Goal: Contribute content: Contribute content

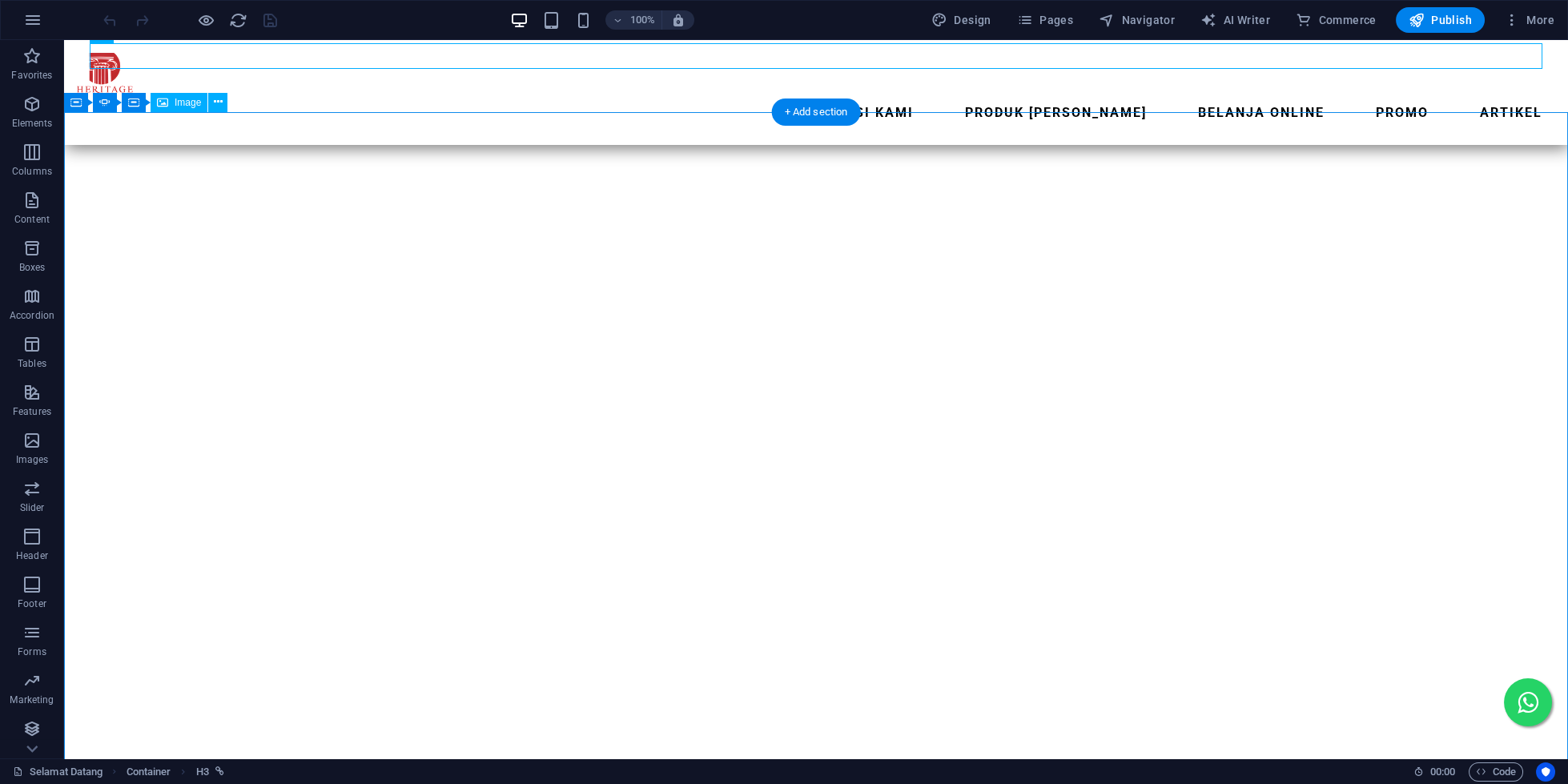
scroll to position [137, 0]
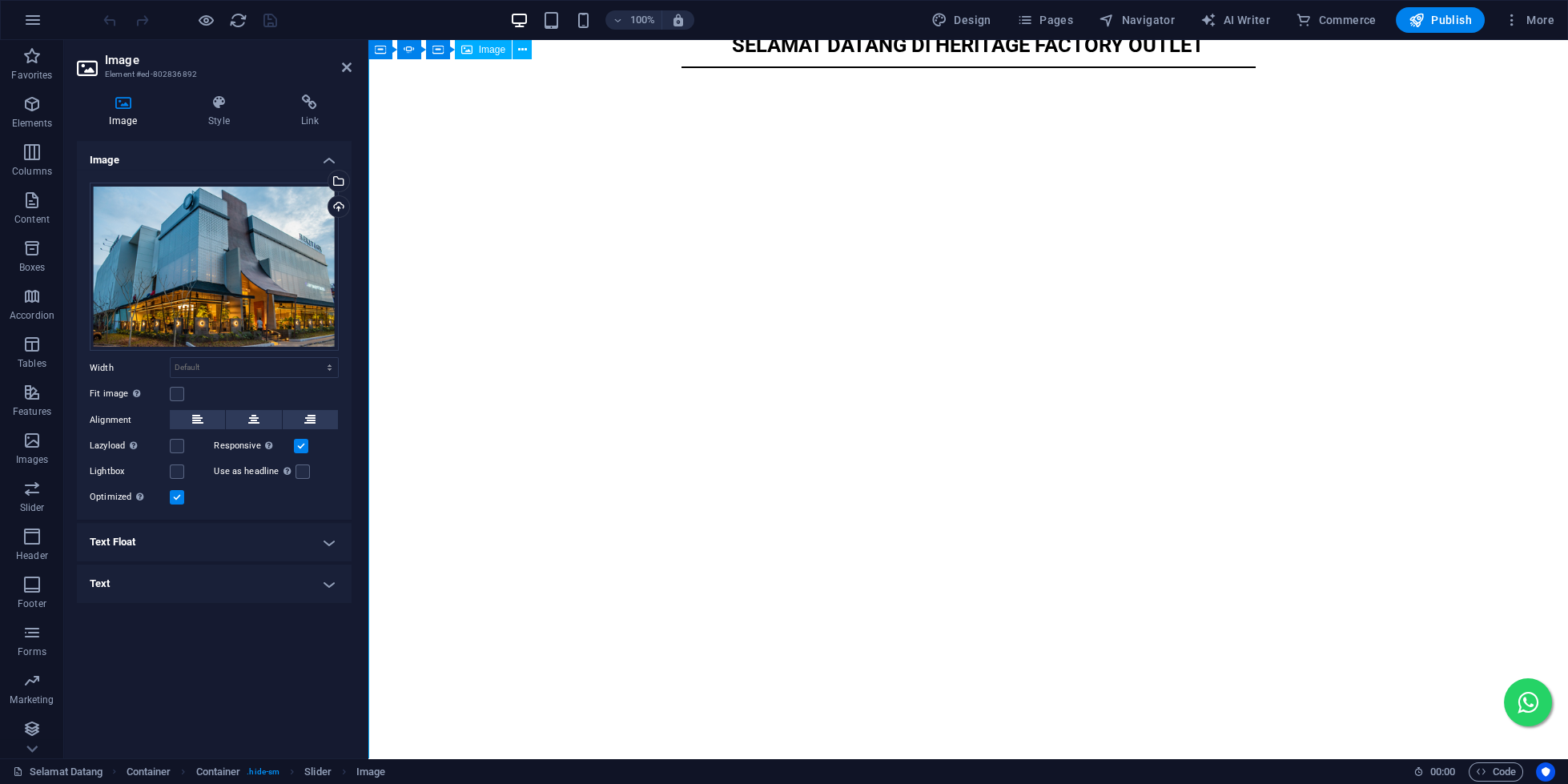
scroll to position [36, 0]
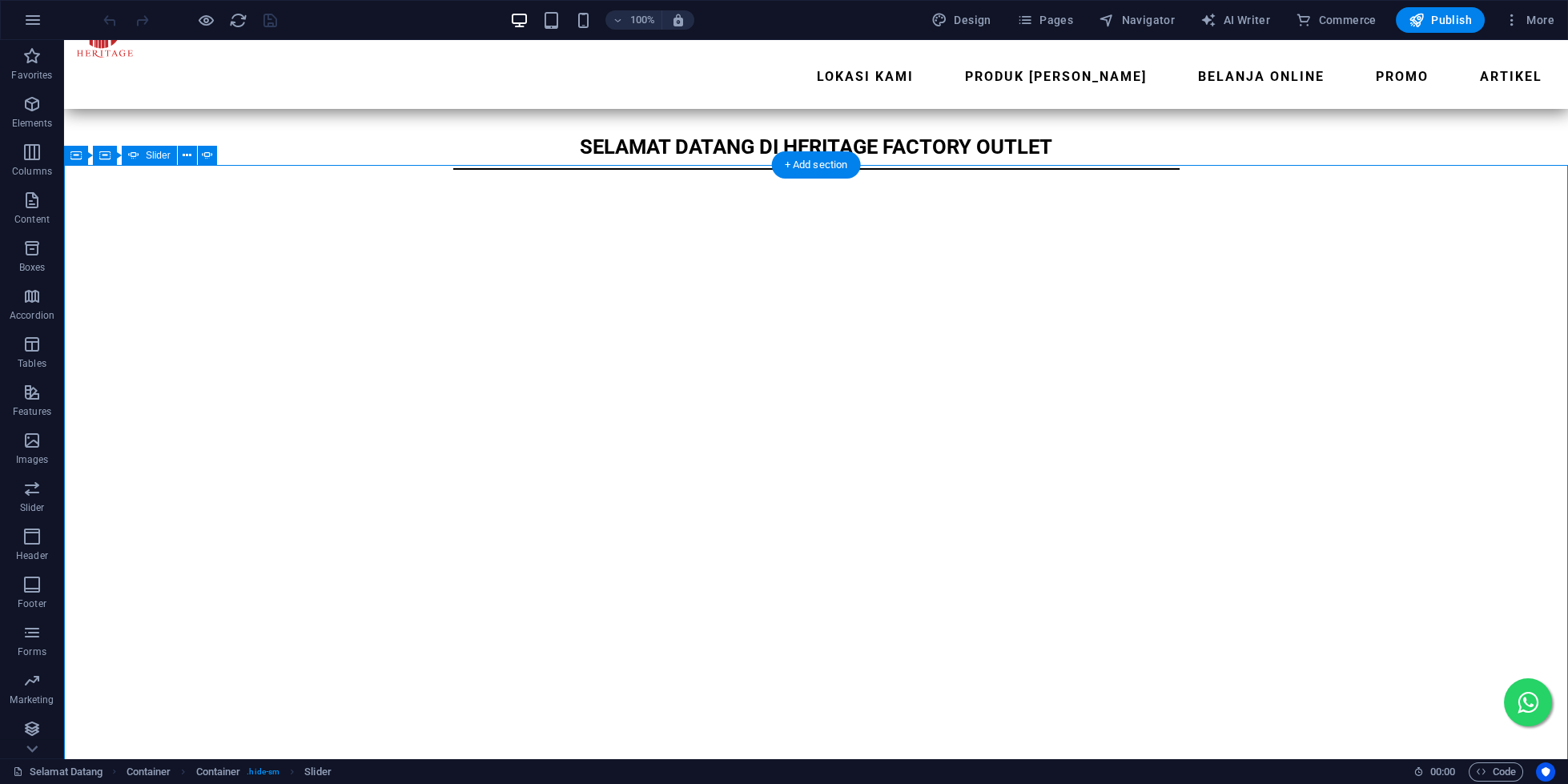
click at [64, 220] on button "button" at bounding box center [64, 220] width 0 height 0
select select "ms"
select select "s"
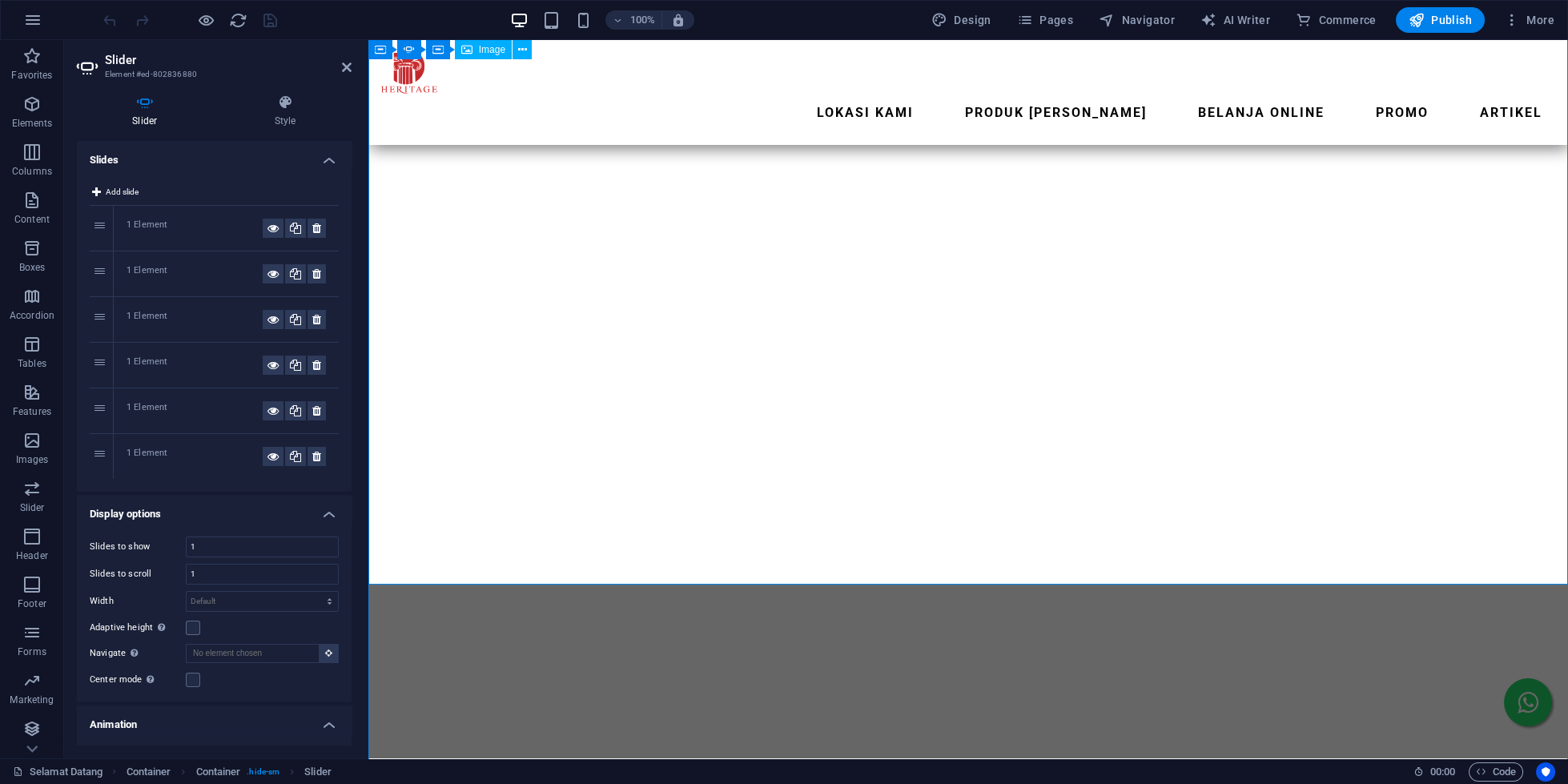
scroll to position [314, 0]
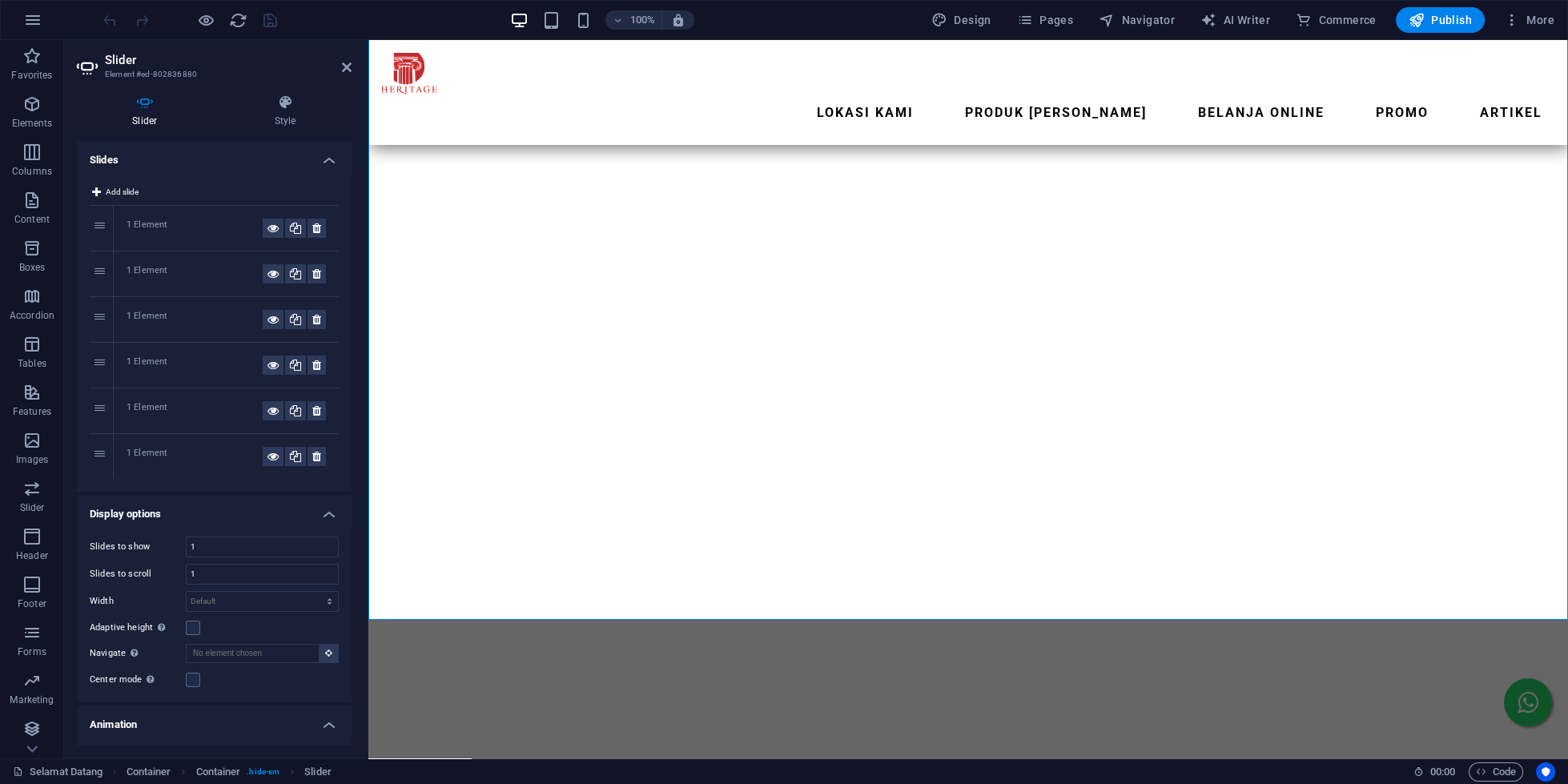
click at [133, 272] on div "1 Element" at bounding box center [194, 273] width 136 height 19
click at [145, 461] on div "1 Element" at bounding box center [194, 456] width 136 height 19
click at [146, 456] on div "1 Element" at bounding box center [194, 456] width 136 height 19
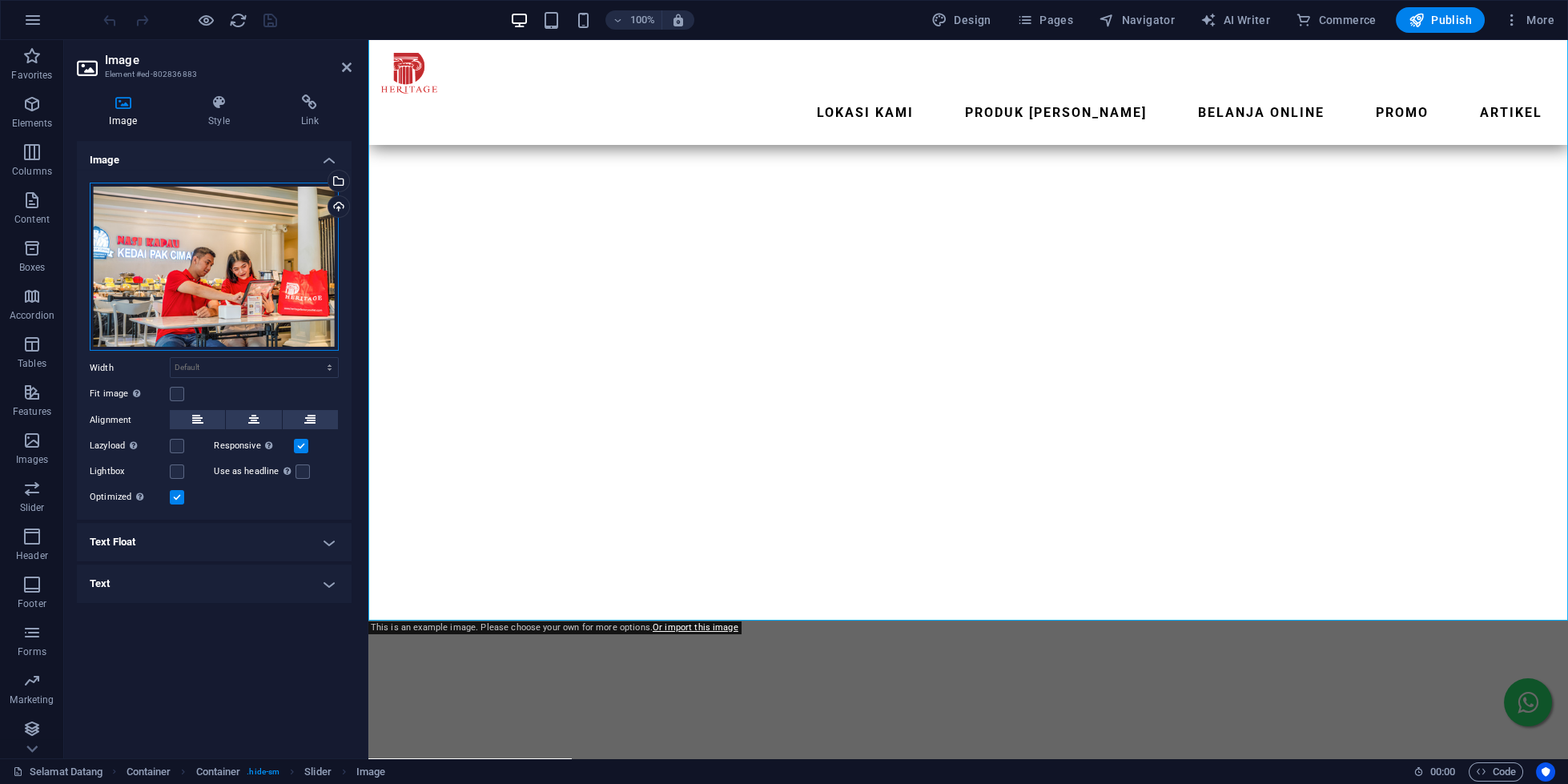
click at [214, 246] on div "Drag files here, click to choose files or select files from Files or our free s…" at bounding box center [214, 267] width 249 height 169
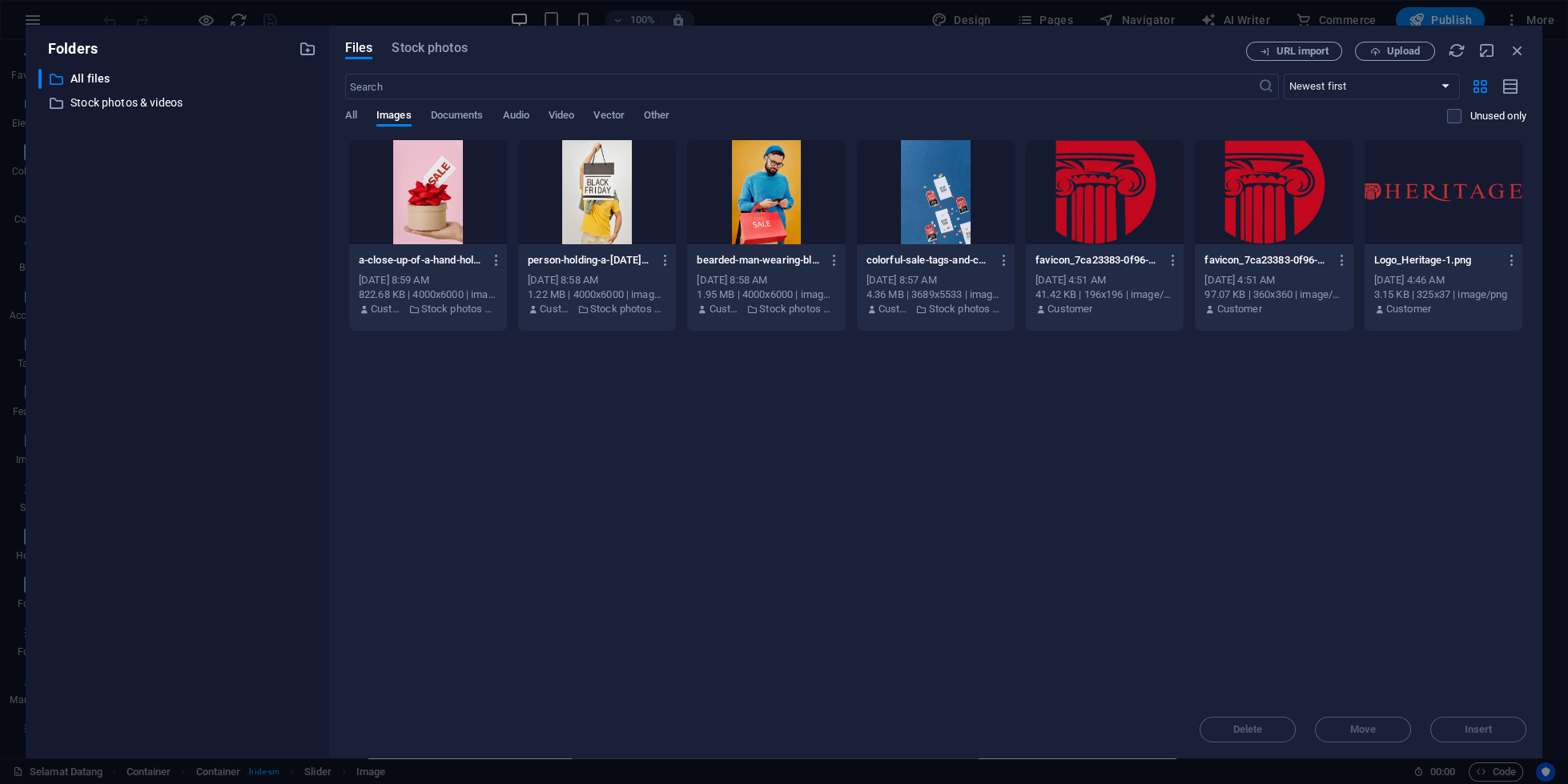
scroll to position [184, 0]
click at [1373, 51] on icon "button" at bounding box center [1376, 52] width 11 height 11
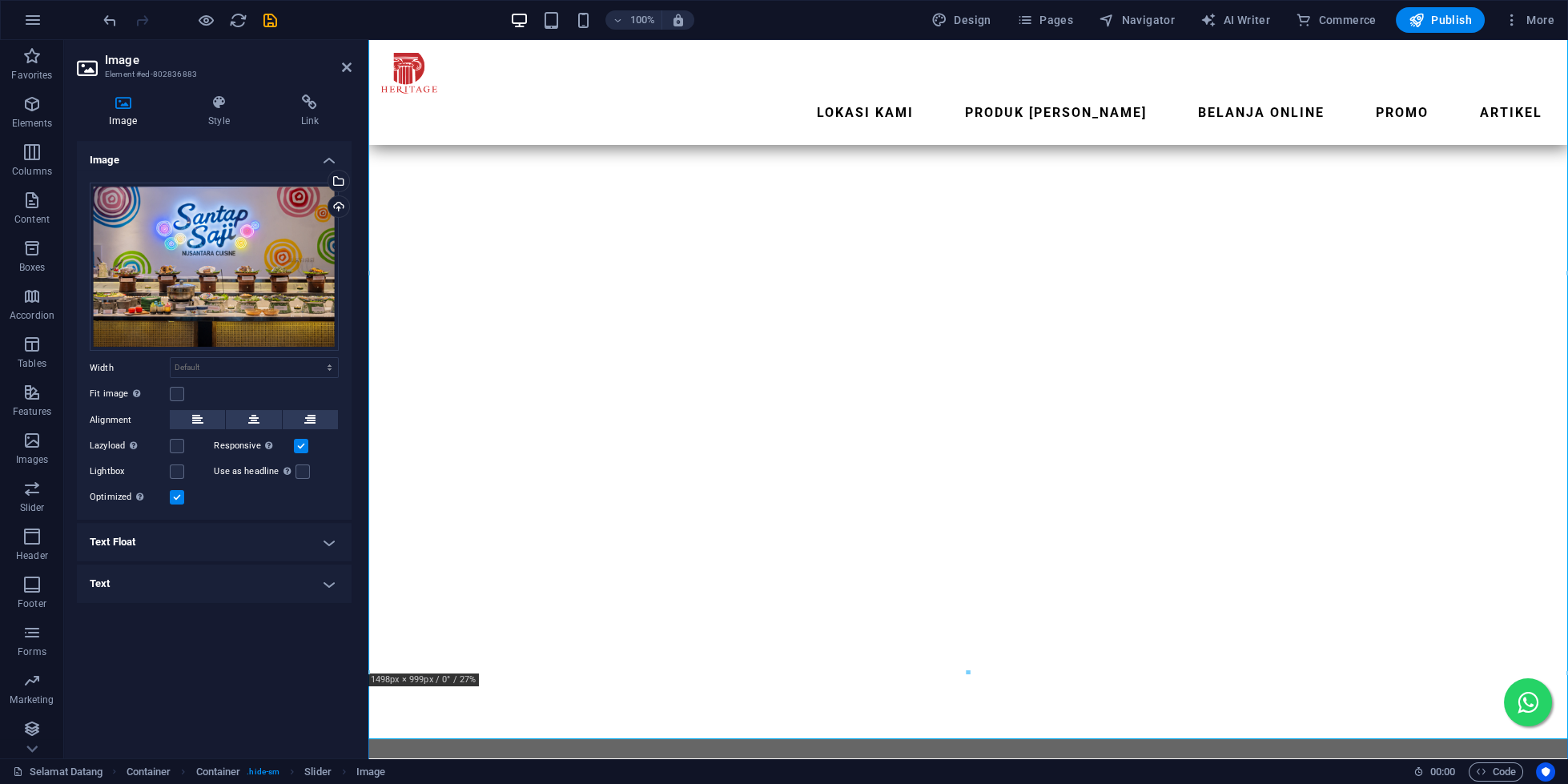
scroll to position [276, 0]
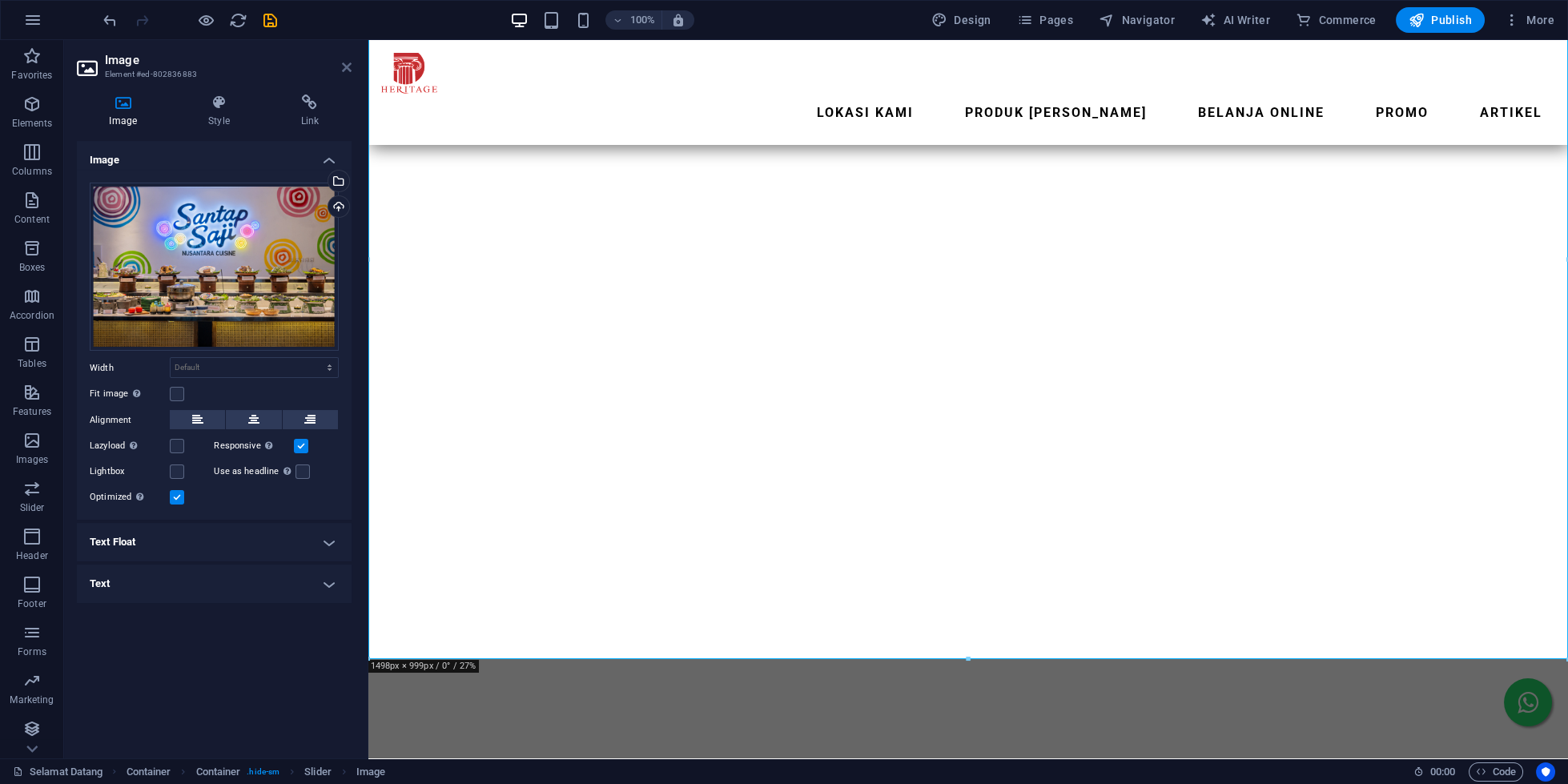
click at [343, 69] on icon at bounding box center [346, 67] width 10 height 13
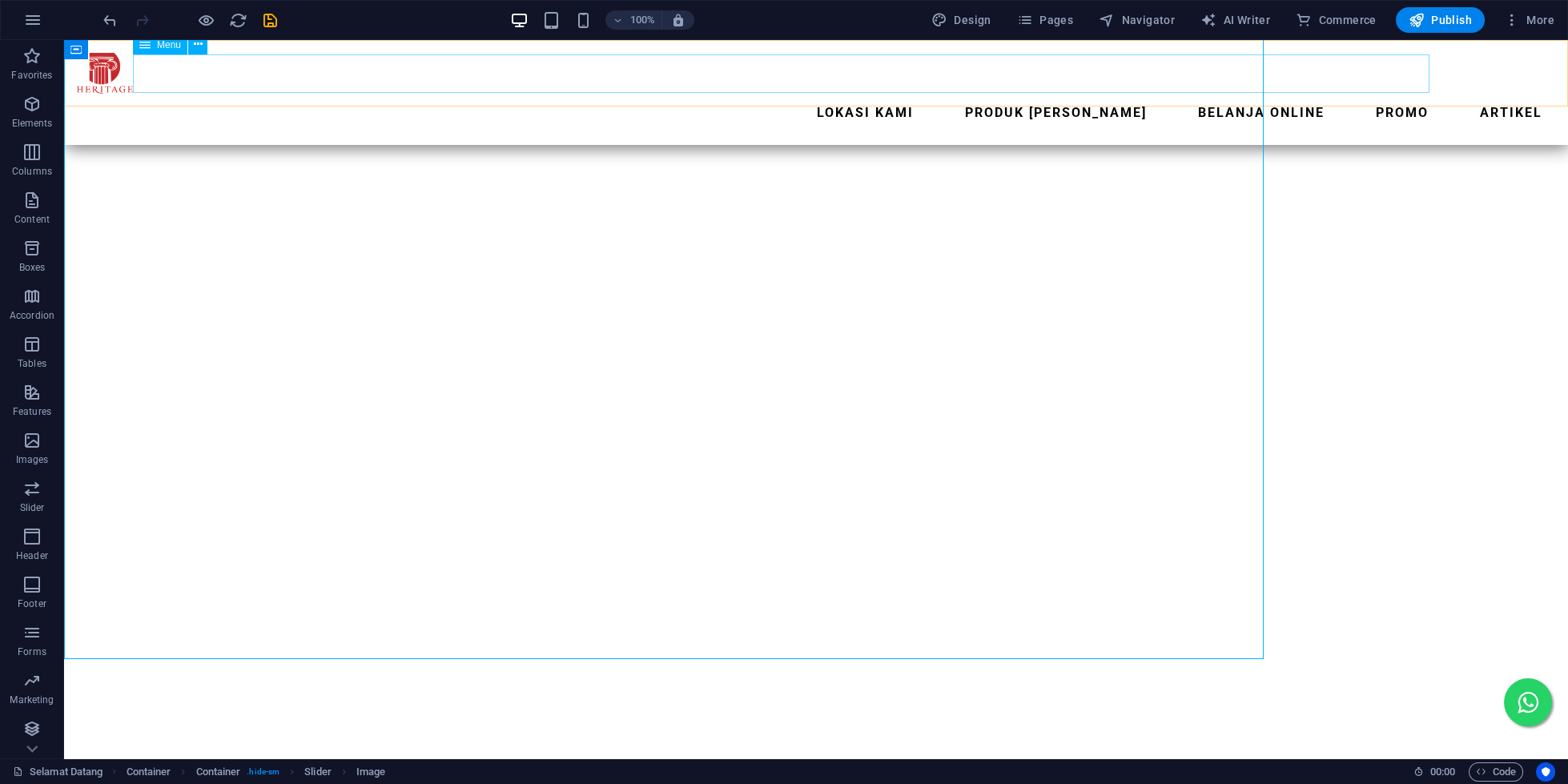
click at [343, 94] on nav "Lokasi Kami Produk Kami Belanja Online promo ARTIKEL" at bounding box center [816, 113] width 1479 height 39
select select "1"
select select
select select "2"
select select
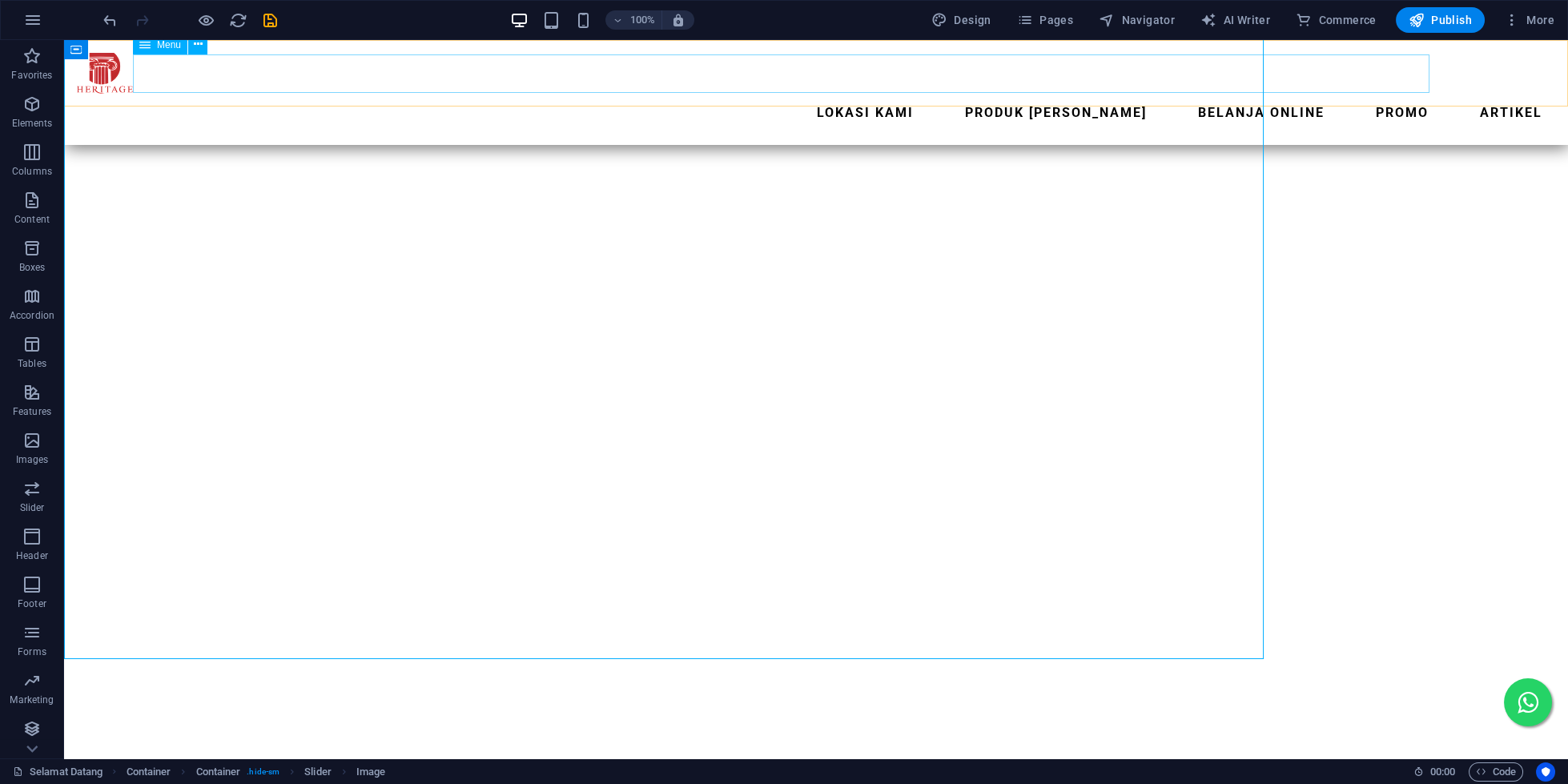
select select "4"
select select
select select "14"
select select
select select "7"
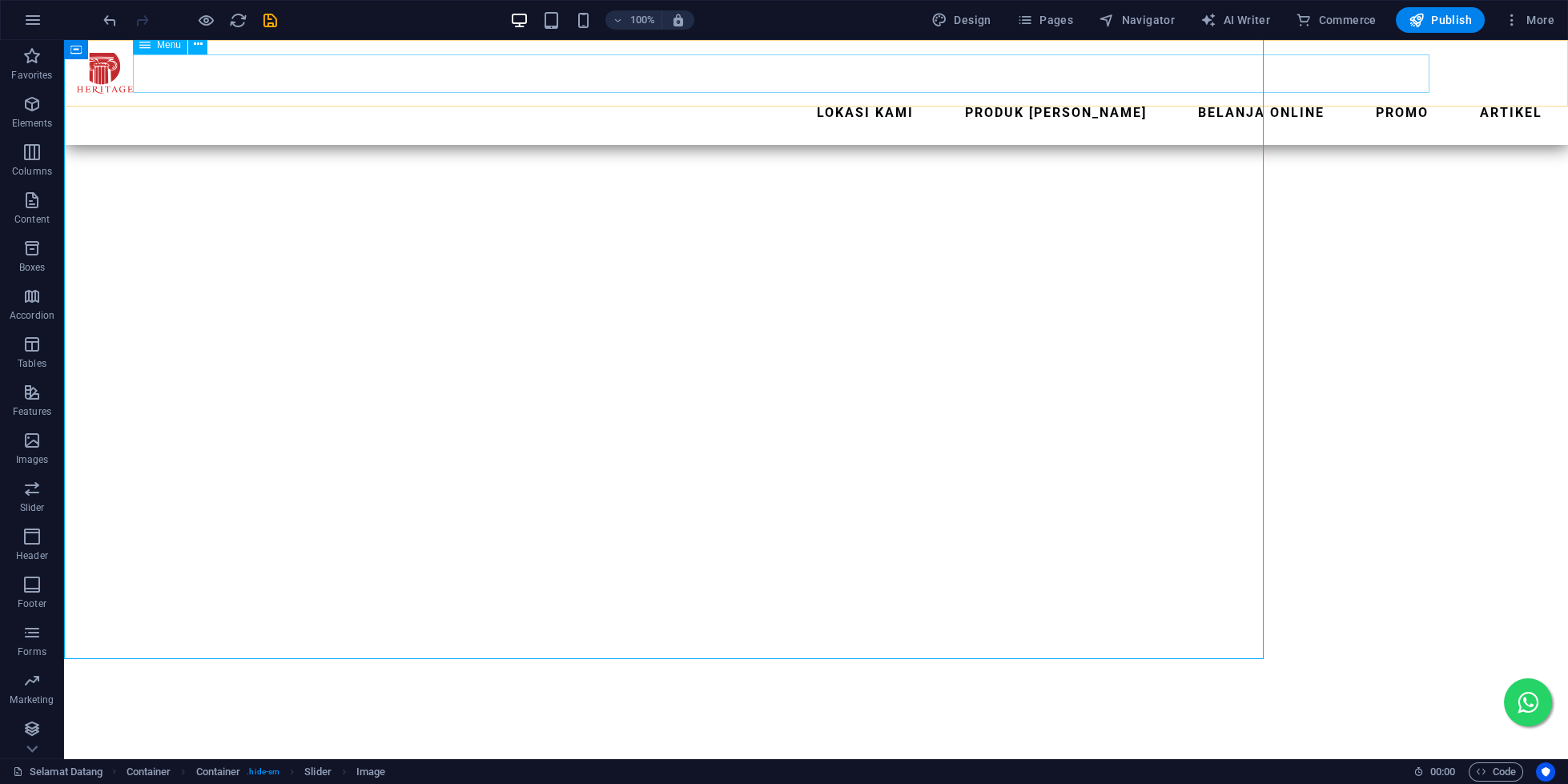
select select
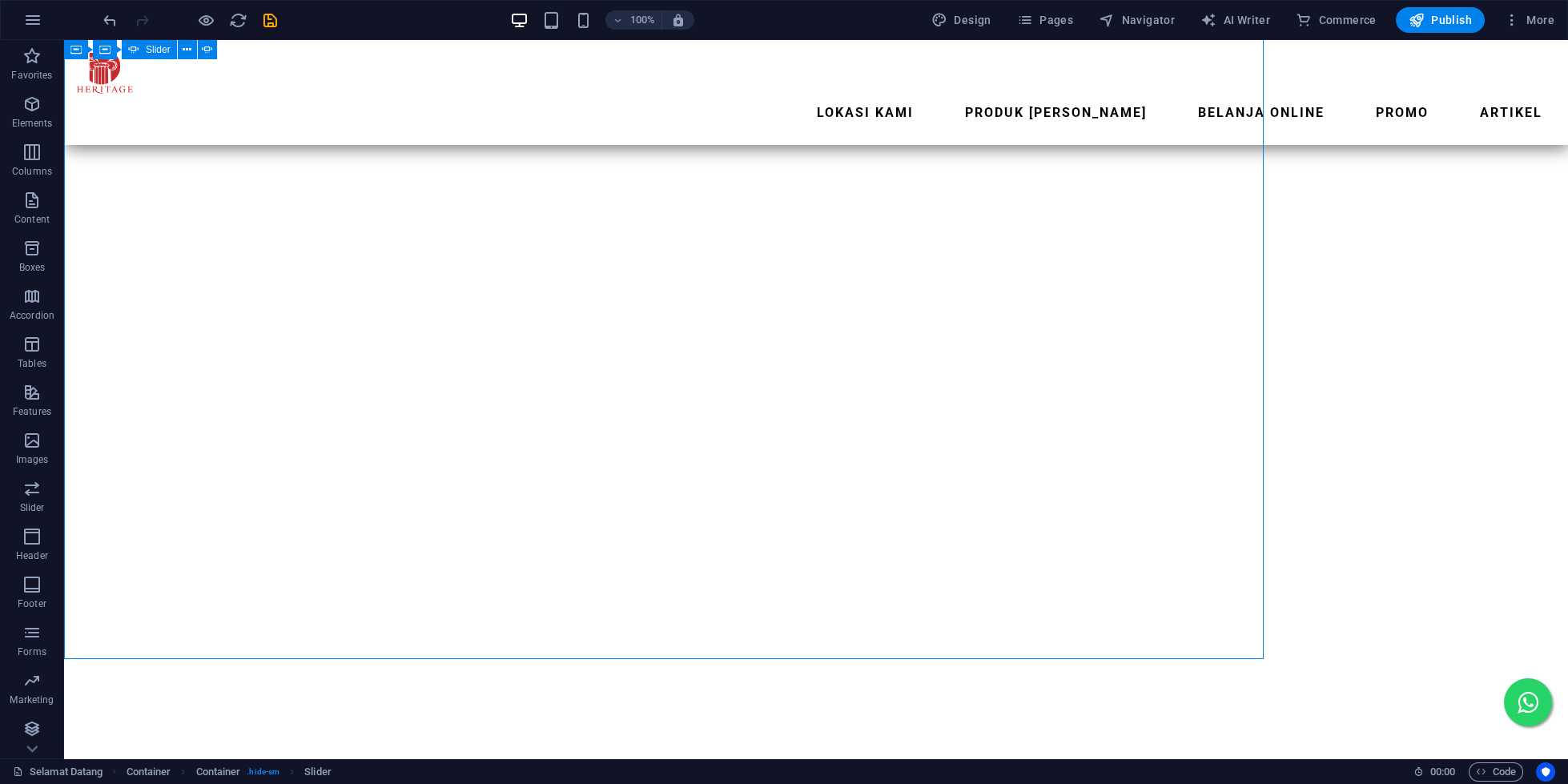
scroll to position [376, 0]
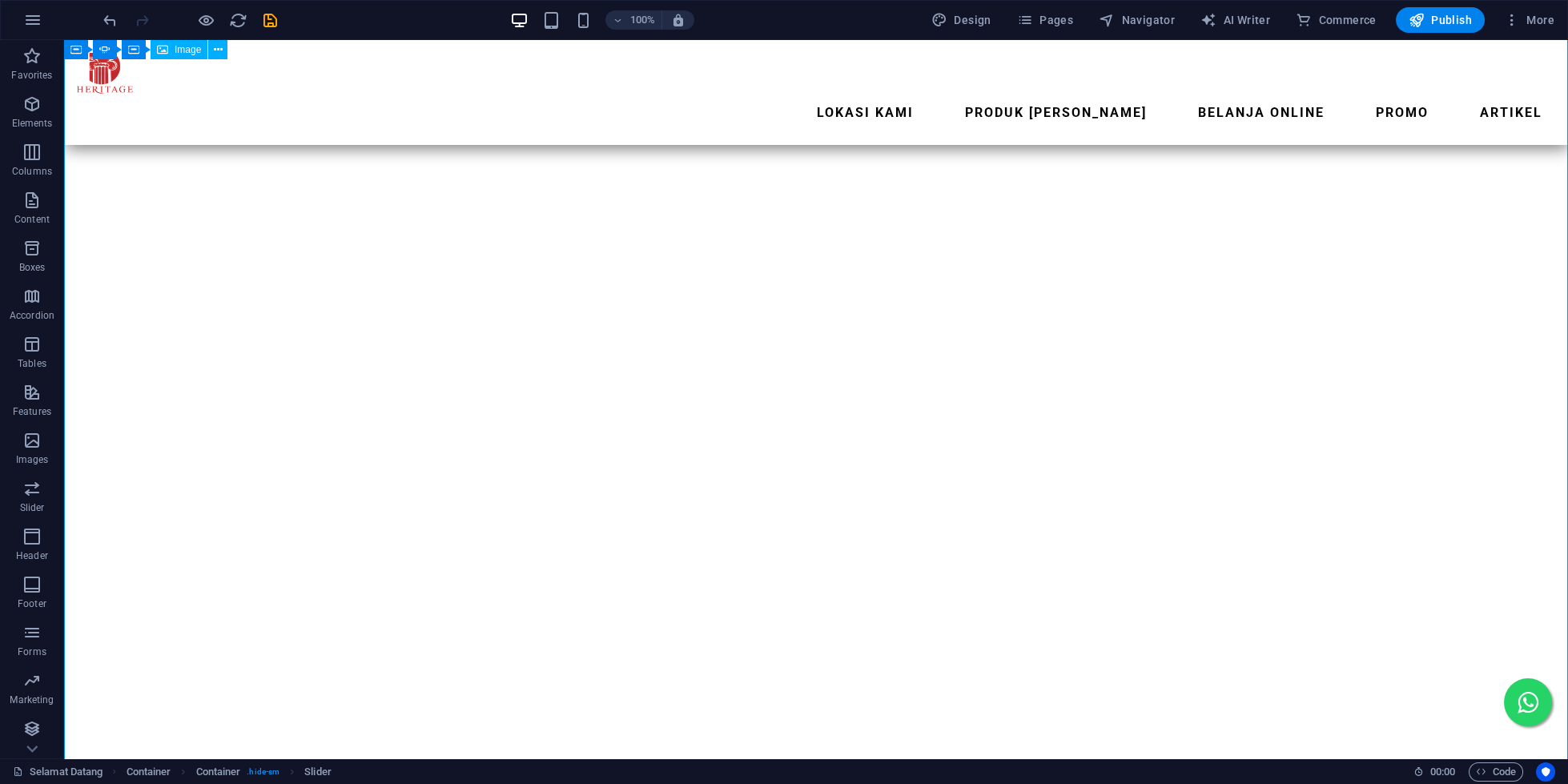
click at [324, 275] on div "Drag here to replace the existing content. Press “Ctrl” if you want to create a…" at bounding box center [816, 399] width 1504 height 719
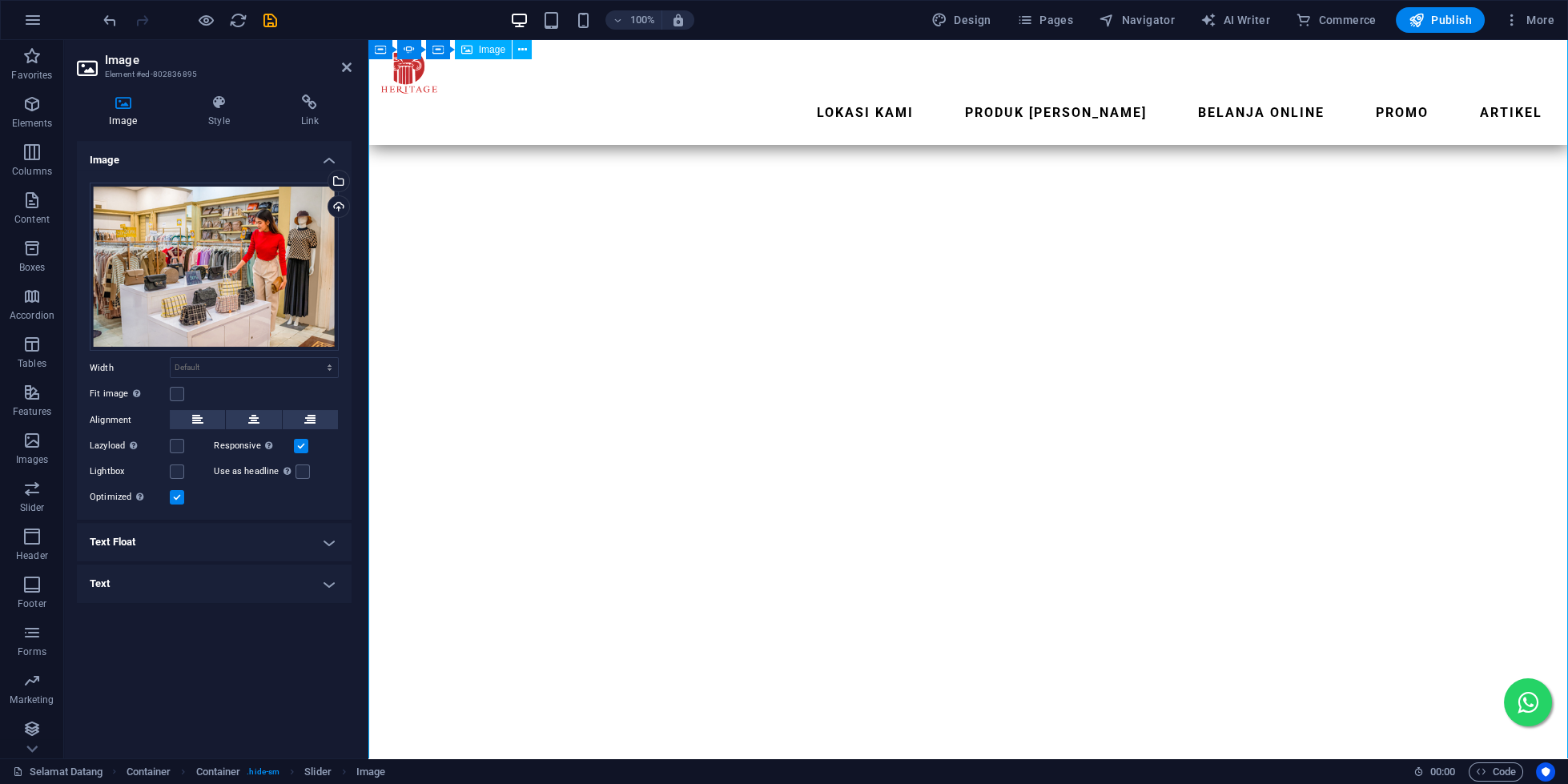
scroll to position [0, 0]
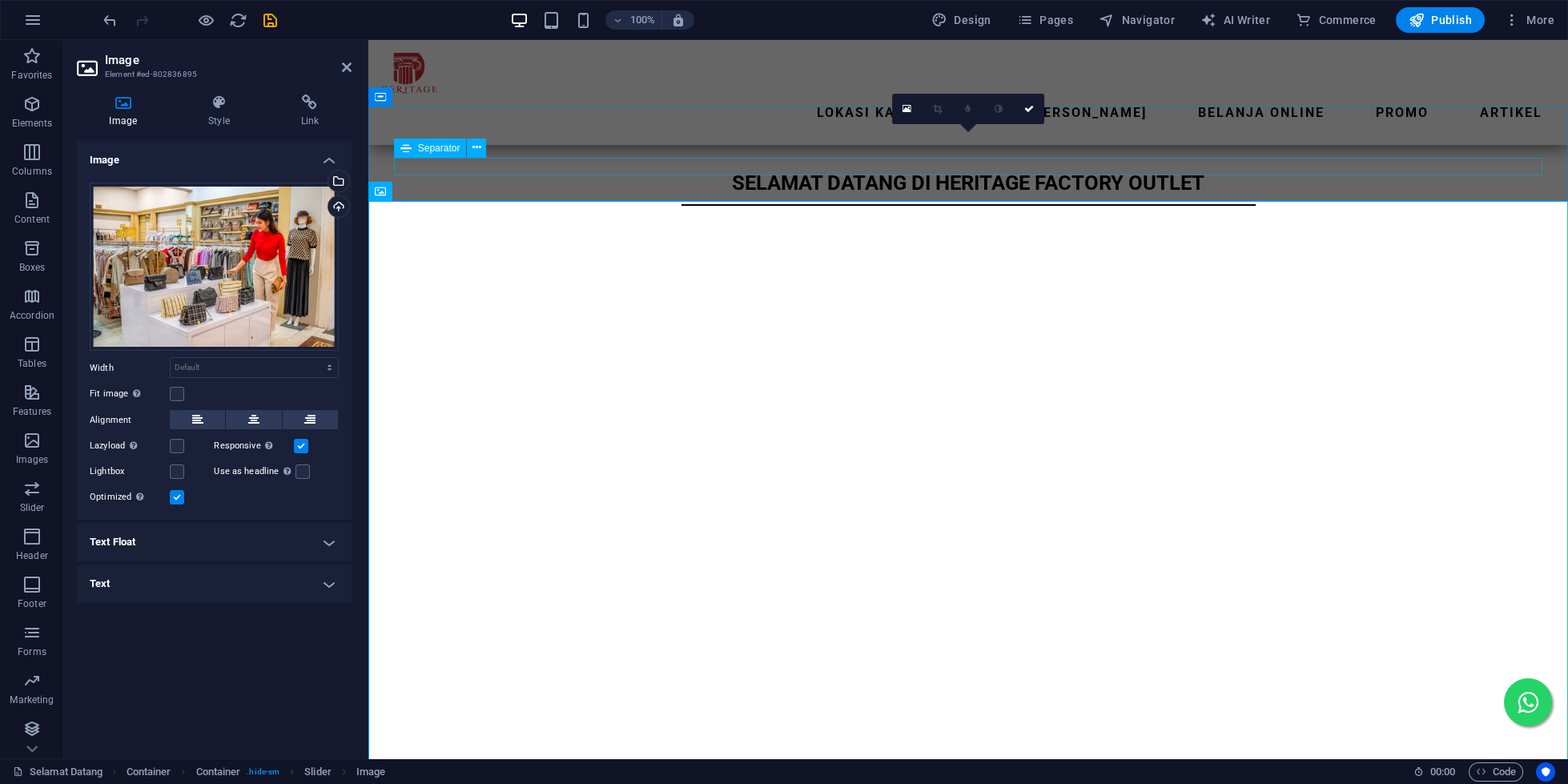
click at [1479, 204] on div at bounding box center [967, 205] width 1149 height 2
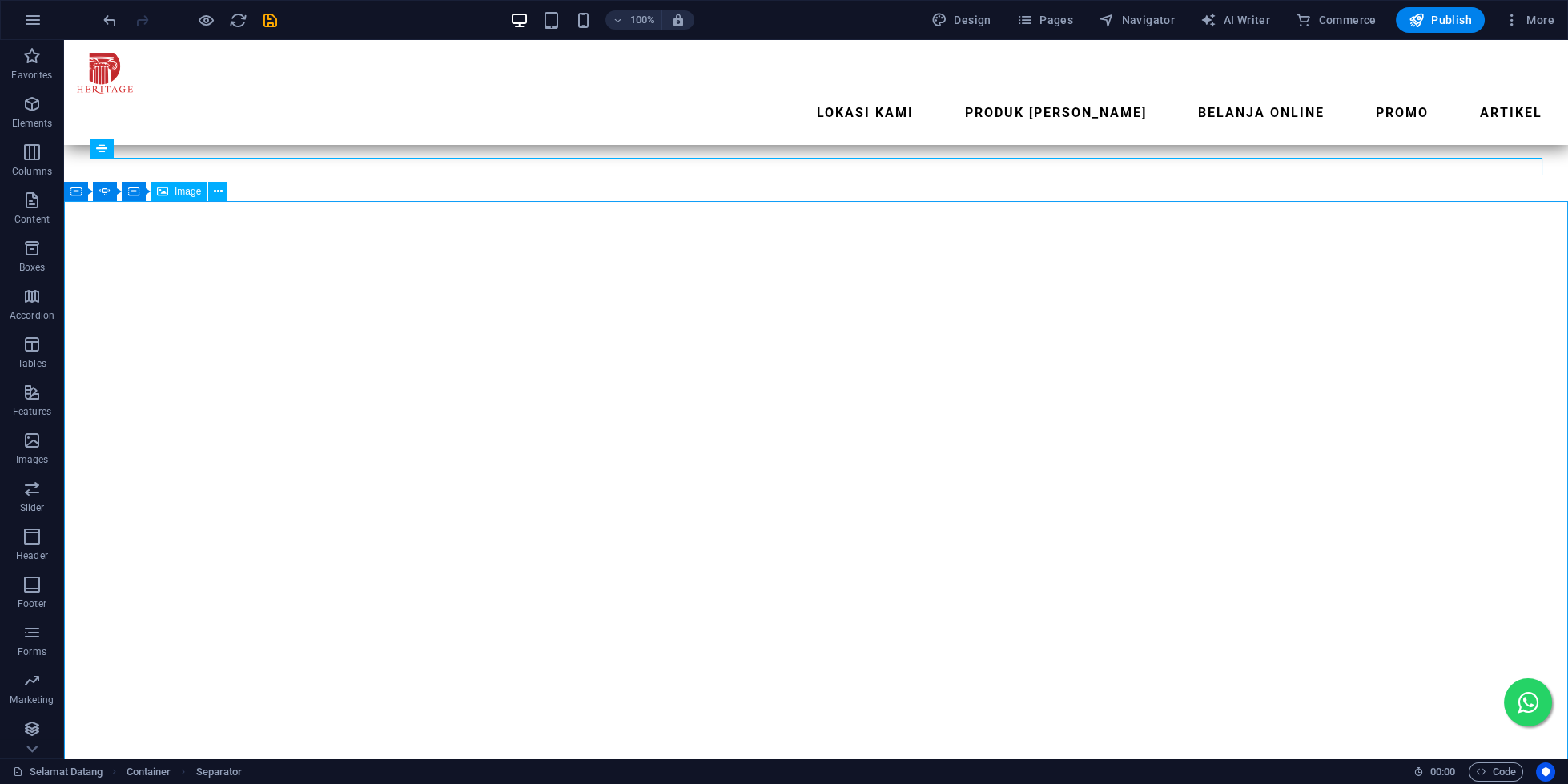
scroll to position [137, 0]
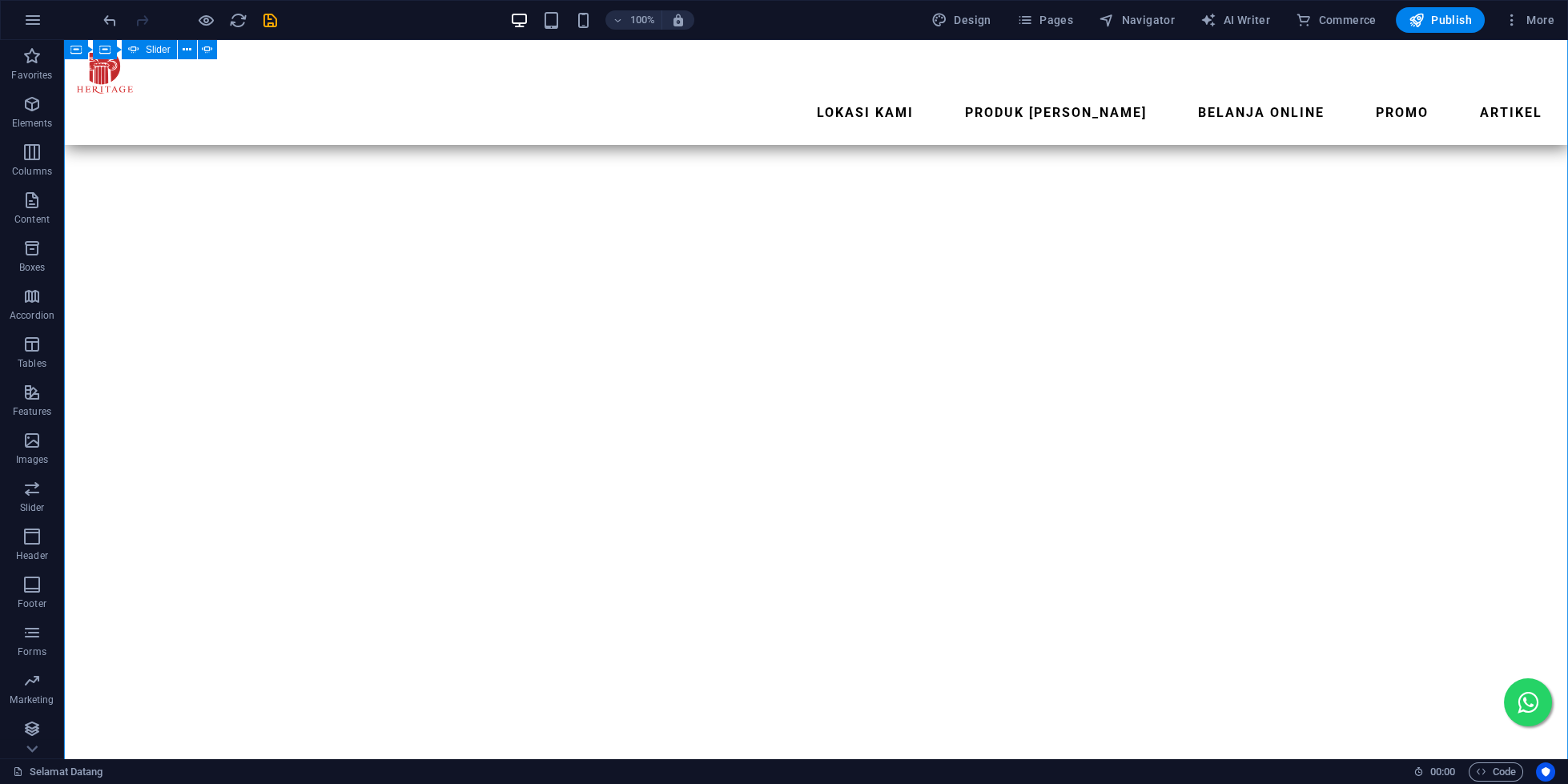
click at [64, 13] on button "button" at bounding box center [64, 13] width 0 height 0
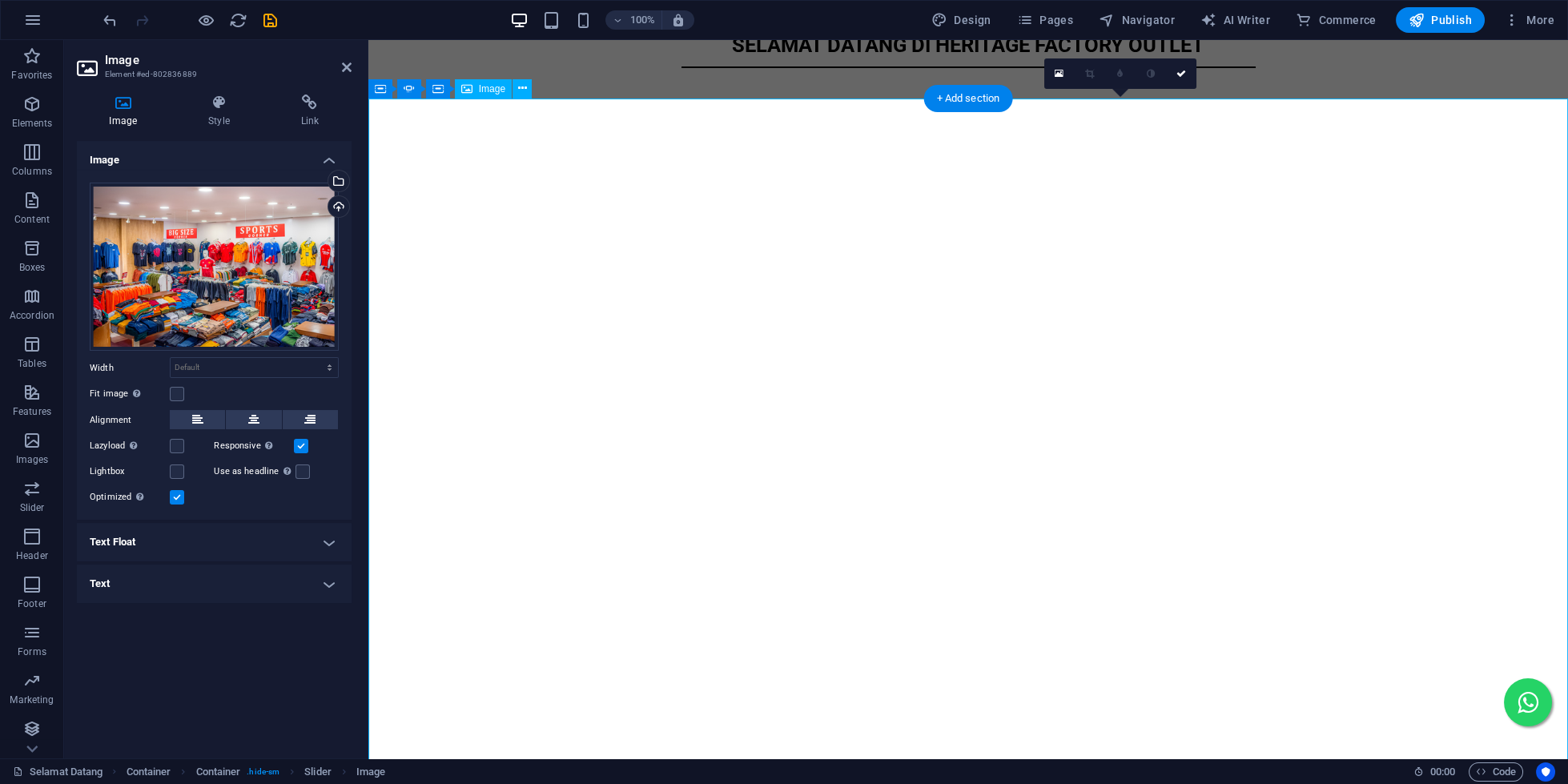
scroll to position [36, 0]
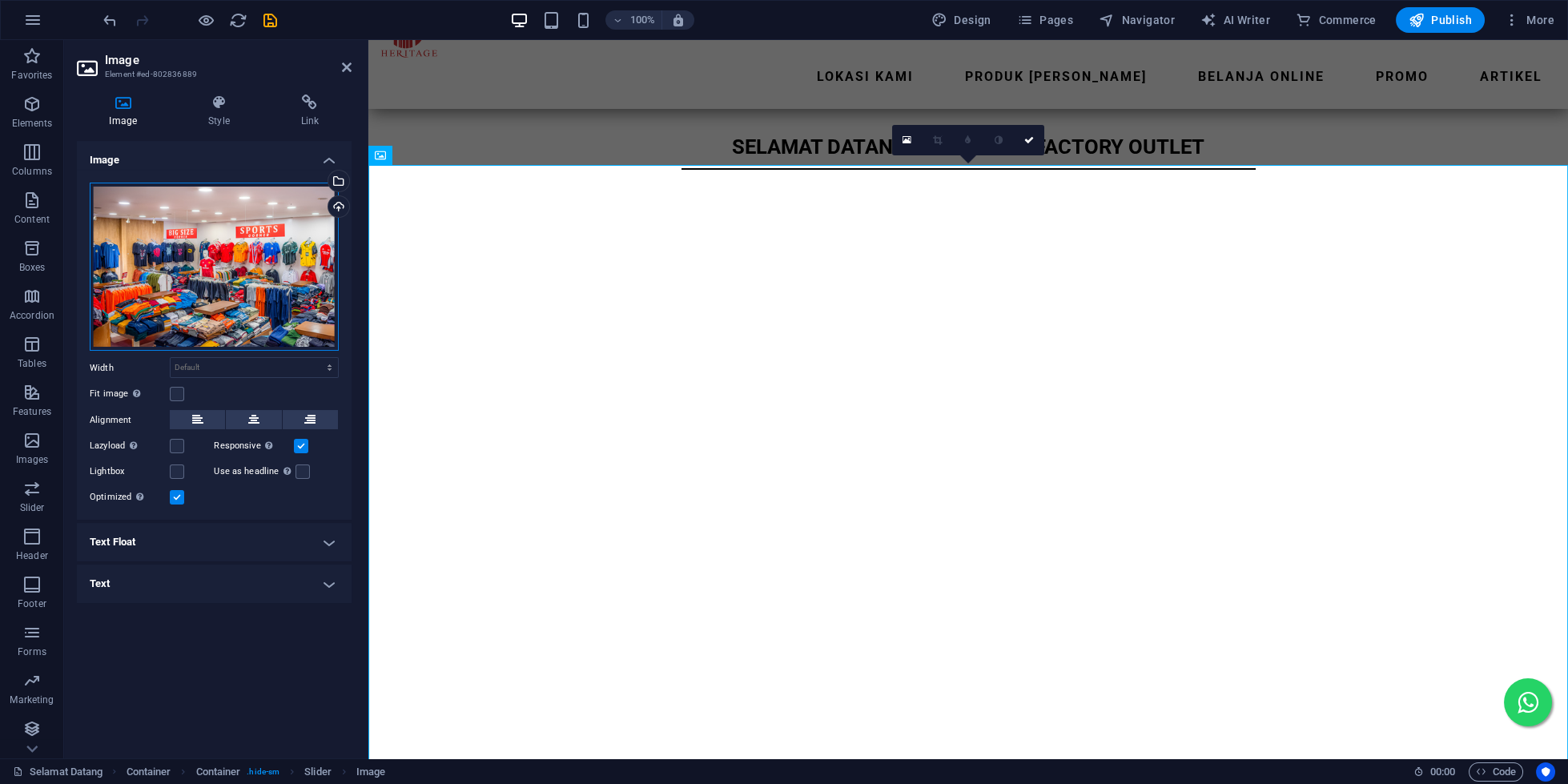
click at [185, 262] on div "Drag files here, click to choose files or select files from Files or our free s…" at bounding box center [214, 267] width 249 height 169
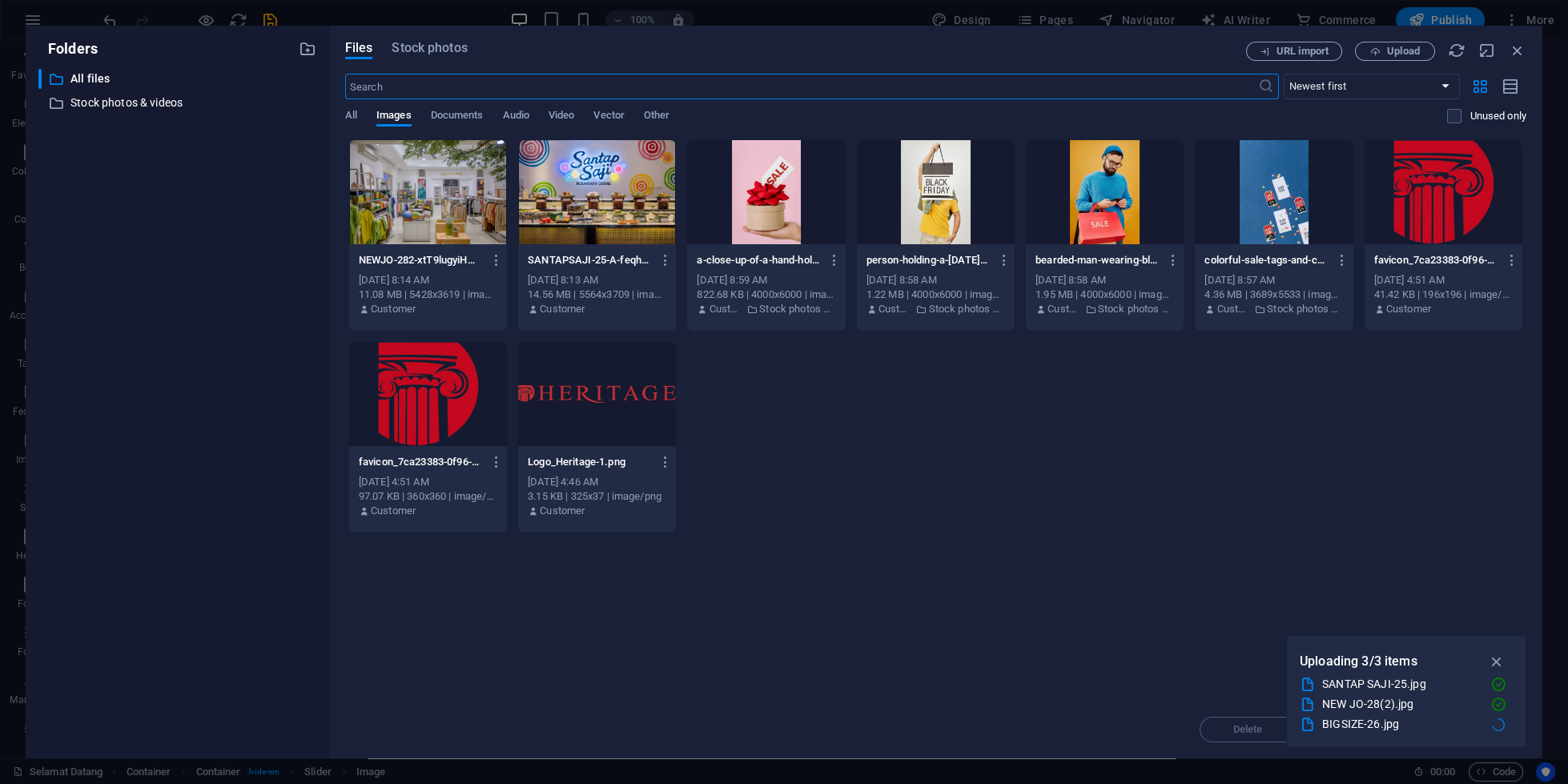
click at [1515, 40] on div "Files Stock photos URL import Upload ​ Newest first Oldest first Name (A-Z) Nam…" at bounding box center [935, 392] width 1213 height 733
click at [1515, 56] on icon "button" at bounding box center [1516, 50] width 17 height 17
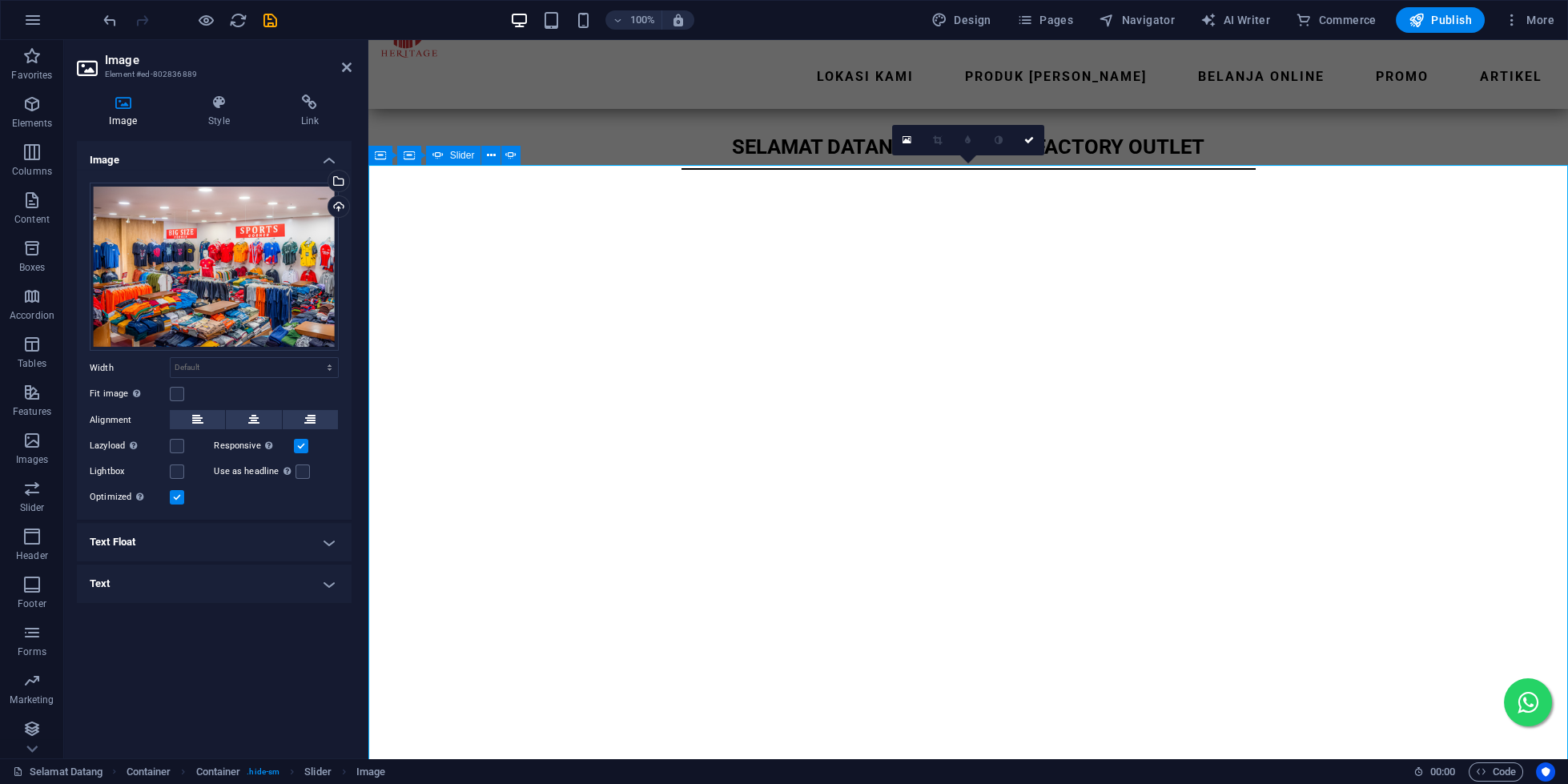
click at [368, 220] on button "button" at bounding box center [368, 220] width 0 height 0
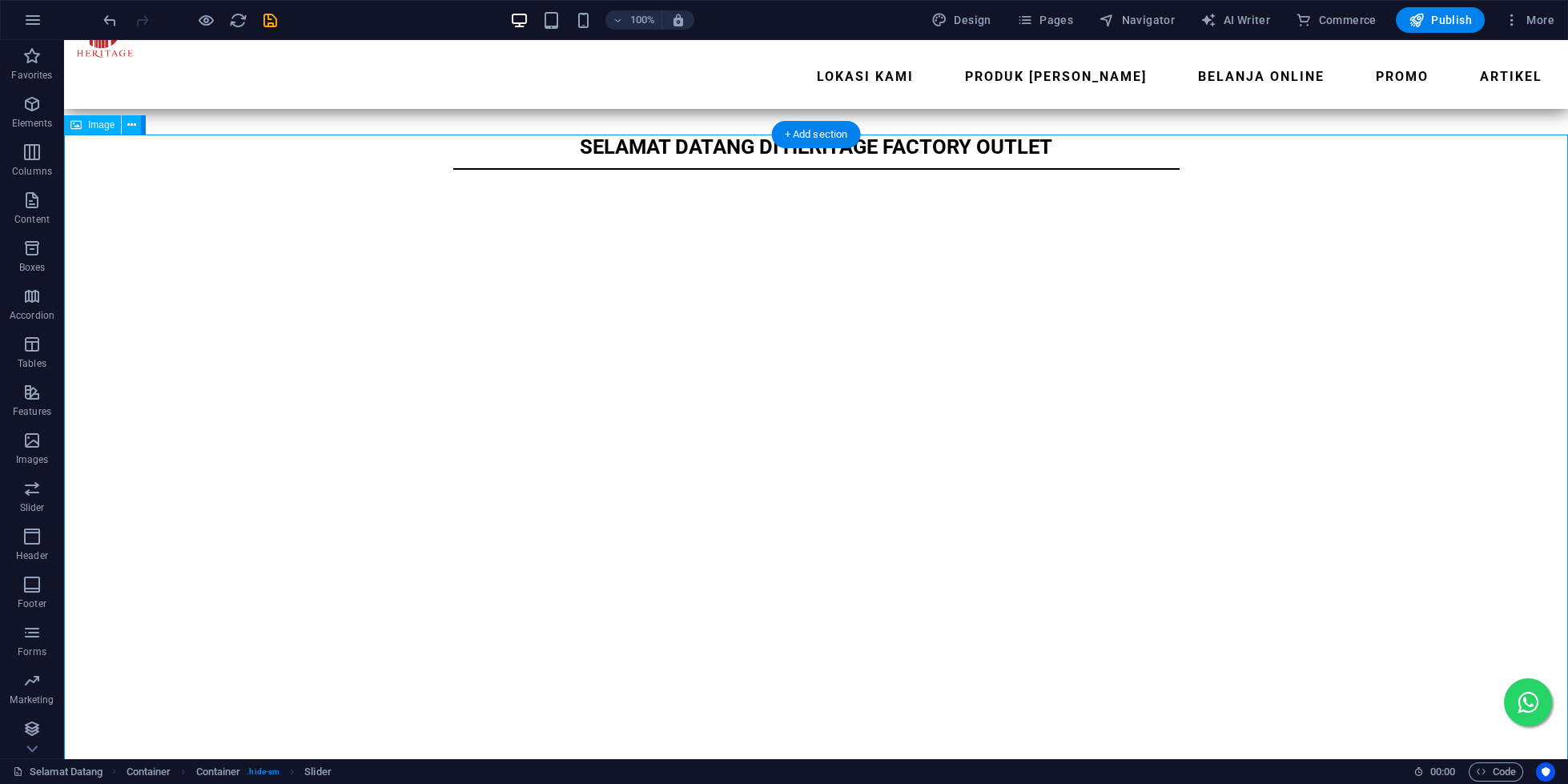
scroll to position [174, 0]
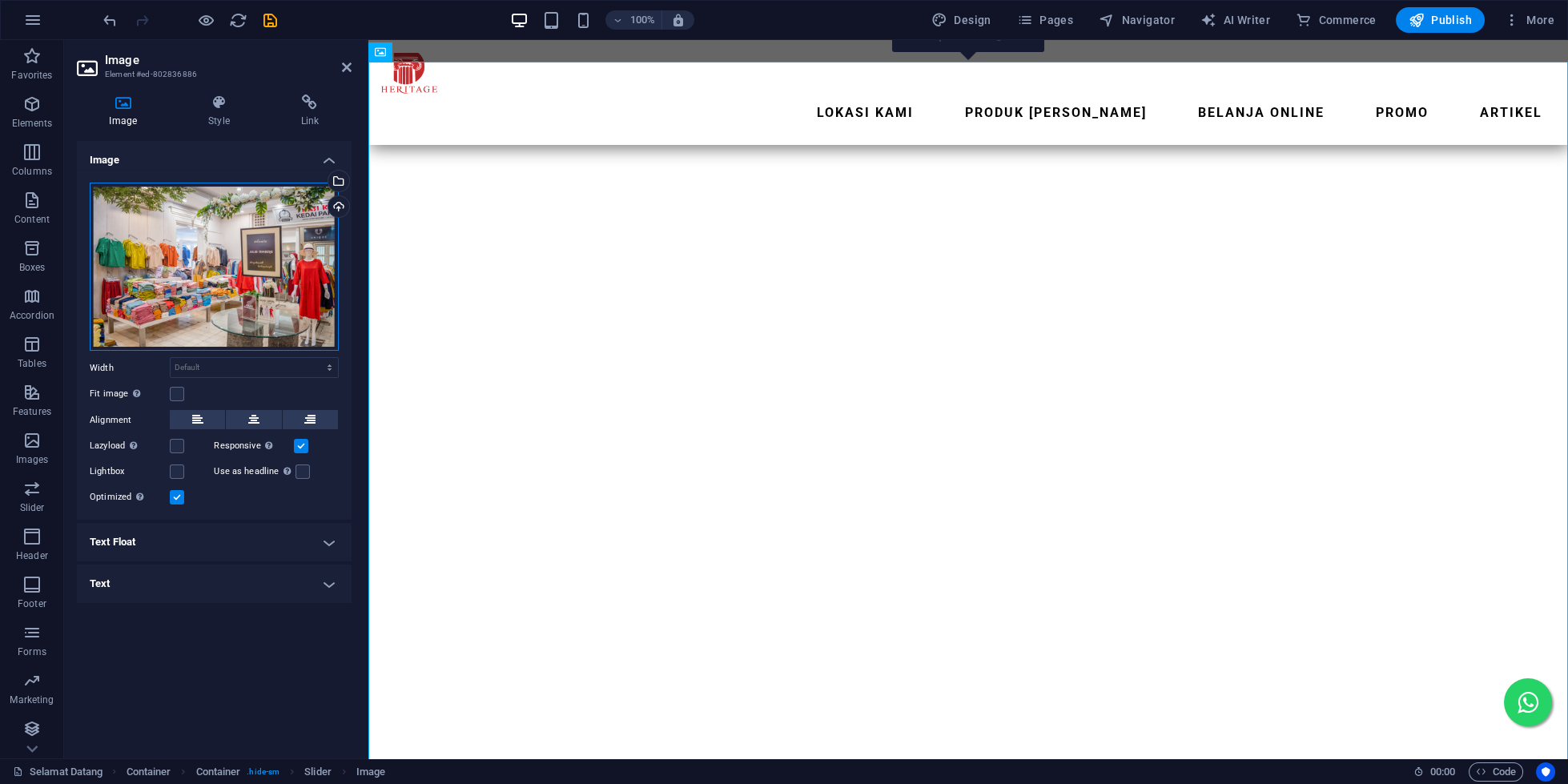
click at [207, 285] on div "Drag files here, click to choose files or select files from Files or our free s…" at bounding box center [214, 267] width 249 height 169
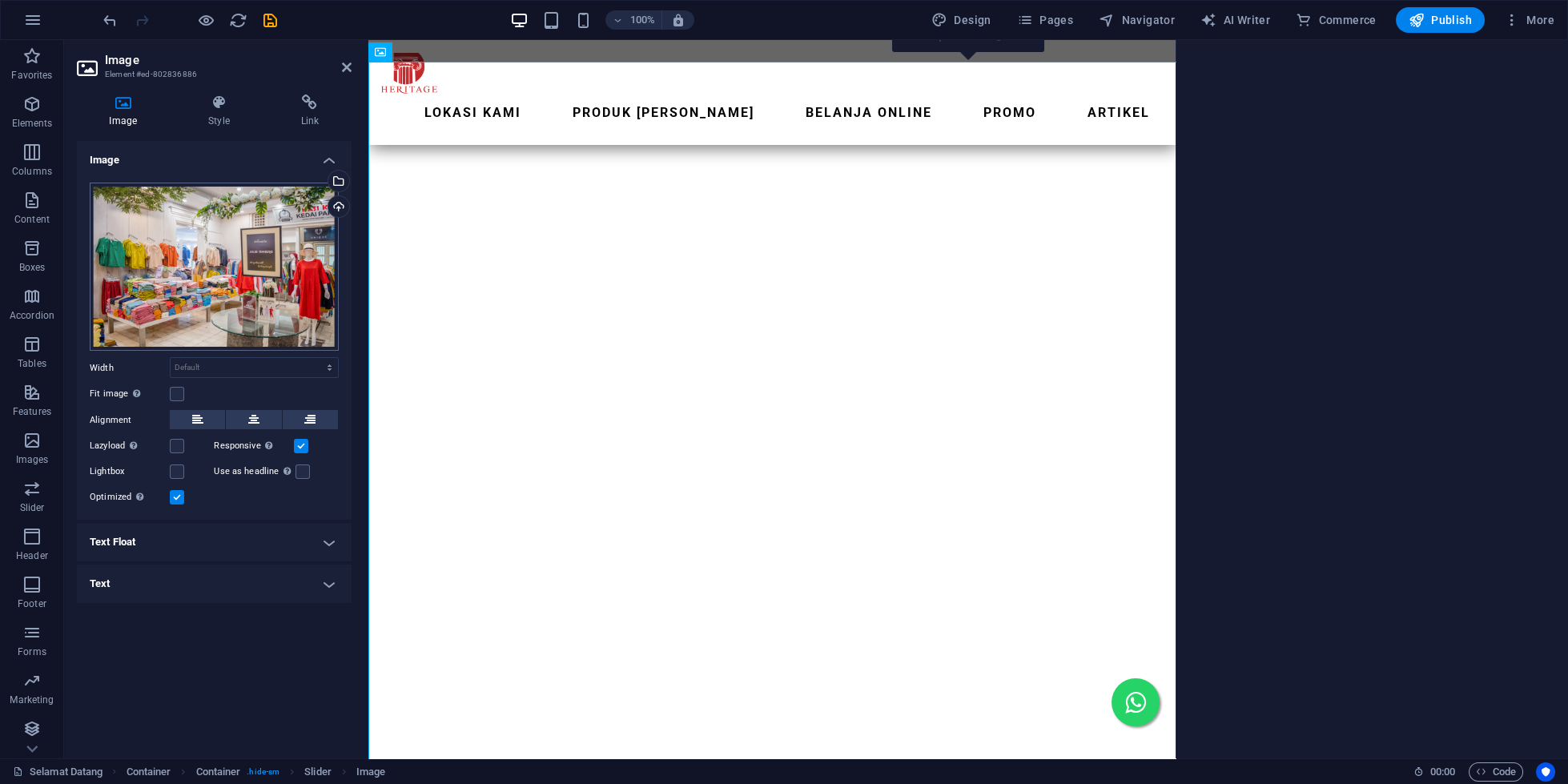
click at [207, 285] on body "[DOMAIN_NAME] Selamat Datang Favorites Elements Columns Content Boxes Accordion…" at bounding box center [784, 392] width 1568 height 784
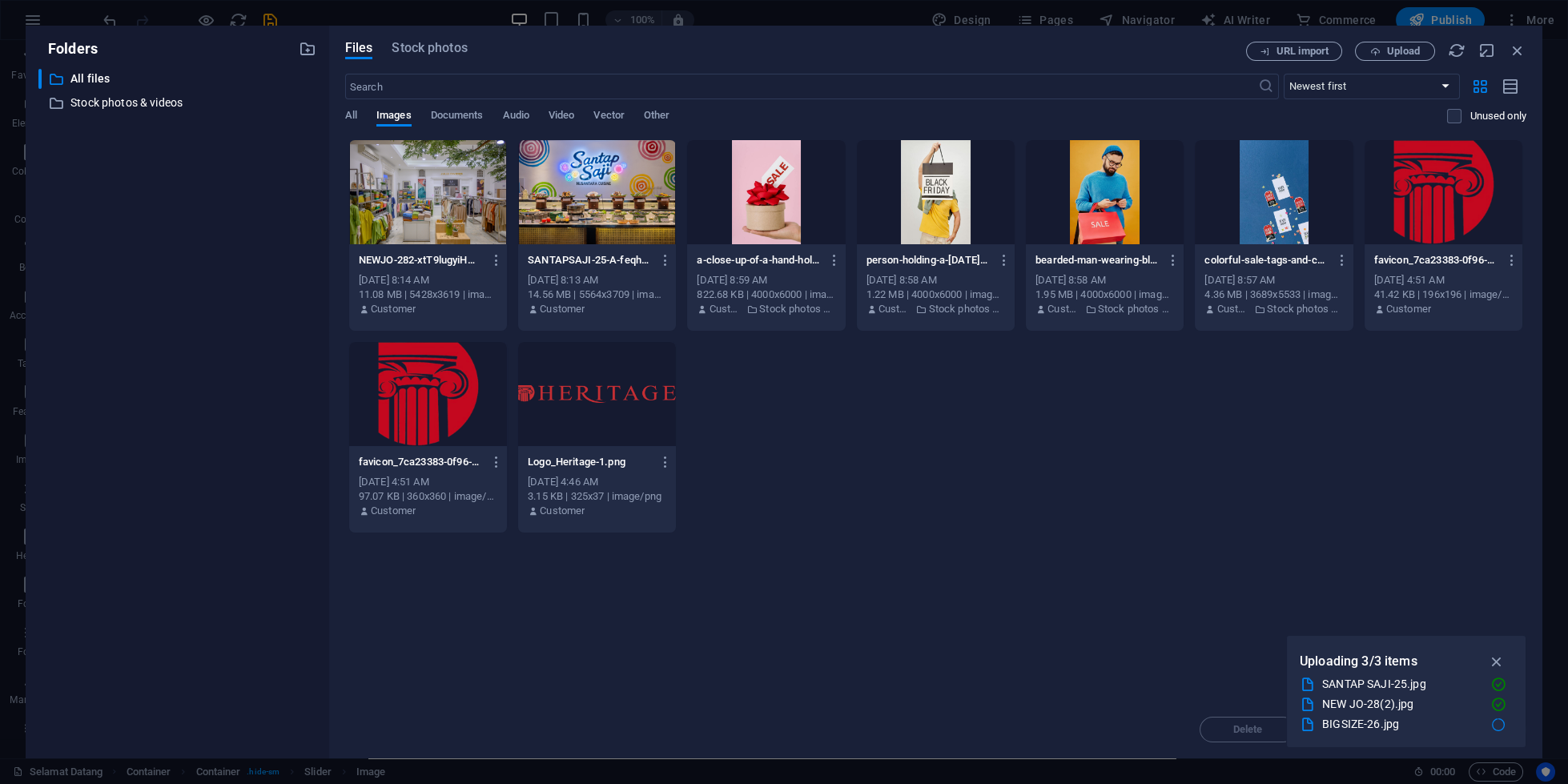
click at [376, 183] on div at bounding box center [427, 192] width 158 height 104
click at [391, 177] on div "1" at bounding box center [427, 192] width 158 height 104
click at [391, 177] on div at bounding box center [427, 192] width 158 height 104
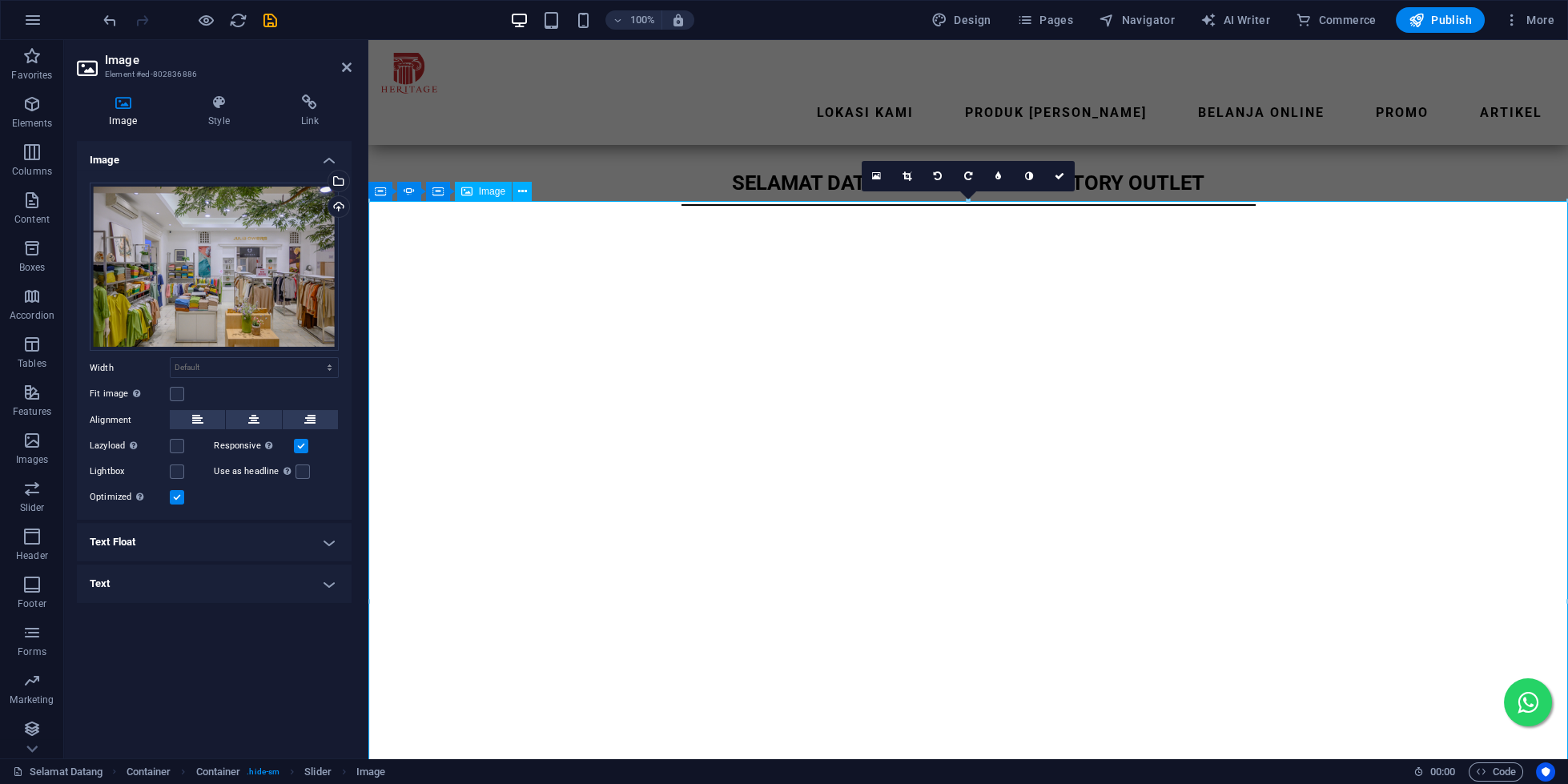
scroll to position [137, 0]
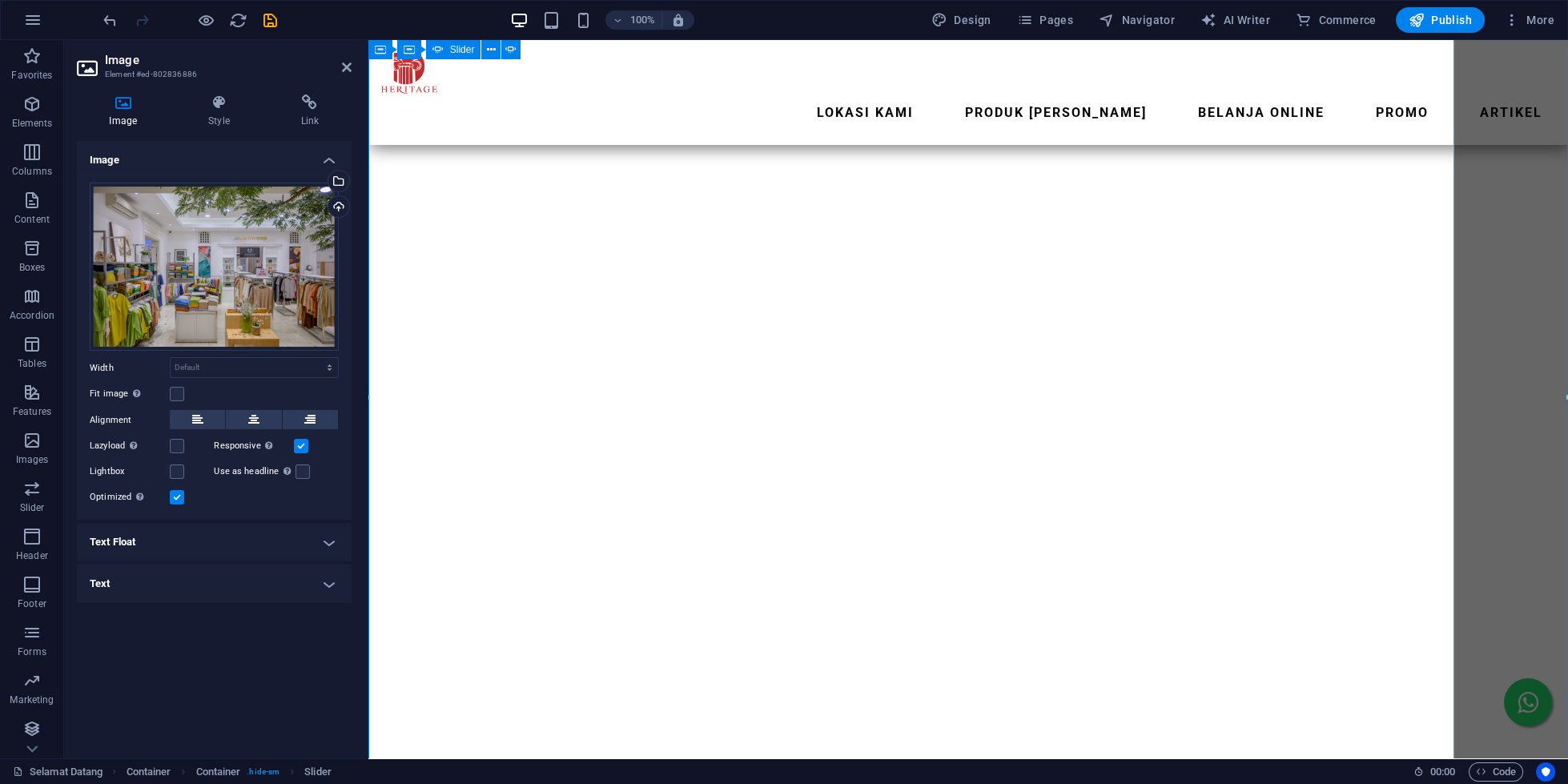
scroll to position [239, 0]
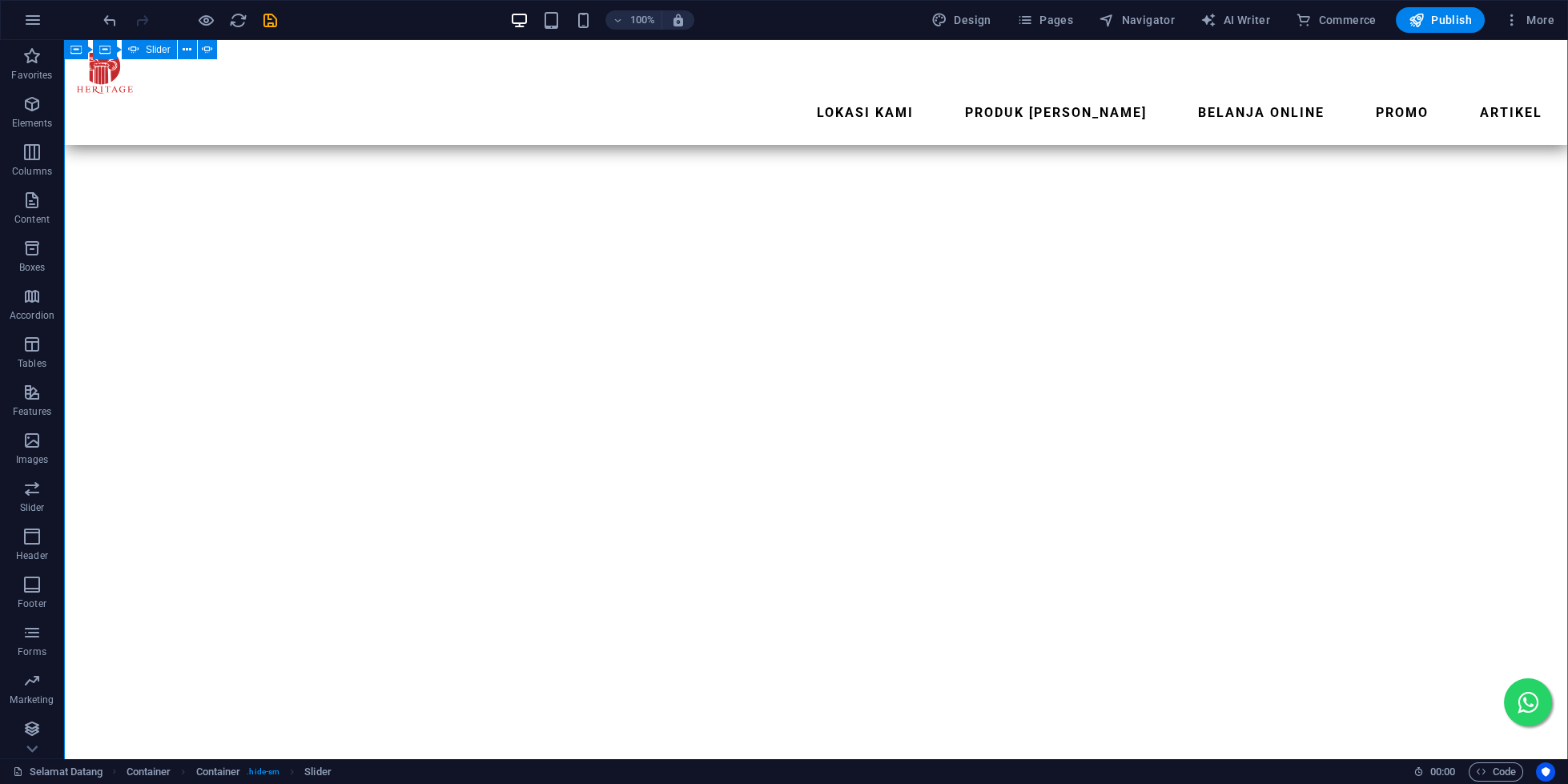
drag, startPoint x: 587, startPoint y: 482, endPoint x: 587, endPoint y: 491, distance: 9.0
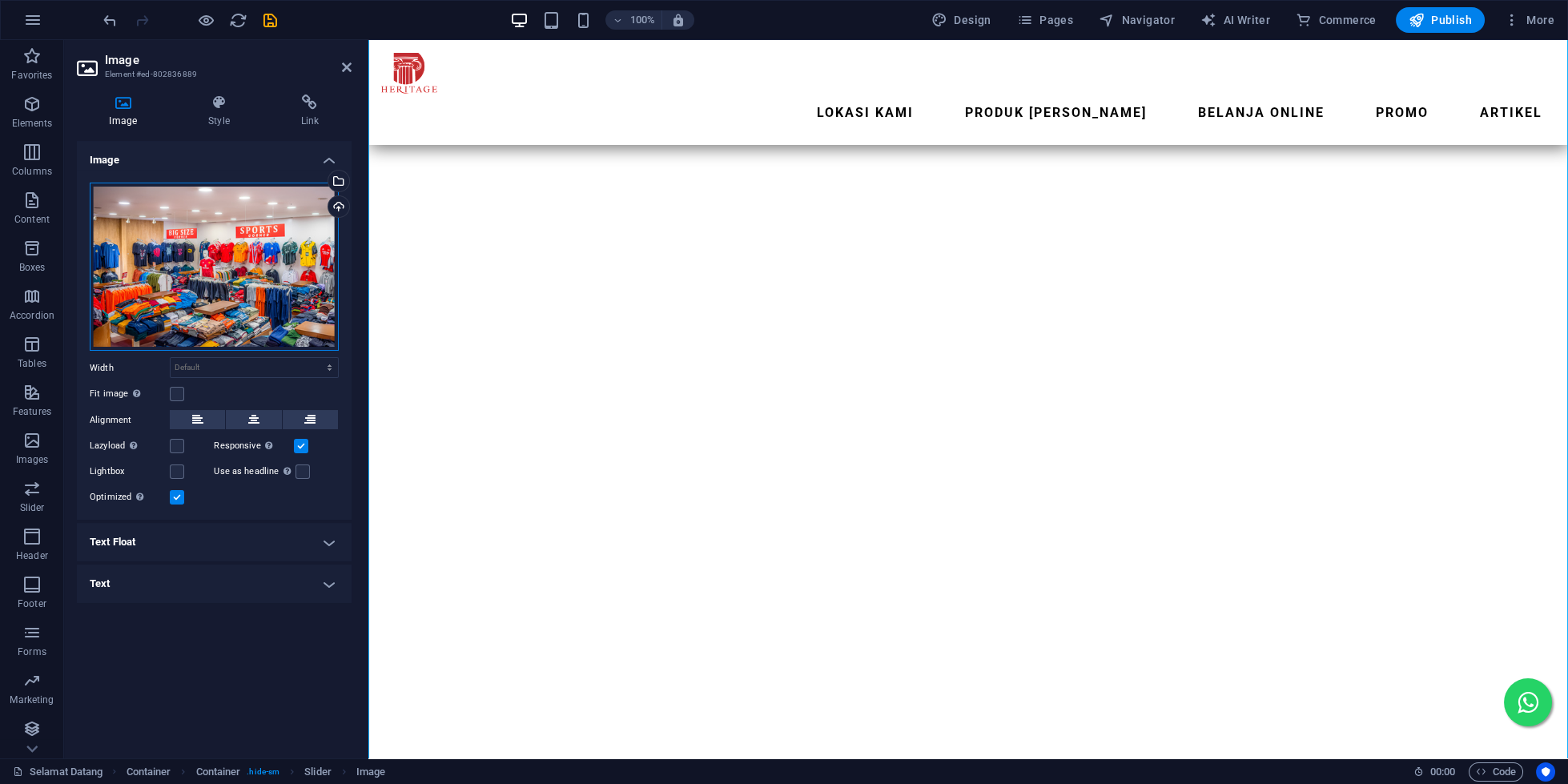
click at [151, 260] on div "Drag files here, click to choose files or select files from Files or our free s…" at bounding box center [214, 267] width 249 height 169
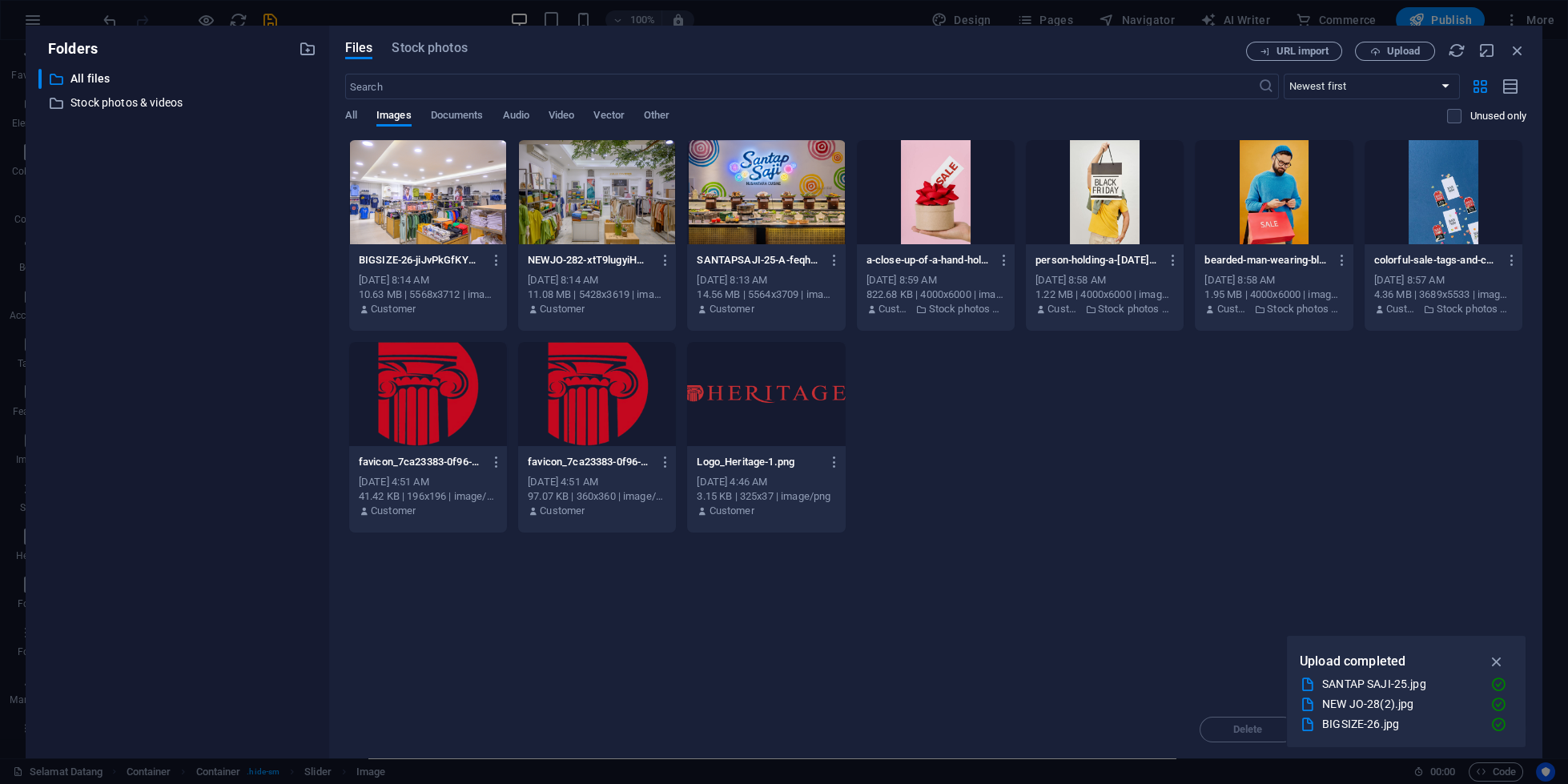
click at [151, 260] on div "​ All files All files ​ Stock photos & videos Stock photos & videos" at bounding box center [177, 407] width 277 height 677
click at [442, 213] on div at bounding box center [427, 192] width 158 height 104
click at [442, 210] on div "1" at bounding box center [427, 192] width 158 height 104
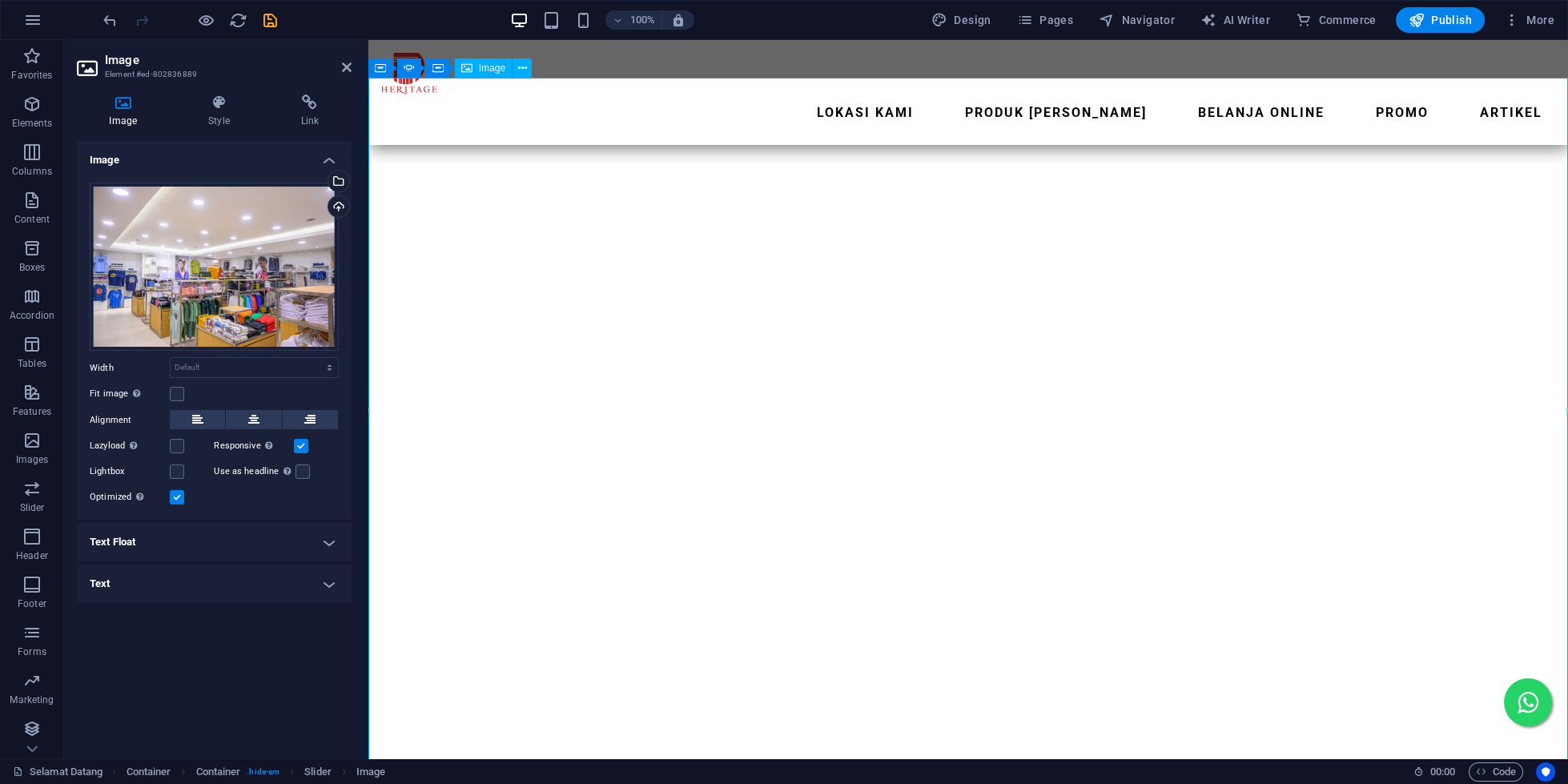
scroll to position [137, 0]
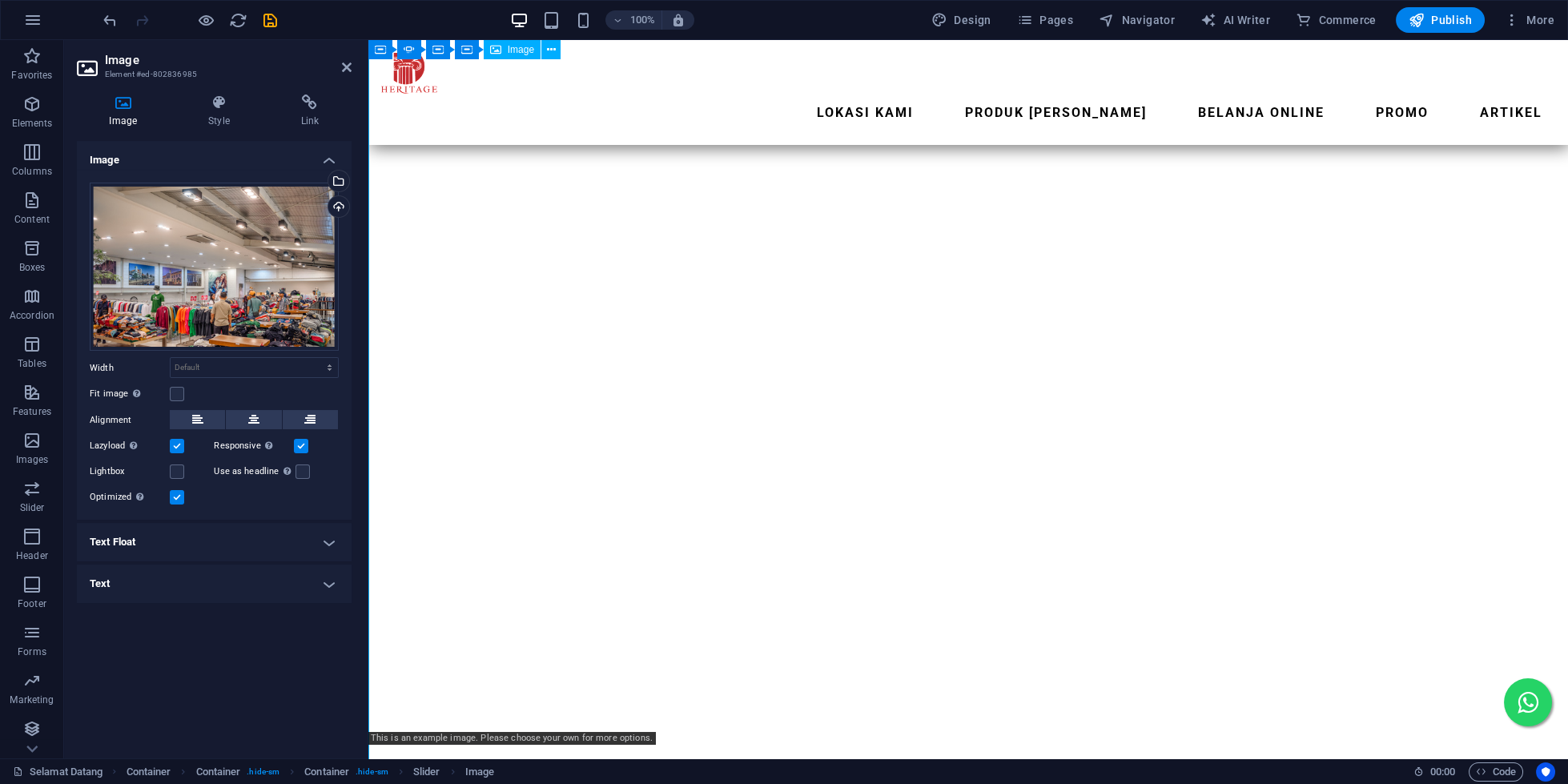
scroll to position [1952, 0]
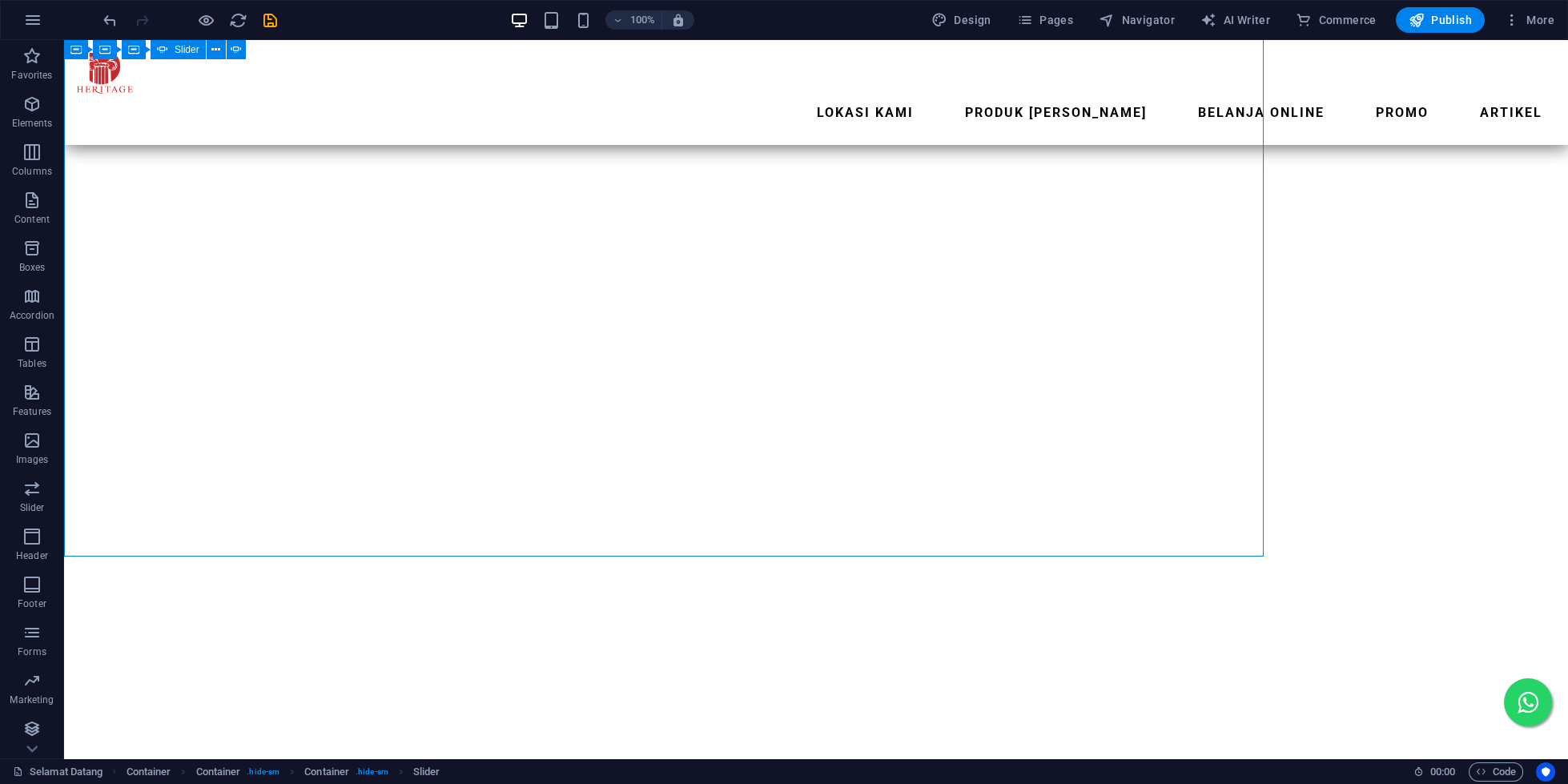
scroll to position [2343, 0]
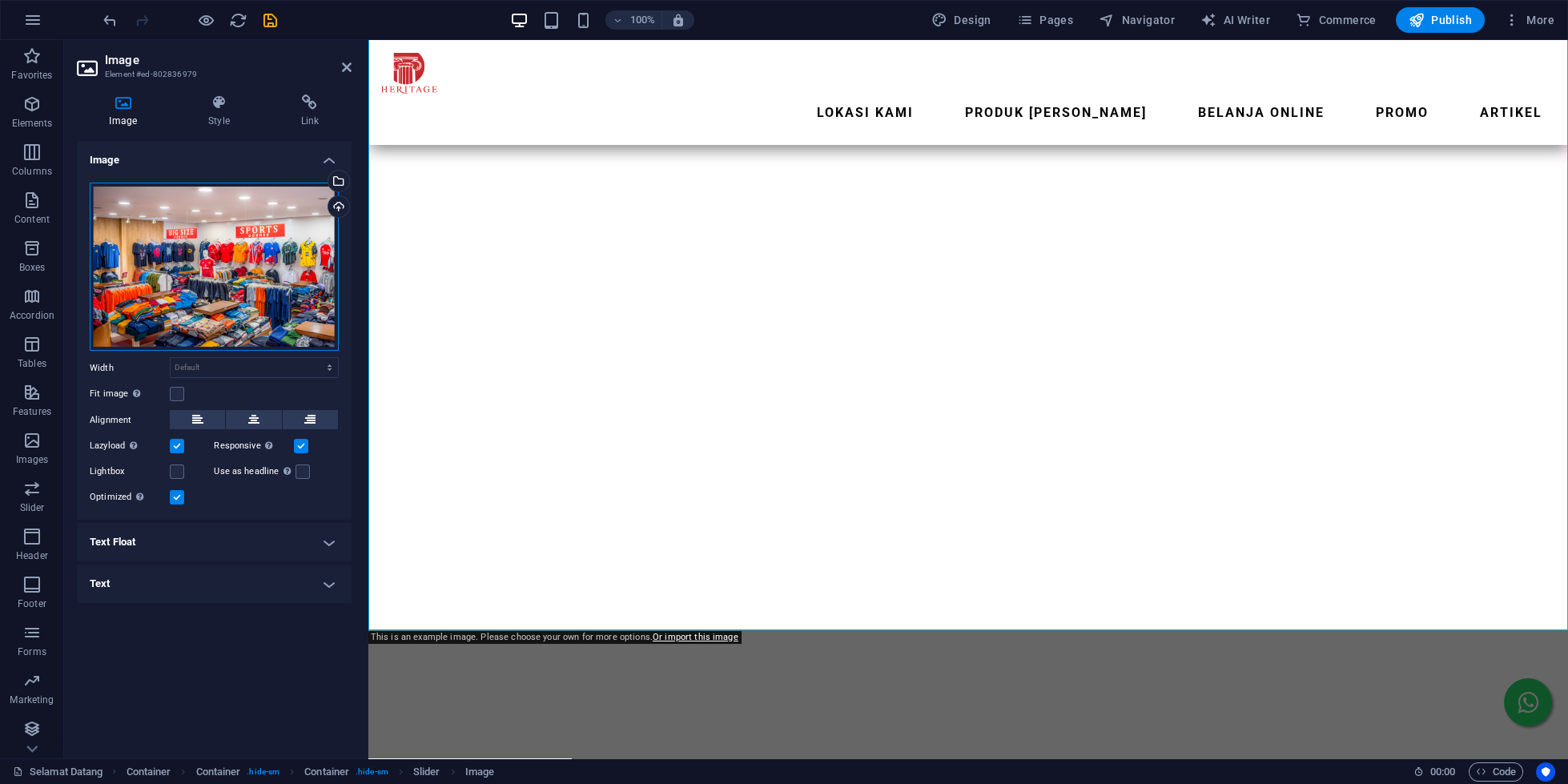
click at [146, 263] on div "Drag files here, click to choose files or select files from Files or our free s…" at bounding box center [214, 267] width 249 height 169
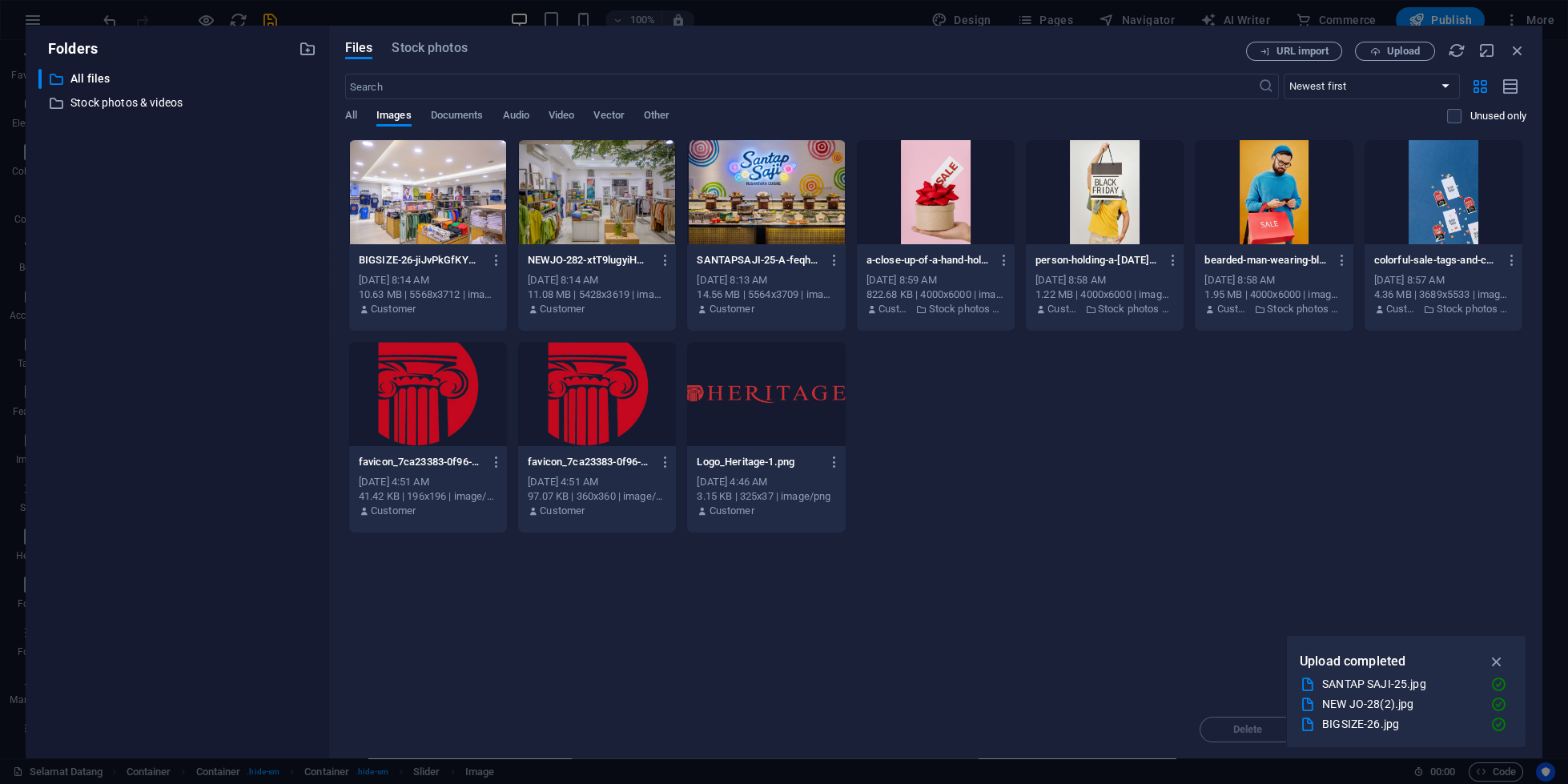
scroll to position [1445, 0]
click at [421, 207] on div at bounding box center [427, 192] width 158 height 104
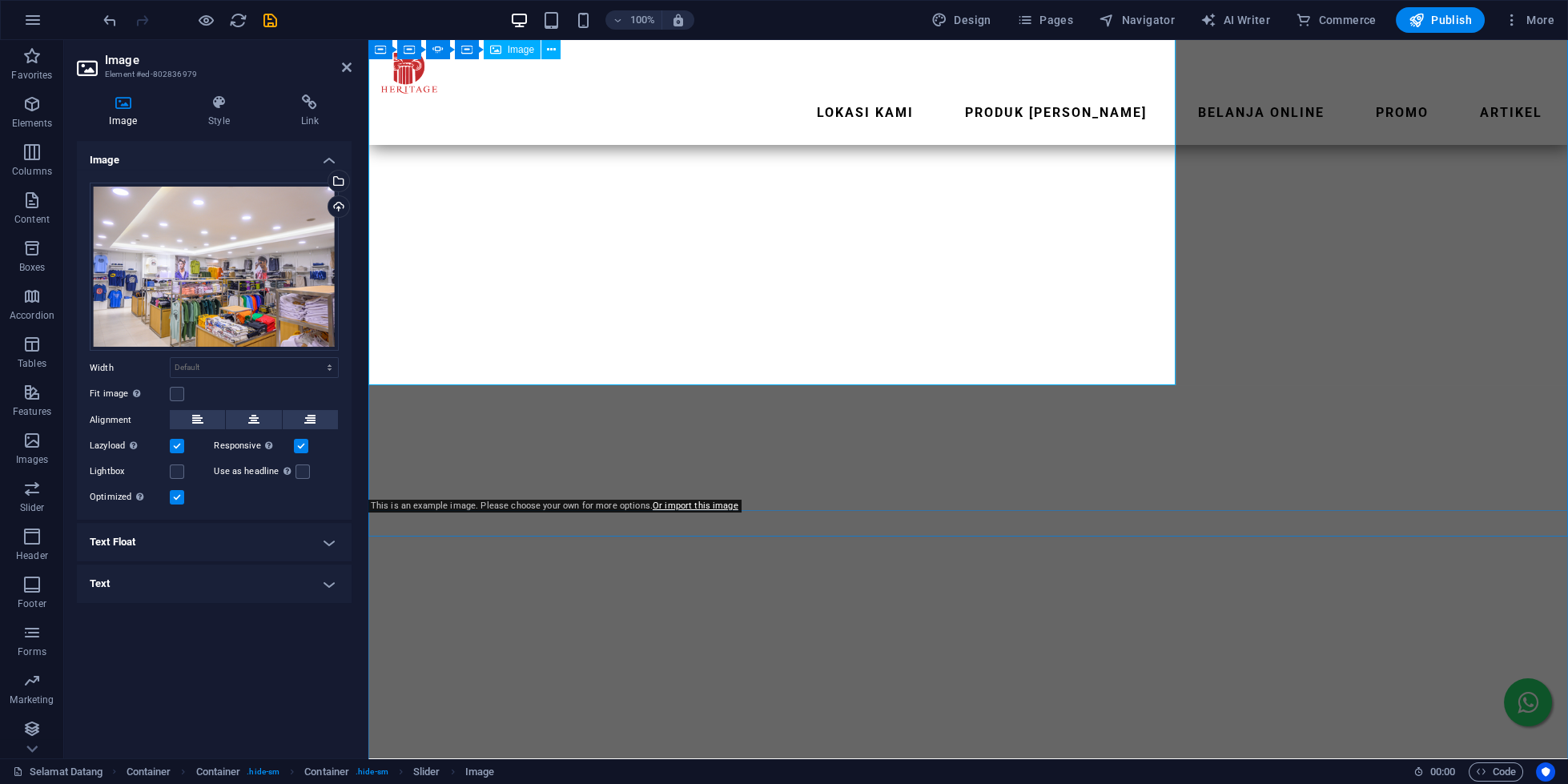
scroll to position [1822, 0]
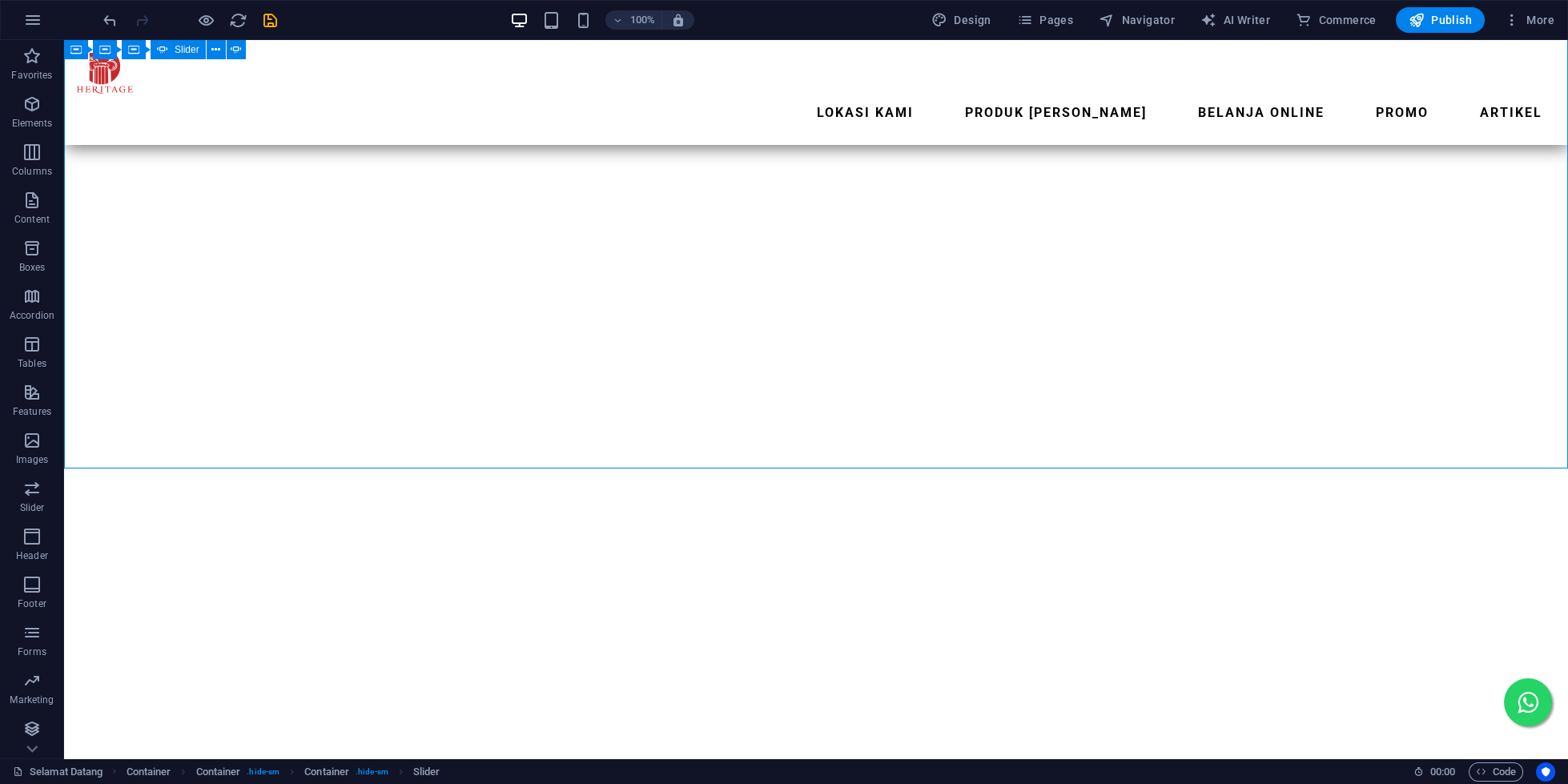
scroll to position [2211, 0]
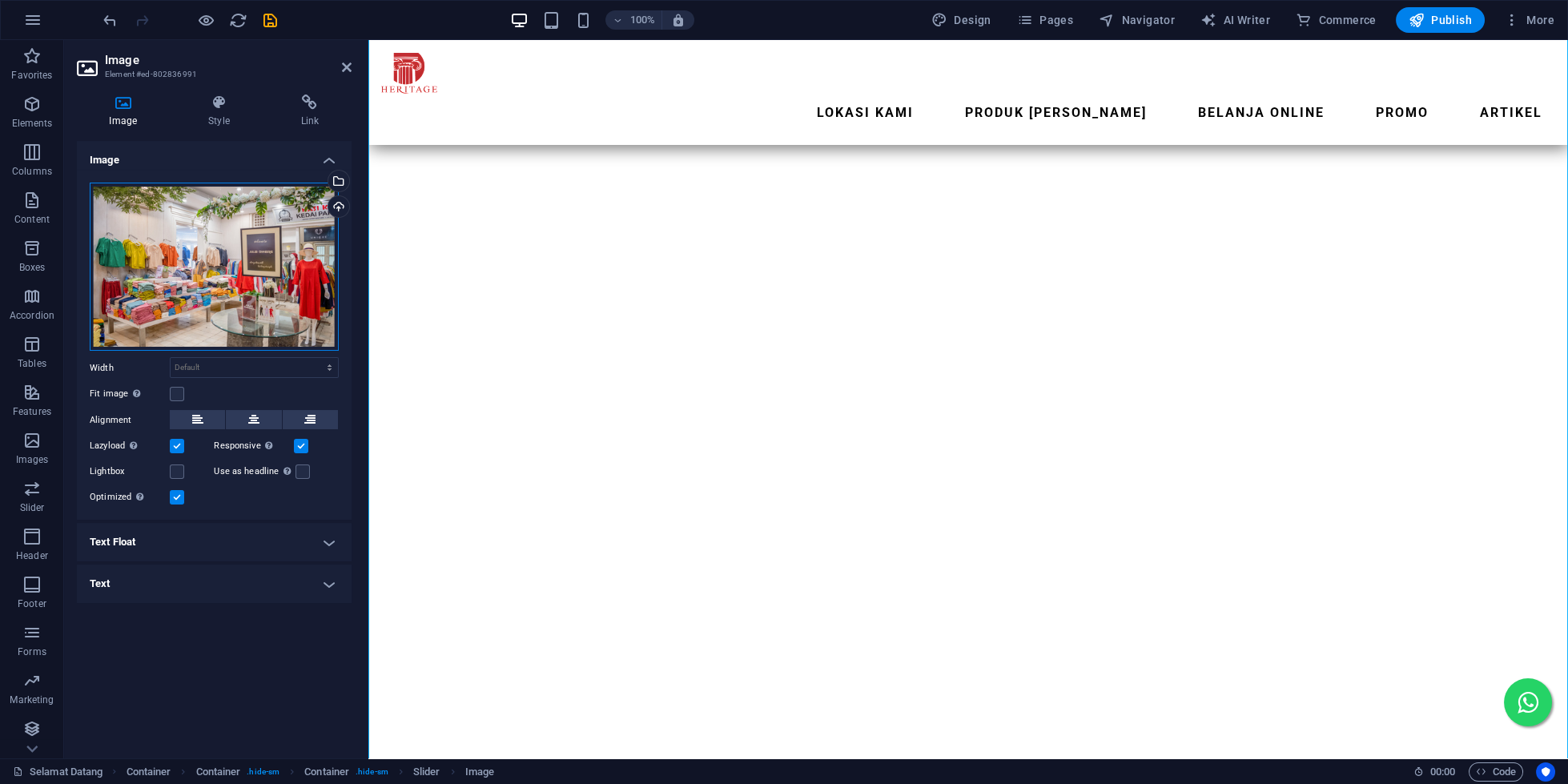
click at [246, 231] on div "Drag files here, click to choose files or select files from Files or our free s…" at bounding box center [214, 267] width 249 height 169
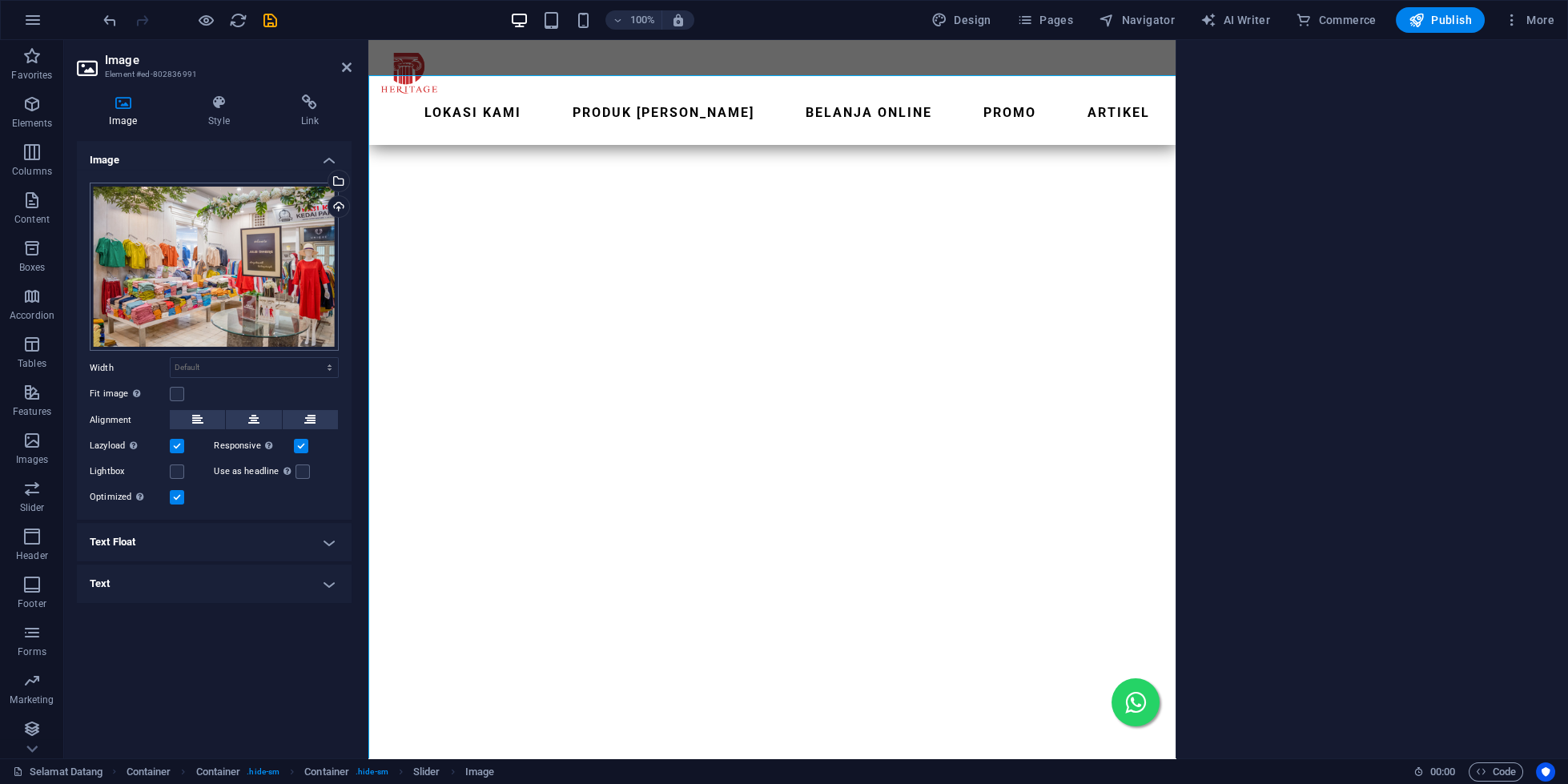
scroll to position [1315, 0]
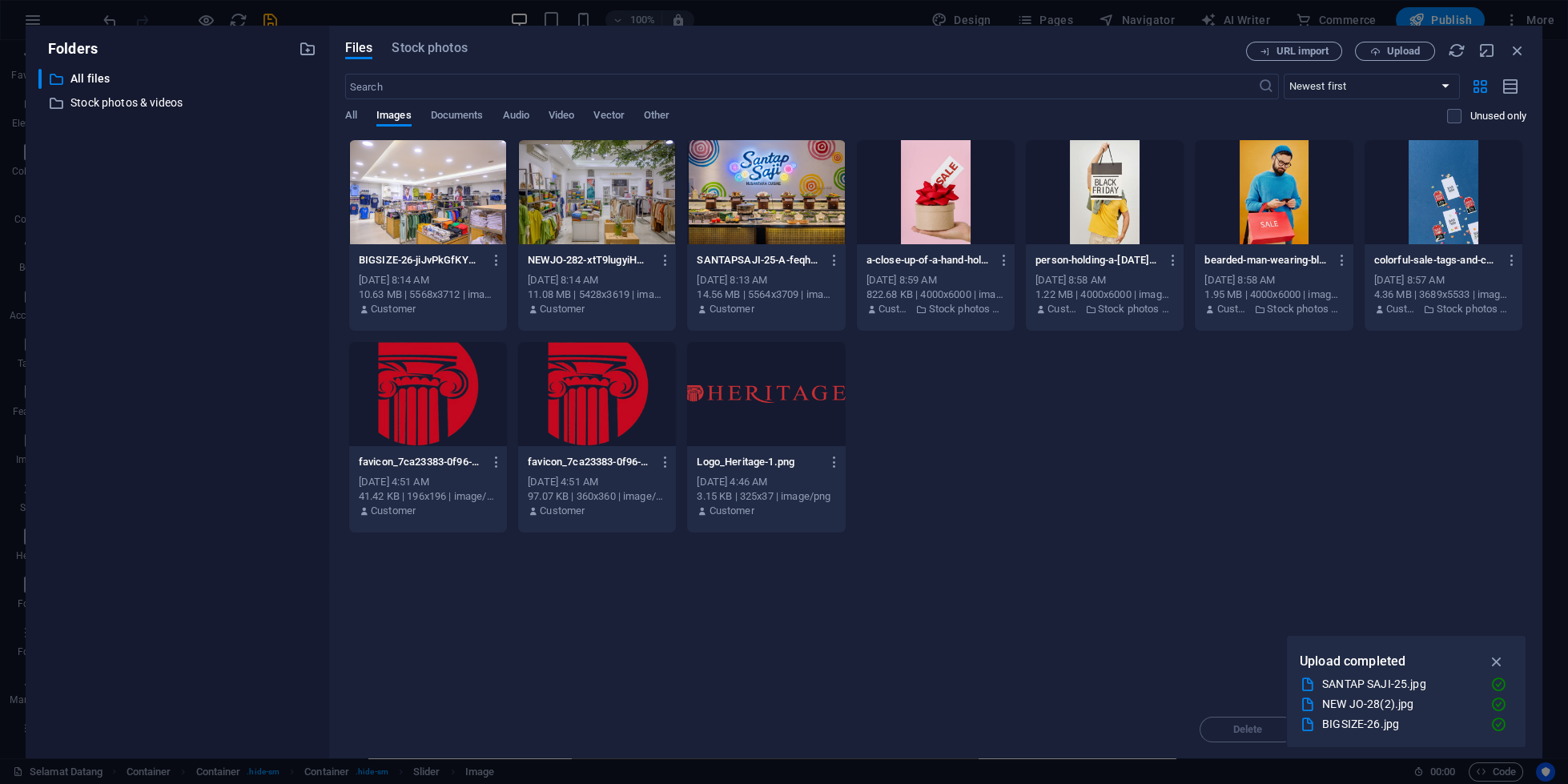
click at [588, 181] on div at bounding box center [596, 192] width 158 height 104
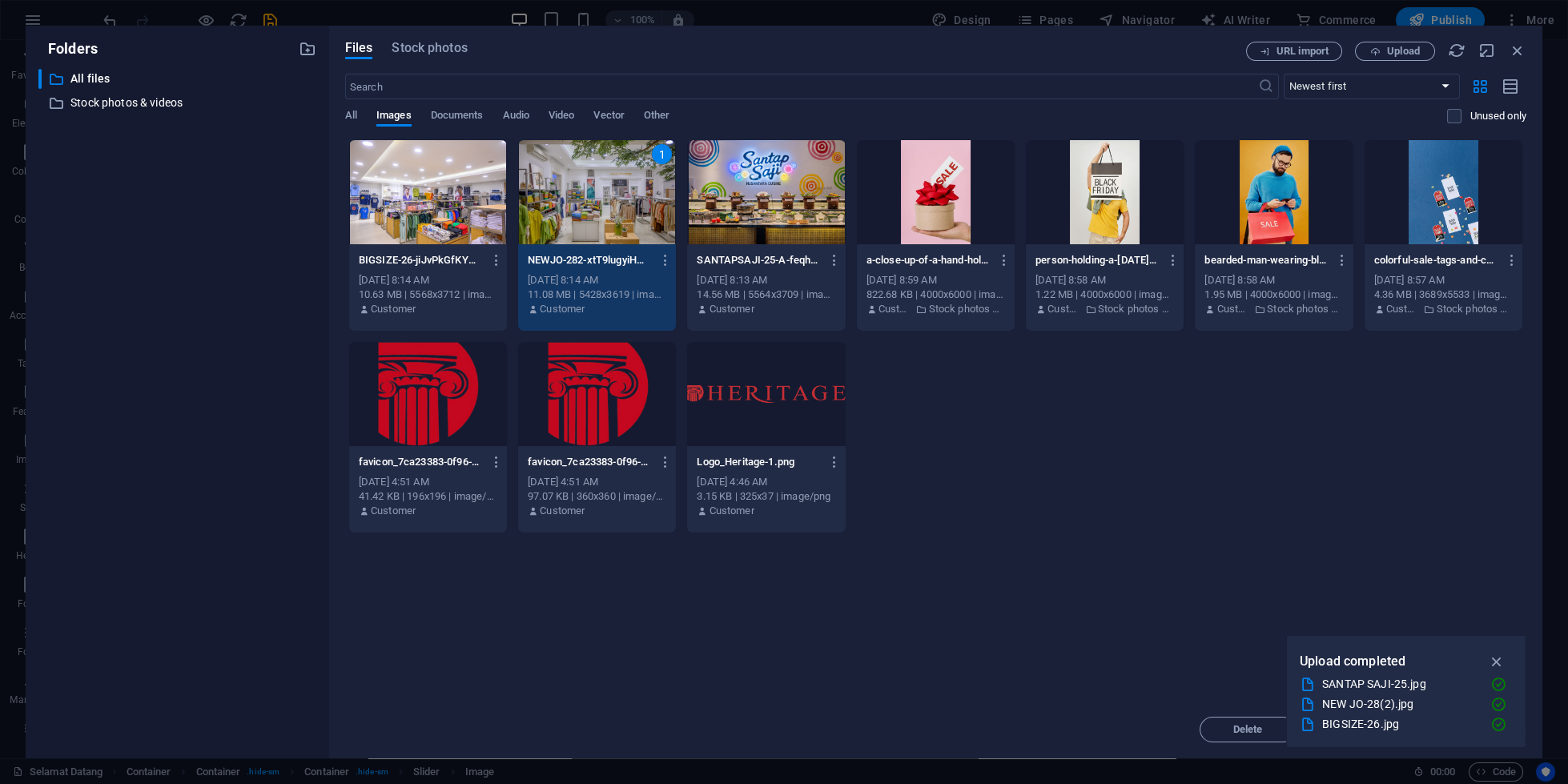
click at [588, 181] on div "1" at bounding box center [596, 192] width 158 height 104
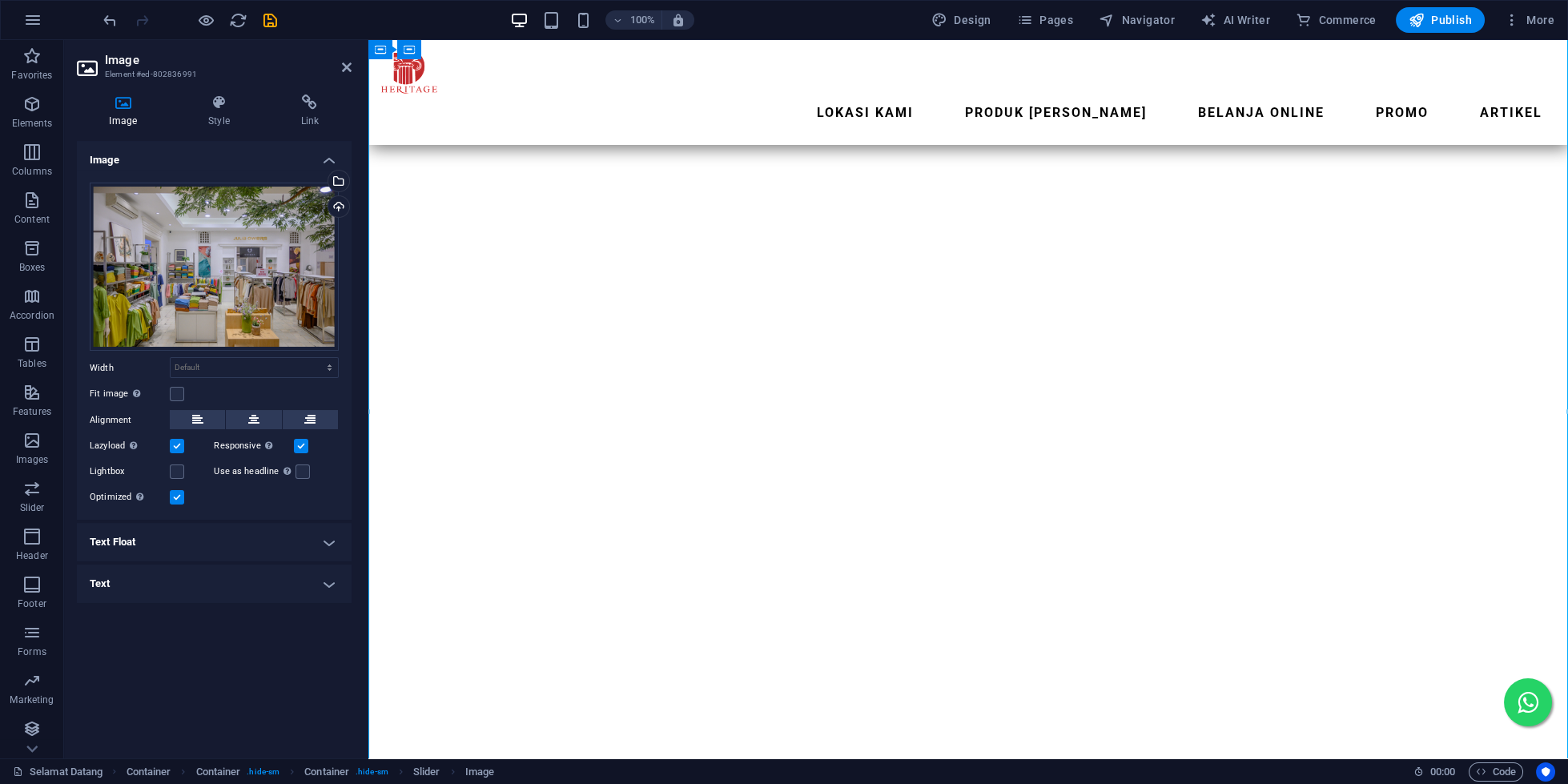
scroll to position [1828, 0]
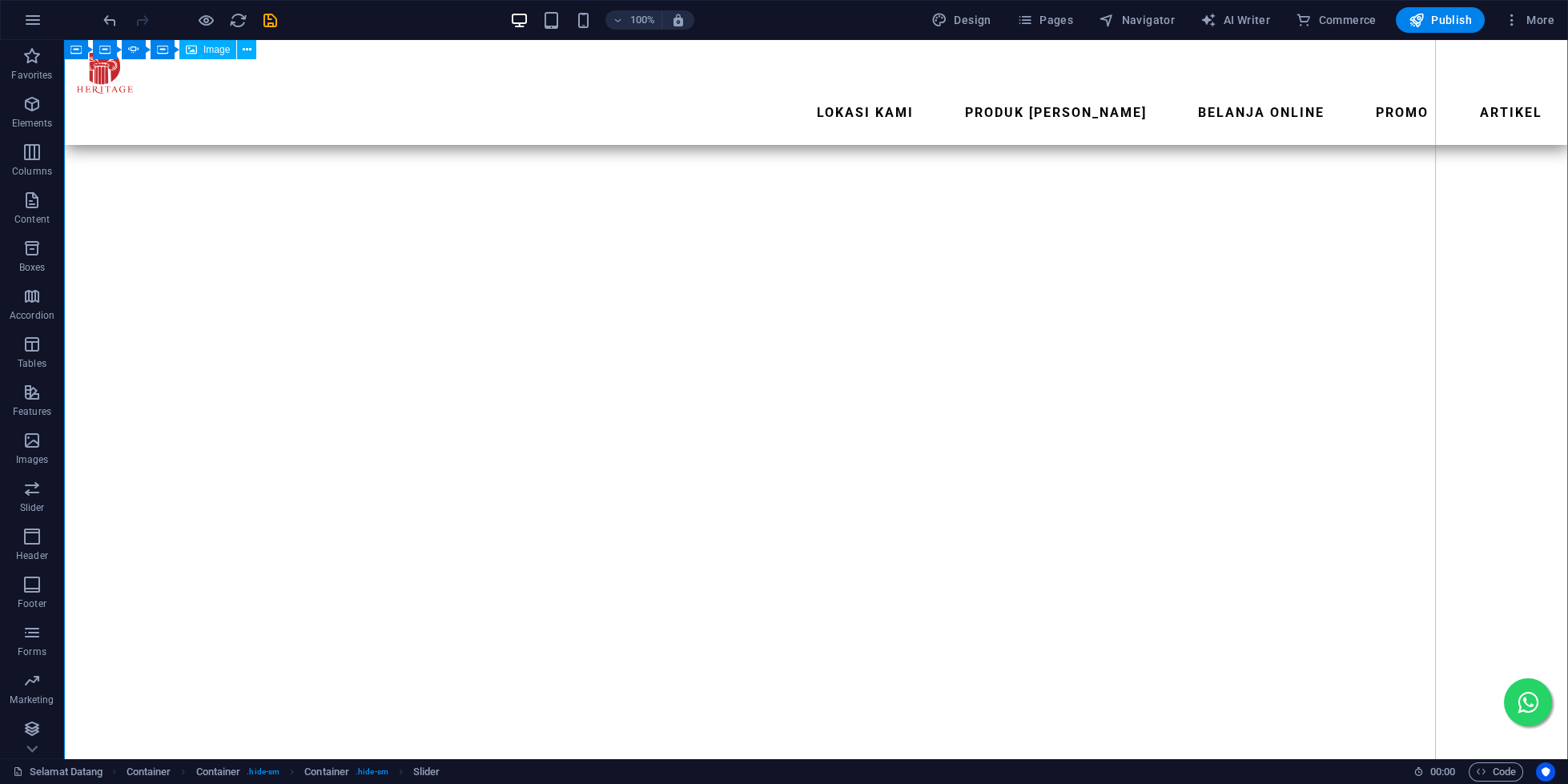
scroll to position [2218, 0]
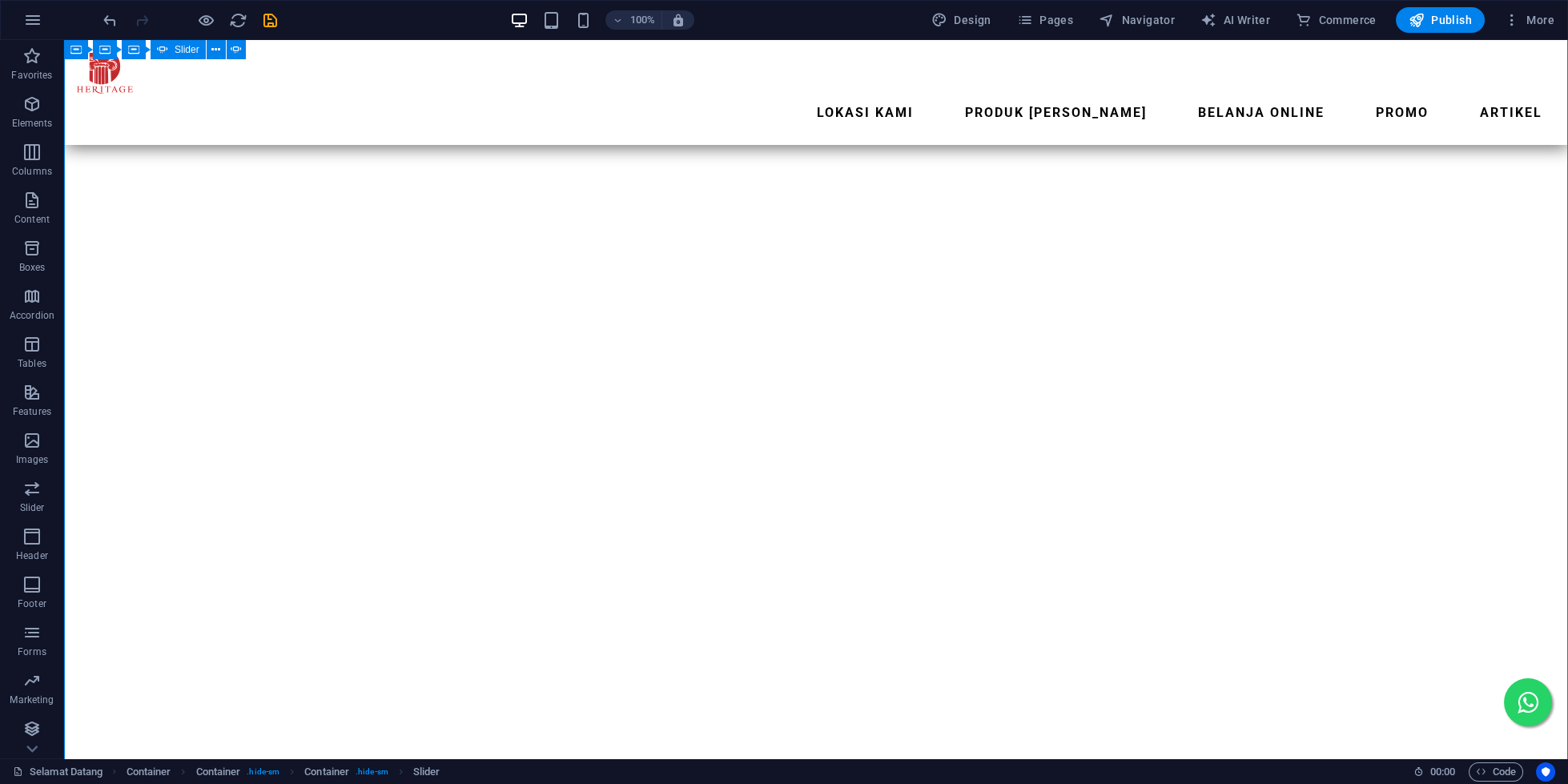
select select "ms"
select select "s"
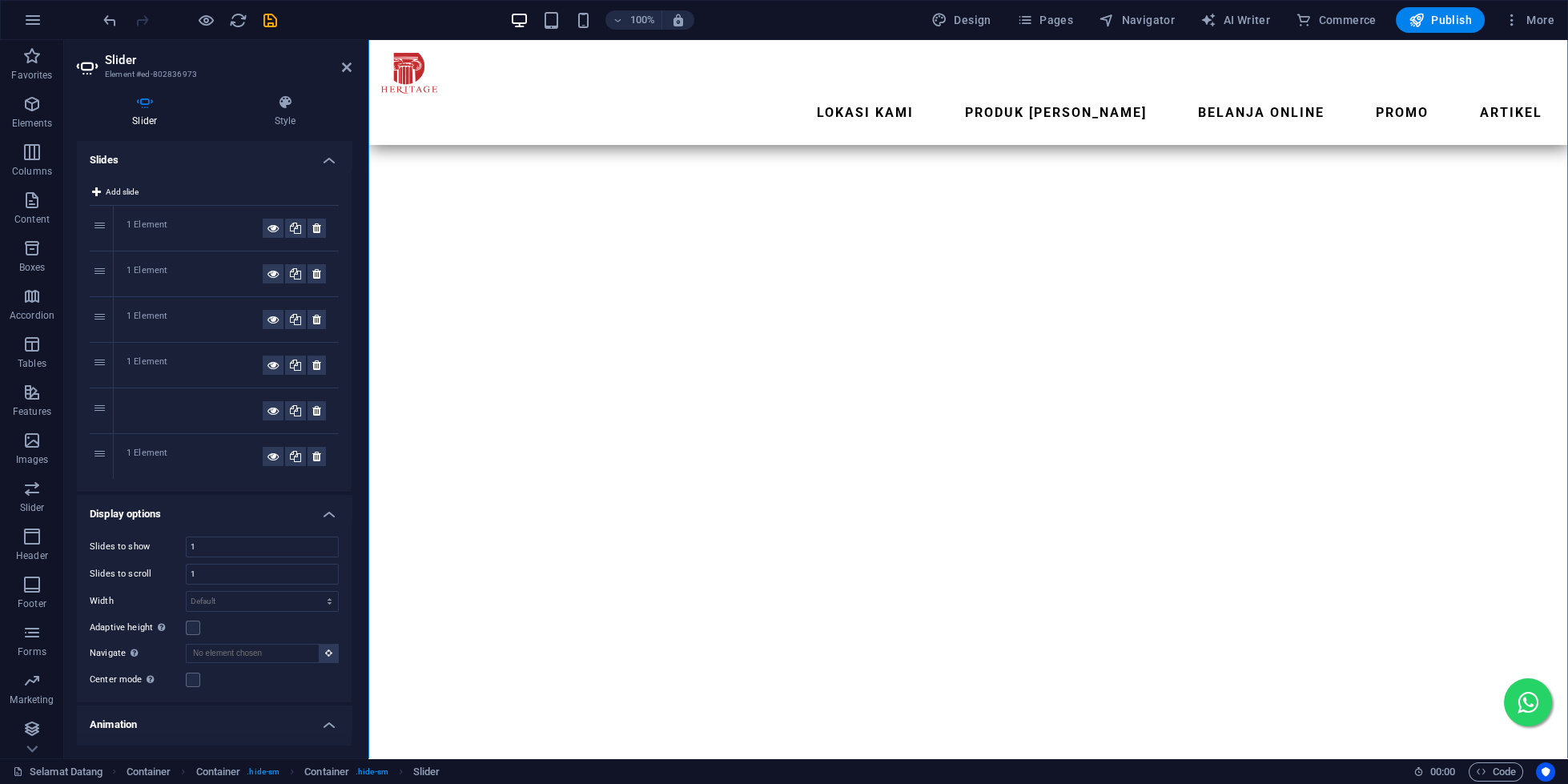
click at [339, 74] on header "Slider Element #ed-802836973" at bounding box center [214, 61] width 275 height 42
click at [343, 66] on icon at bounding box center [346, 67] width 10 height 13
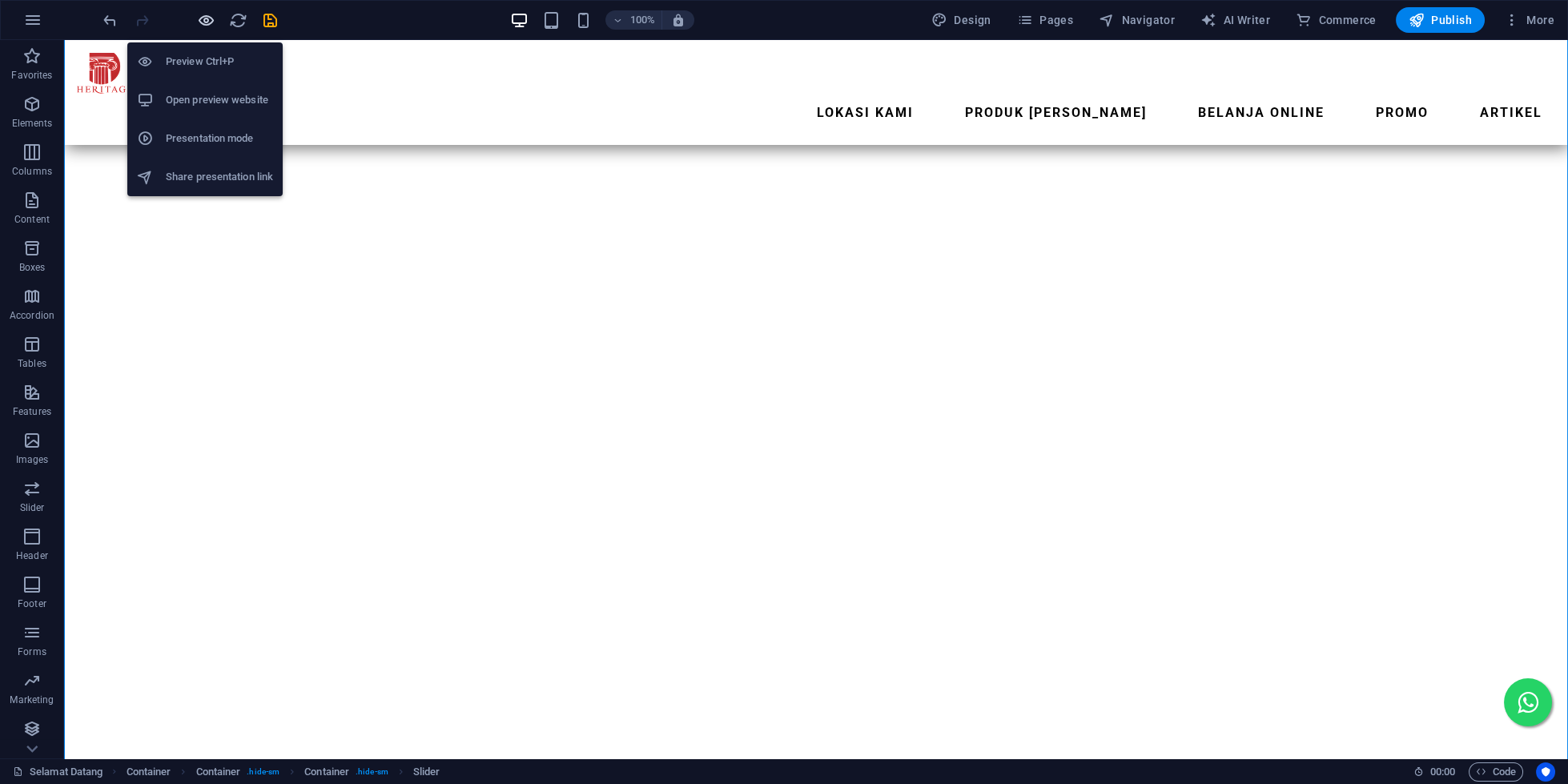
click at [204, 21] on icon "button" at bounding box center [206, 20] width 18 height 18
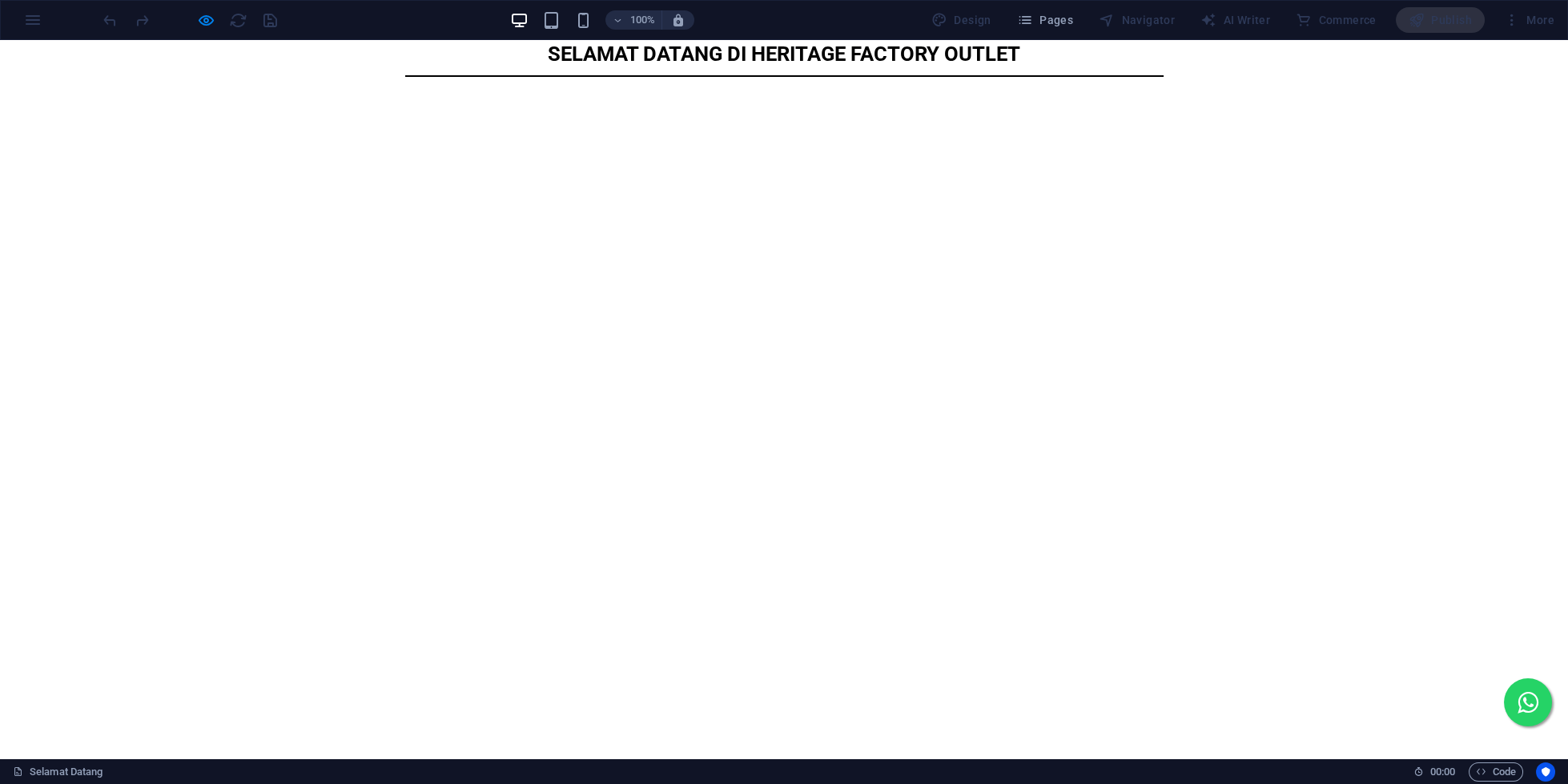
scroll to position [276, 0]
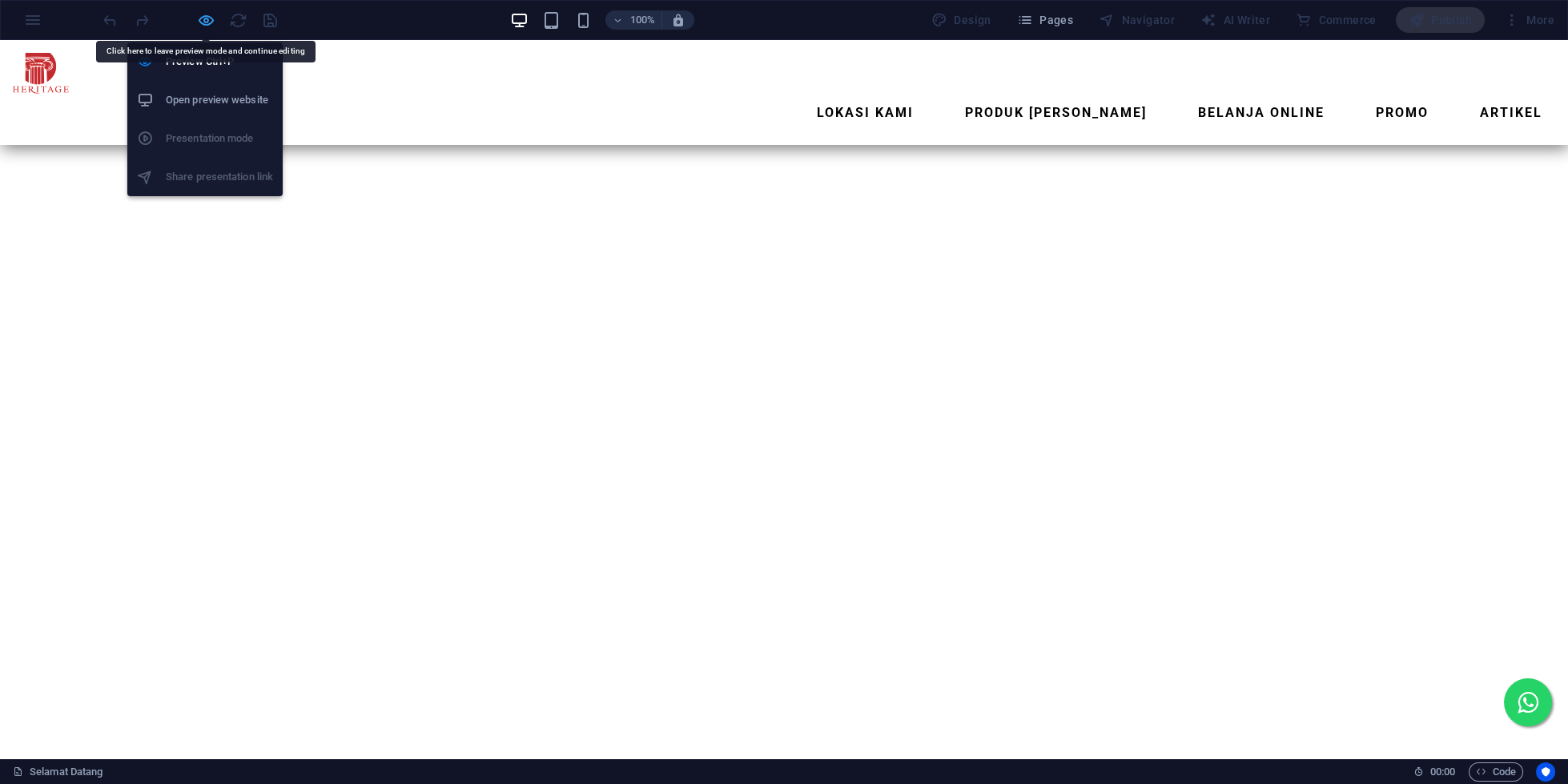
click at [206, 22] on icon "button" at bounding box center [206, 20] width 18 height 18
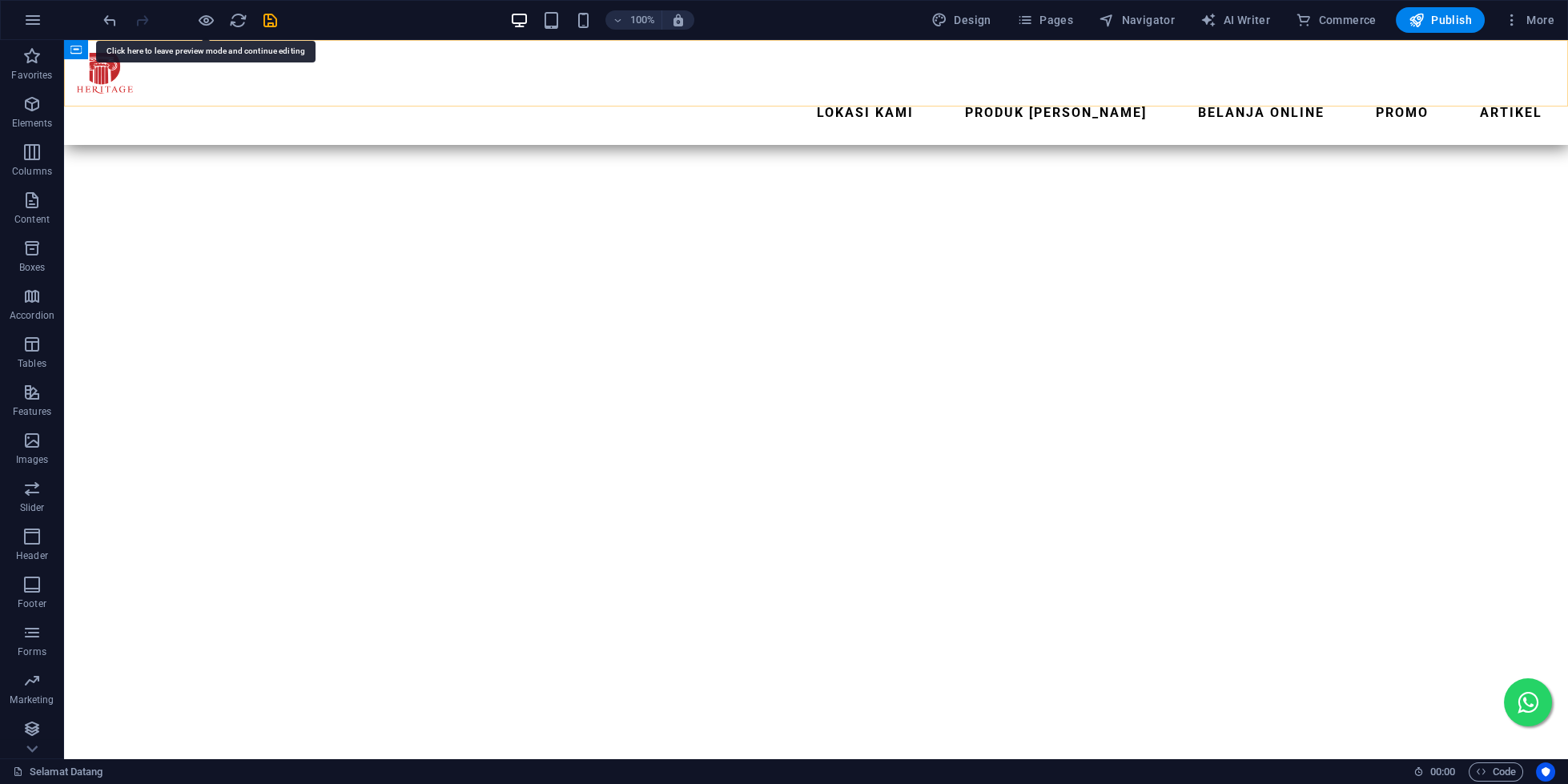
click at [1273, 94] on nav "Lokasi Kami Produk Kami Belanja Online promo ARTIKEL" at bounding box center [816, 113] width 1479 height 39
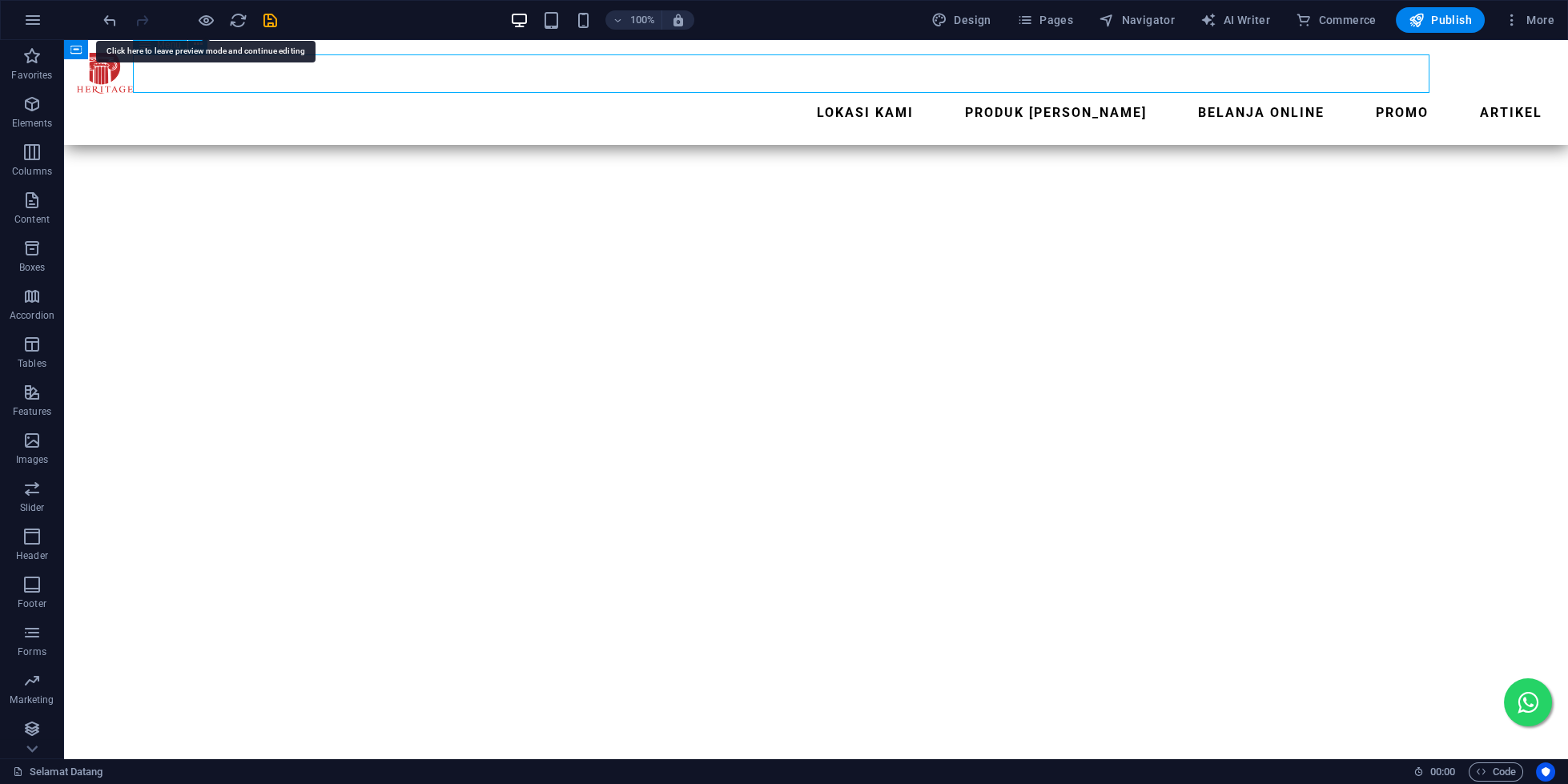
click at [1273, 94] on nav "Lokasi Kami Produk Kami Belanja Online promo ARTIKEL" at bounding box center [816, 113] width 1479 height 39
select select "1"
select select
select select "2"
select select
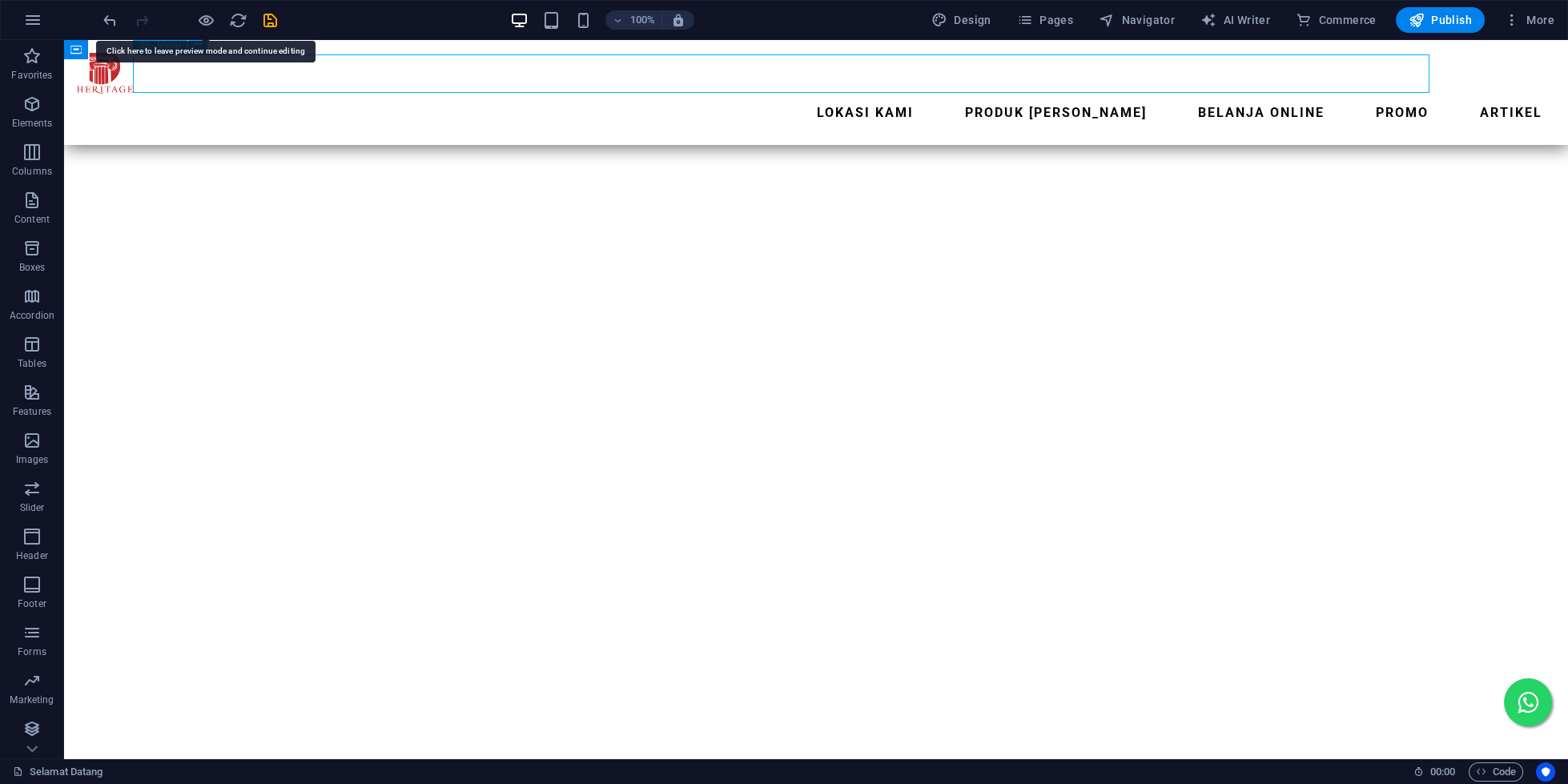
select select "4"
select select
select select "14"
select select
select select "7"
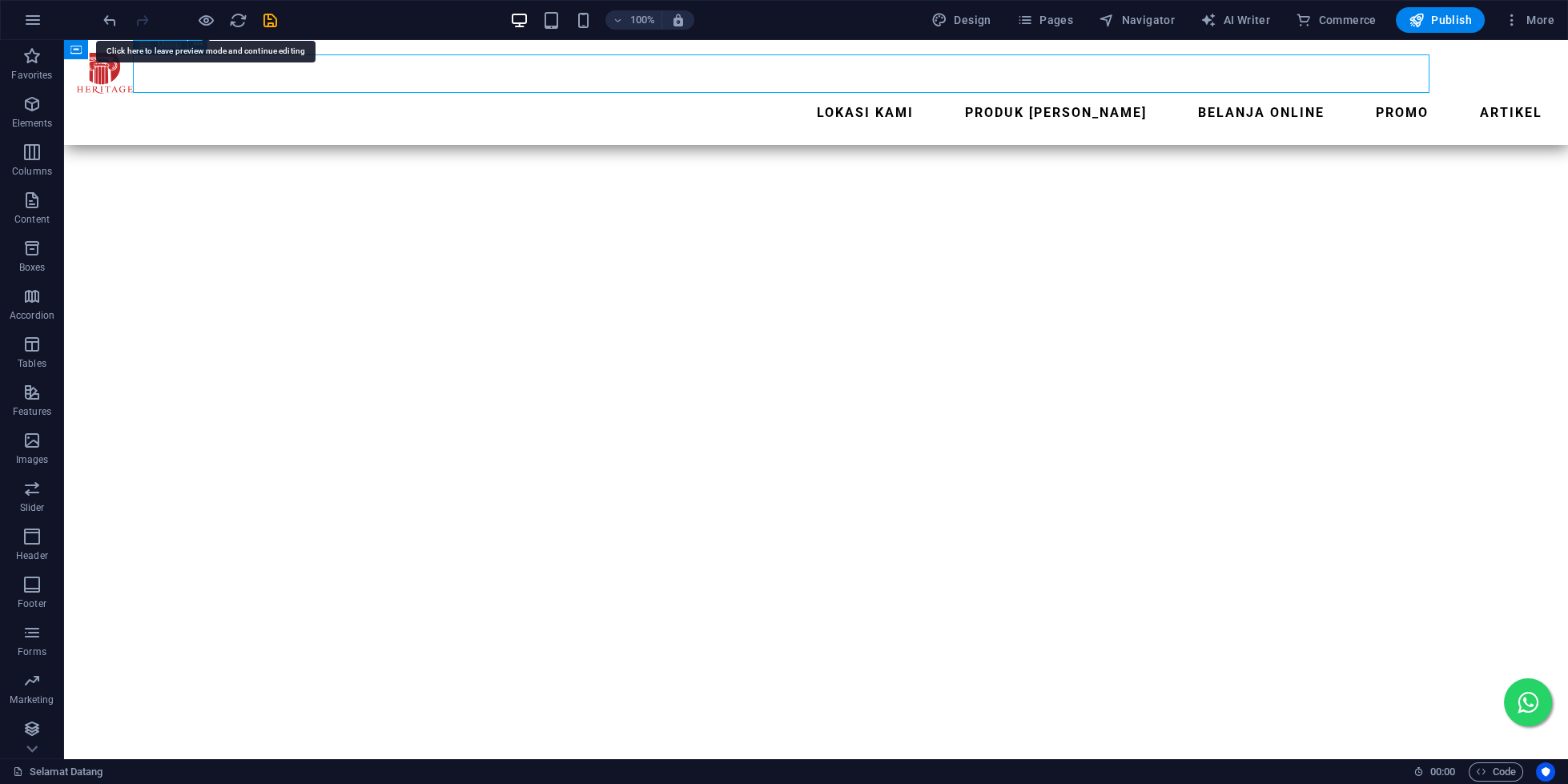
select select
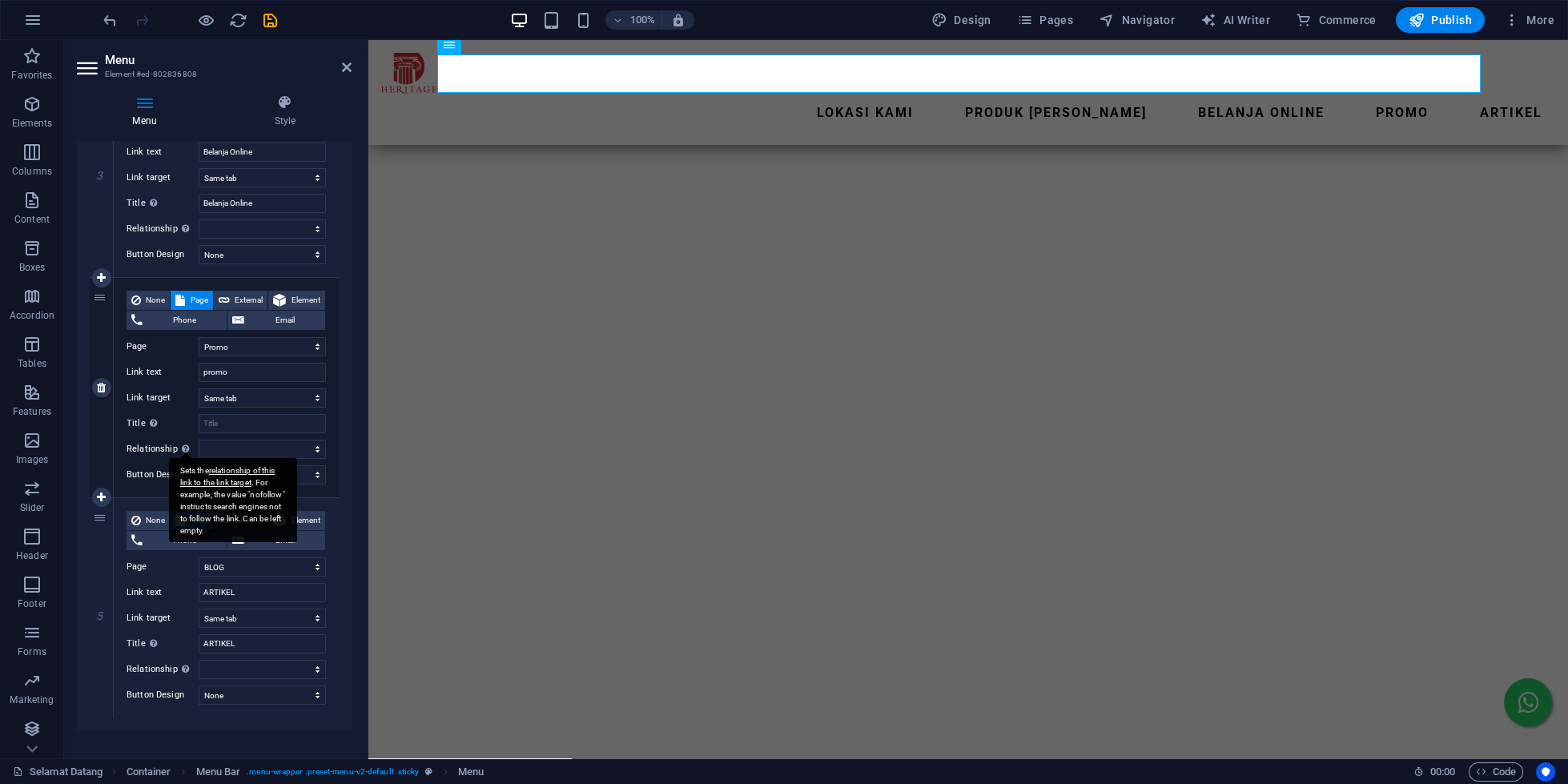
scroll to position [694, 0]
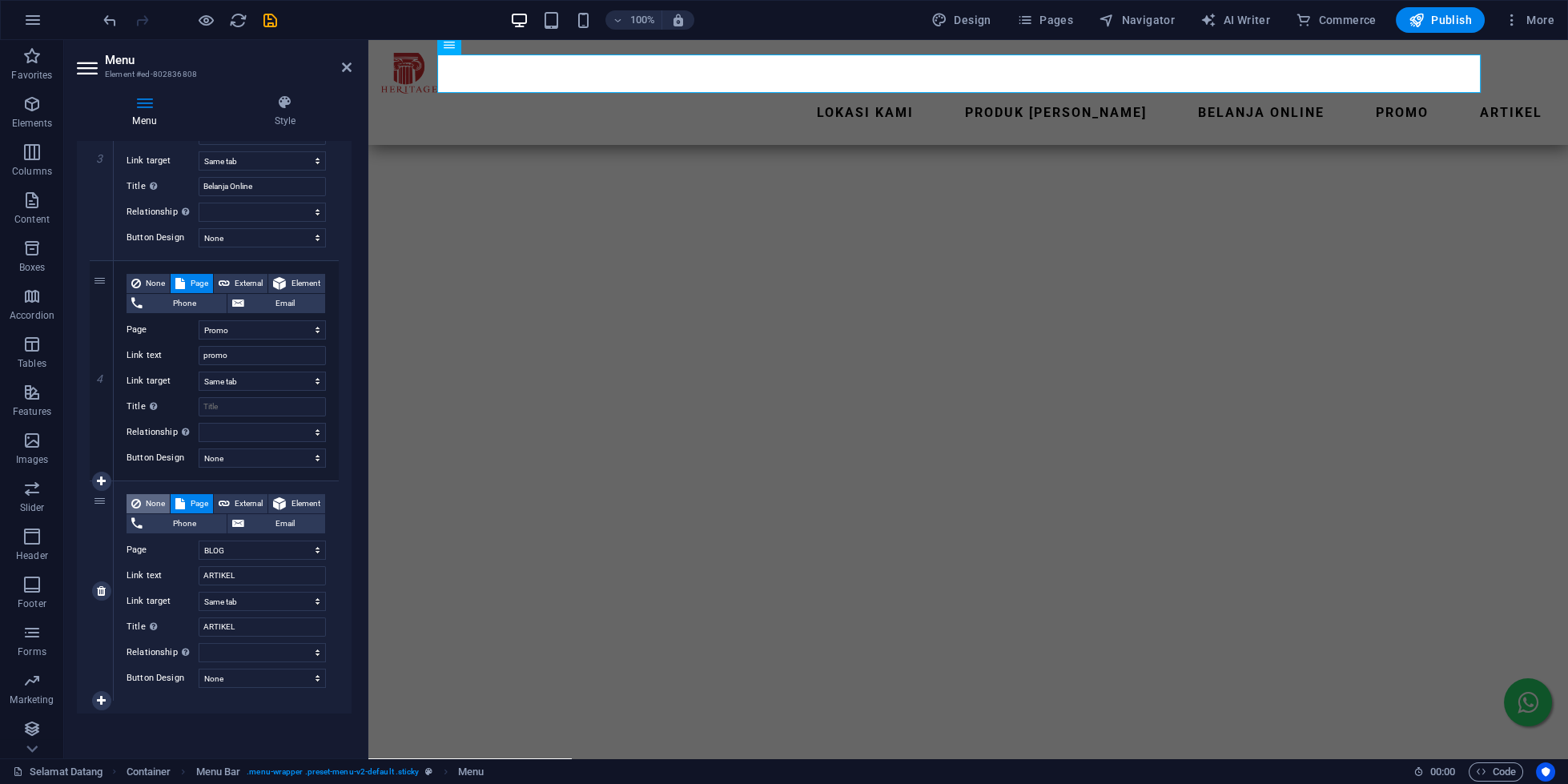
click at [153, 501] on span "None" at bounding box center [155, 504] width 19 height 19
select select
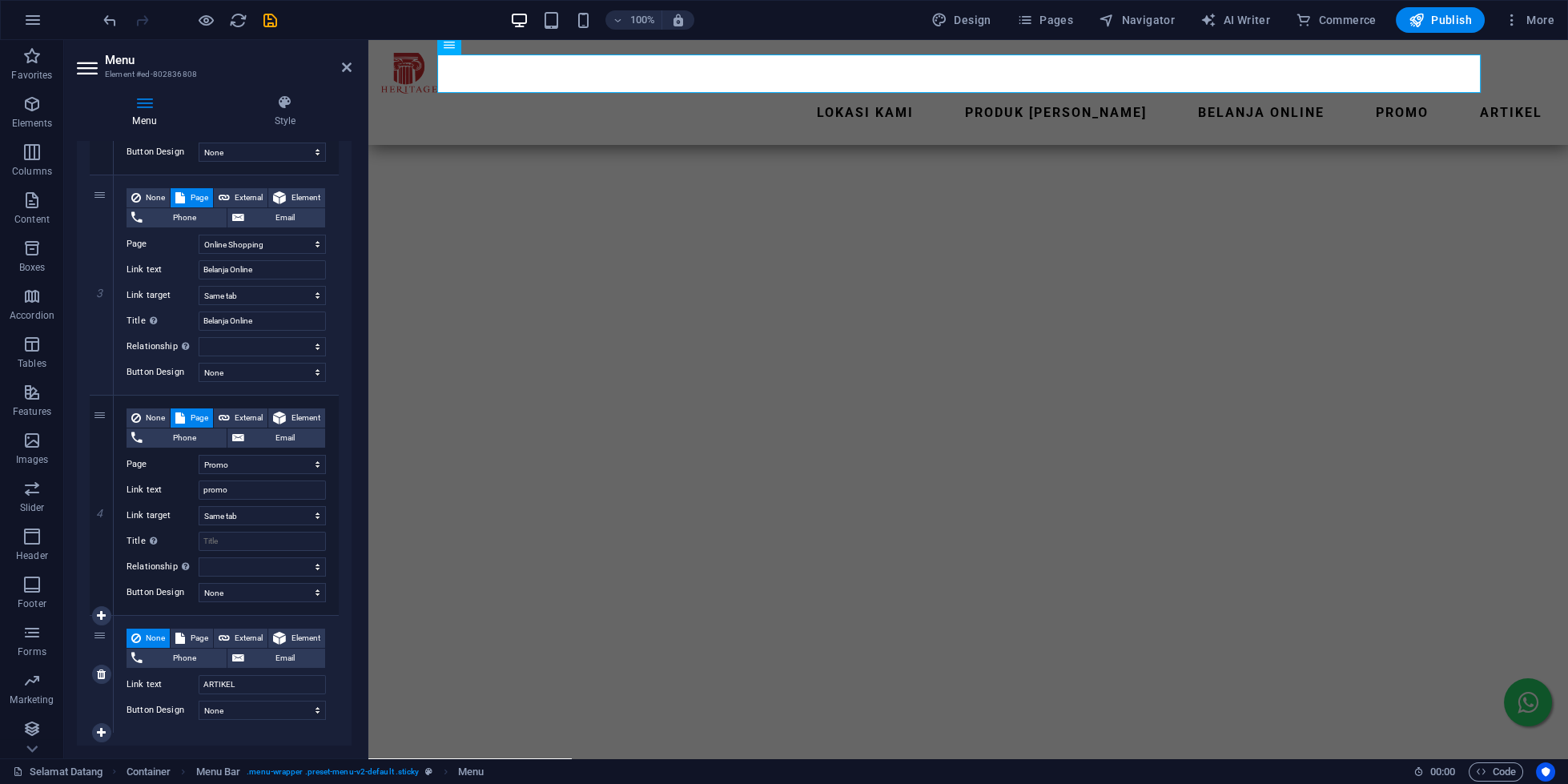
scroll to position [559, 0]
click at [200, 629] on span "Page" at bounding box center [198, 638] width 17 height 19
select select
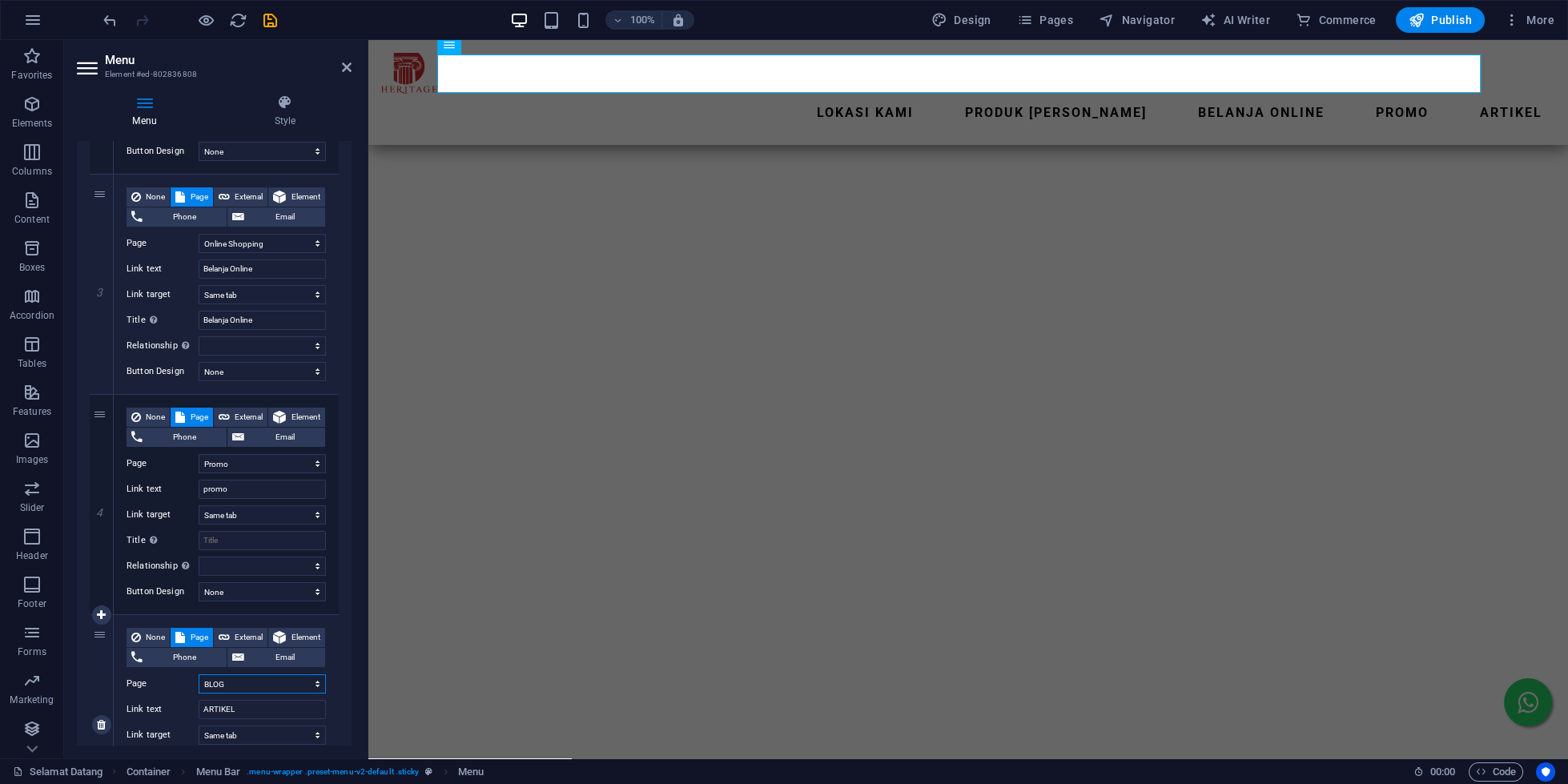
select select
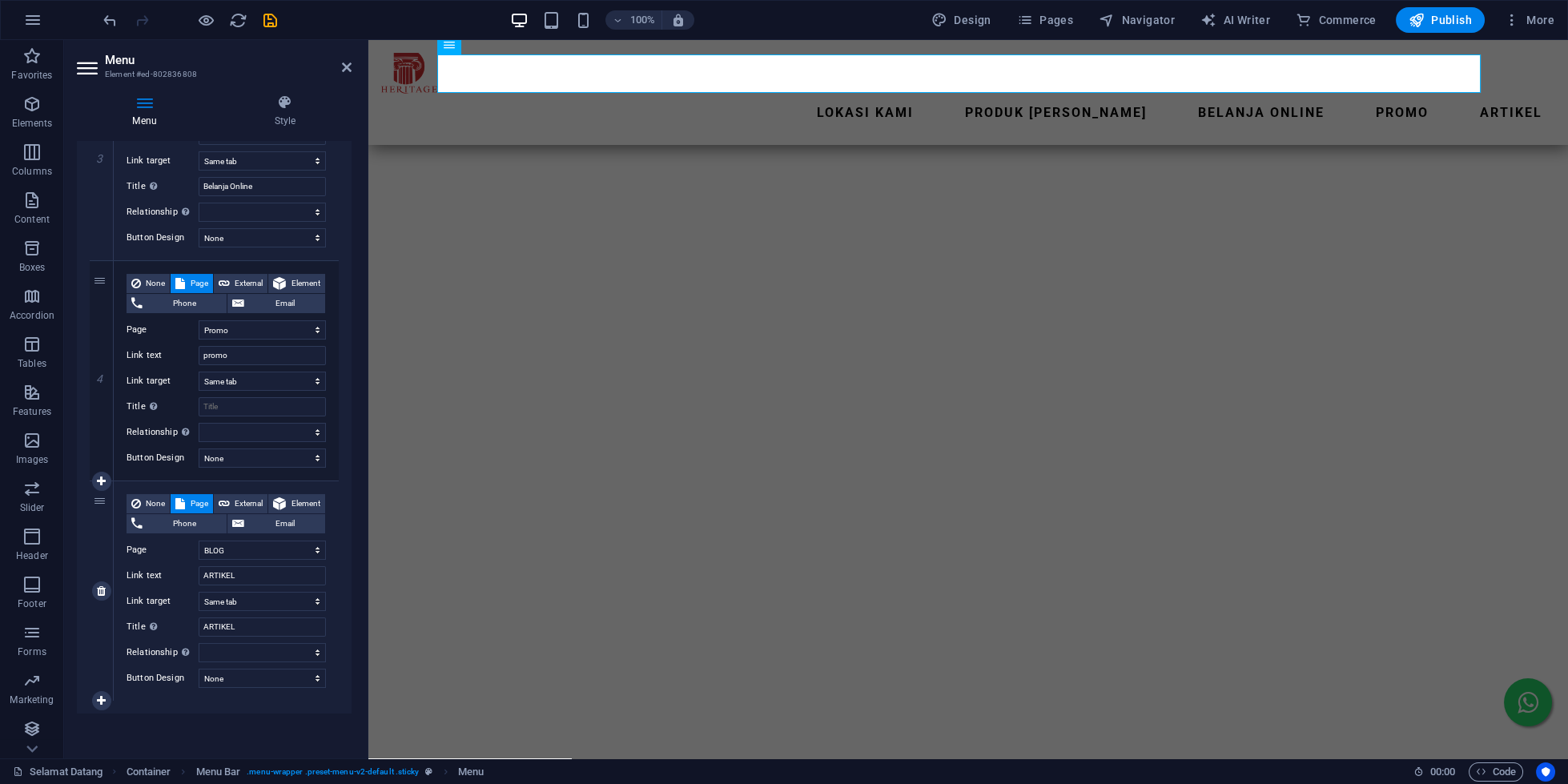
click at [102, 559] on div "5" at bounding box center [101, 591] width 24 height 220
click at [265, 716] on div "Menu Auto Custom Create custom menu items for this menu. Recommended for one-pa…" at bounding box center [214, 443] width 275 height 605
click at [106, 594] on link at bounding box center [101, 590] width 19 height 19
select select
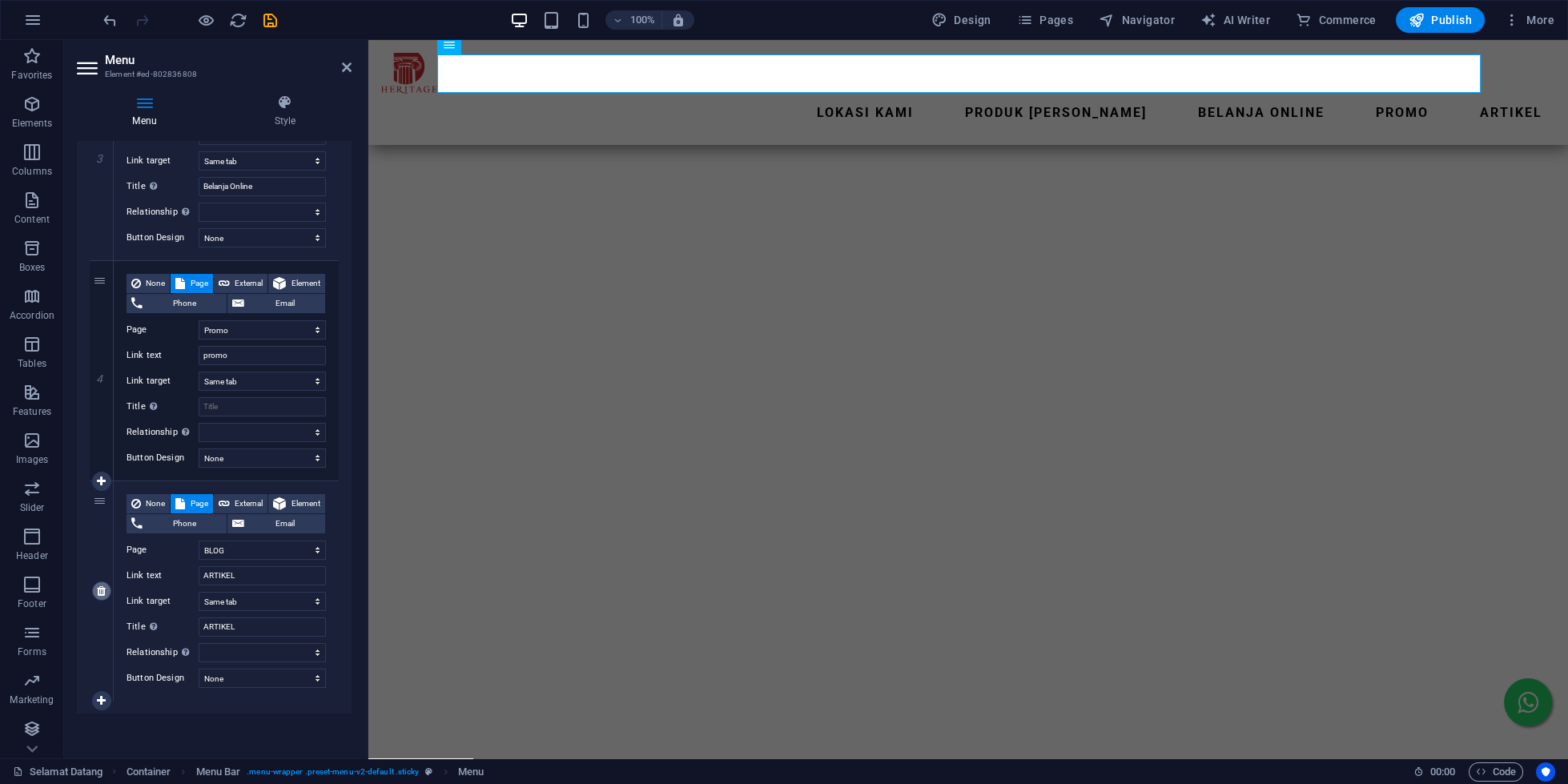
select select
click at [0, 0] on link at bounding box center [0, 0] width 0 height 0
select select
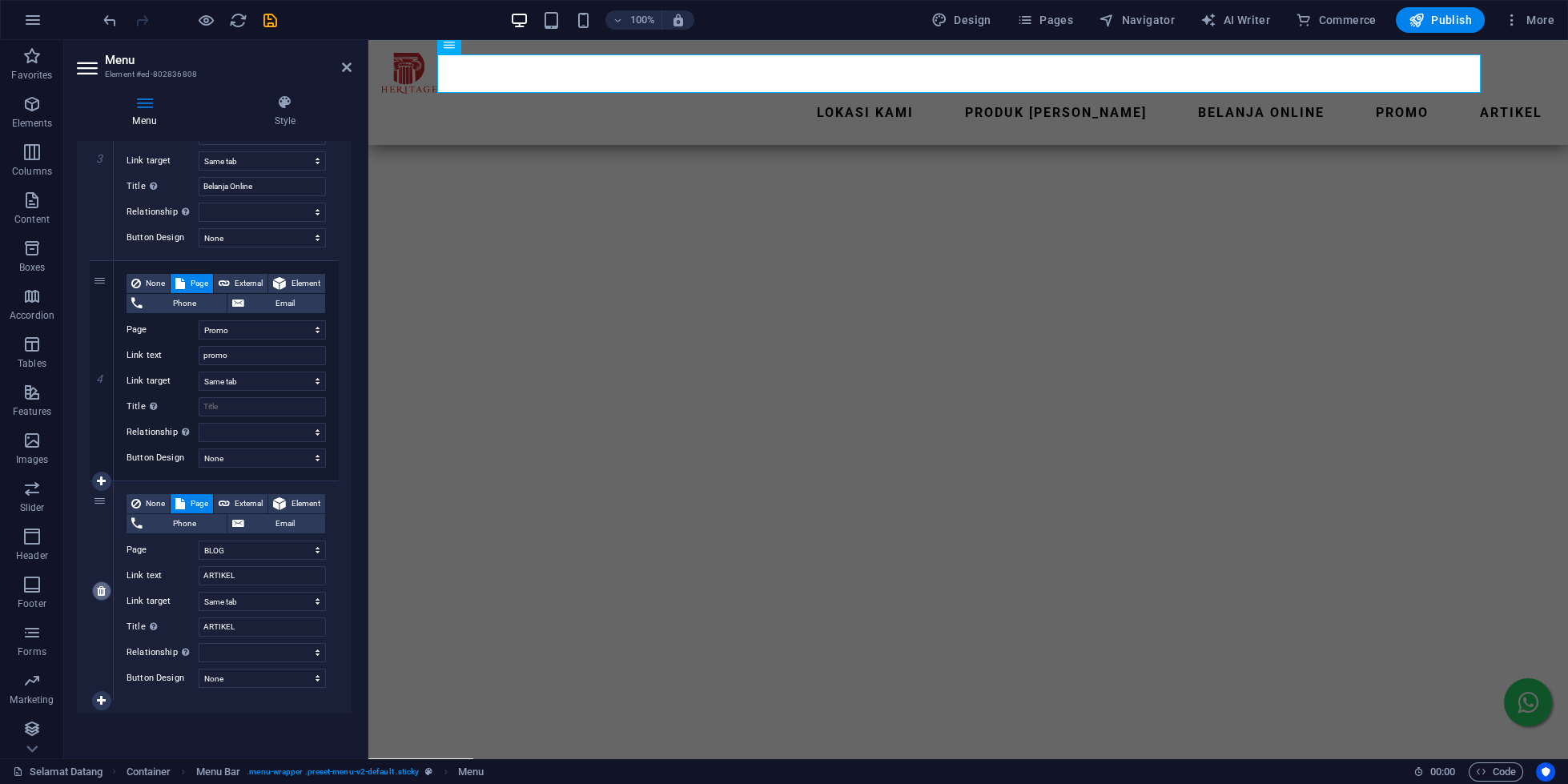
select select
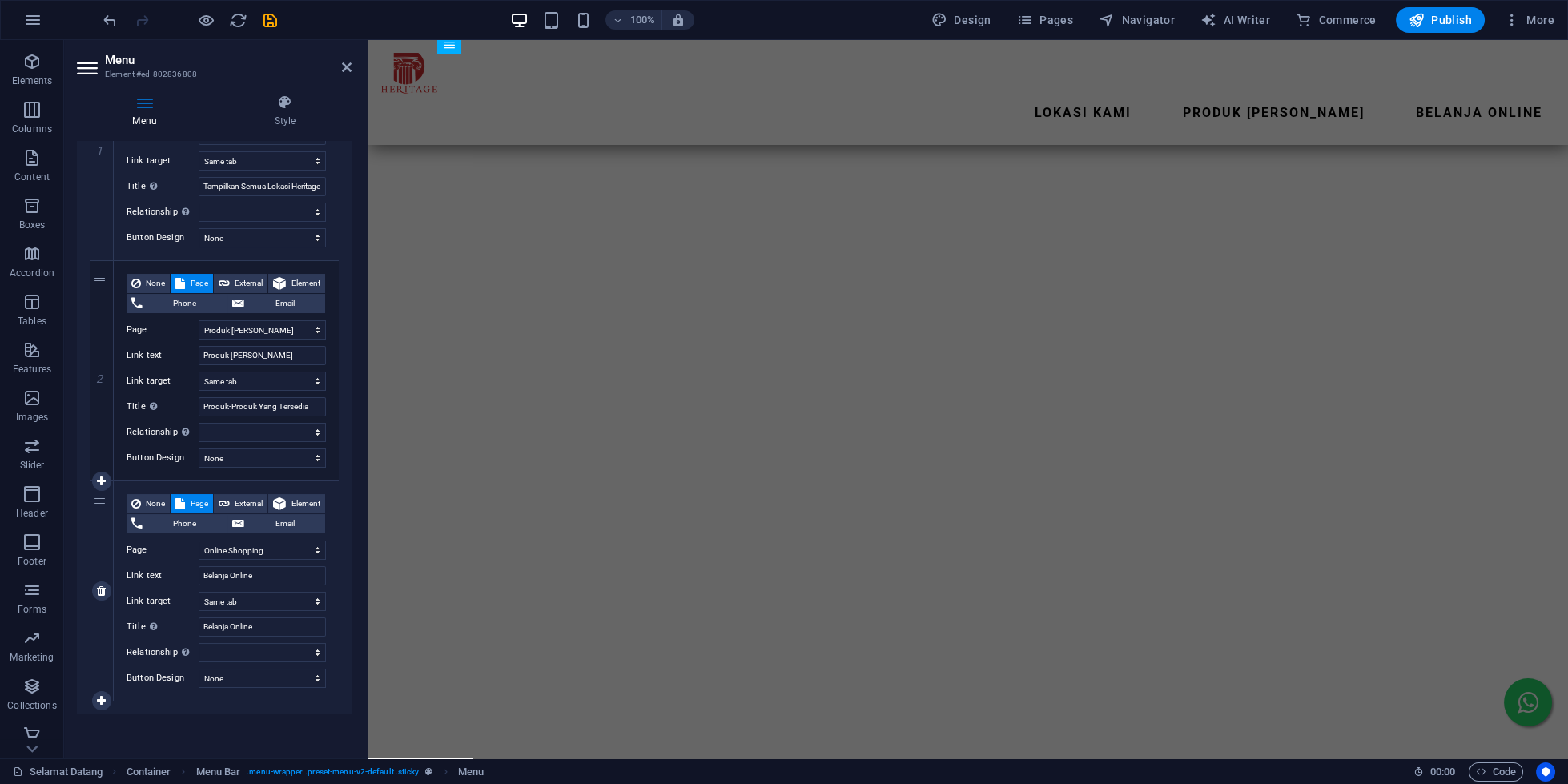
scroll to position [51, 0]
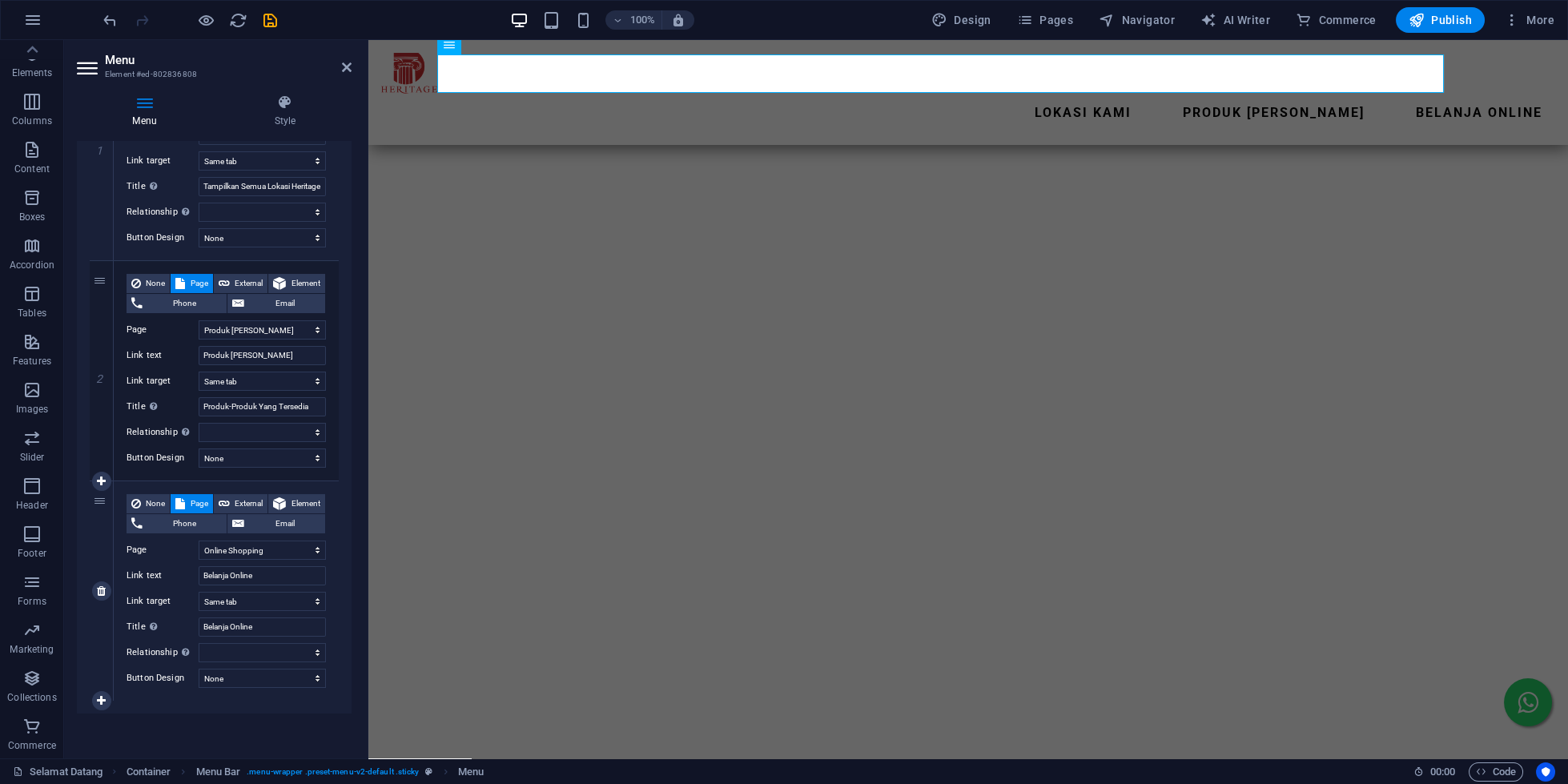
select select
select select "14"
select select
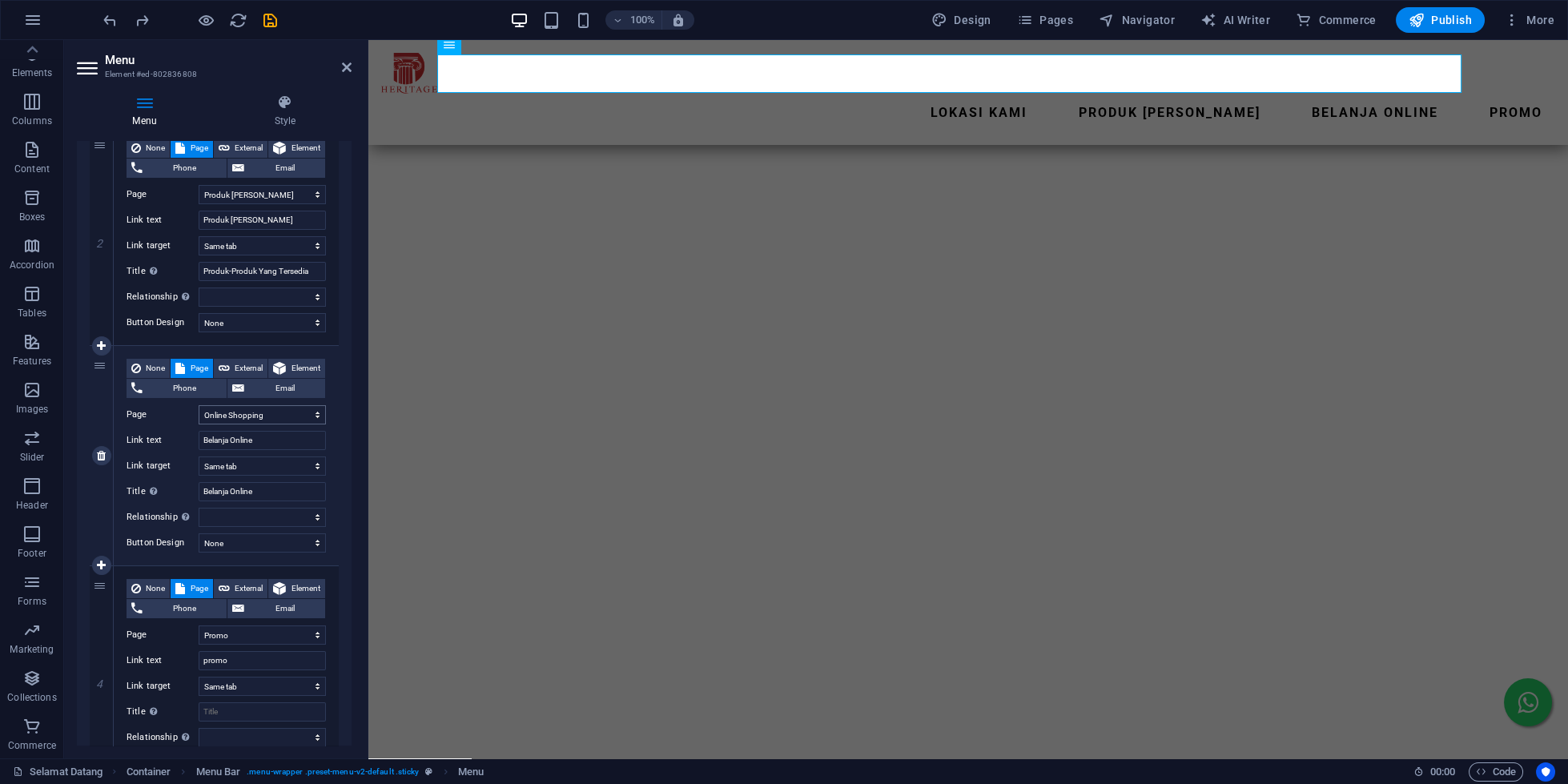
scroll to position [474, 0]
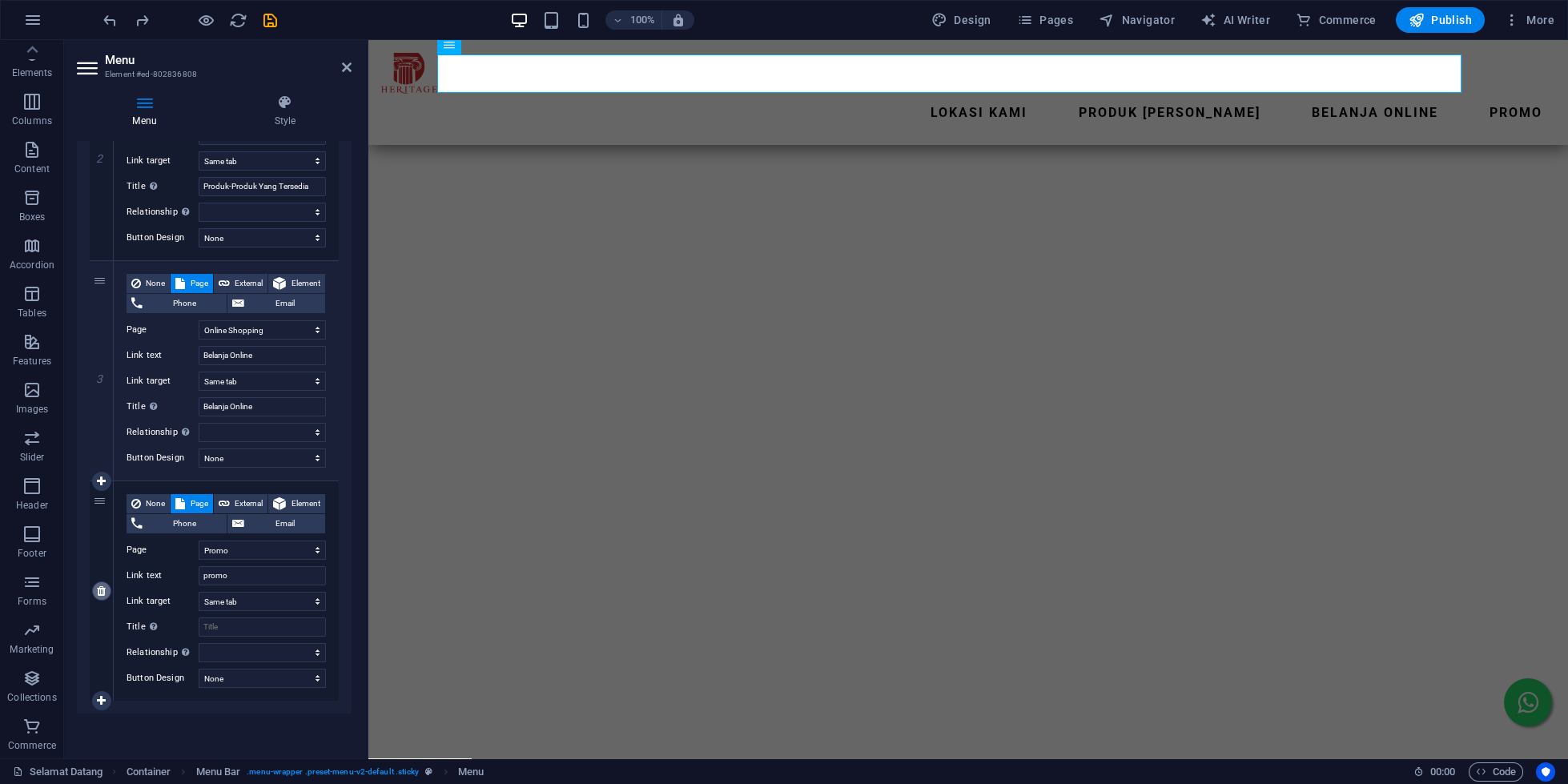
click at [95, 597] on link at bounding box center [101, 590] width 19 height 19
select select
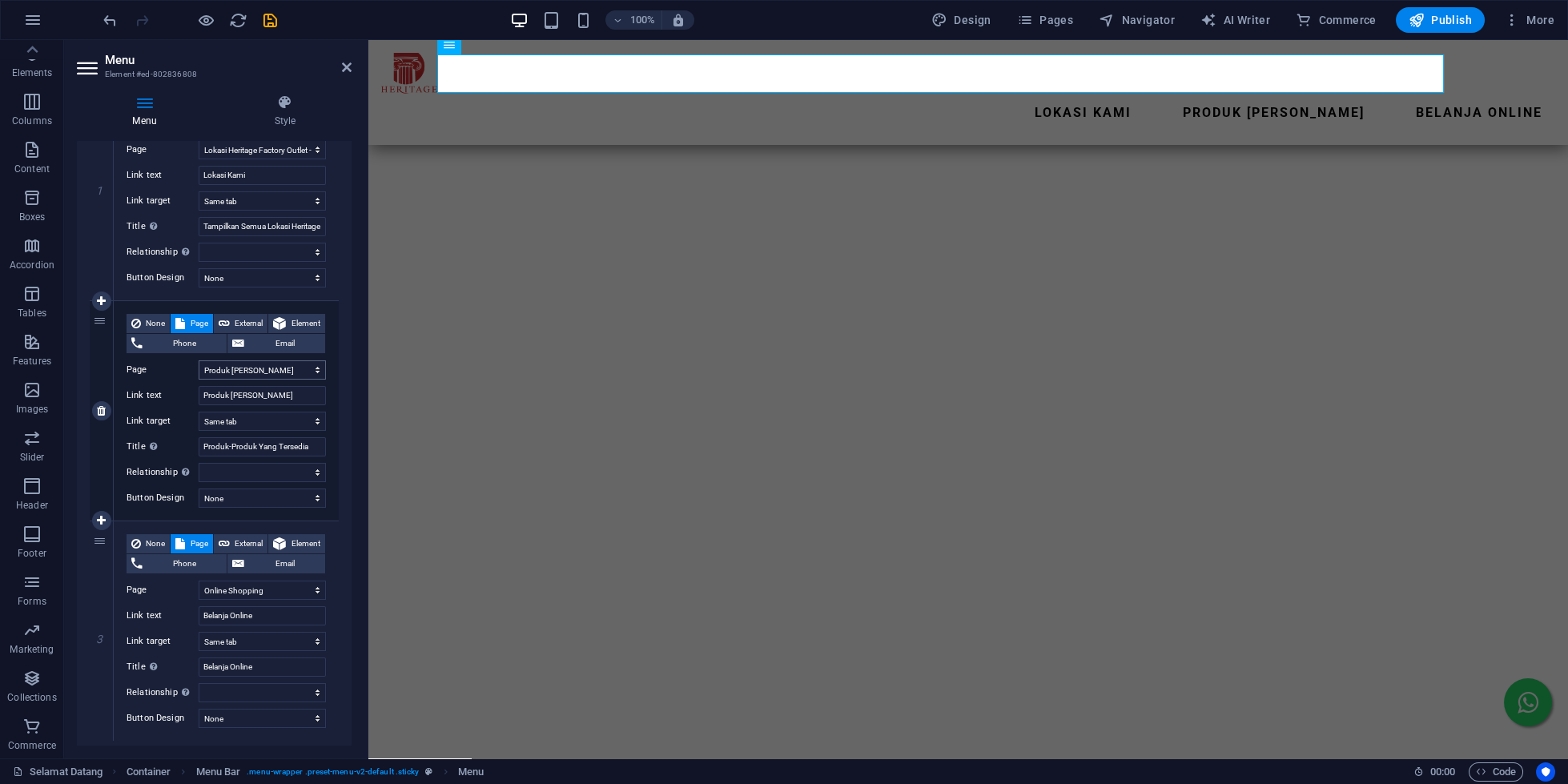
scroll to position [253, 0]
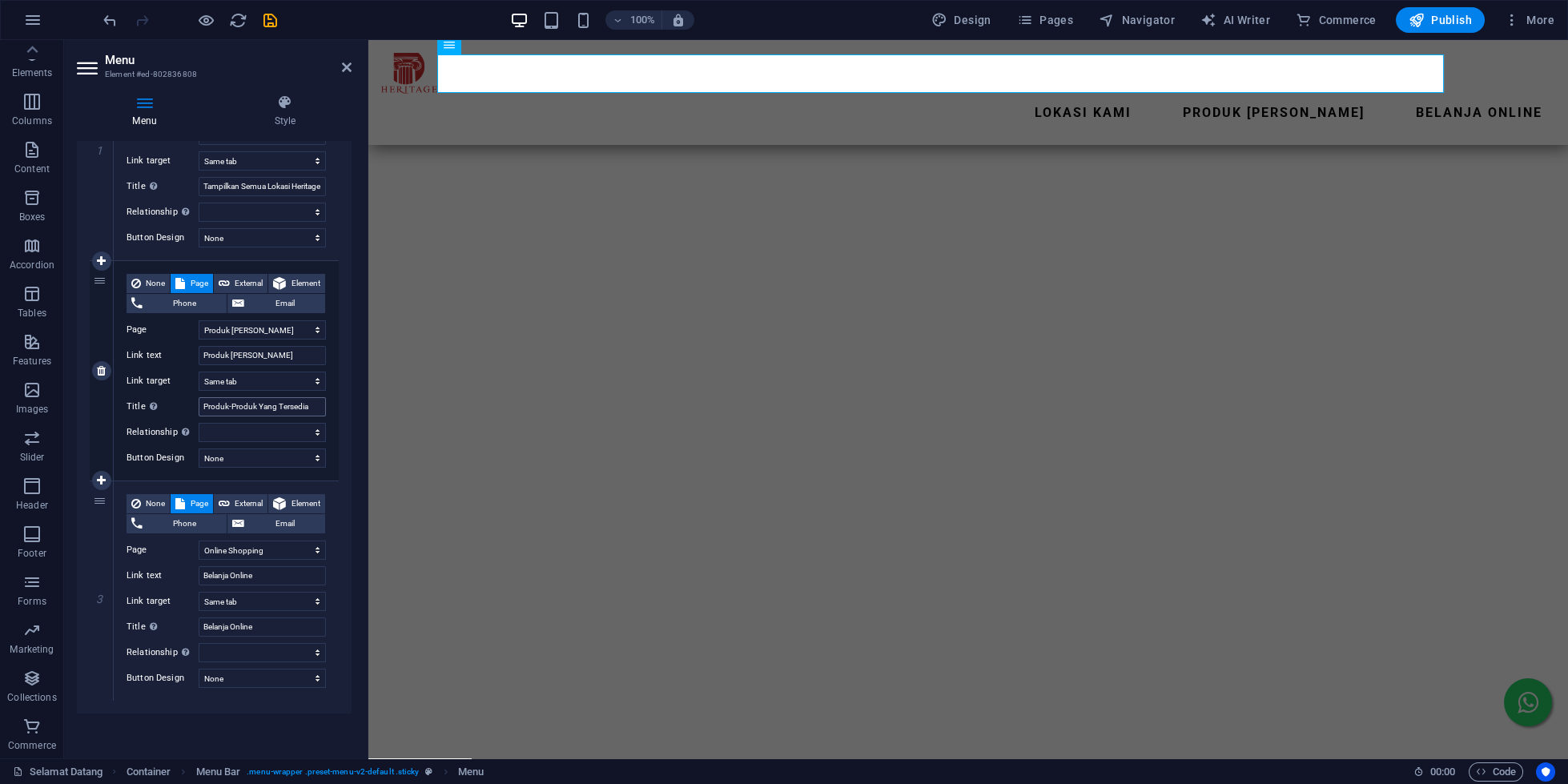
select select
select select "14"
select select
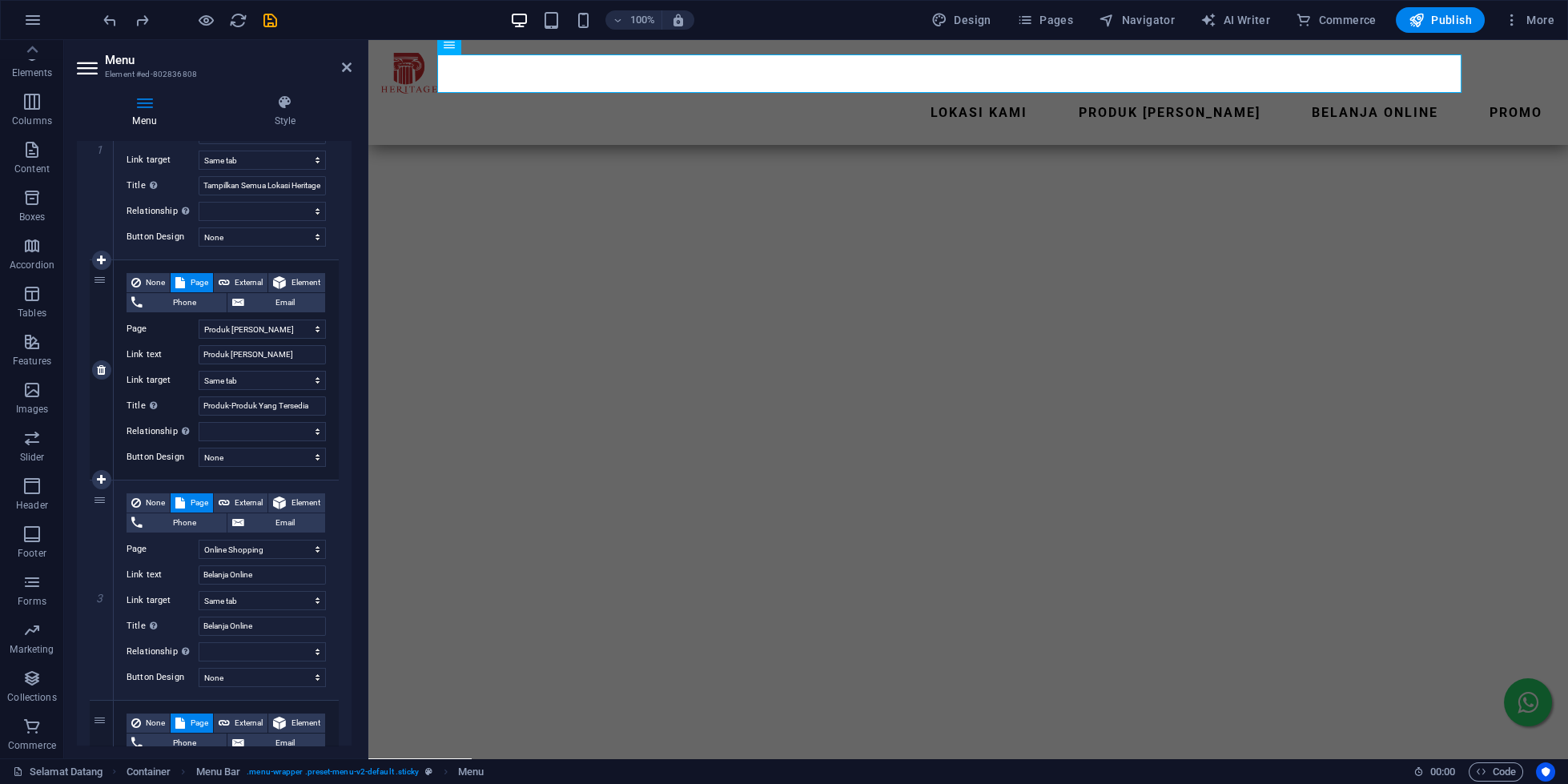
select select
select select "7"
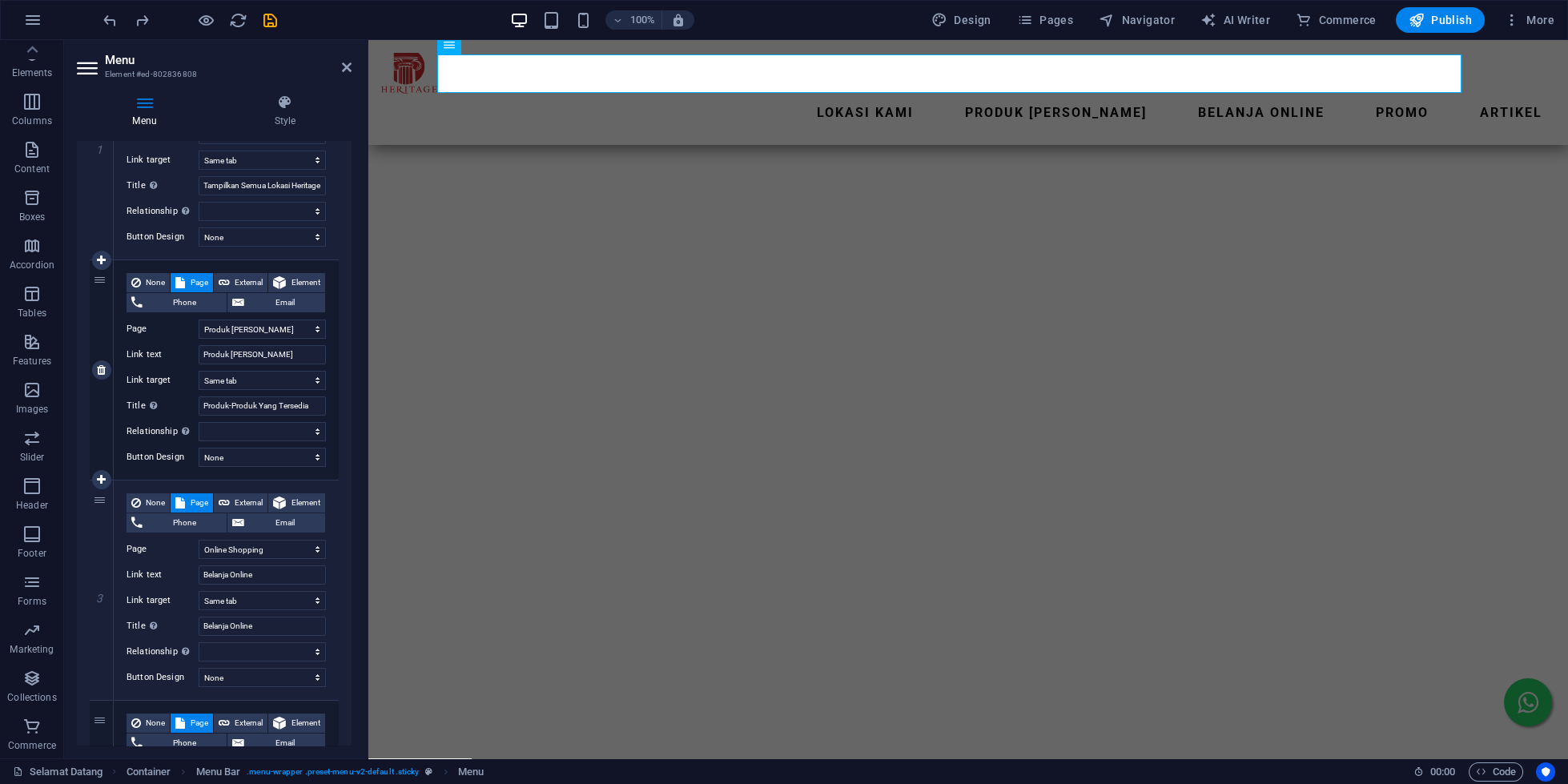
select select
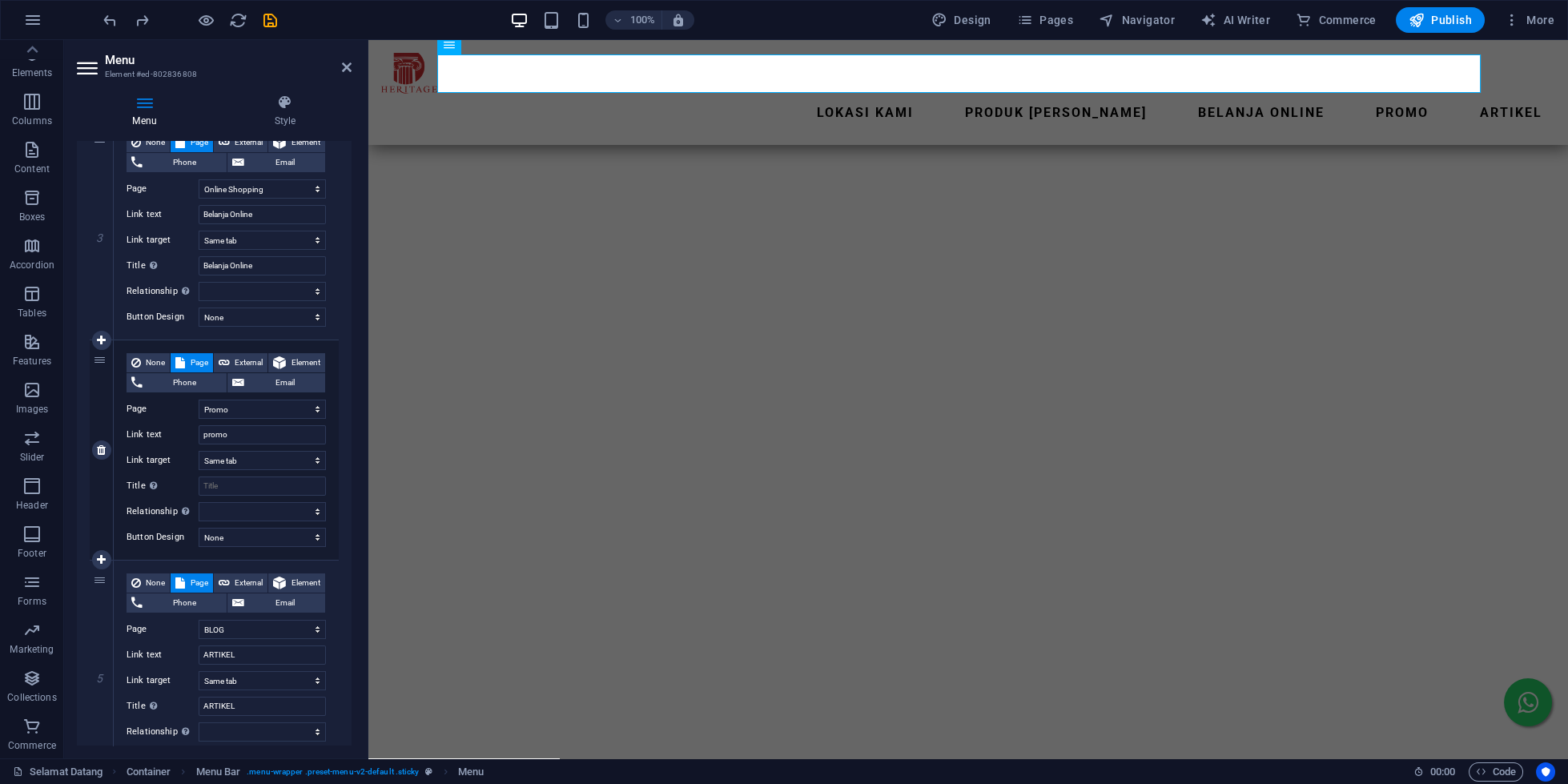
scroll to position [694, 0]
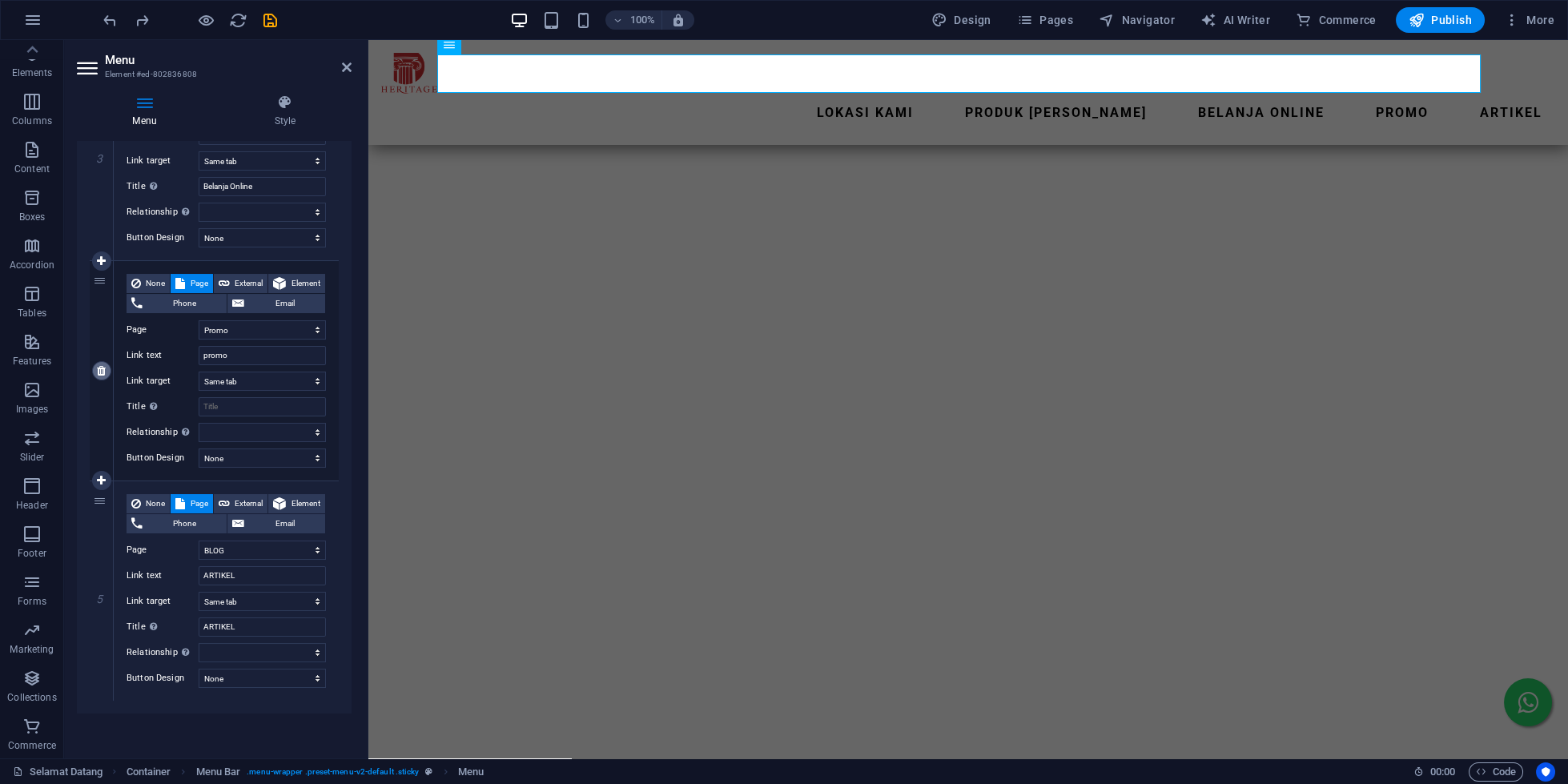
click at [101, 378] on link at bounding box center [101, 371] width 19 height 19
select select
select select "7"
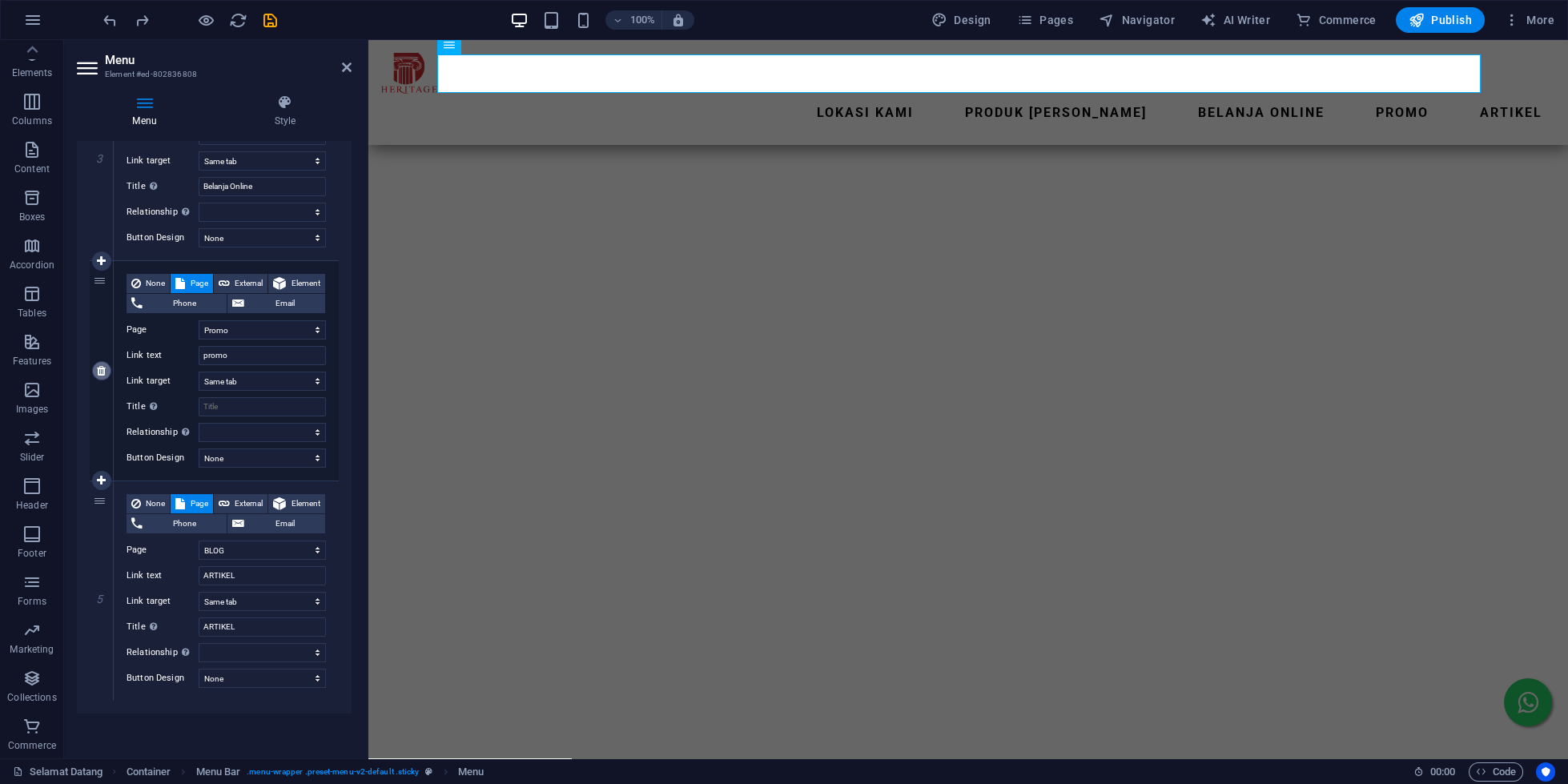
type input "ARTIKEL"
select select
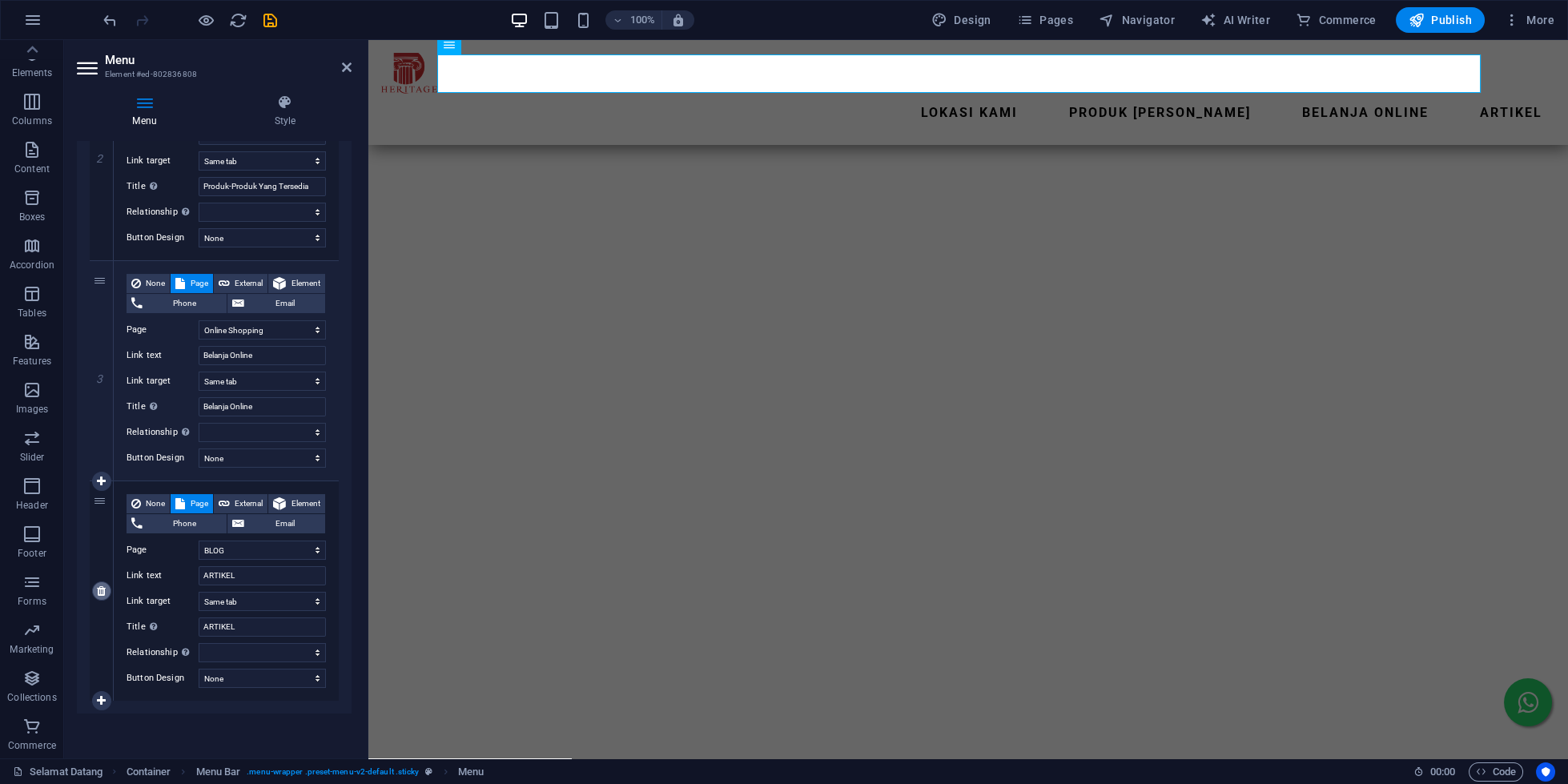
scroll to position [474, 0]
click at [348, 67] on icon at bounding box center [346, 67] width 10 height 13
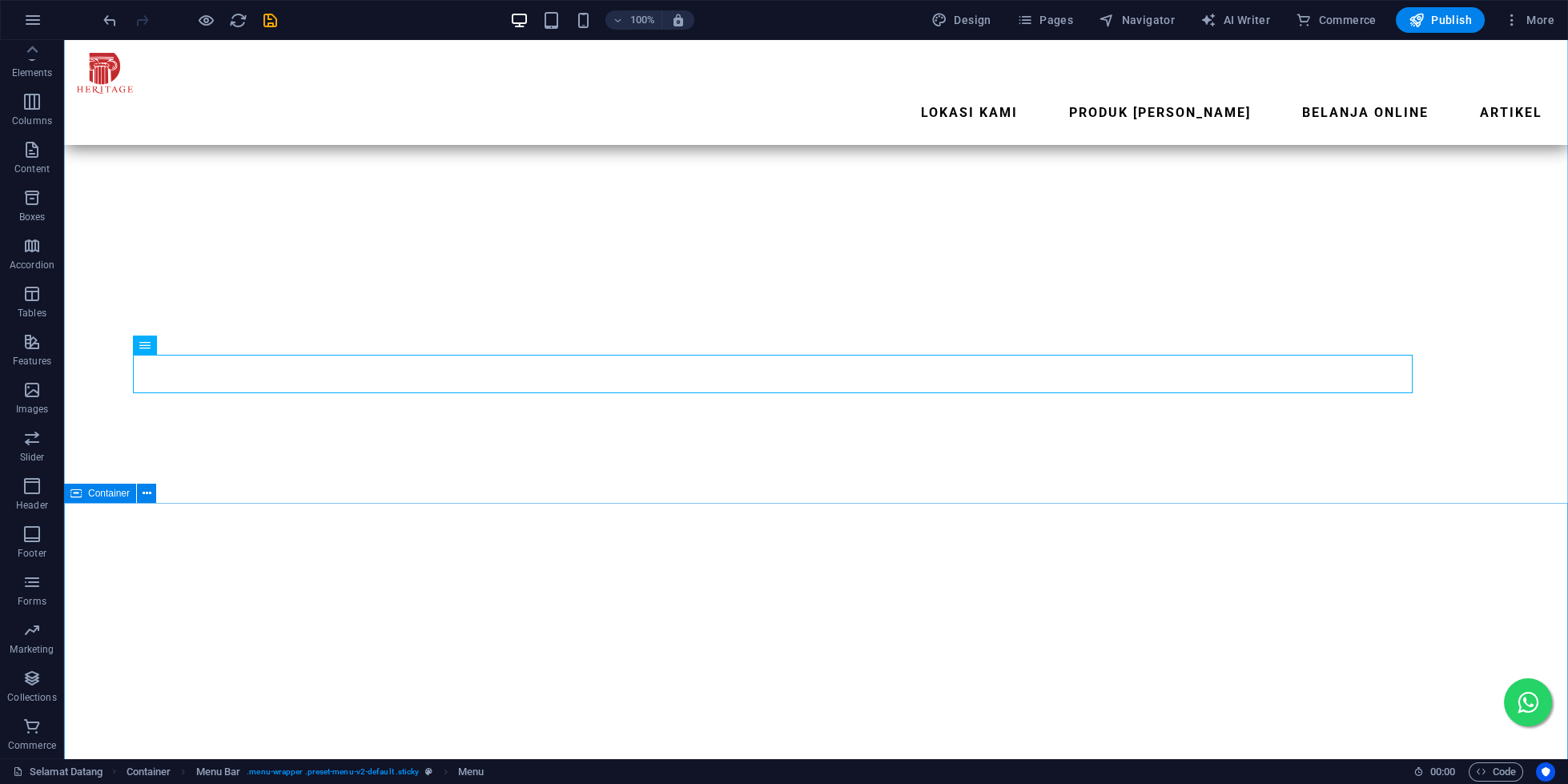
scroll to position [2257, 0]
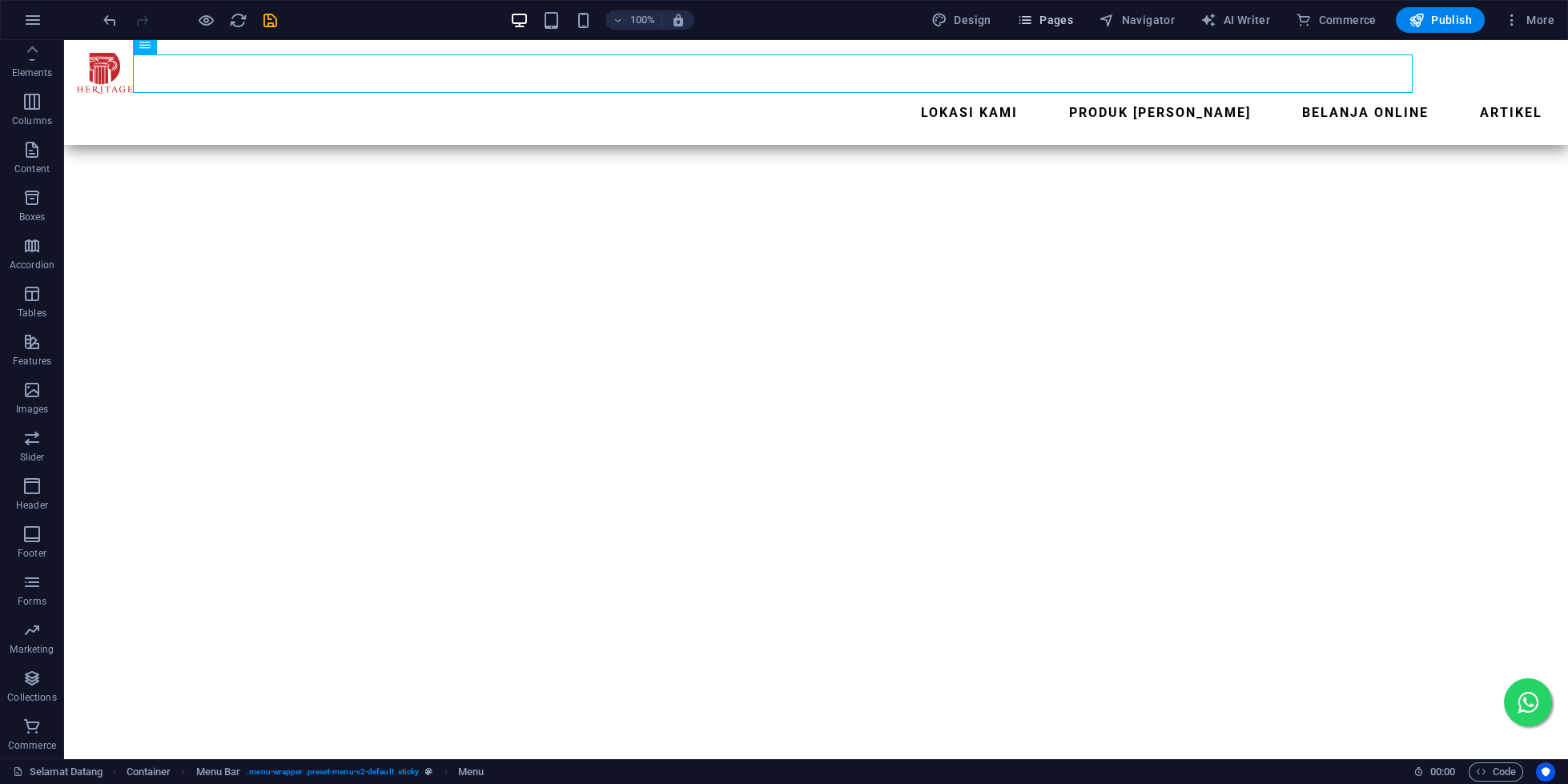
click at [1065, 19] on span "Pages" at bounding box center [1045, 20] width 56 height 16
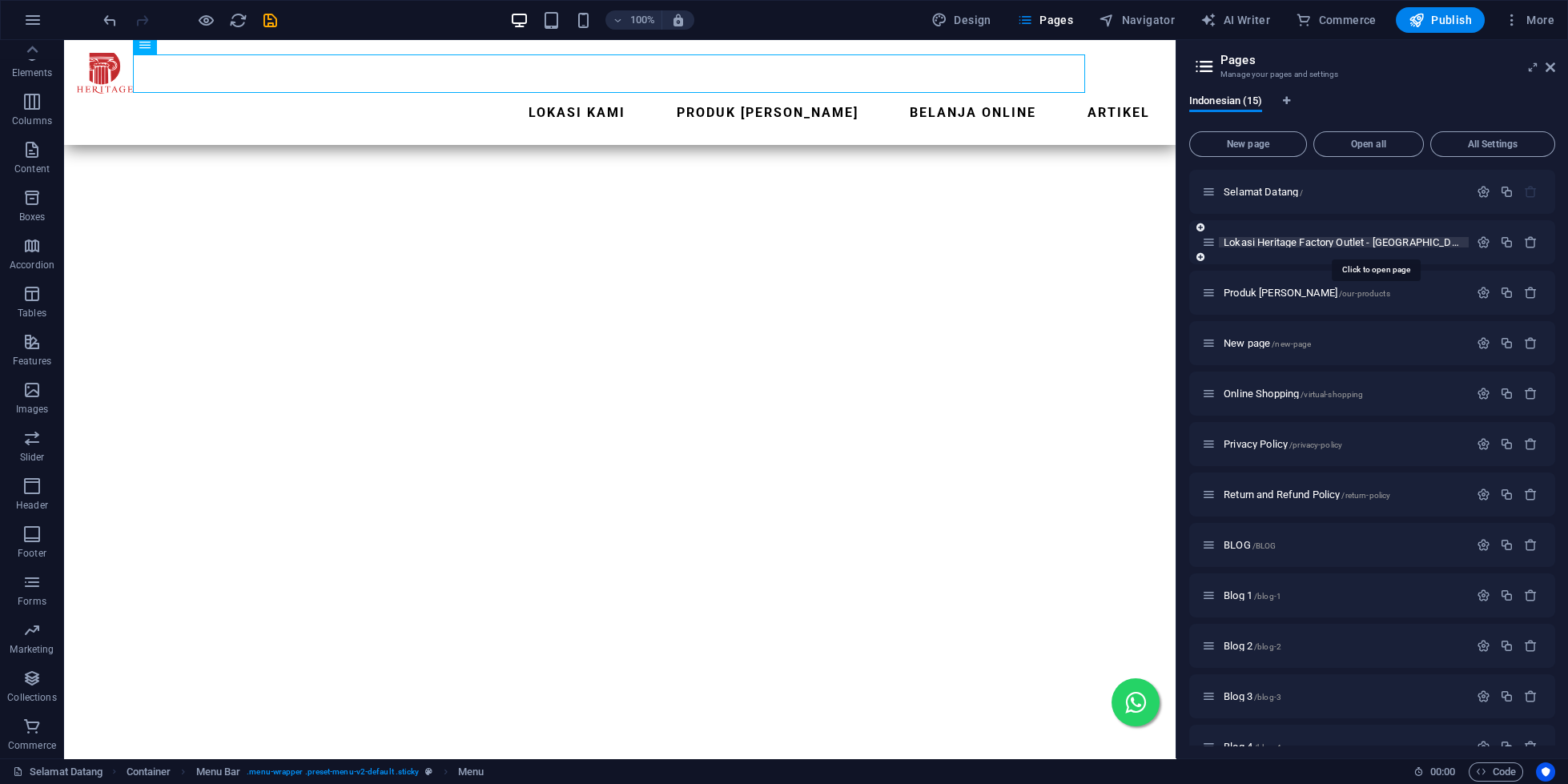
click at [1269, 239] on span "Lokasi Heritage Factory Outlet - [GEOGRAPHIC_DATA] dan [GEOGRAPHIC_DATA] /our-l…" at bounding box center [1435, 241] width 423 height 12
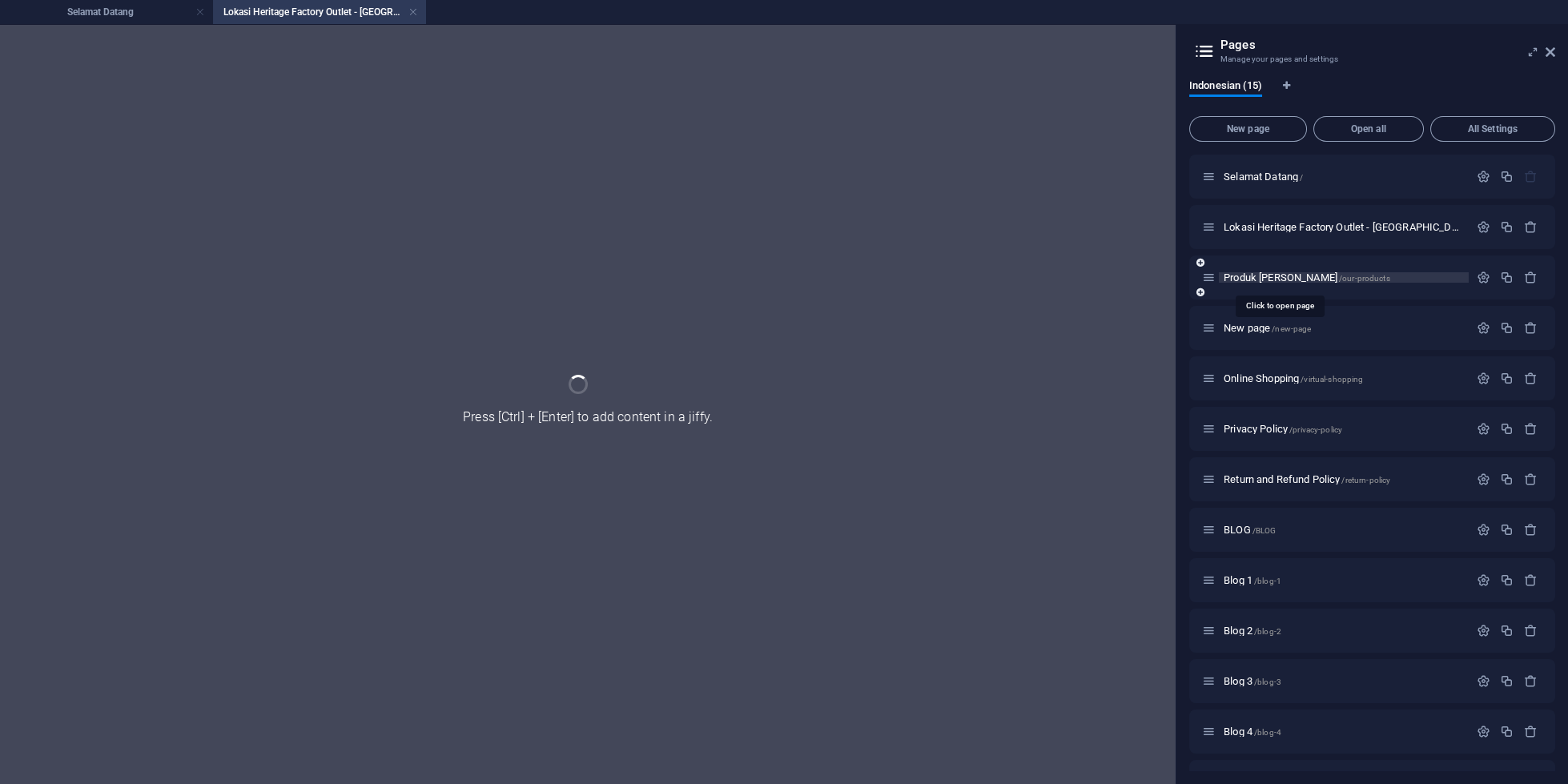
click at [1250, 279] on span "Produk Kami /our-products" at bounding box center [1307, 277] width 166 height 12
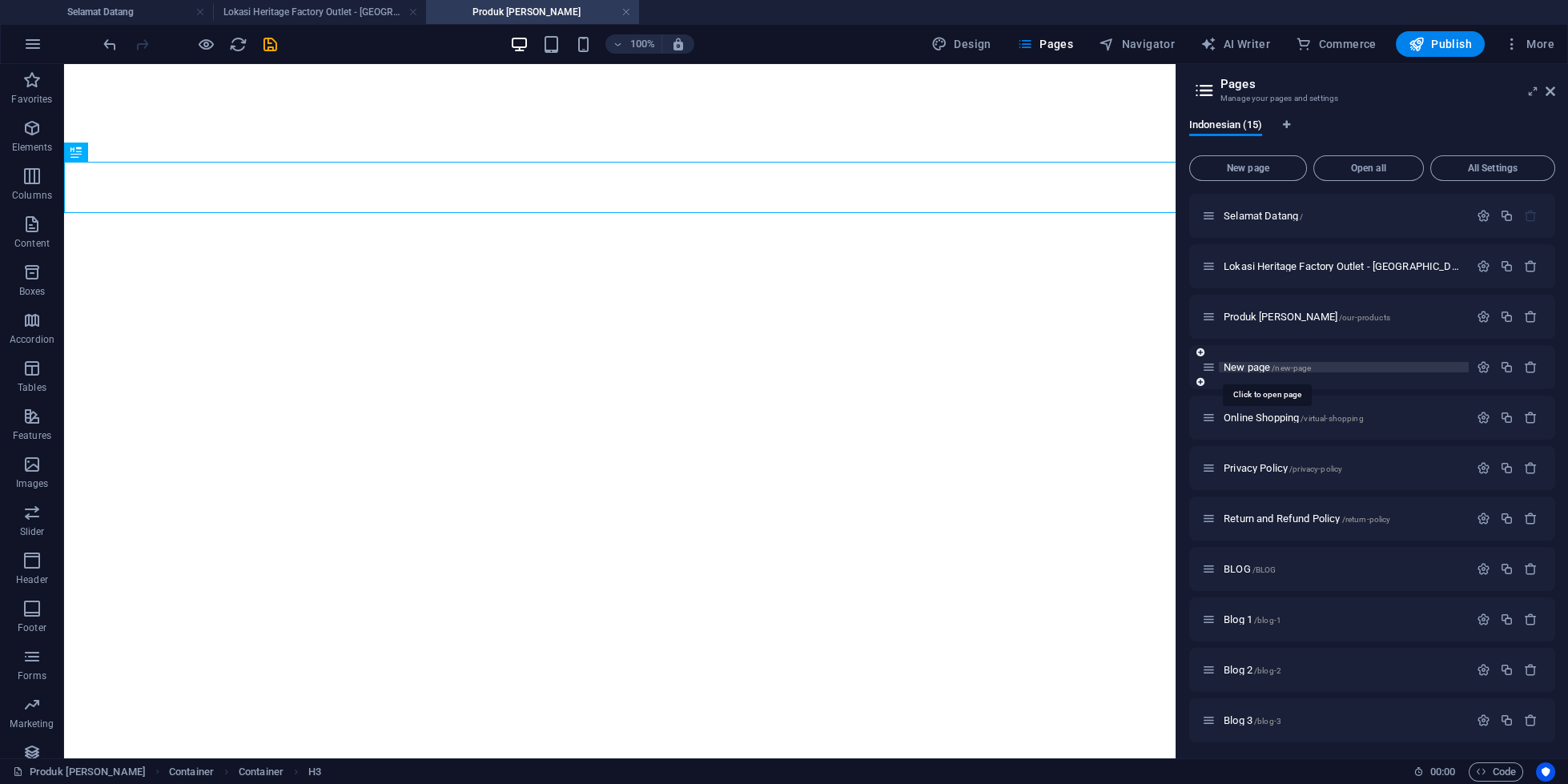
click at [1250, 369] on span "New page /new-page" at bounding box center [1267, 367] width 88 height 12
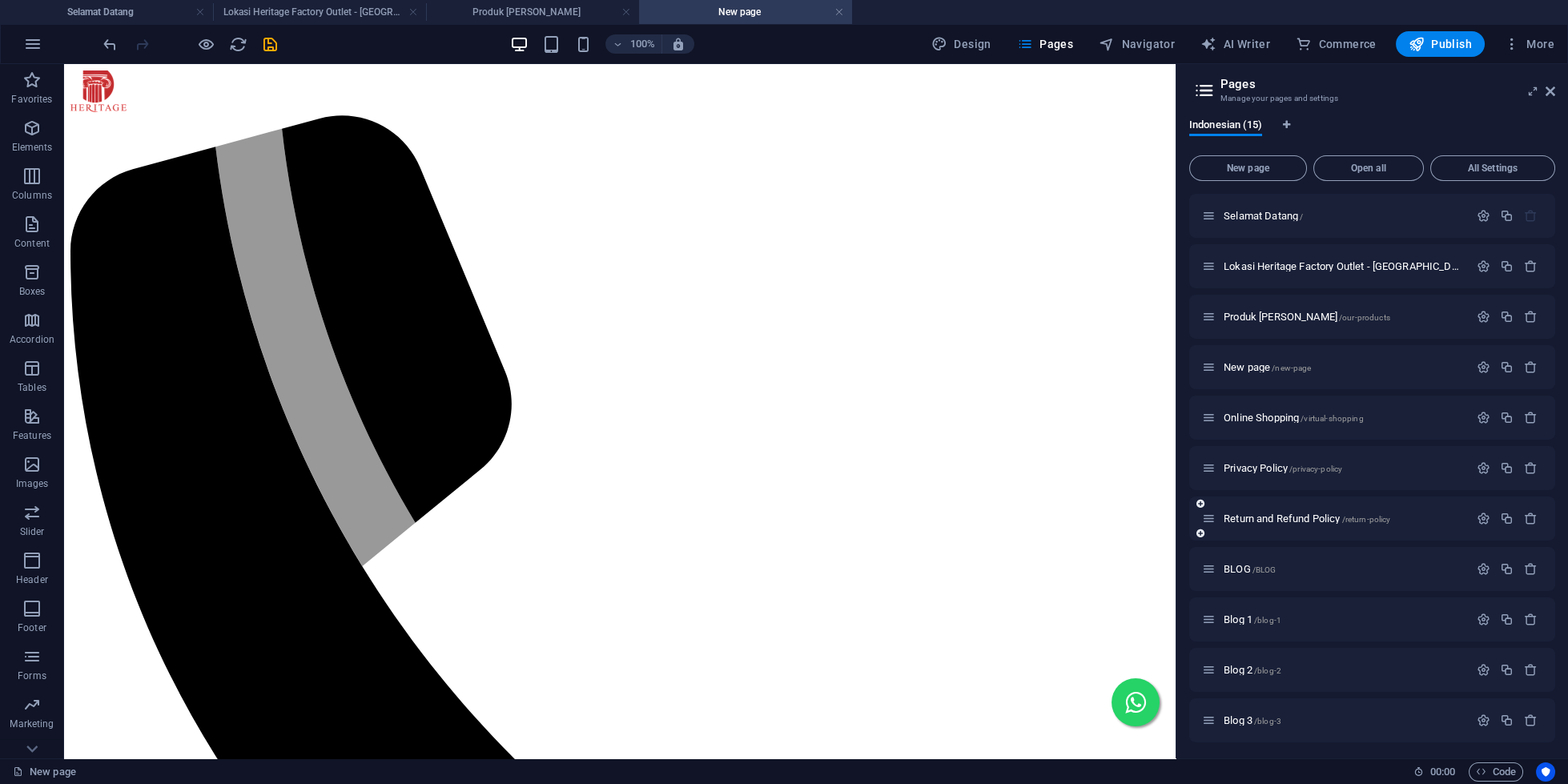
scroll to position [0, 0]
click at [838, 5] on link at bounding box center [839, 12] width 10 height 15
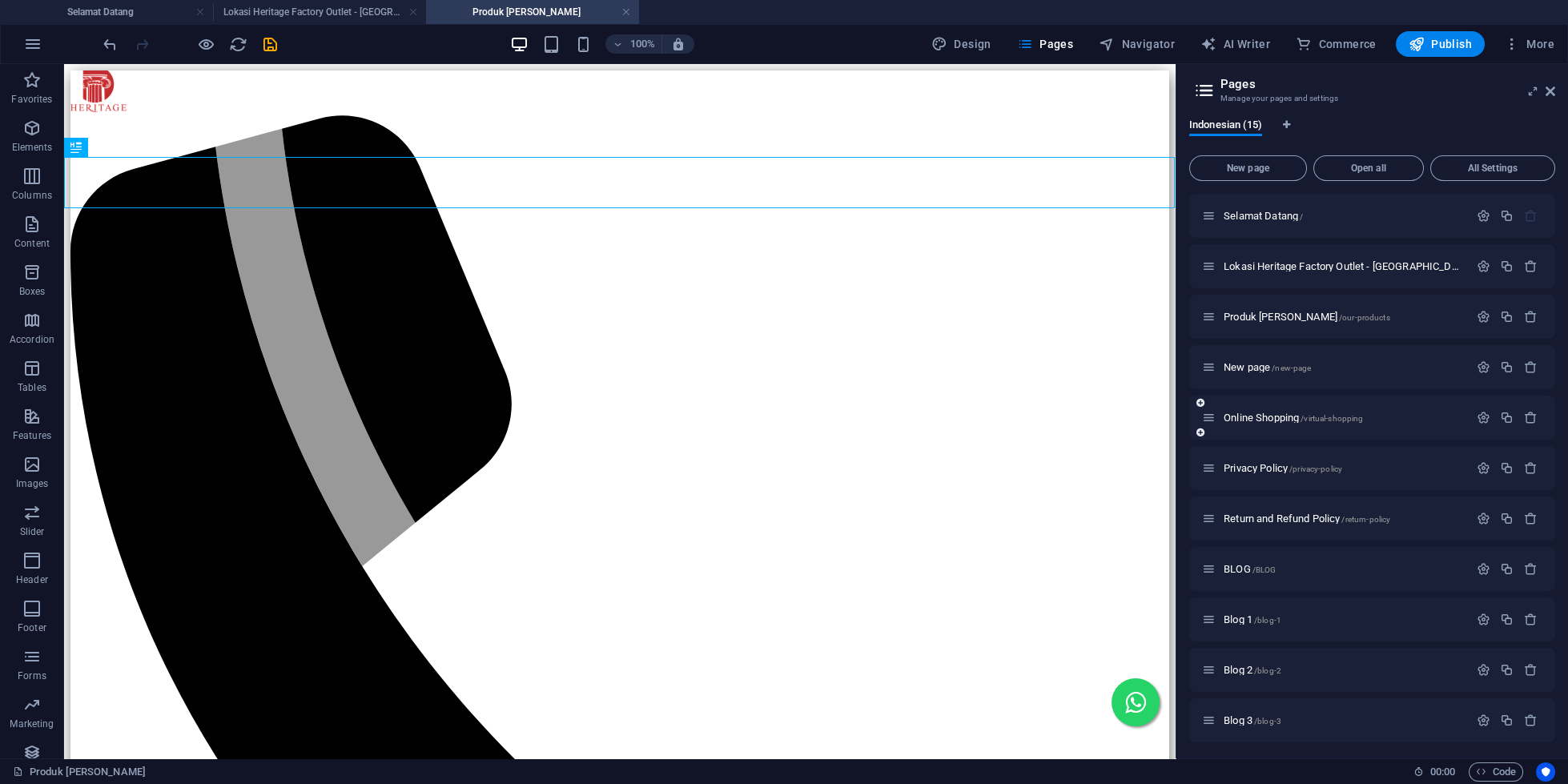
click at [1255, 411] on div "Online Shopping /virtual-shopping" at bounding box center [1335, 418] width 267 height 18
click at [1257, 419] on span "Online Shopping /virtual-shopping" at bounding box center [1293, 417] width 139 height 12
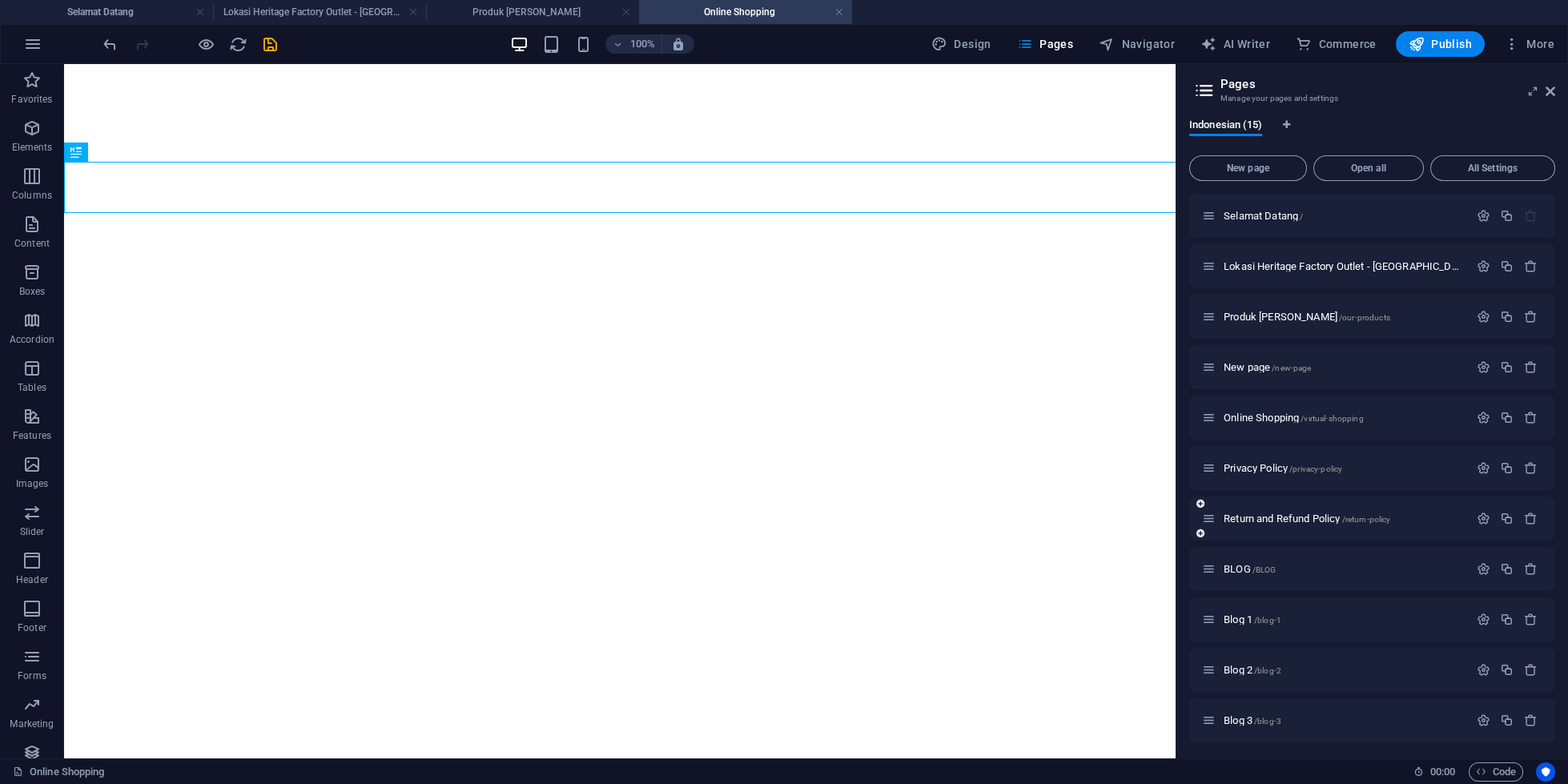
click at [1244, 528] on div "Return and Refund Policy /return-policy" at bounding box center [1372, 518] width 366 height 44
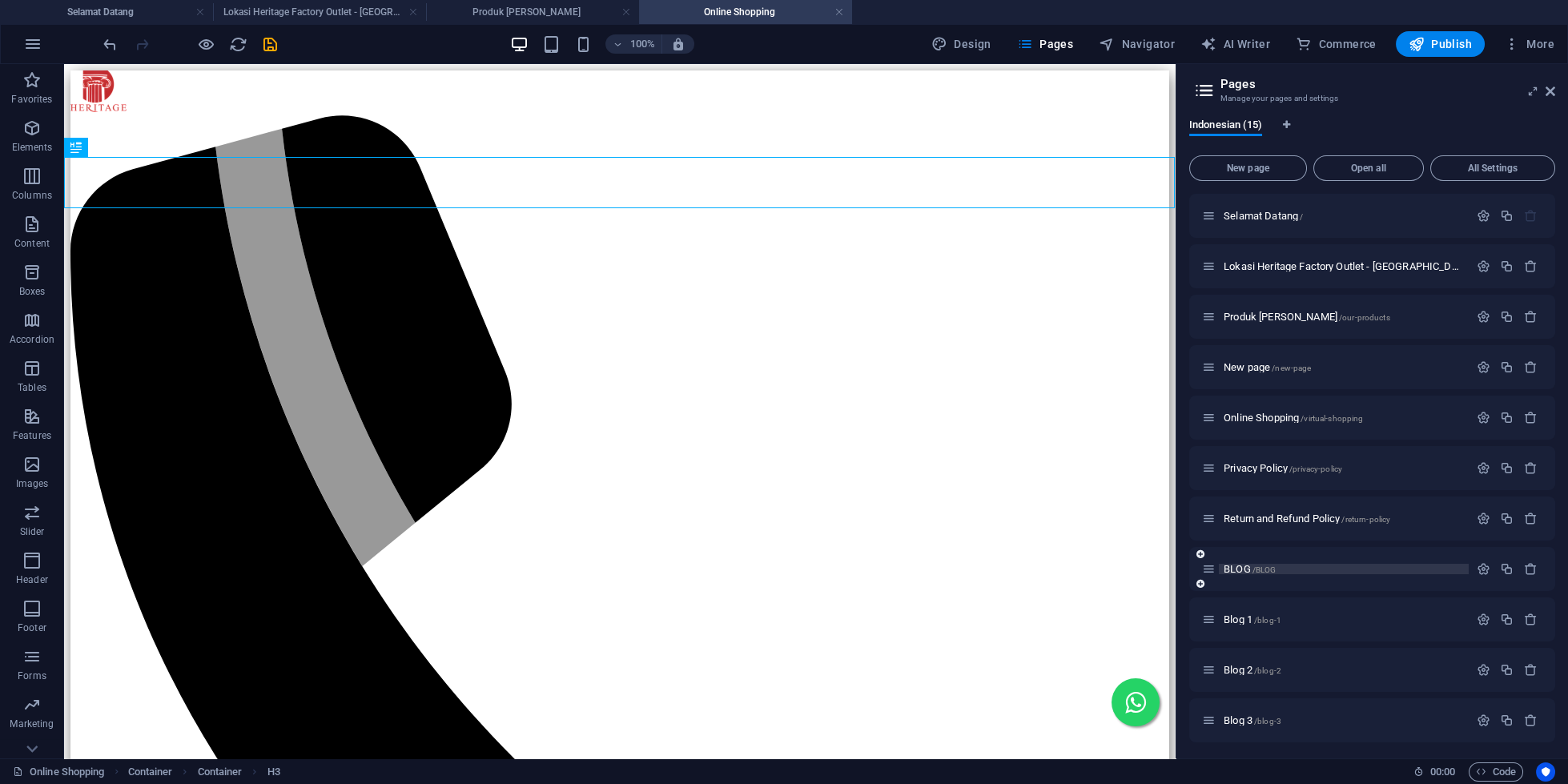
click at [1237, 569] on span "BLOG /BLOG" at bounding box center [1250, 569] width 52 height 12
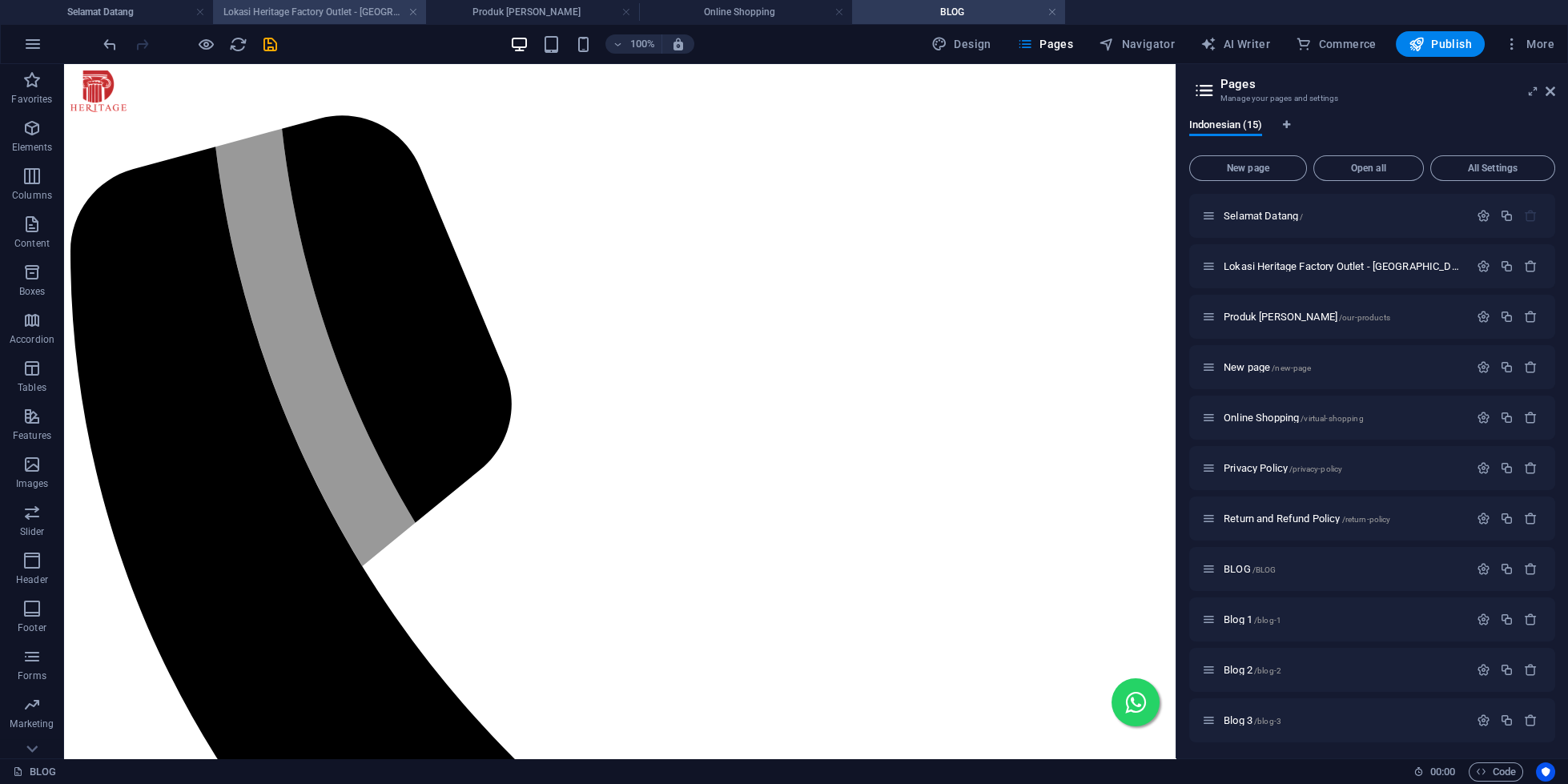
click at [268, 9] on h4 "Lokasi Heritage Factory Outlet - [GEOGRAPHIC_DATA] dan [GEOGRAPHIC_DATA]" at bounding box center [320, 12] width 213 height 17
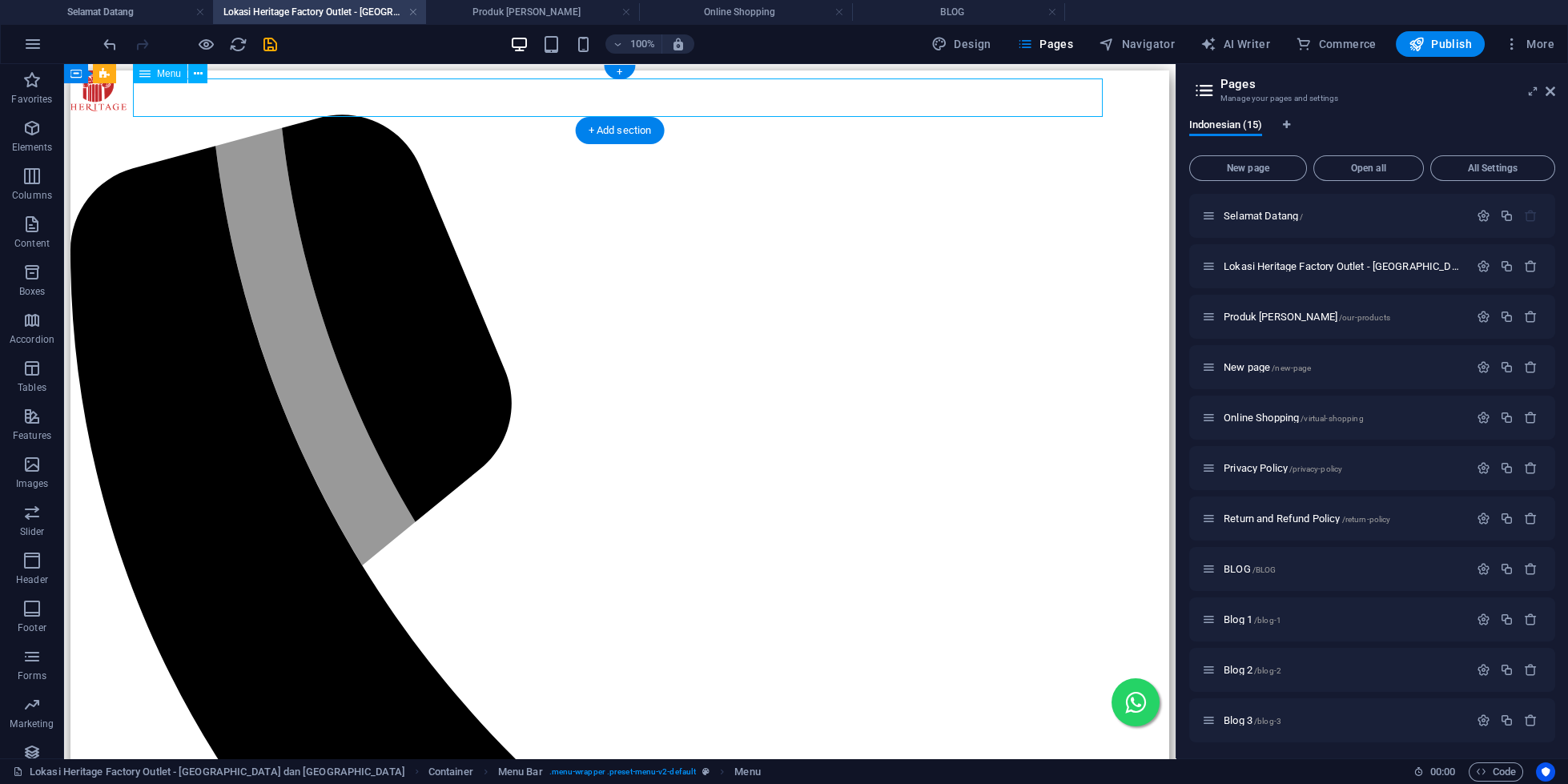
select select "1"
select select
select select "2"
select select
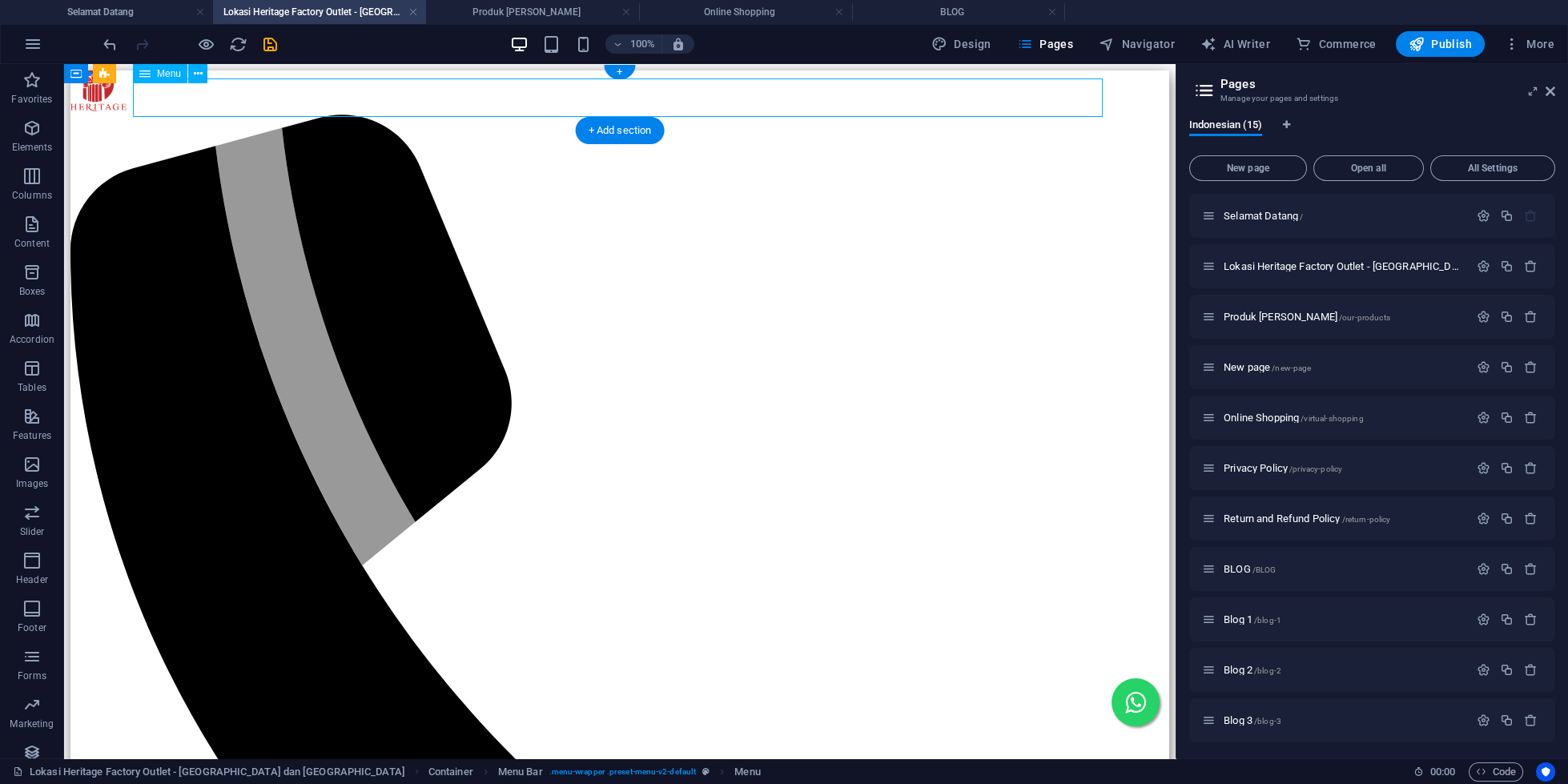
select select "4"
select select
select select "14"
select select
select select "7"
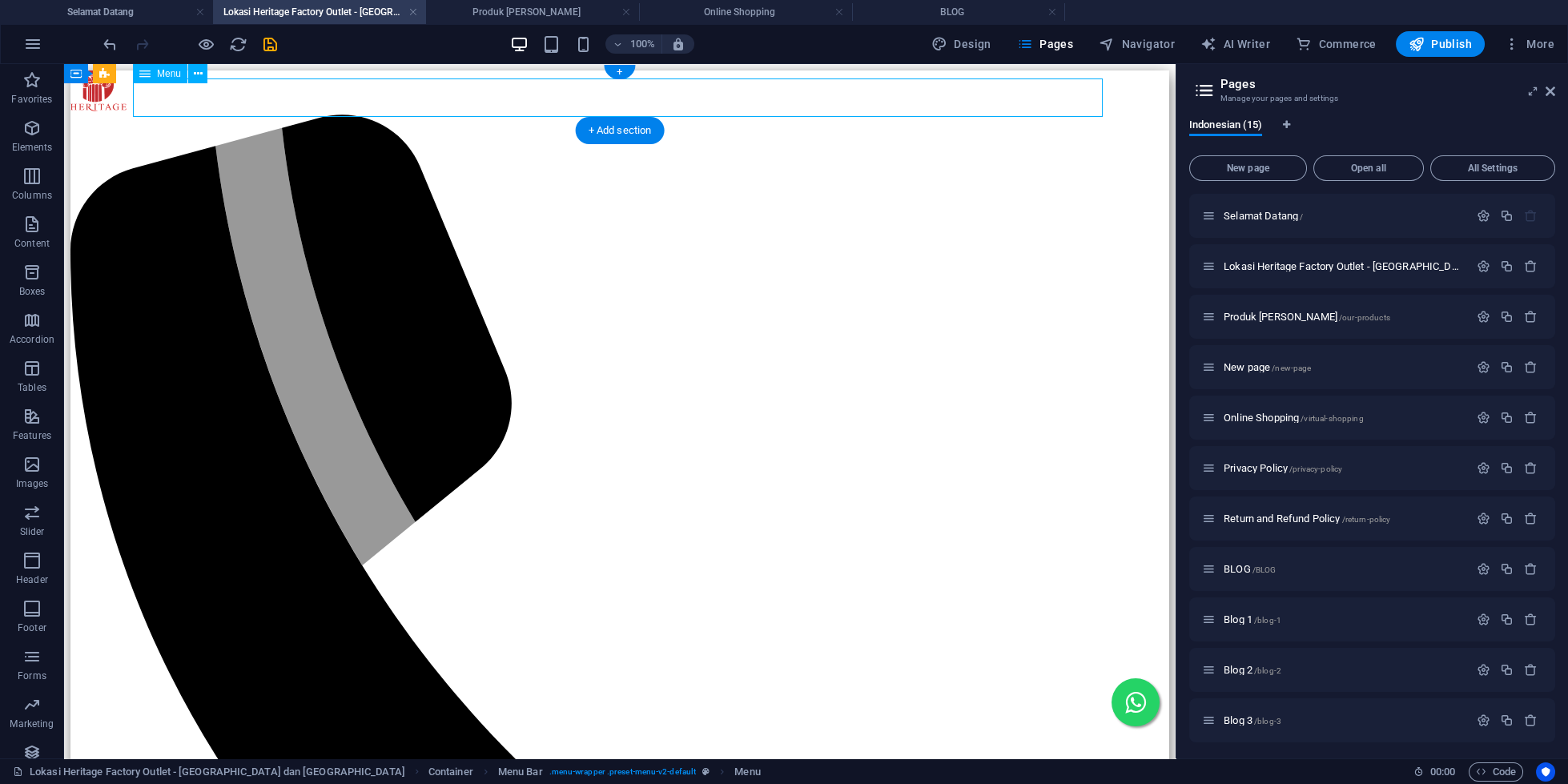
select select
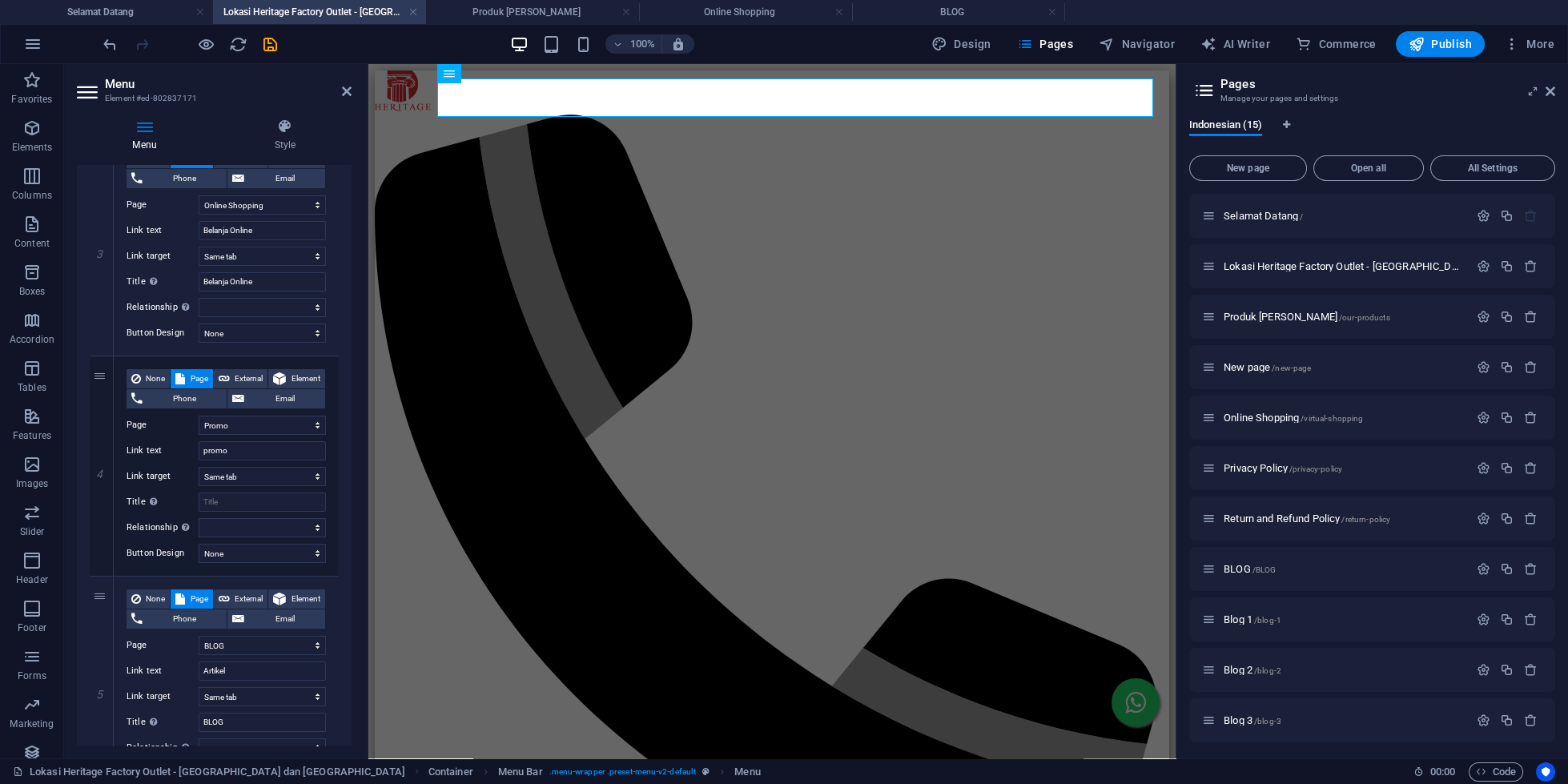
scroll to position [719, 0]
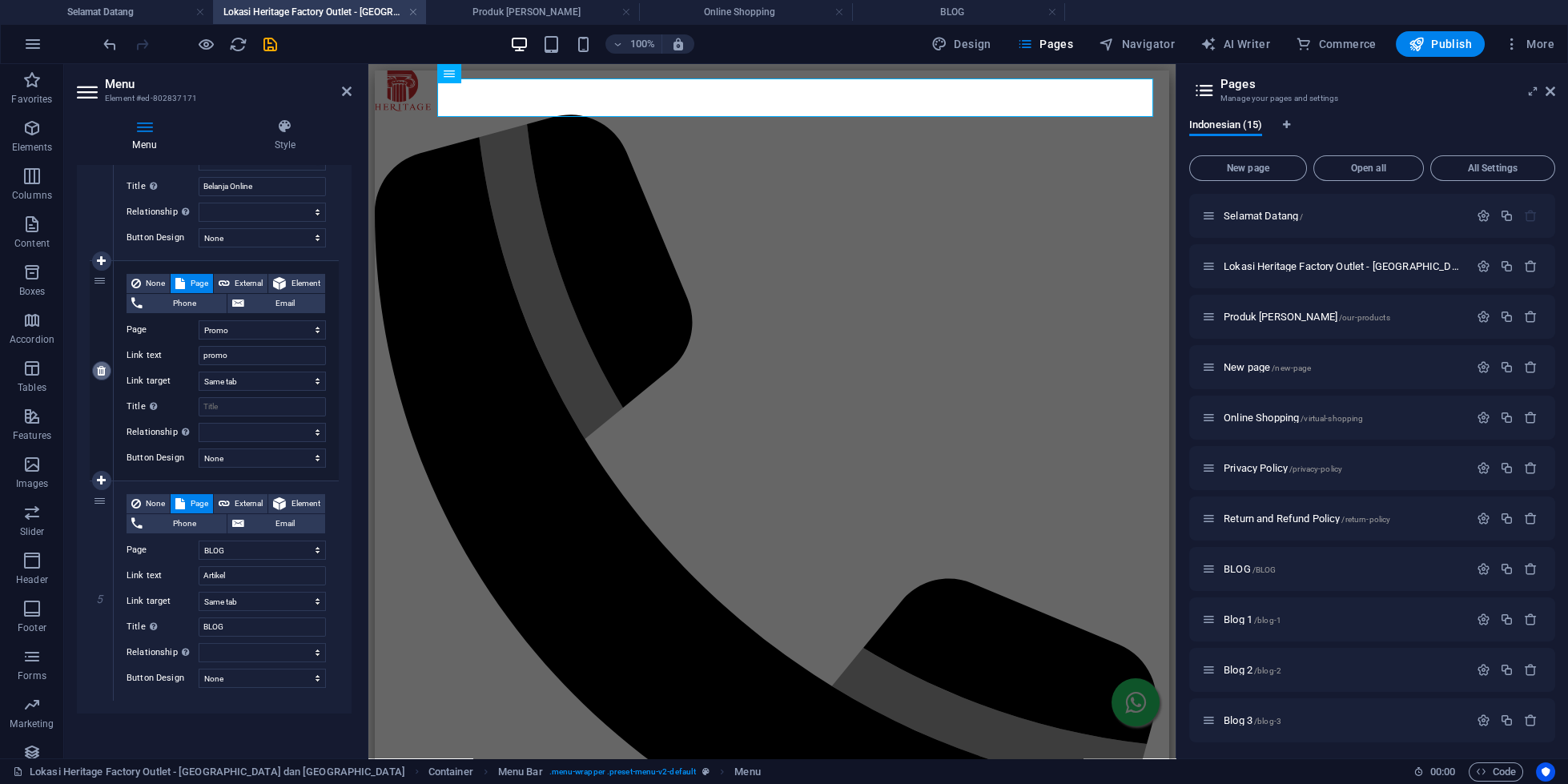
click at [98, 372] on icon at bounding box center [101, 371] width 9 height 11
select select
select select "7"
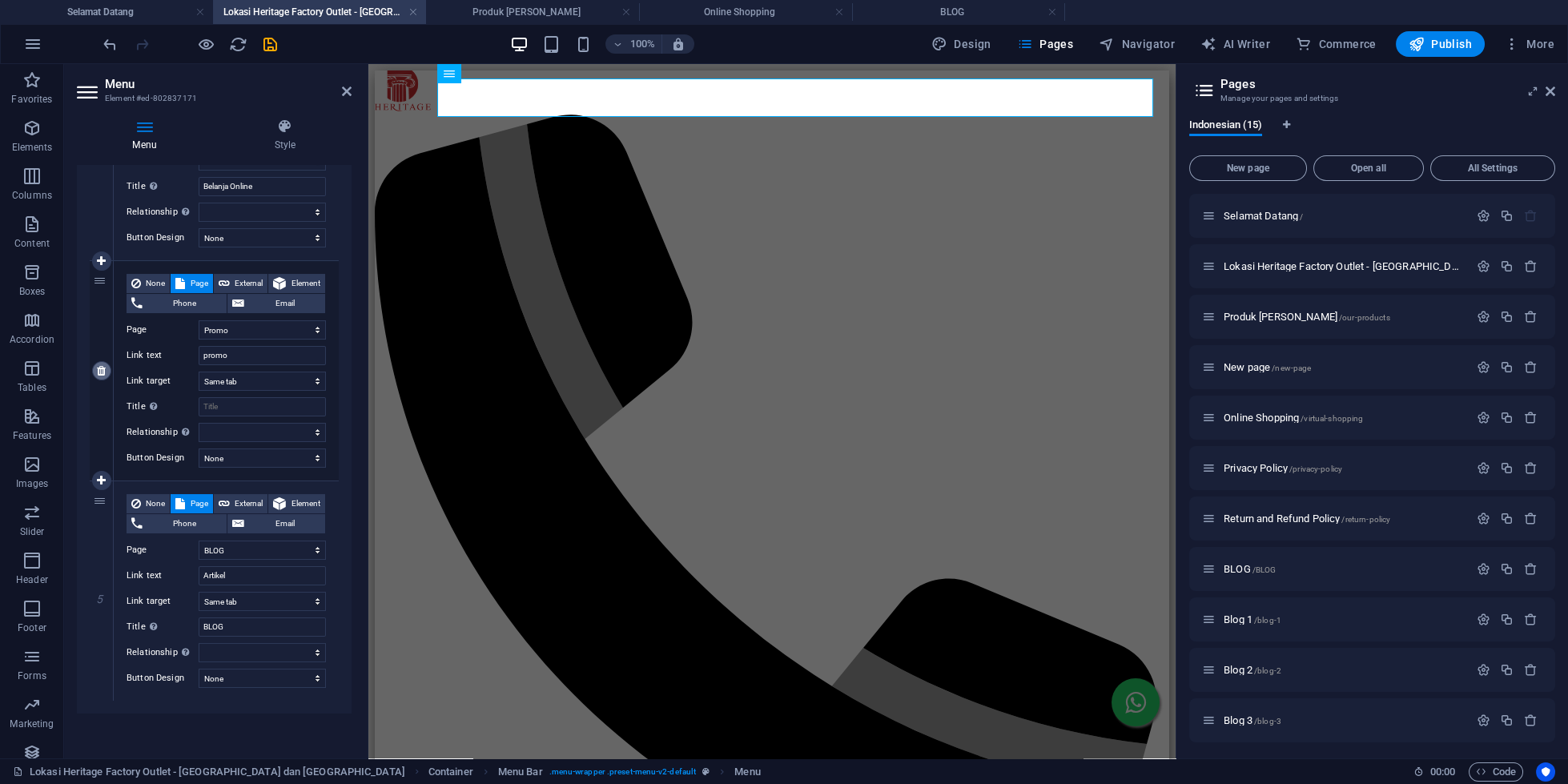
type input "Artikel"
type input "BLOG"
select select
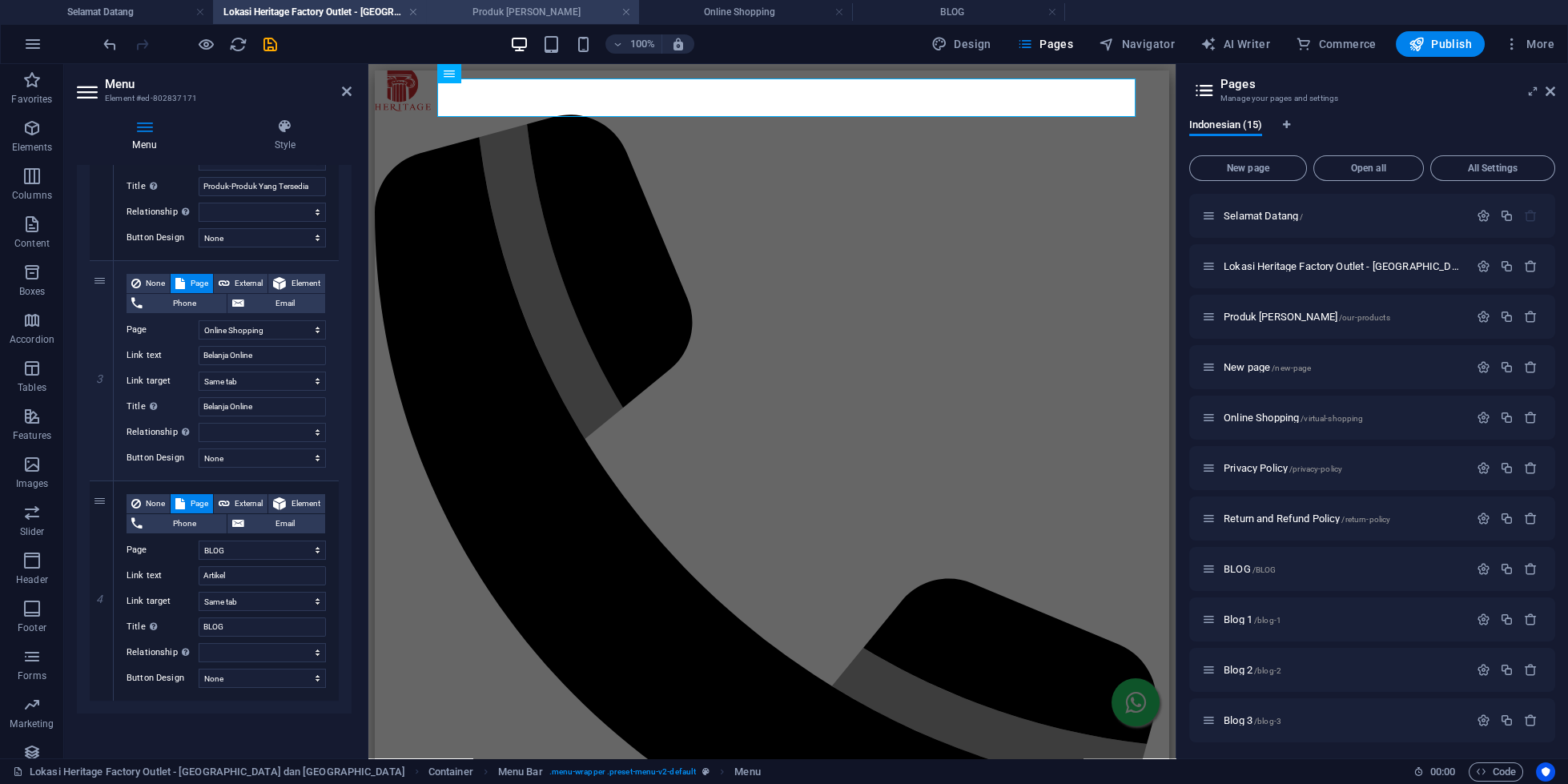
click at [532, 9] on h4 "Produk [PERSON_NAME]" at bounding box center [532, 12] width 213 height 17
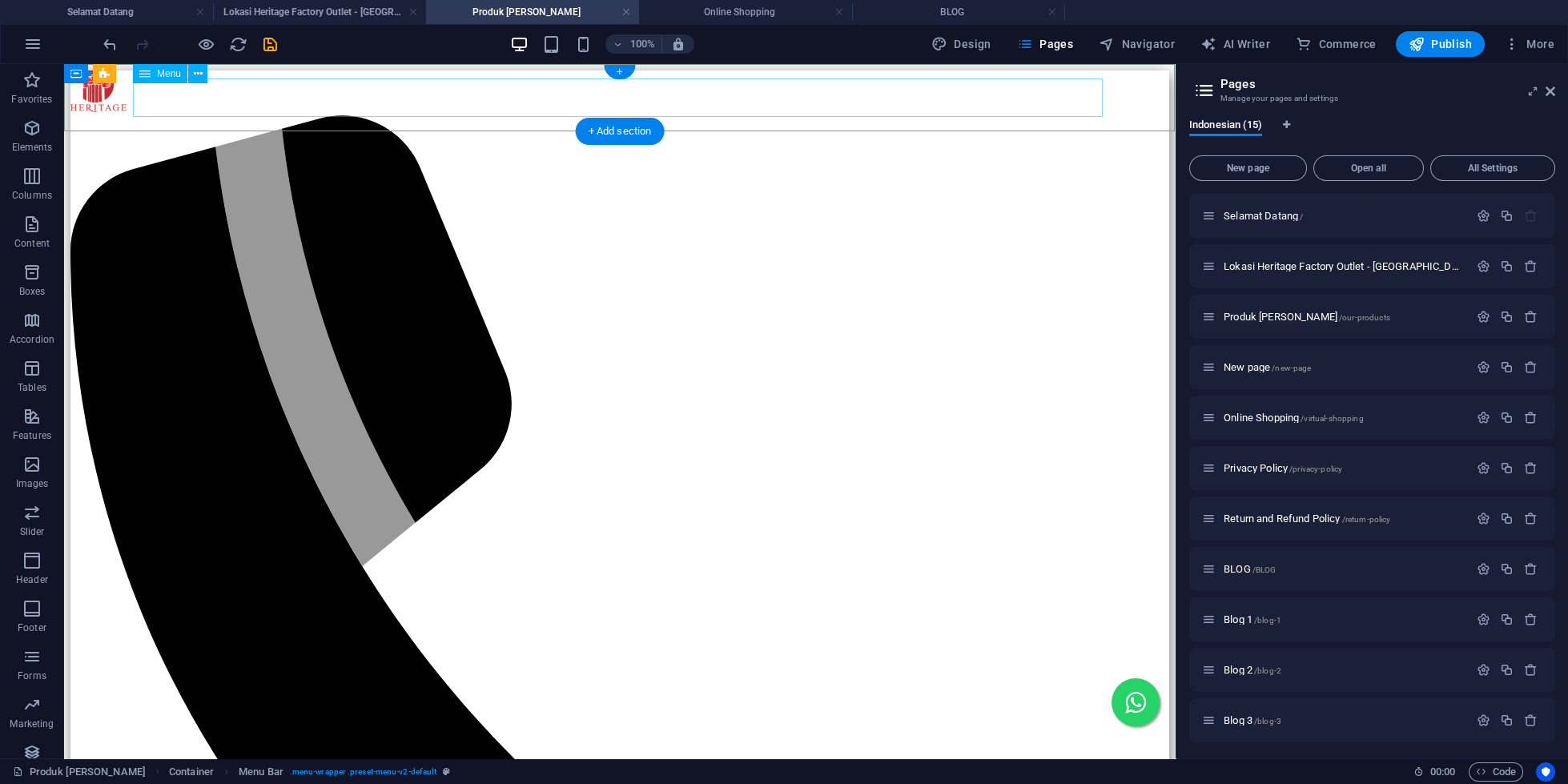
select select "1"
select select
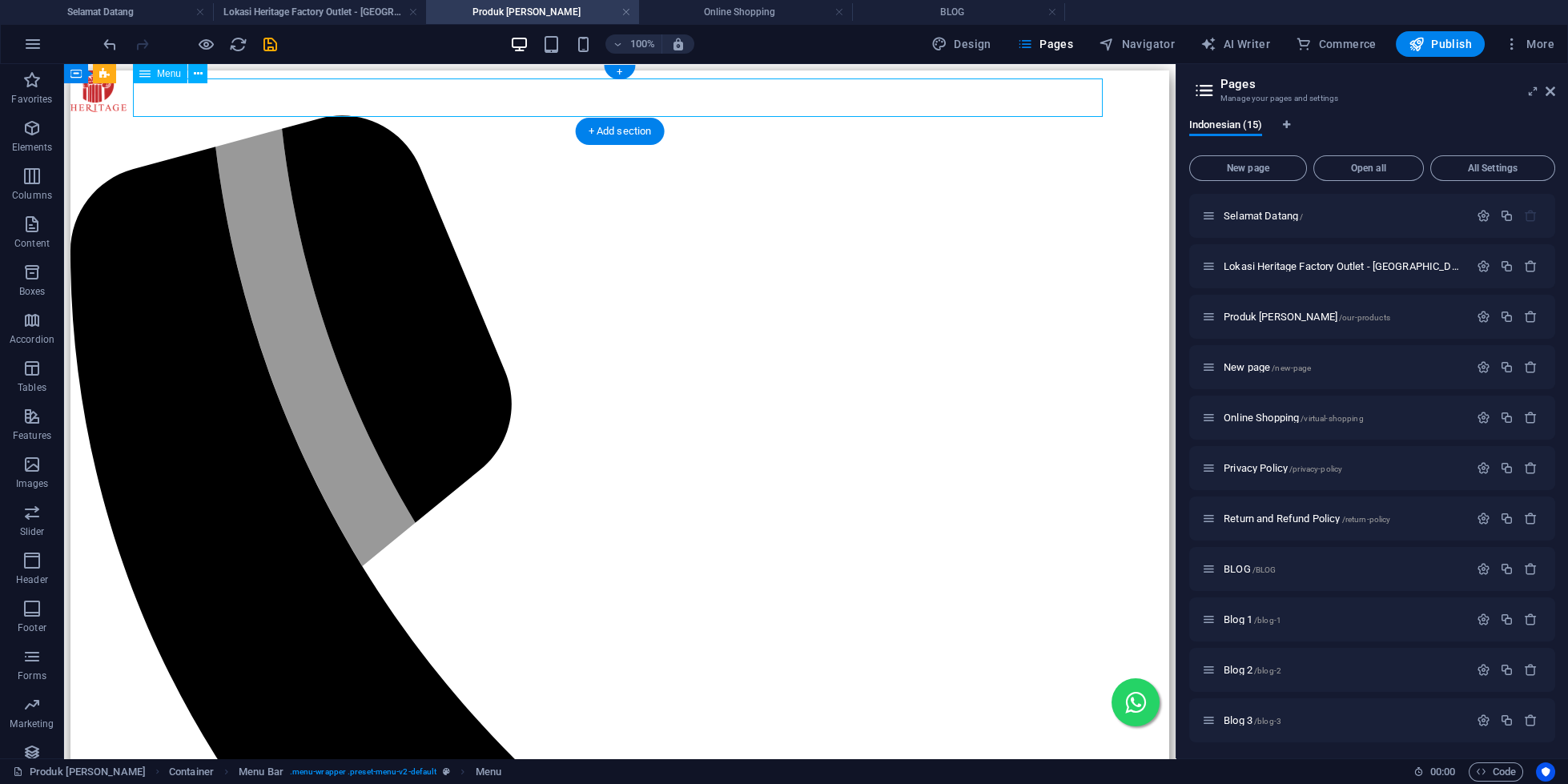
select select "2"
select select
select select "4"
select select
select select "14"
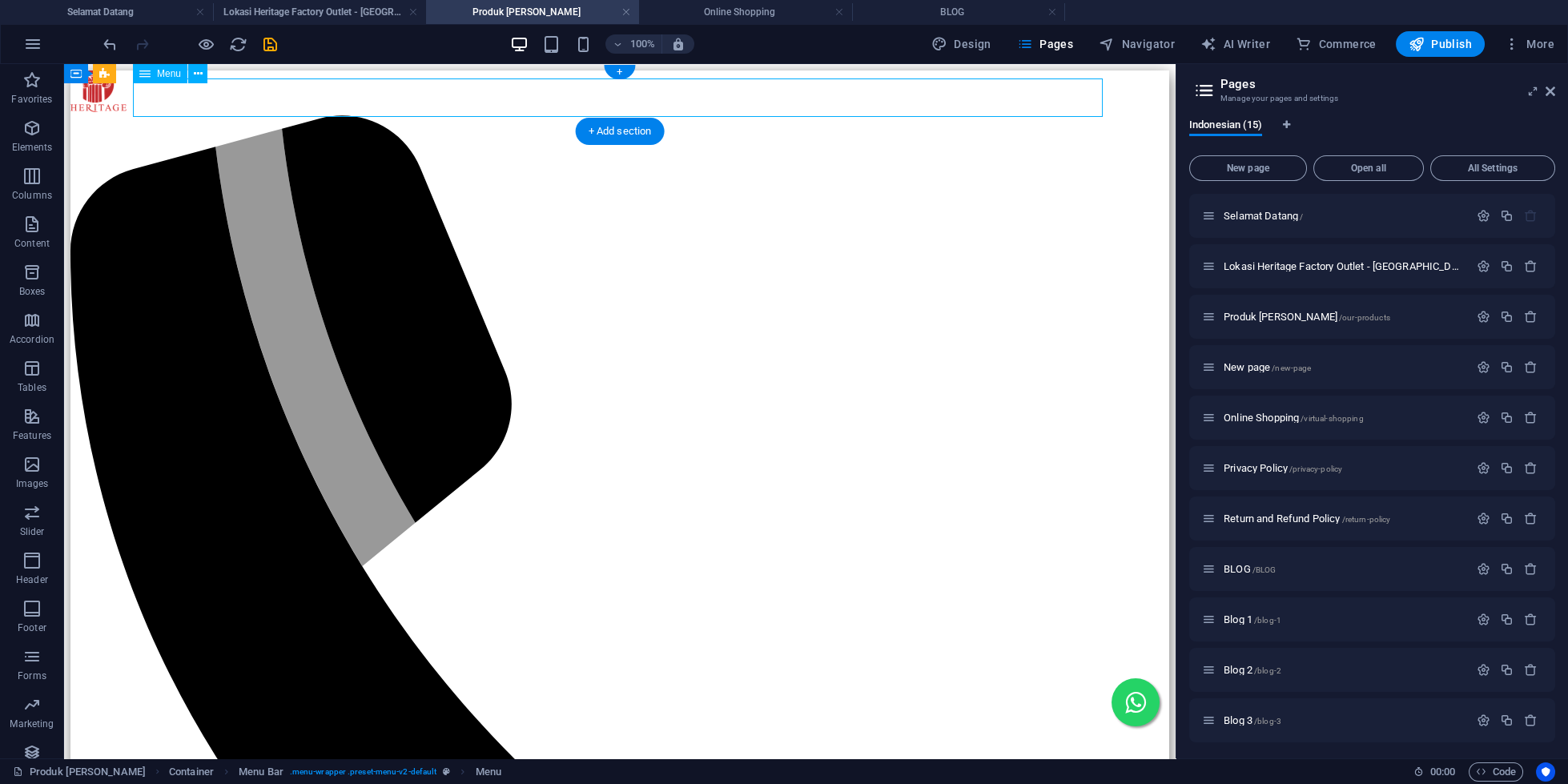
select select
select select "7"
select select
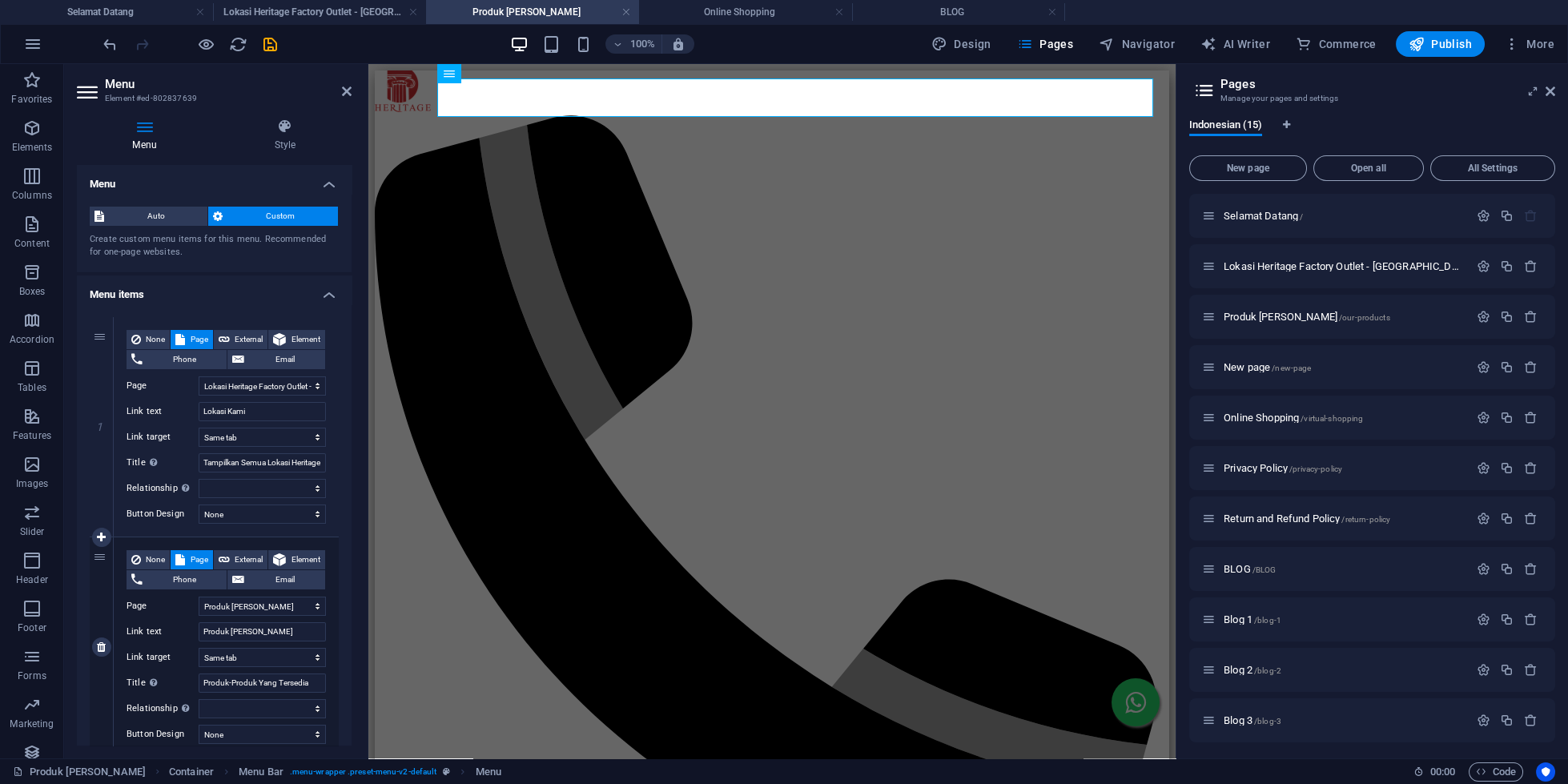
scroll to position [631, 0]
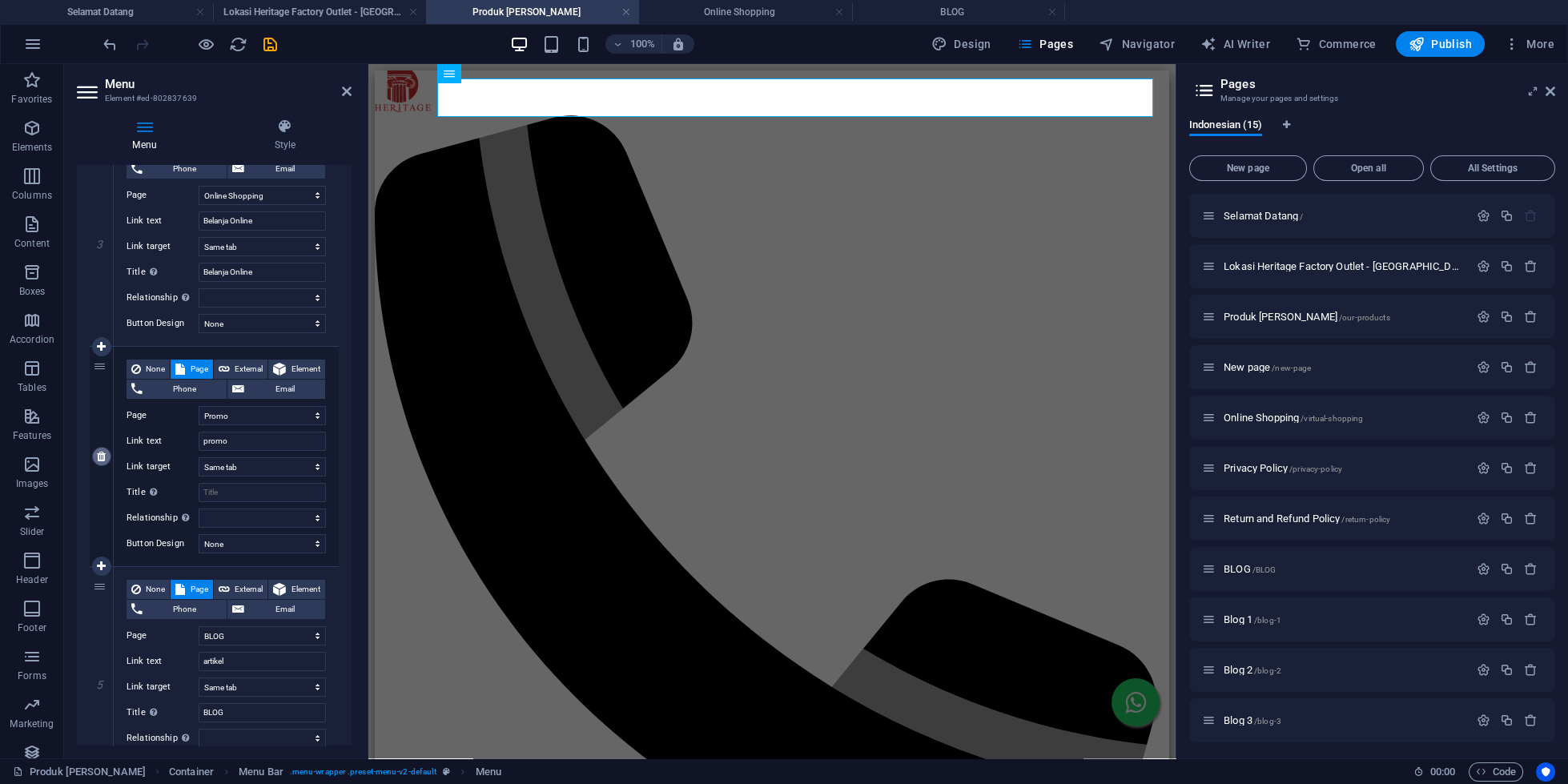
click at [103, 455] on icon at bounding box center [101, 457] width 9 height 11
select select
select select "7"
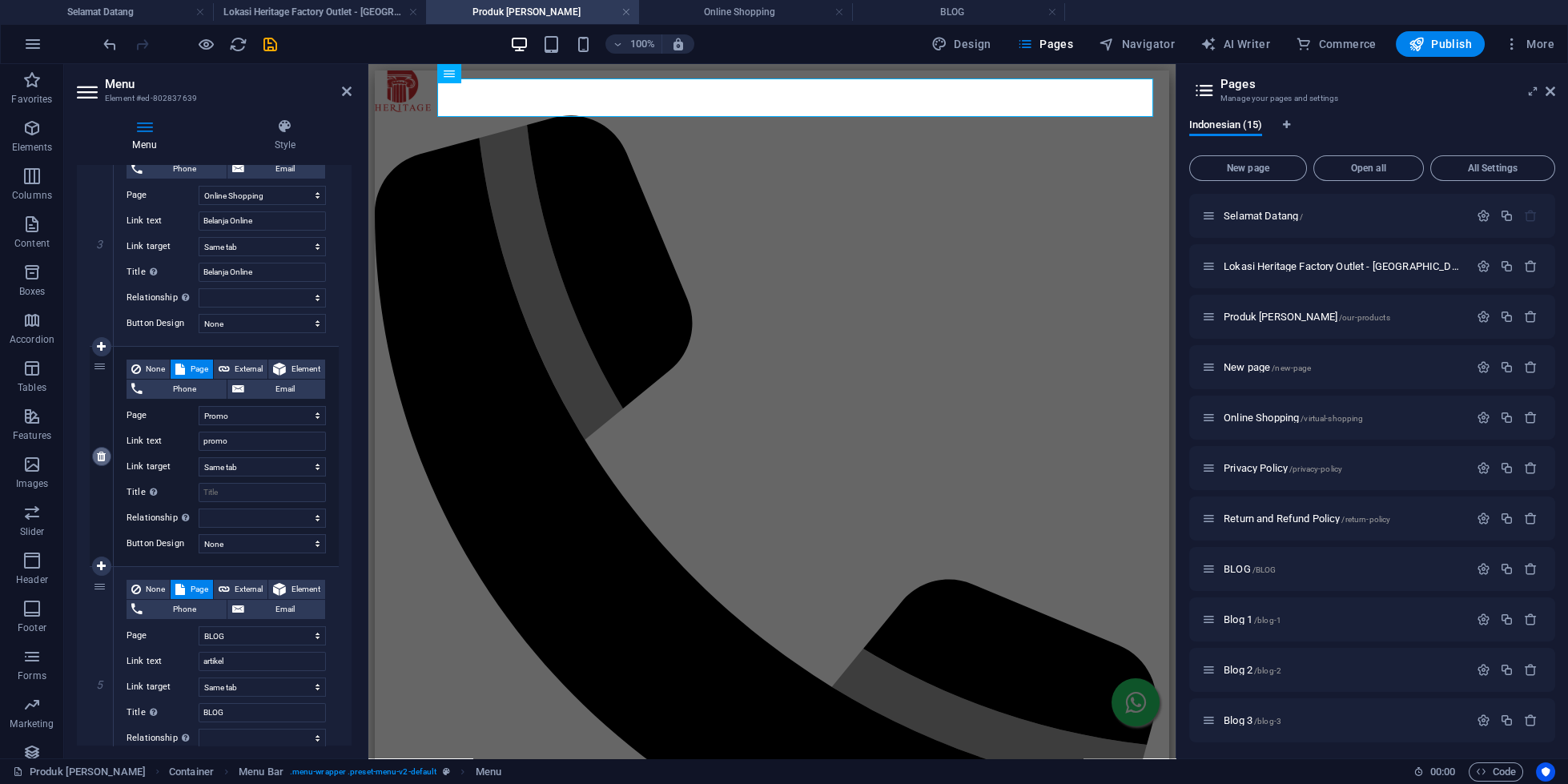
type input "artikel"
type input "BLOG"
select select
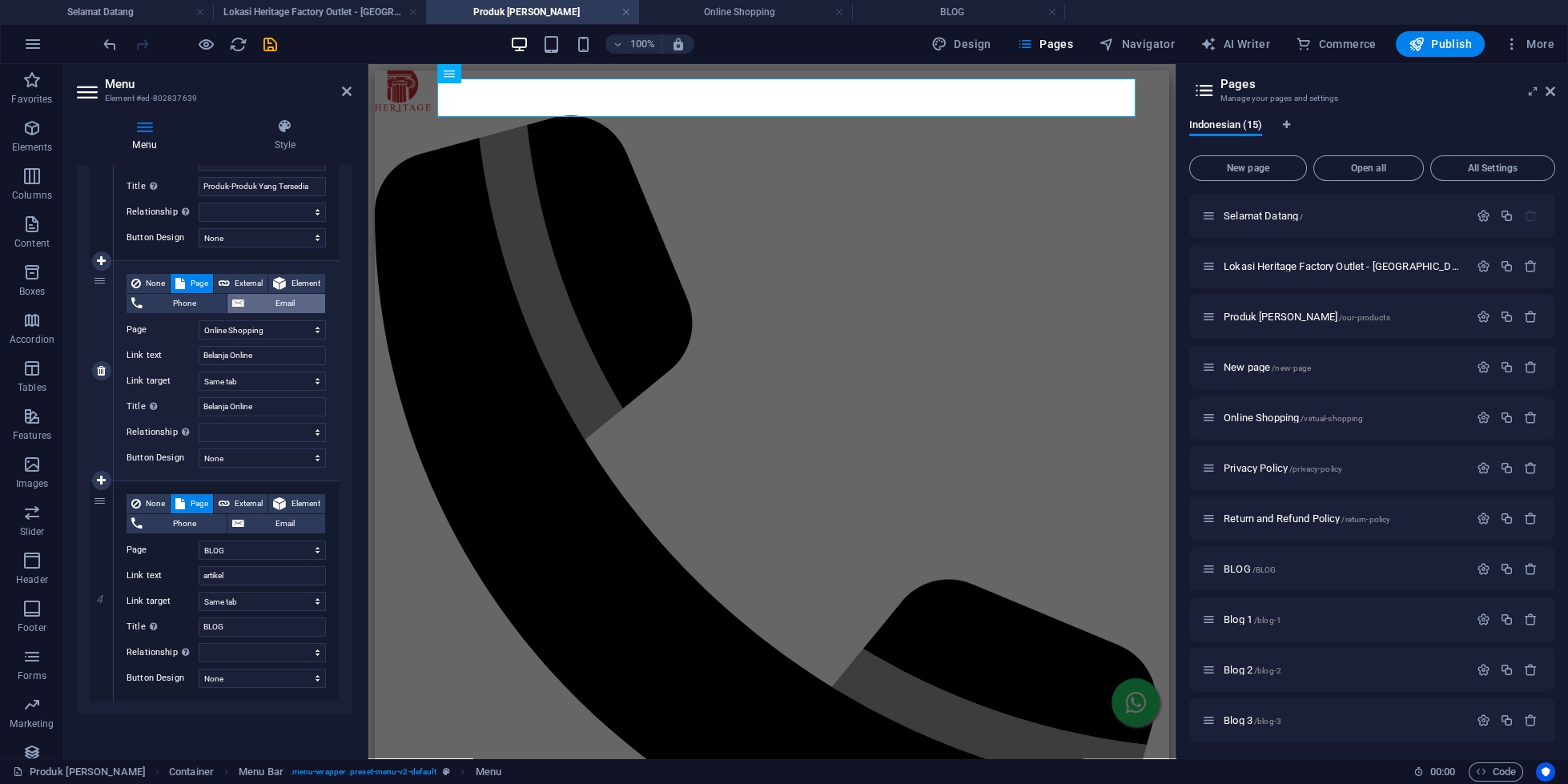
scroll to position [498, 0]
click at [766, 5] on h4 "Online Shopping" at bounding box center [746, 12] width 213 height 17
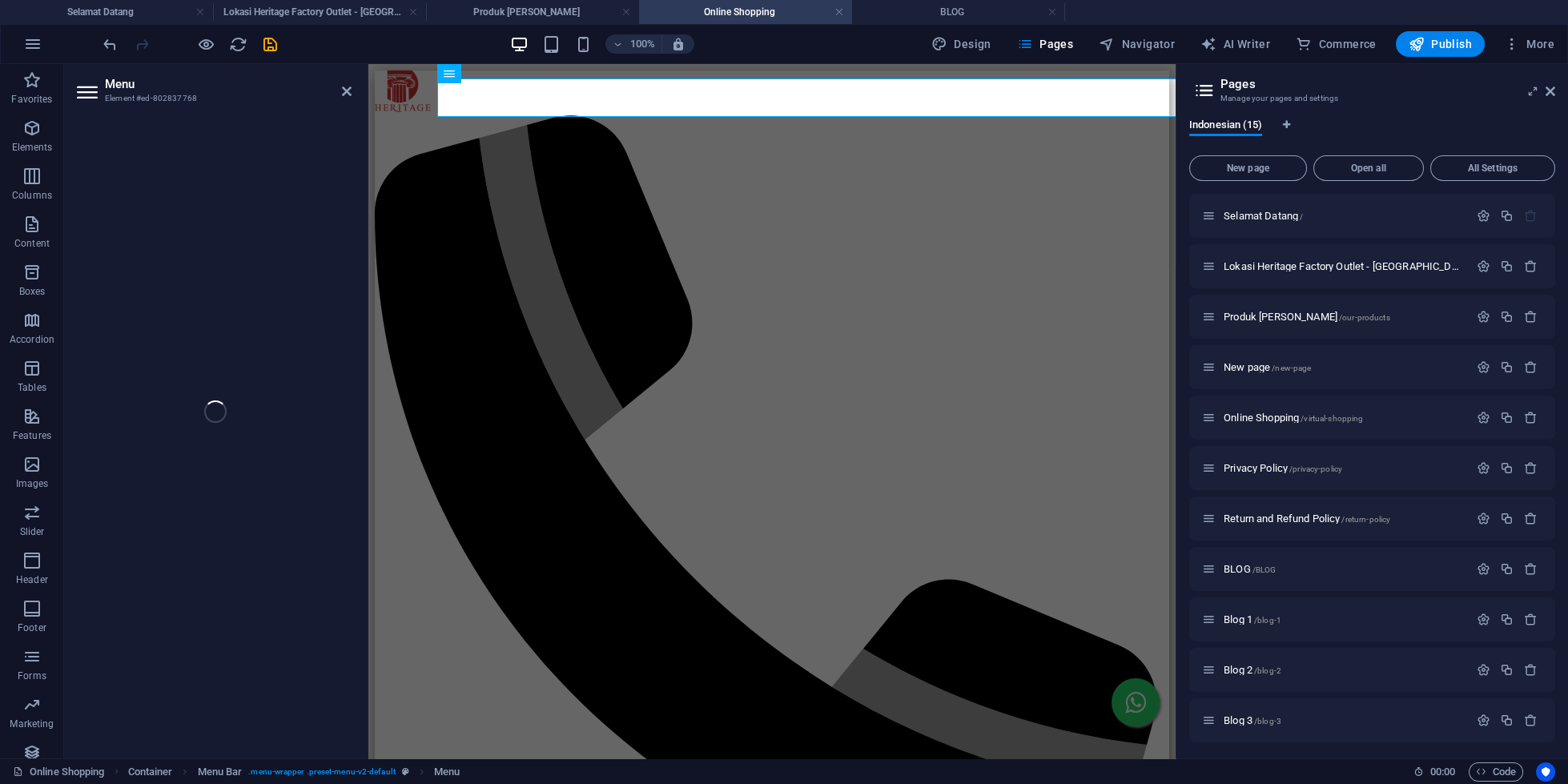
select select "1"
select select
select select "2"
select select
select select "4"
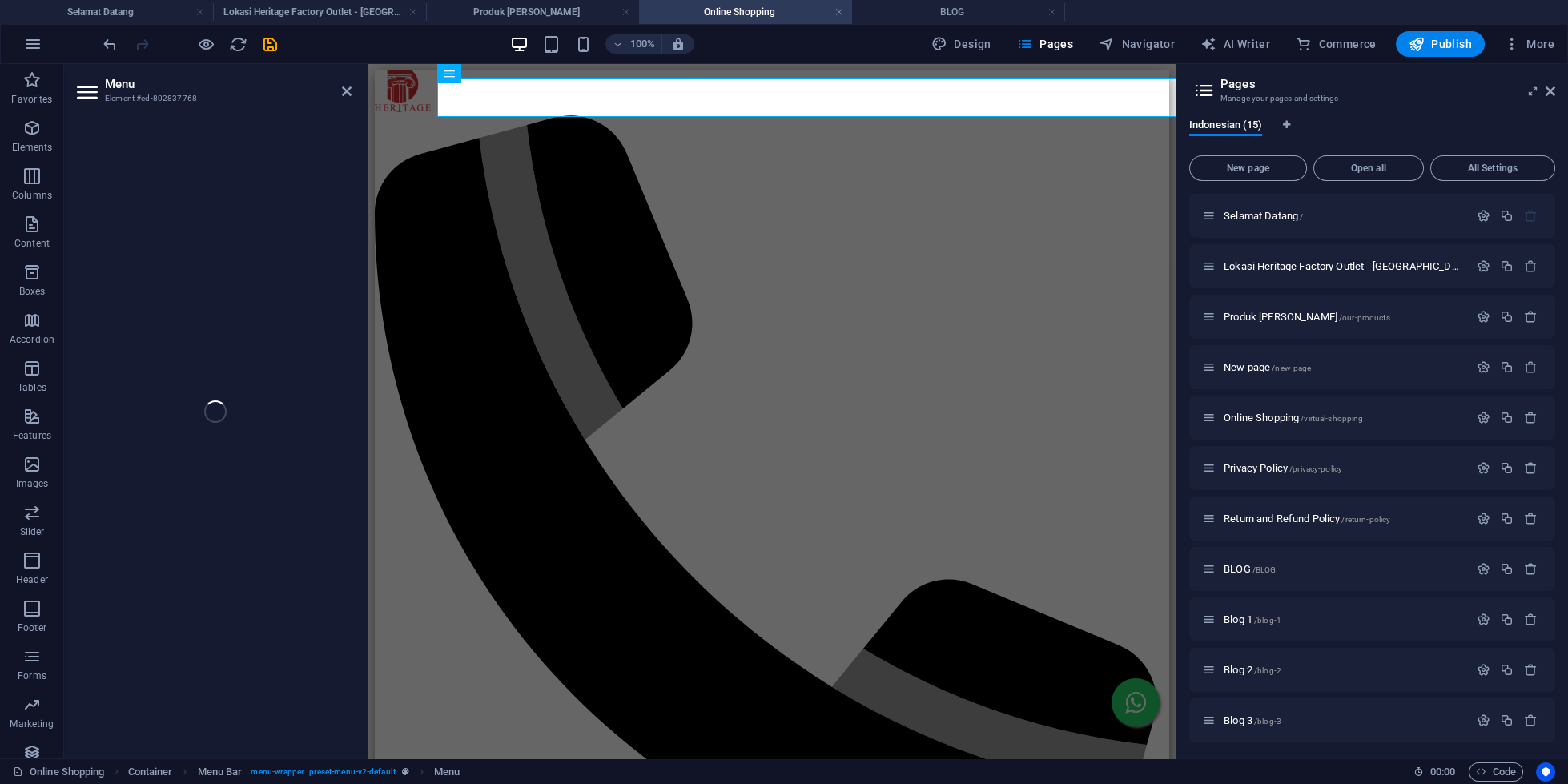
select select
select select "14"
select select
select select "7"
select select
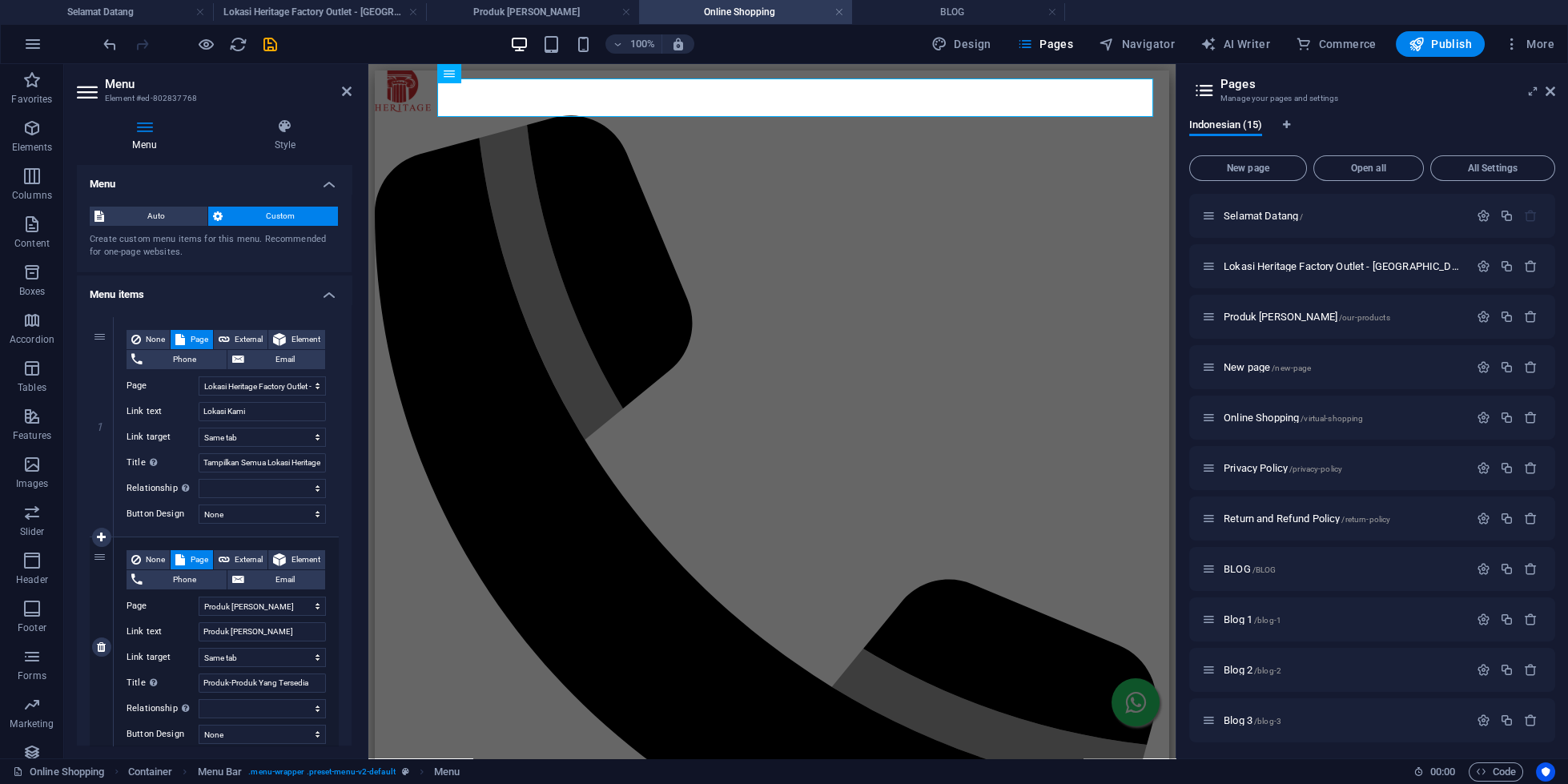
scroll to position [505, 0]
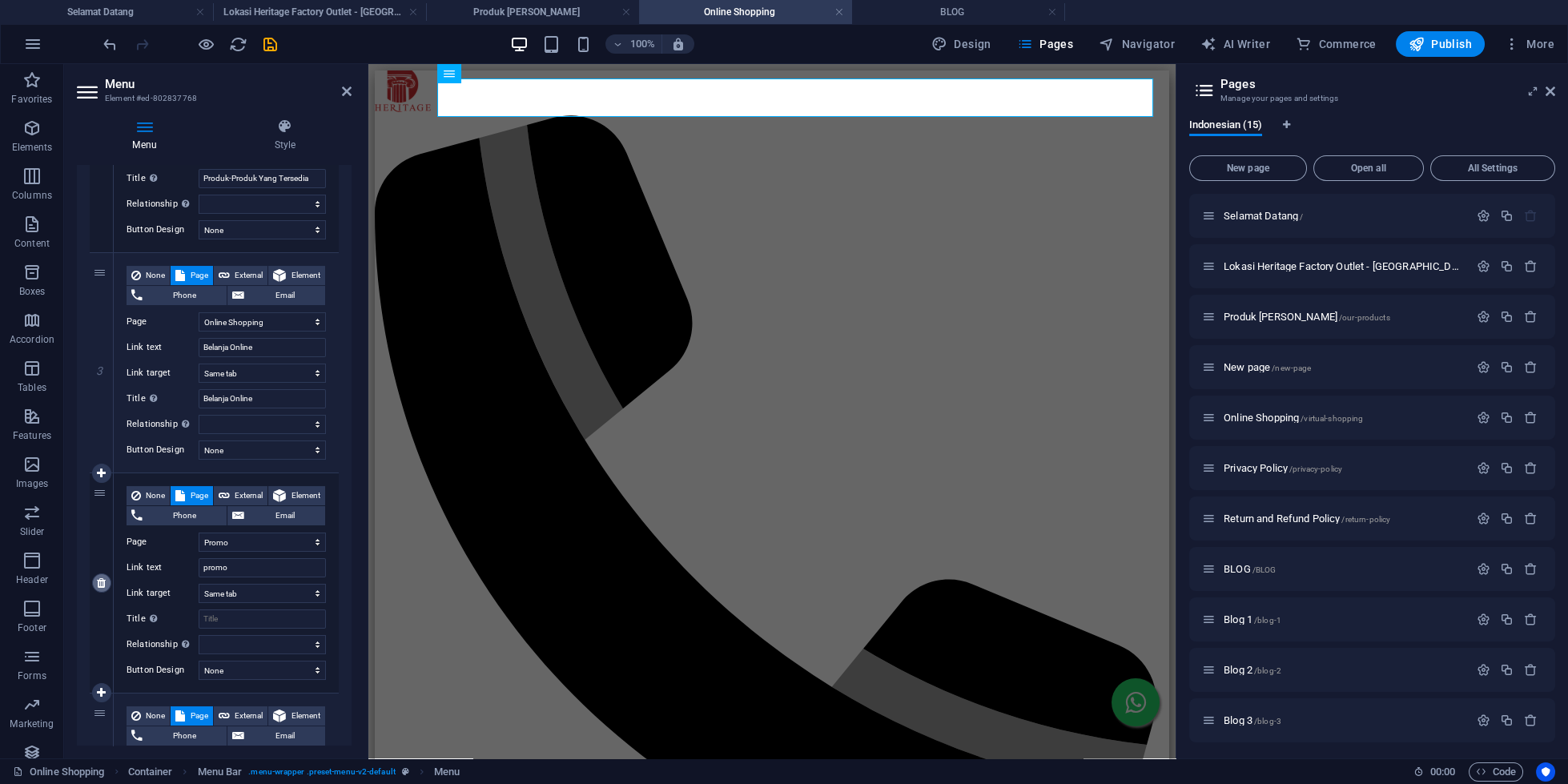
click at [102, 587] on icon at bounding box center [101, 583] width 9 height 11
select select
select select "7"
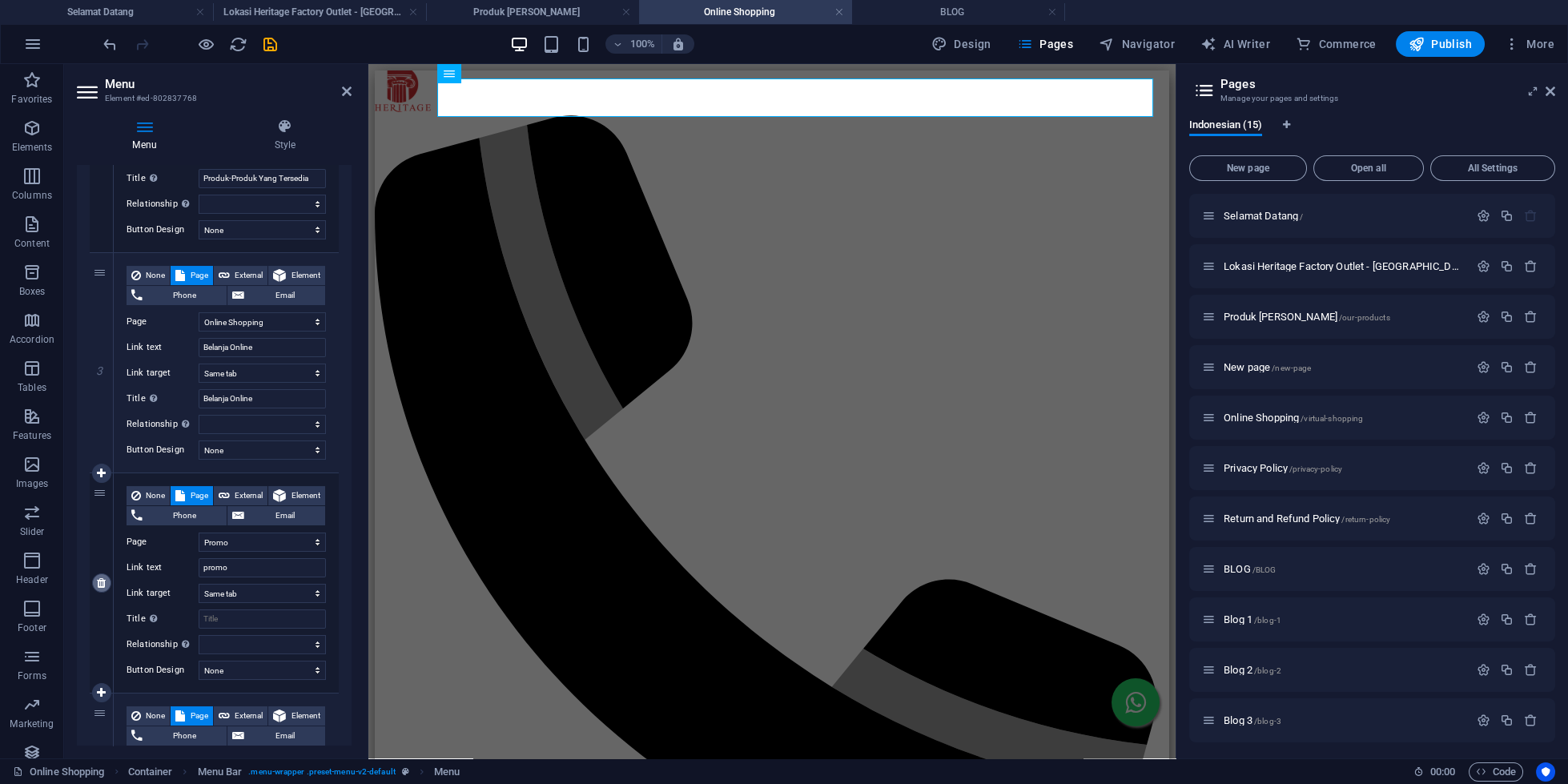
type input "artikel"
type input "BLOG"
select select
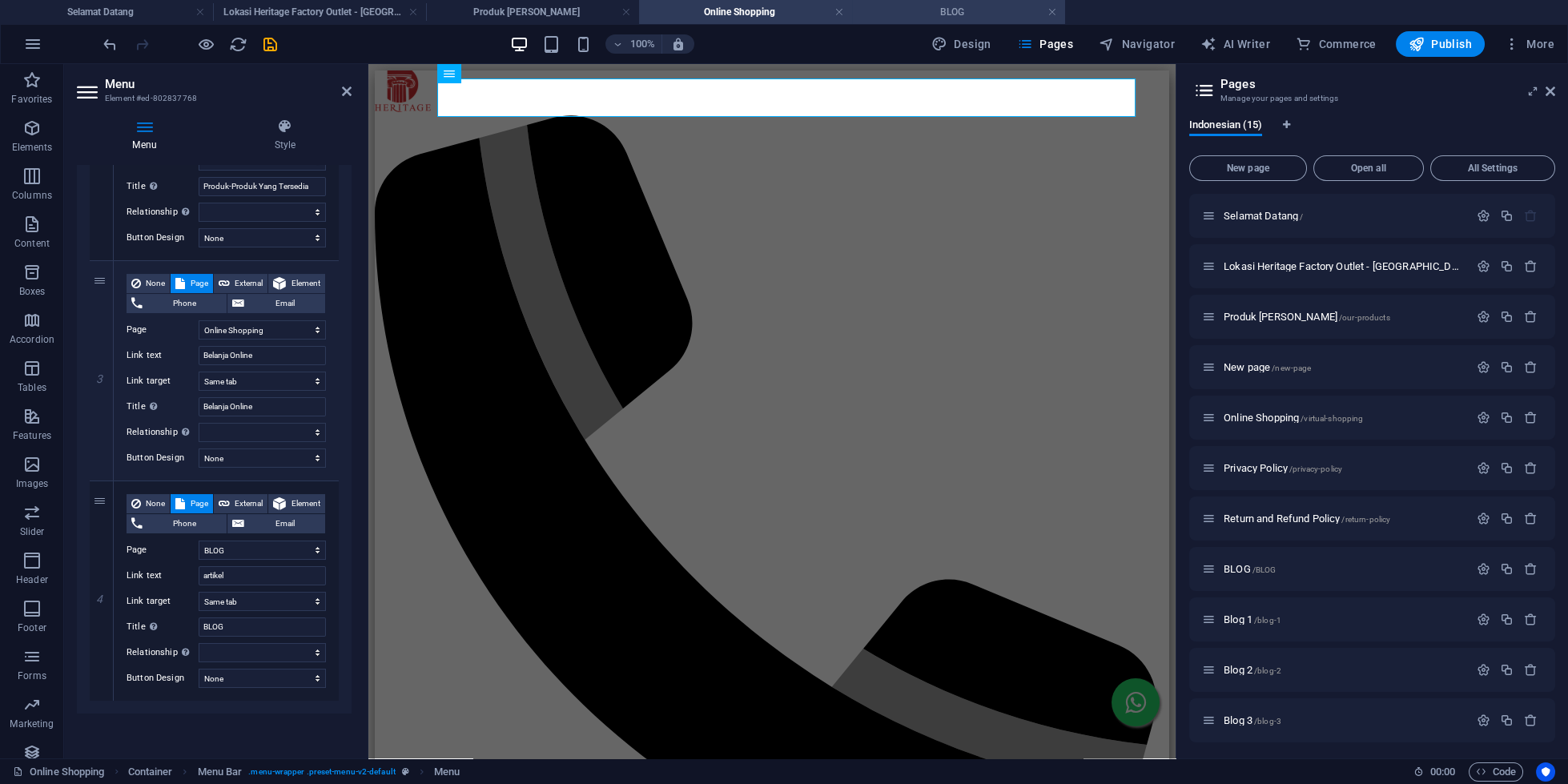
click at [991, 8] on h4 "BLOG" at bounding box center [959, 12] width 213 height 17
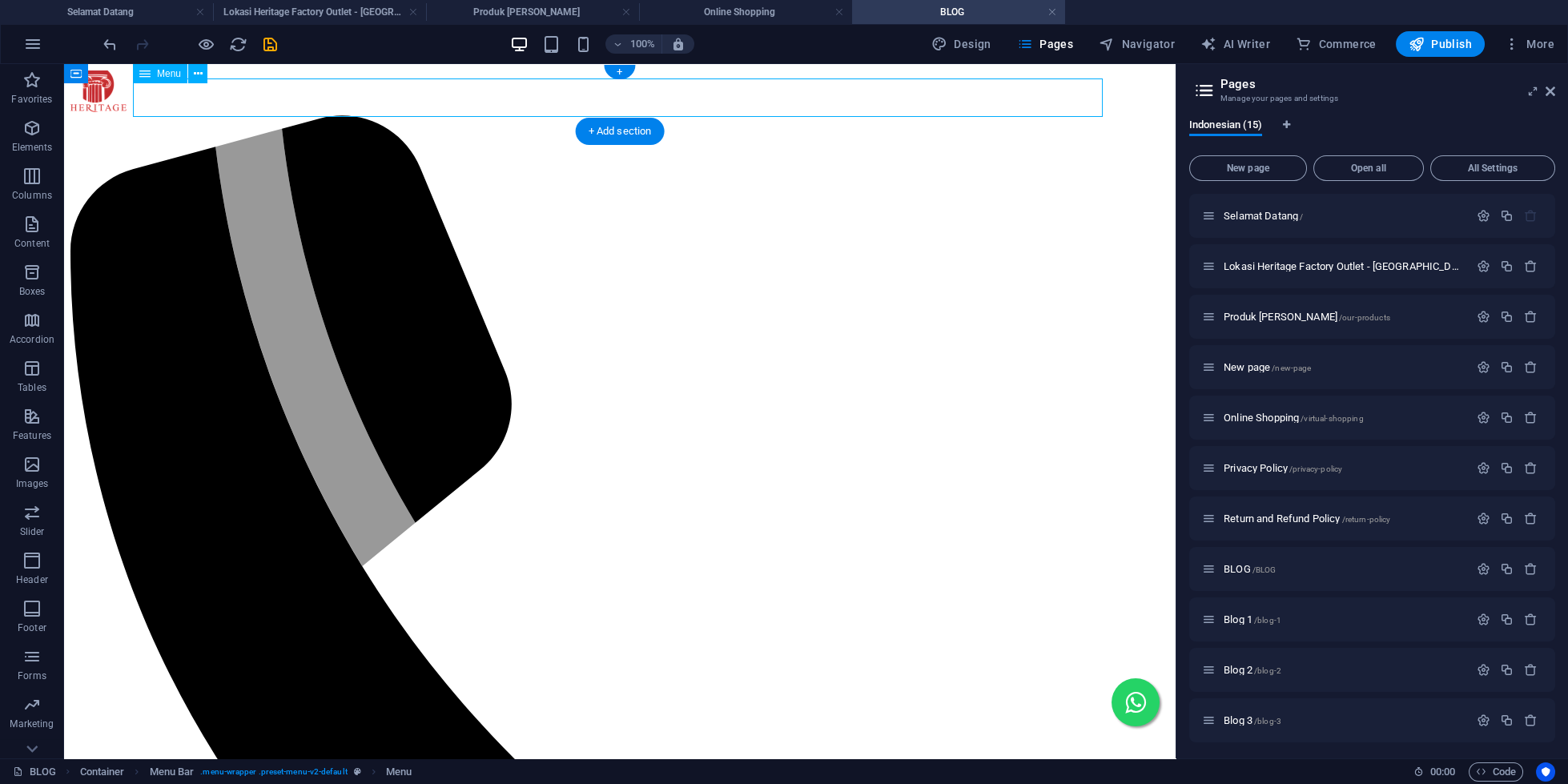
select select "1"
select select
select select "2"
select select
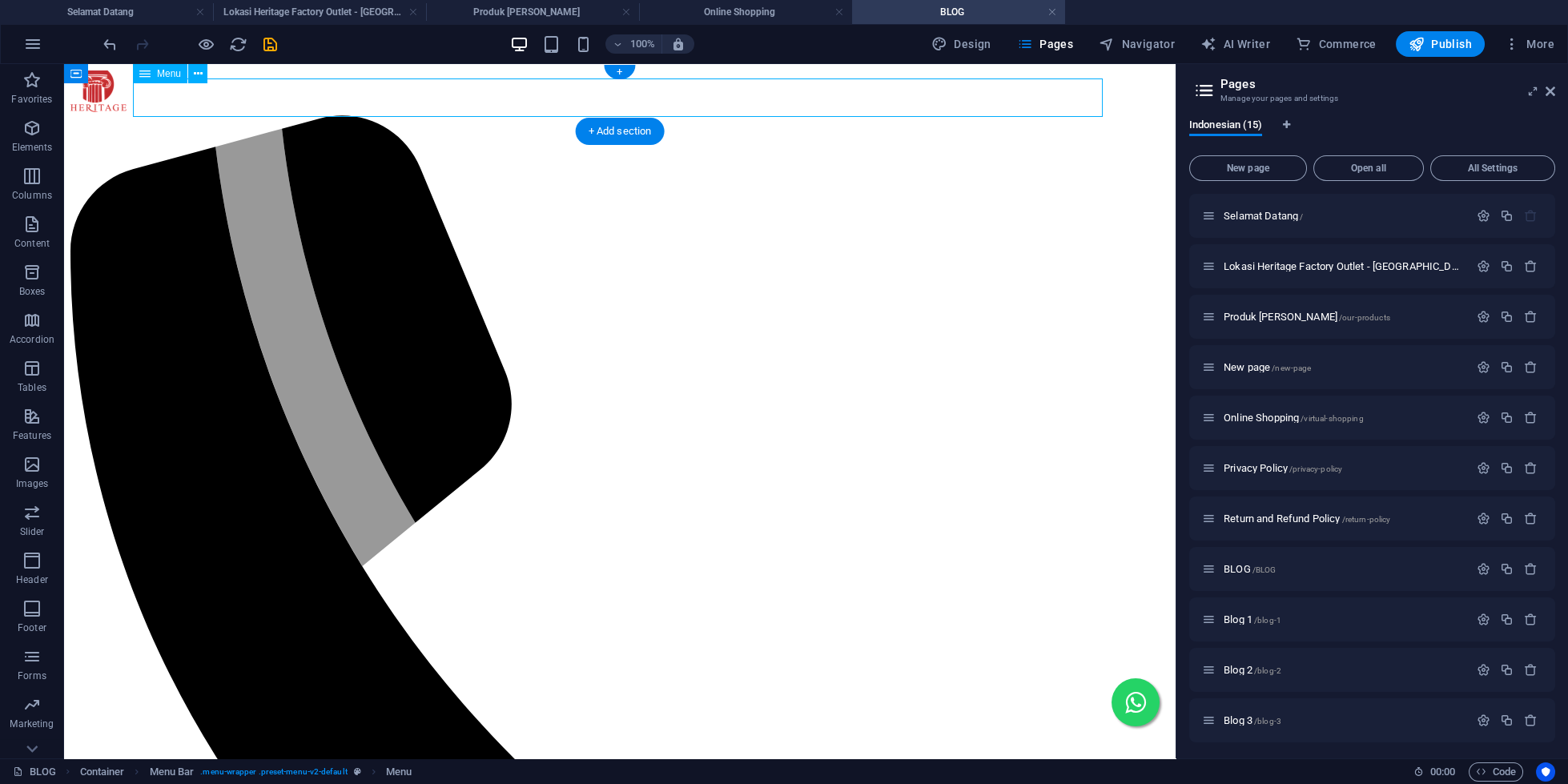
select select "4"
select select
select select "14"
select select
select select "7"
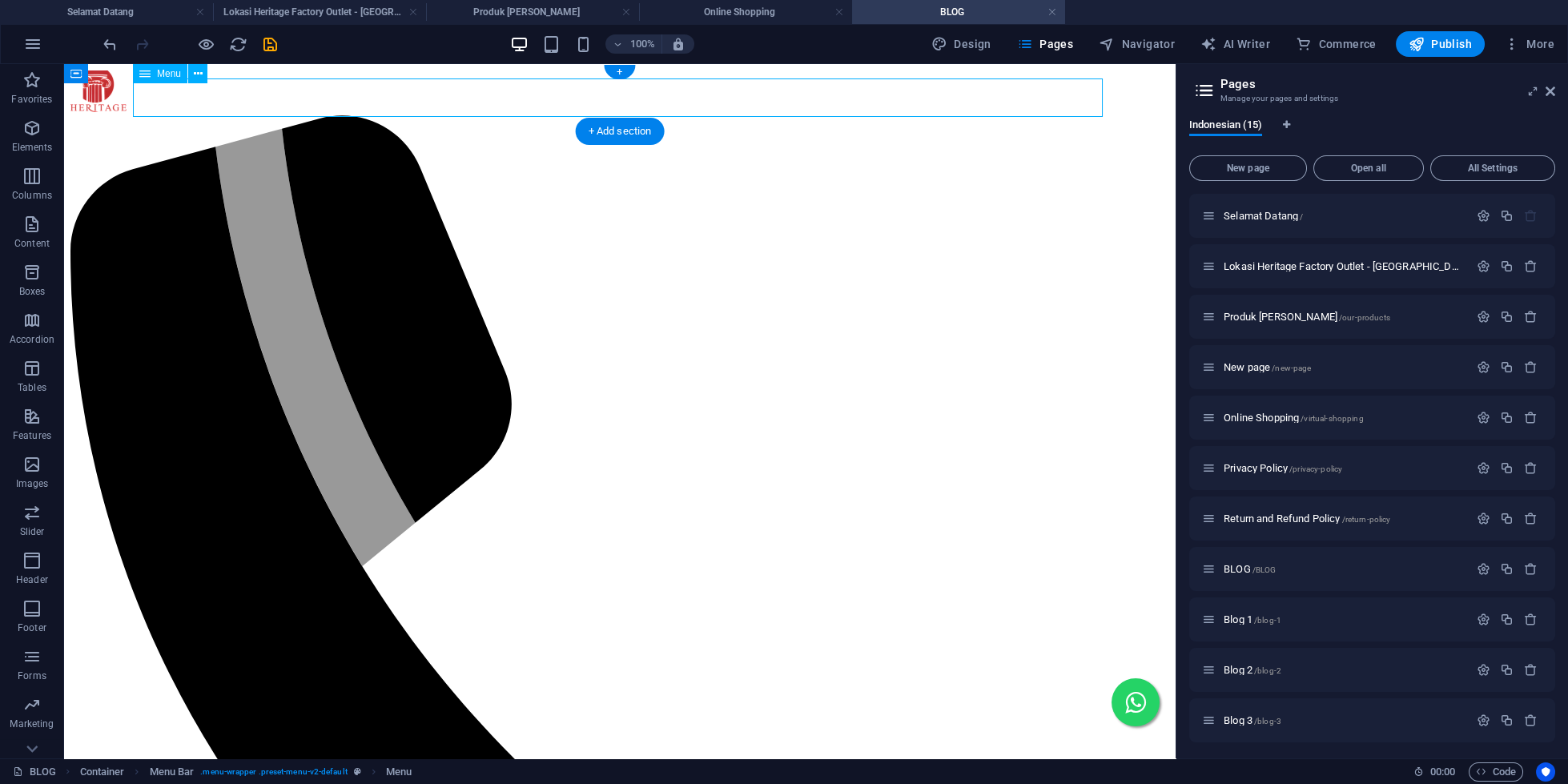
select select
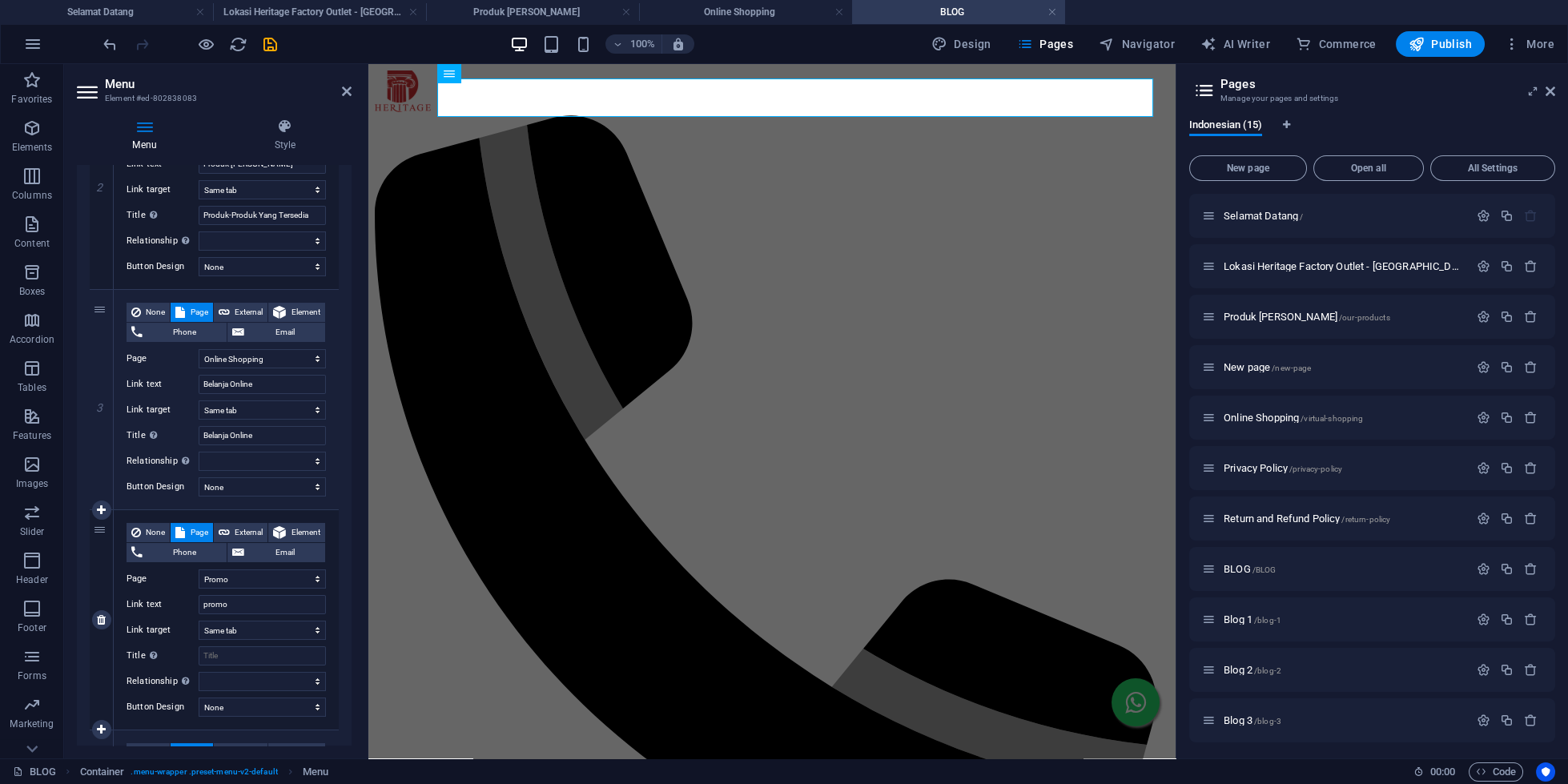
scroll to position [505, 0]
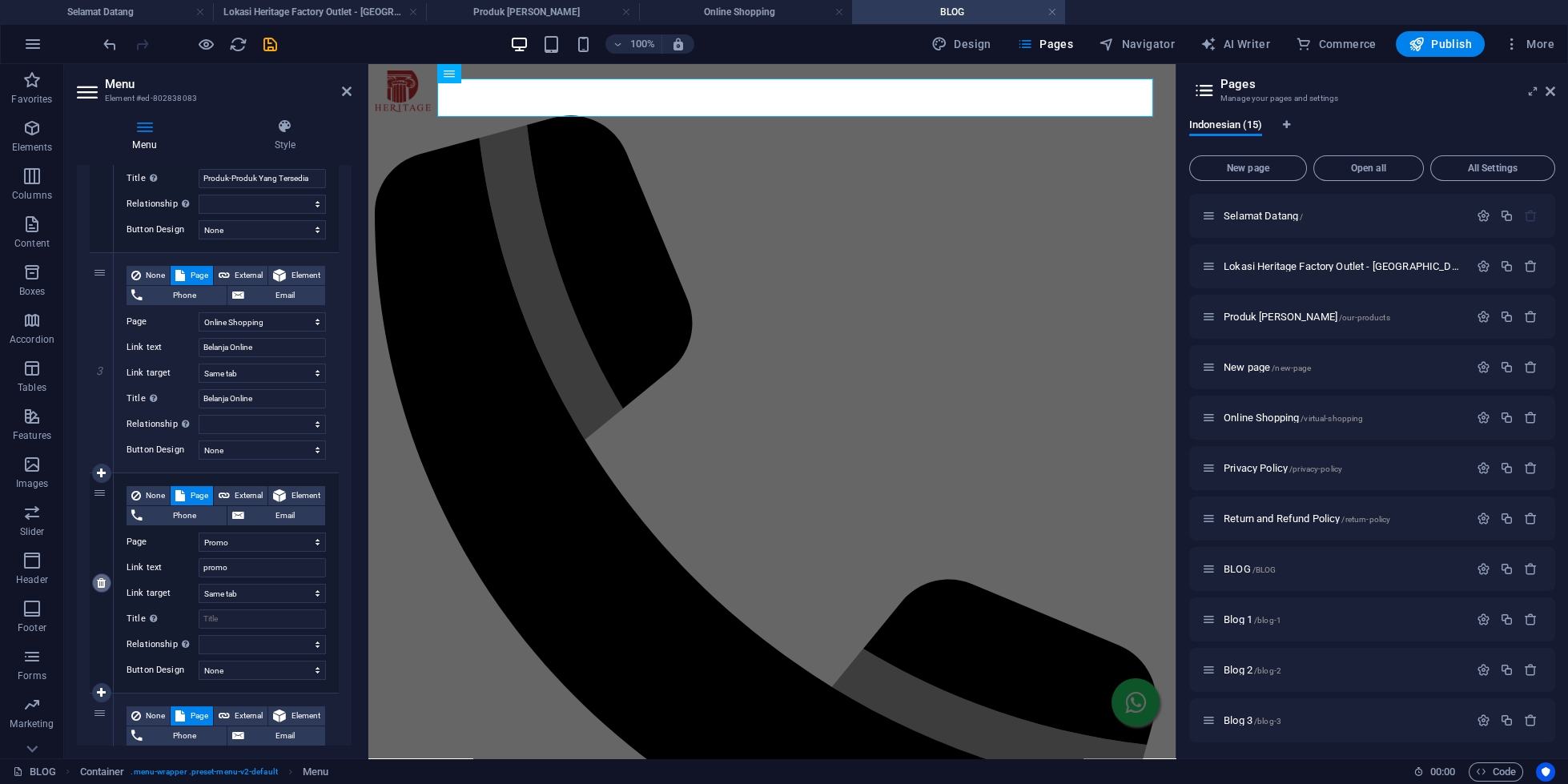
click at [107, 581] on link at bounding box center [101, 582] width 19 height 19
select select
select select "7"
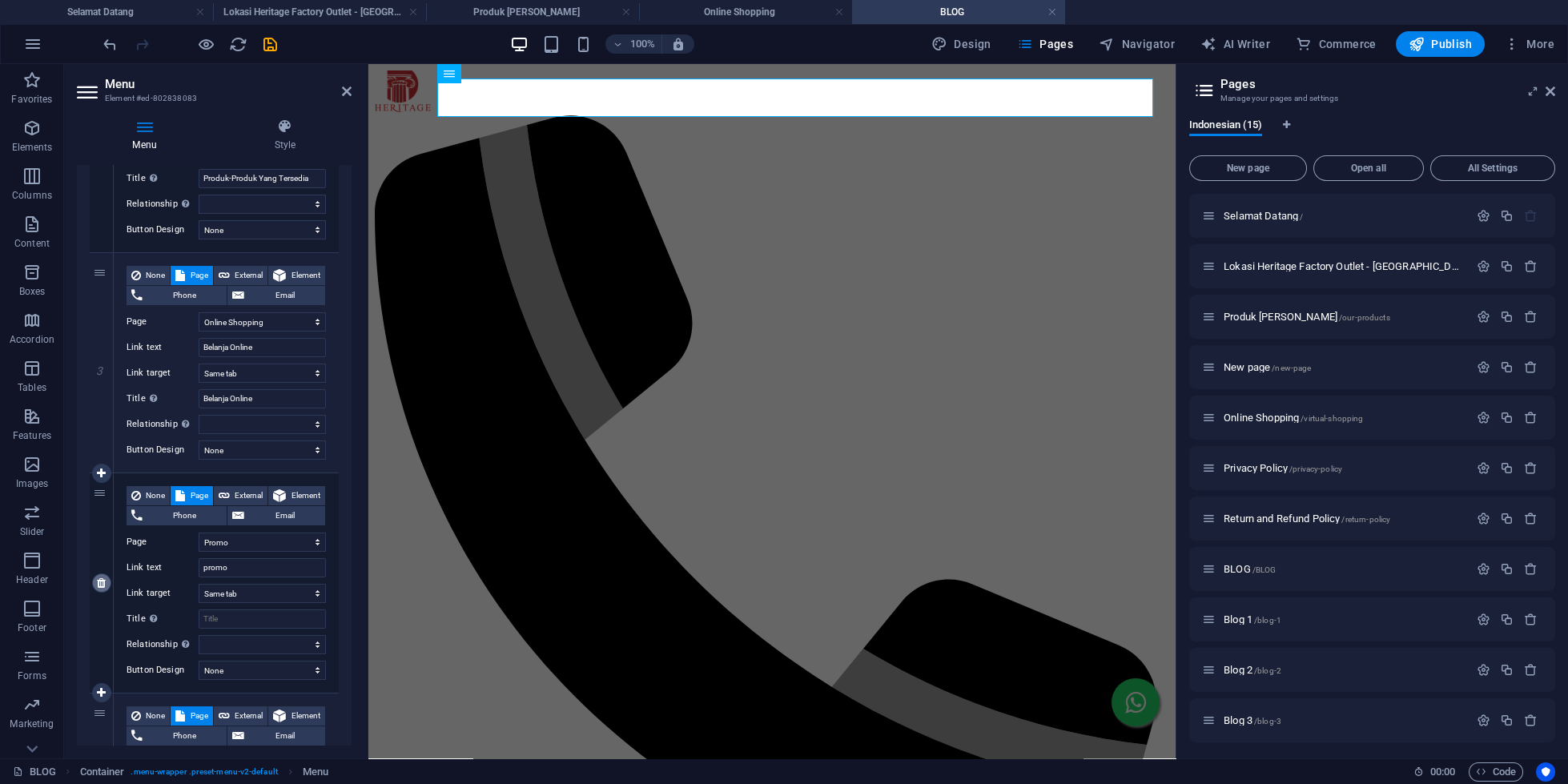
type input "artikel"
type input "BLOG"
select select
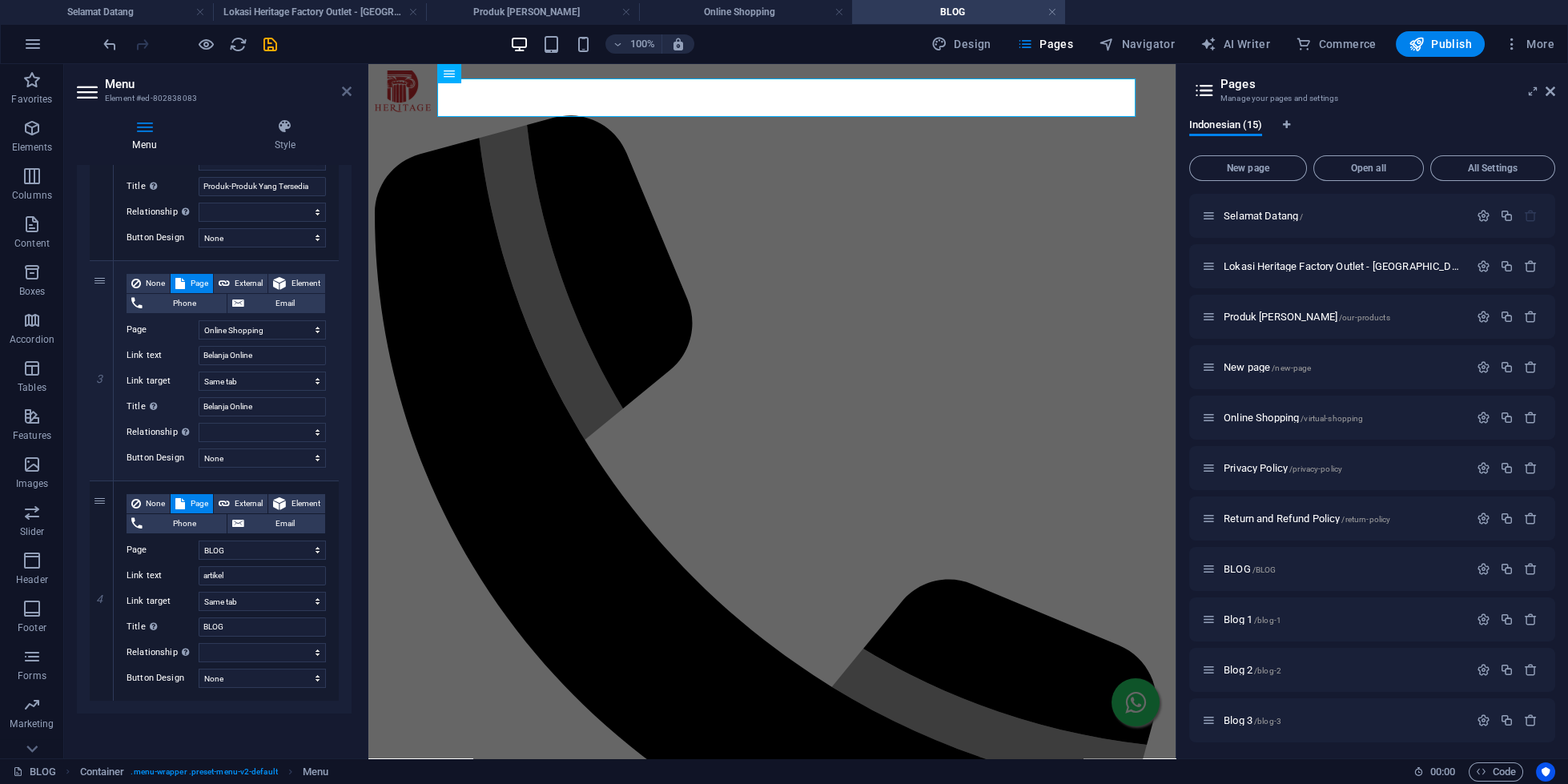
click at [343, 88] on icon at bounding box center [346, 91] width 10 height 13
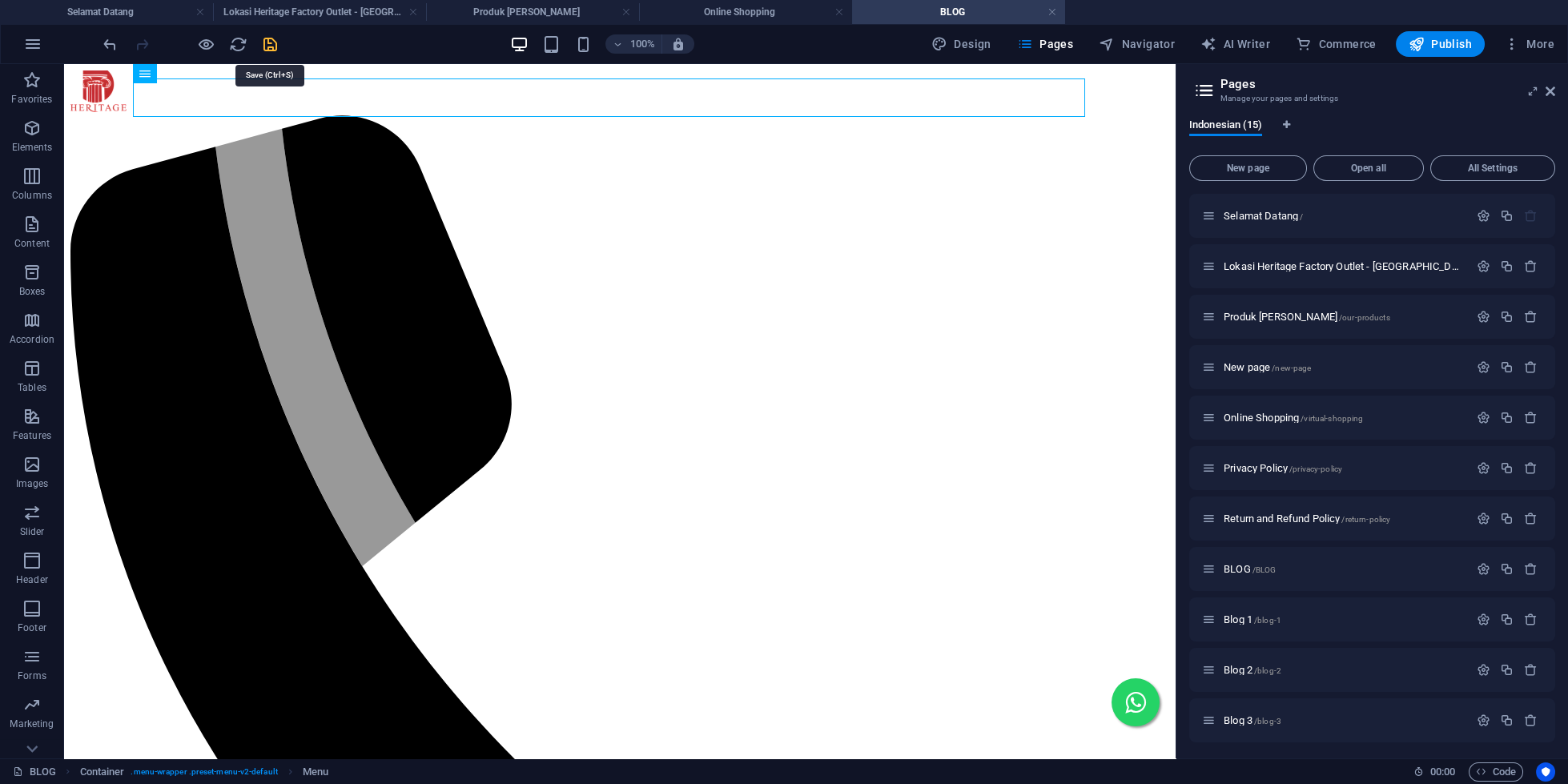
click at [267, 38] on icon "save" at bounding box center [270, 44] width 18 height 18
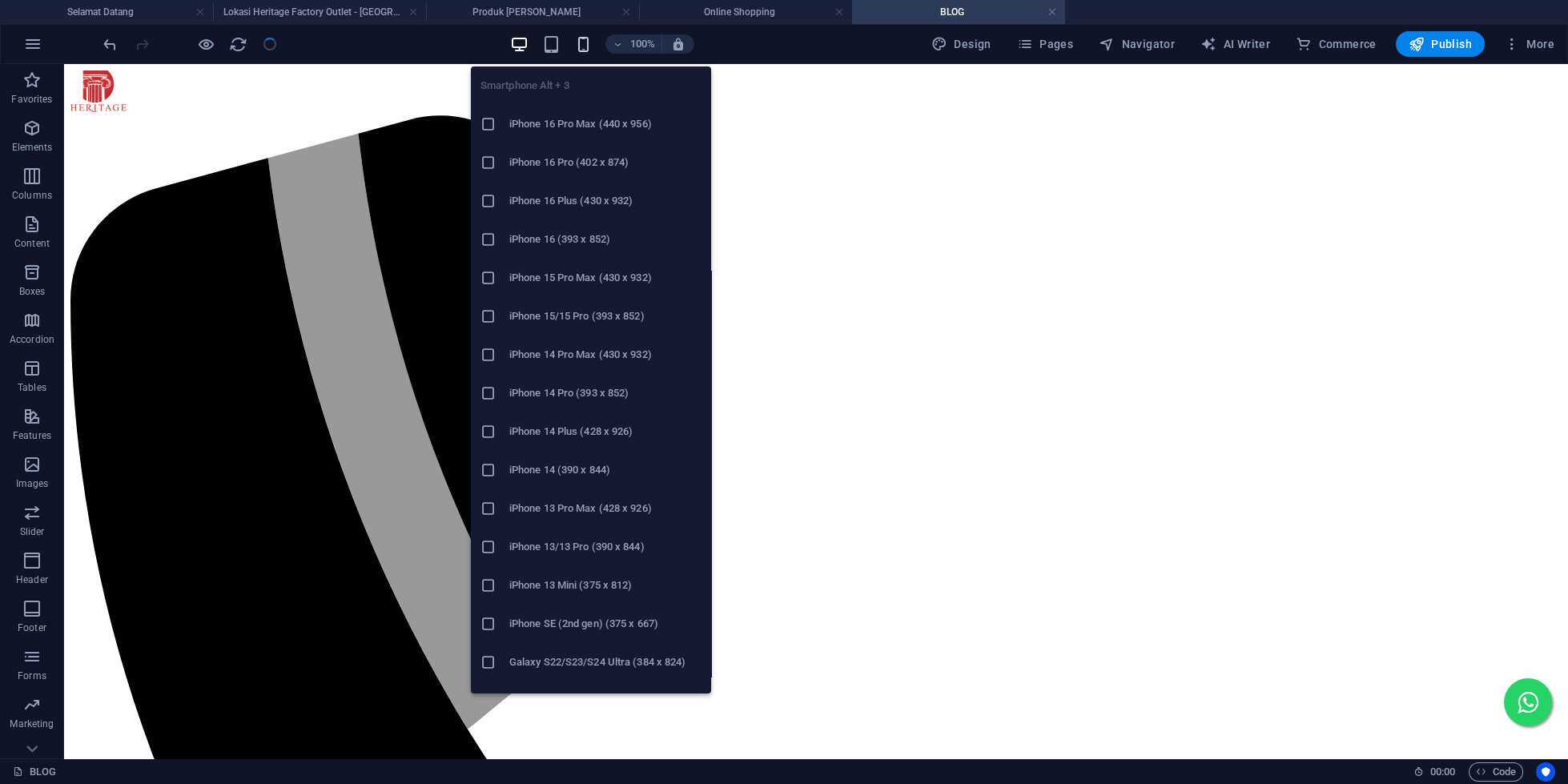
click at [583, 45] on icon "button" at bounding box center [583, 44] width 18 height 18
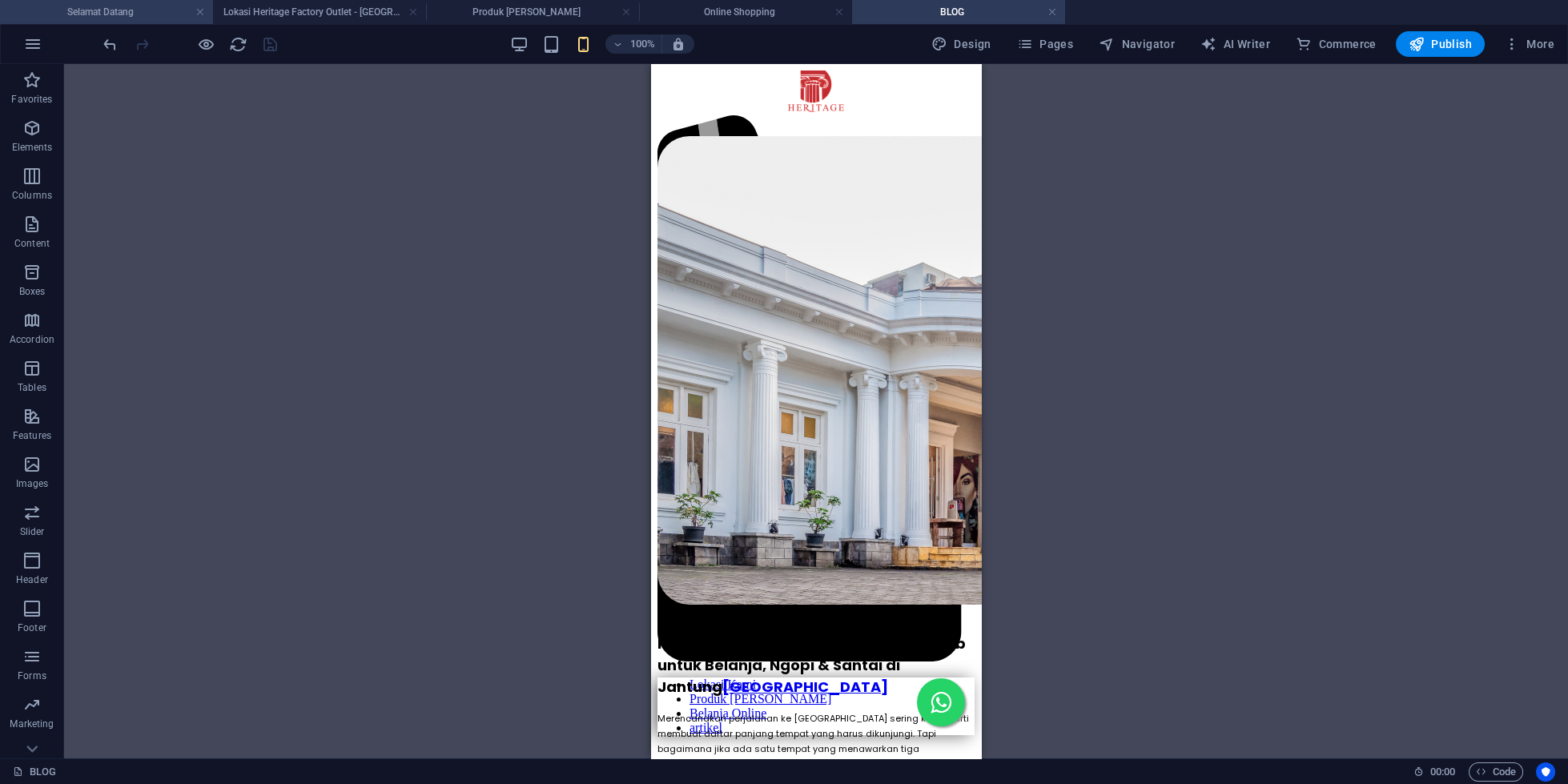
click at [161, 11] on h4 "Selamat Datang" at bounding box center [107, 12] width 213 height 17
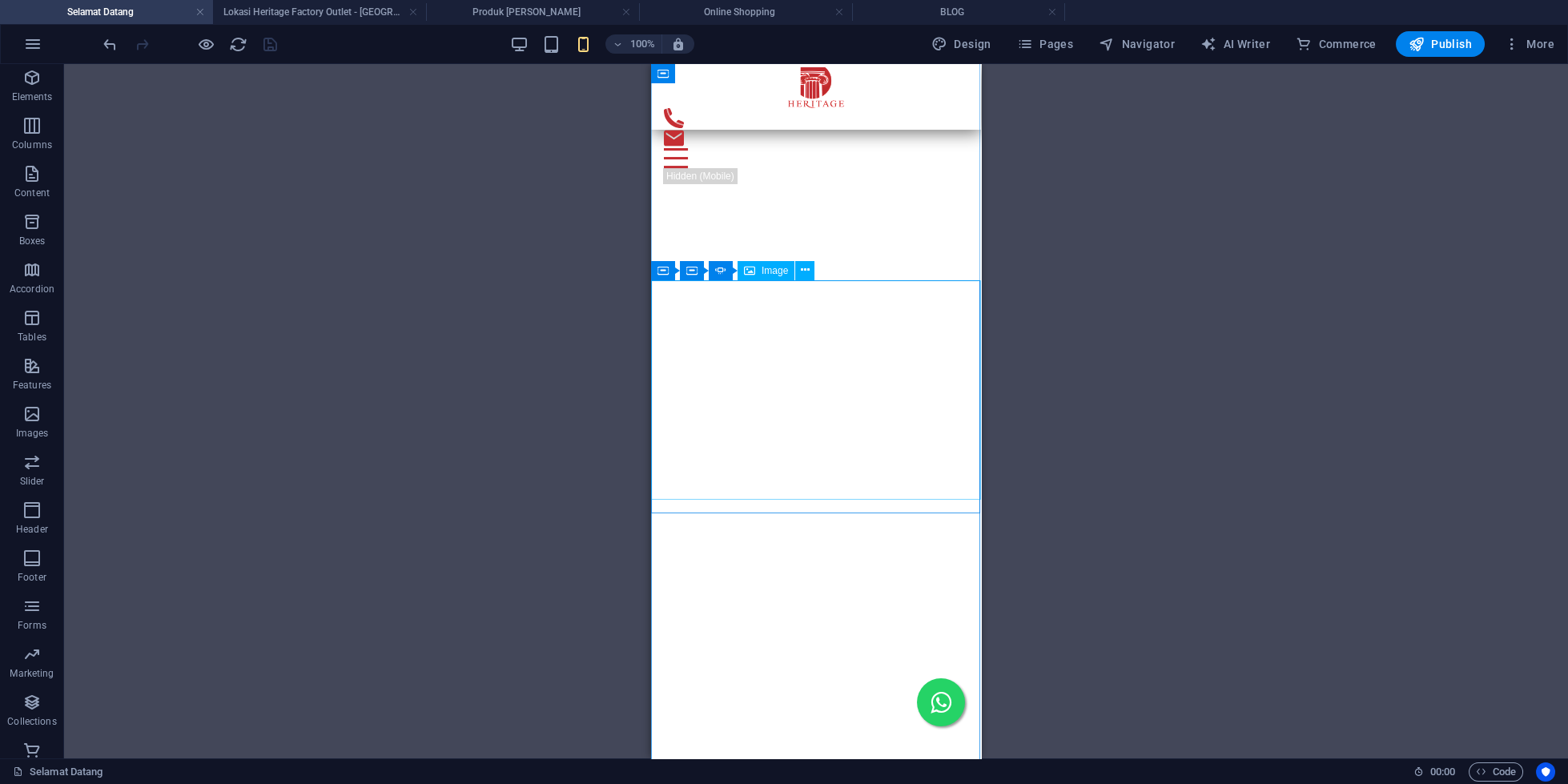
scroll to position [798, 0]
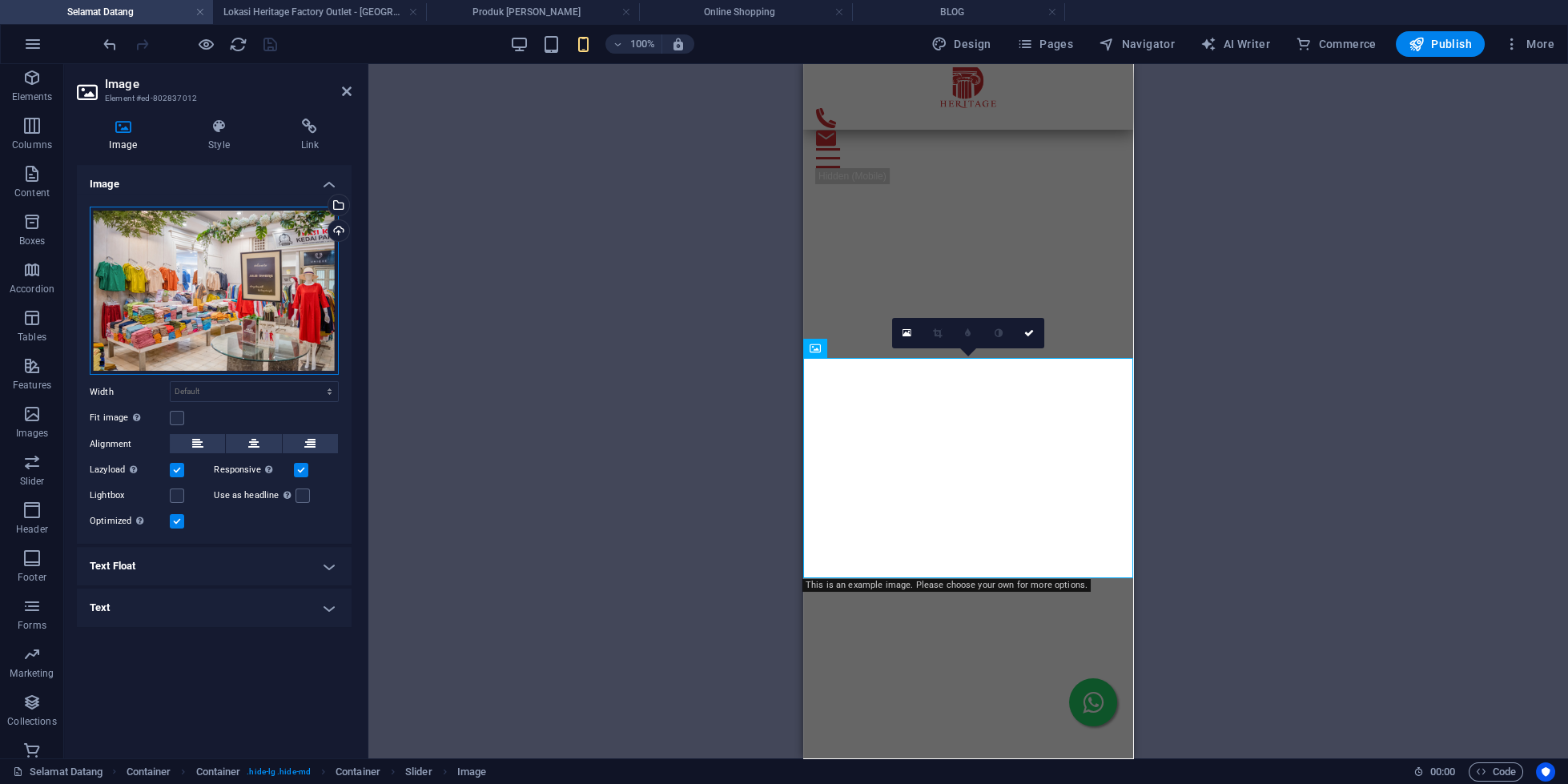
click at [247, 298] on div "Drag files here, click to choose files or select files from Files or our free s…" at bounding box center [214, 291] width 249 height 169
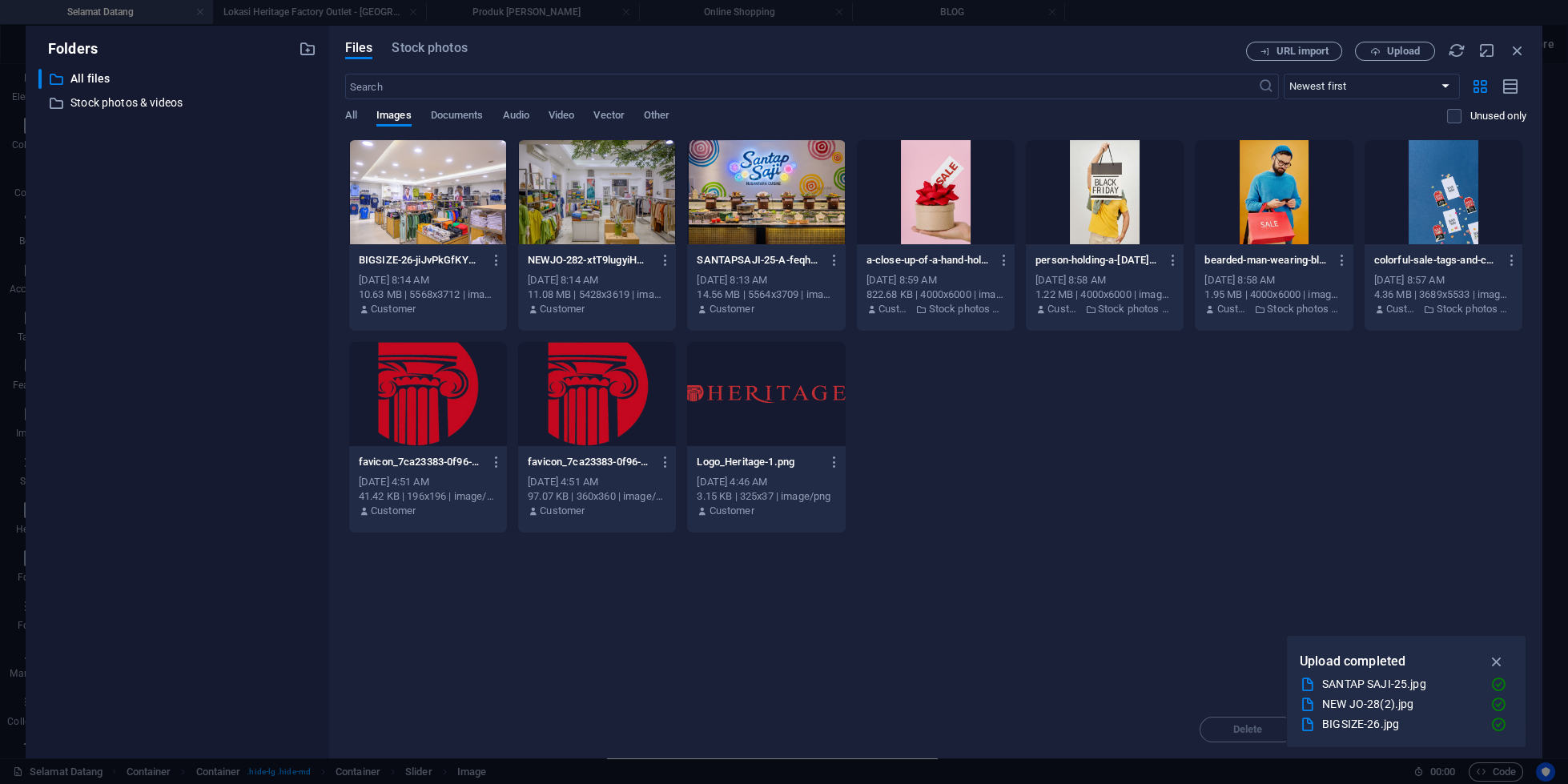
click at [247, 298] on div "​ All files All files ​ Stock photos & videos Stock photos & videos" at bounding box center [177, 407] width 277 height 677
click at [616, 206] on div at bounding box center [596, 192] width 158 height 104
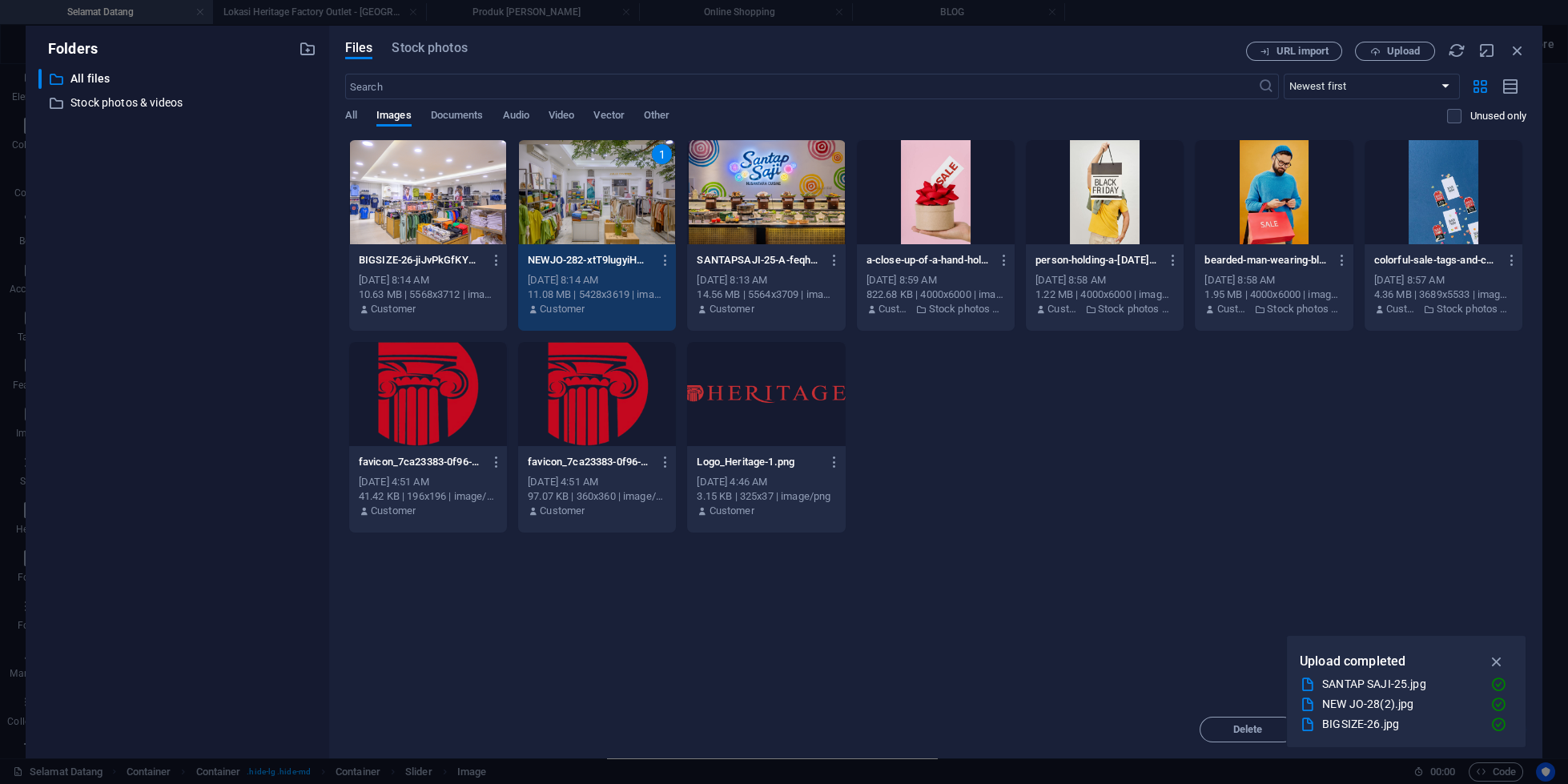
click at [616, 206] on div "1" at bounding box center [596, 192] width 158 height 104
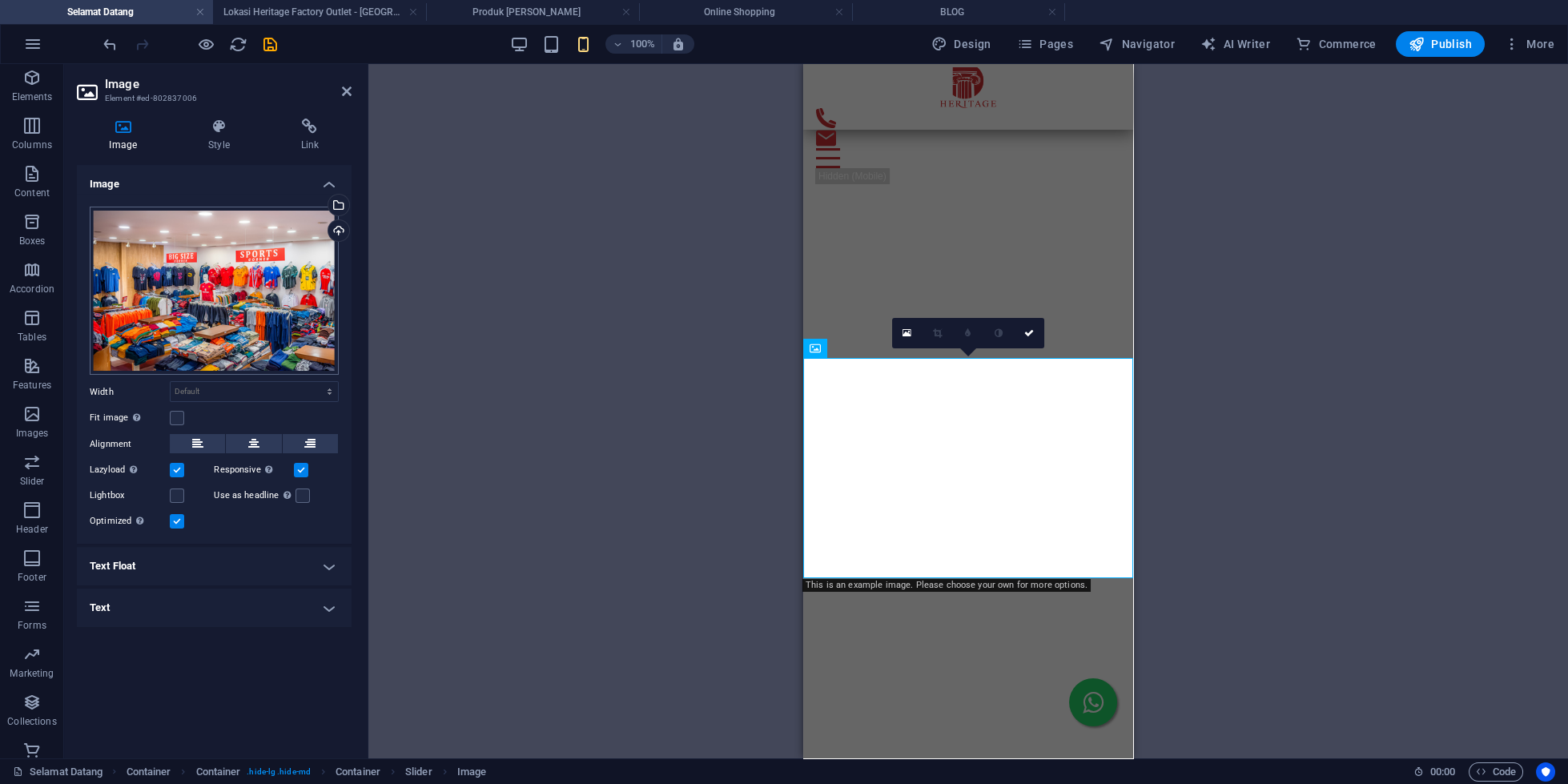
click at [249, 310] on div "Drag files here, click to choose files or select files from Files or our free s…" at bounding box center [214, 291] width 249 height 169
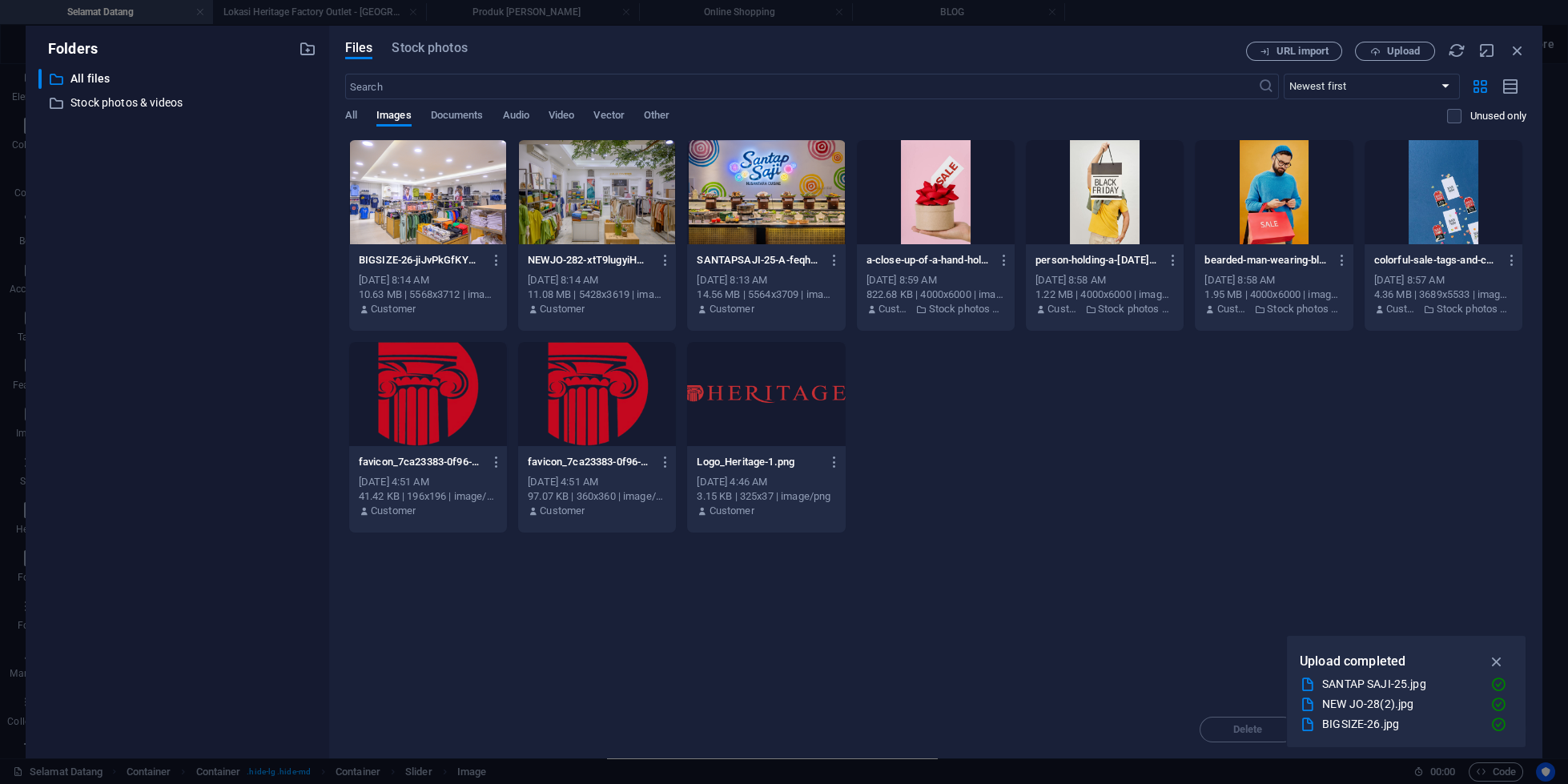
click at [429, 195] on div at bounding box center [427, 192] width 158 height 104
click at [429, 195] on div "1" at bounding box center [427, 192] width 158 height 104
click at [429, 195] on div at bounding box center [427, 192] width 158 height 104
click at [429, 195] on div "1" at bounding box center [427, 192] width 158 height 104
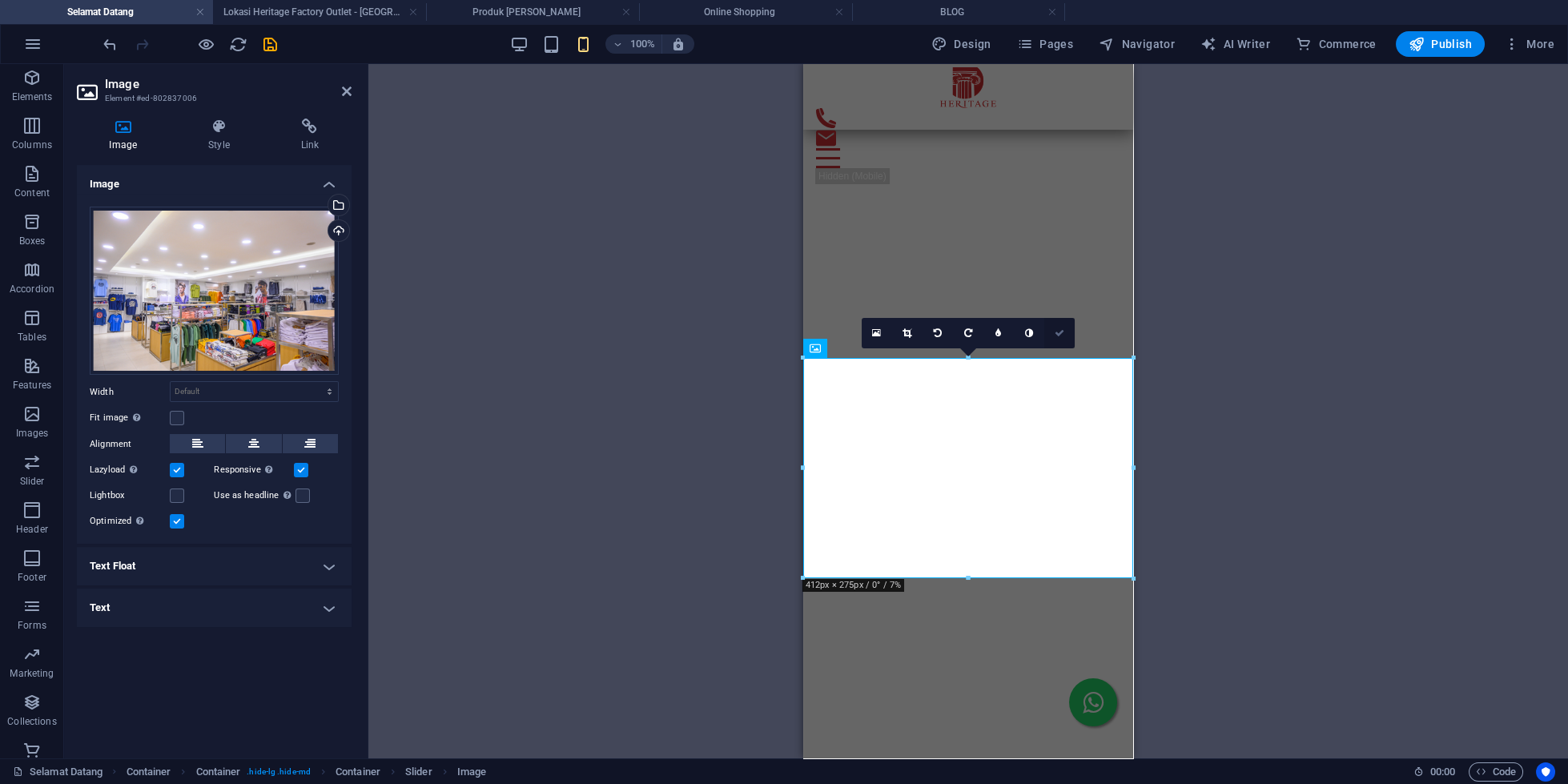
click at [1060, 341] on link at bounding box center [1059, 334] width 31 height 31
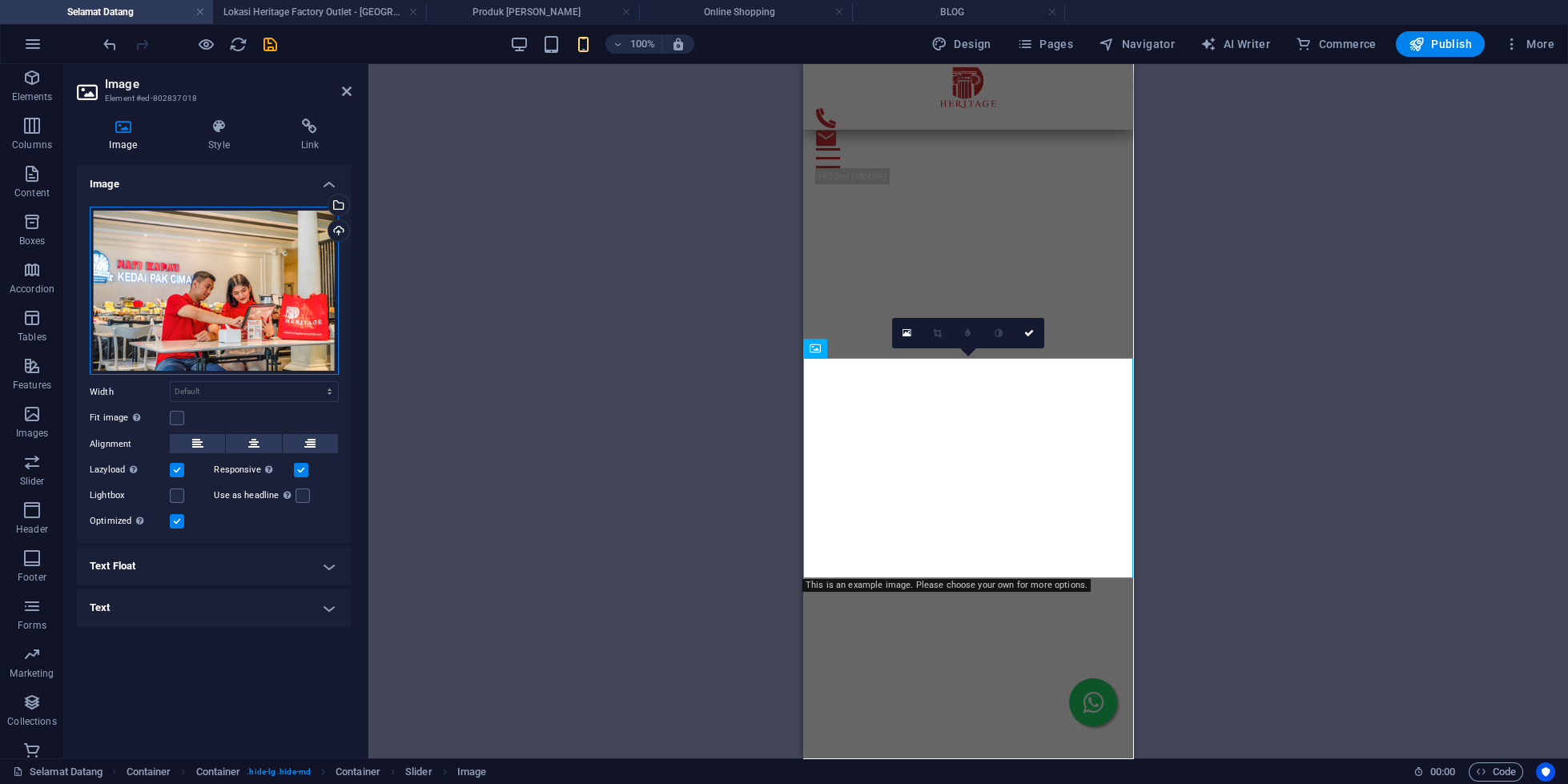
click at [240, 323] on div "Drag files here, click to choose files or select files from Files or our free s…" at bounding box center [214, 291] width 249 height 169
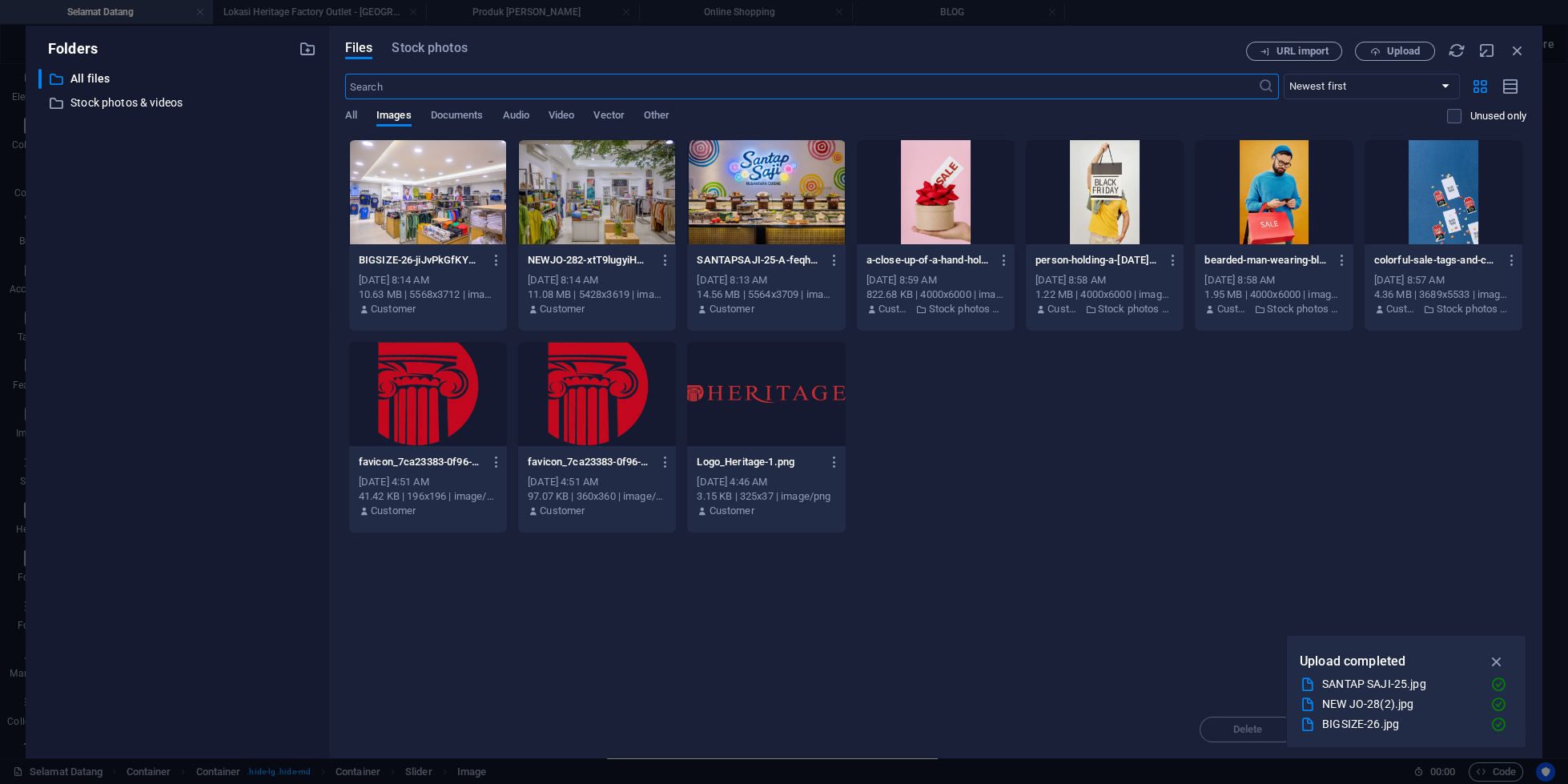
click at [240, 323] on div "​ All files All files ​ Stock photos & videos Stock photos & videos" at bounding box center [177, 407] width 277 height 677
click at [690, 184] on div at bounding box center [765, 192] width 158 height 104
click at [779, 177] on div "1" at bounding box center [765, 192] width 158 height 104
click at [779, 177] on div at bounding box center [765, 192] width 158 height 104
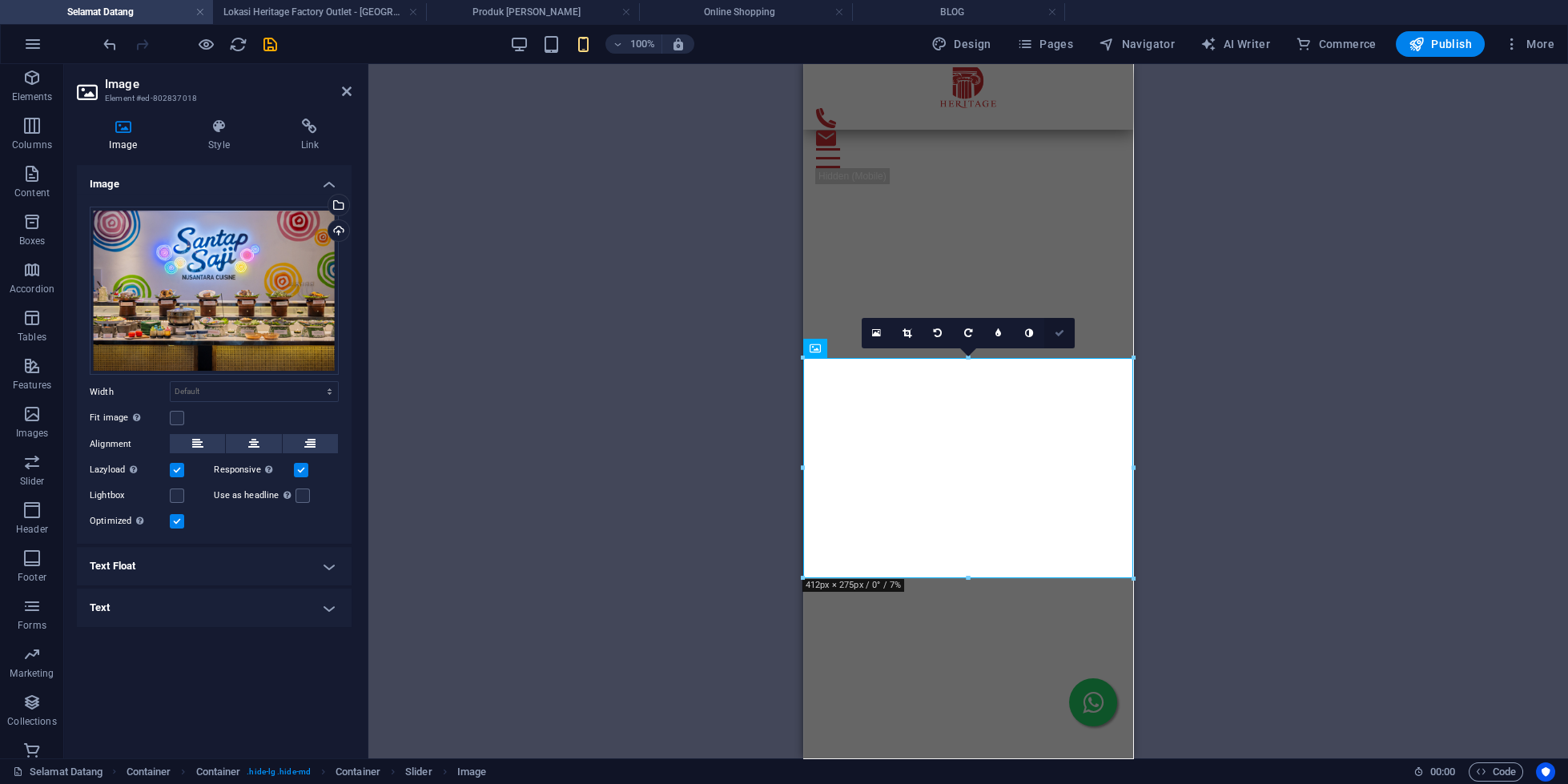
click at [1060, 339] on link at bounding box center [1059, 334] width 31 height 31
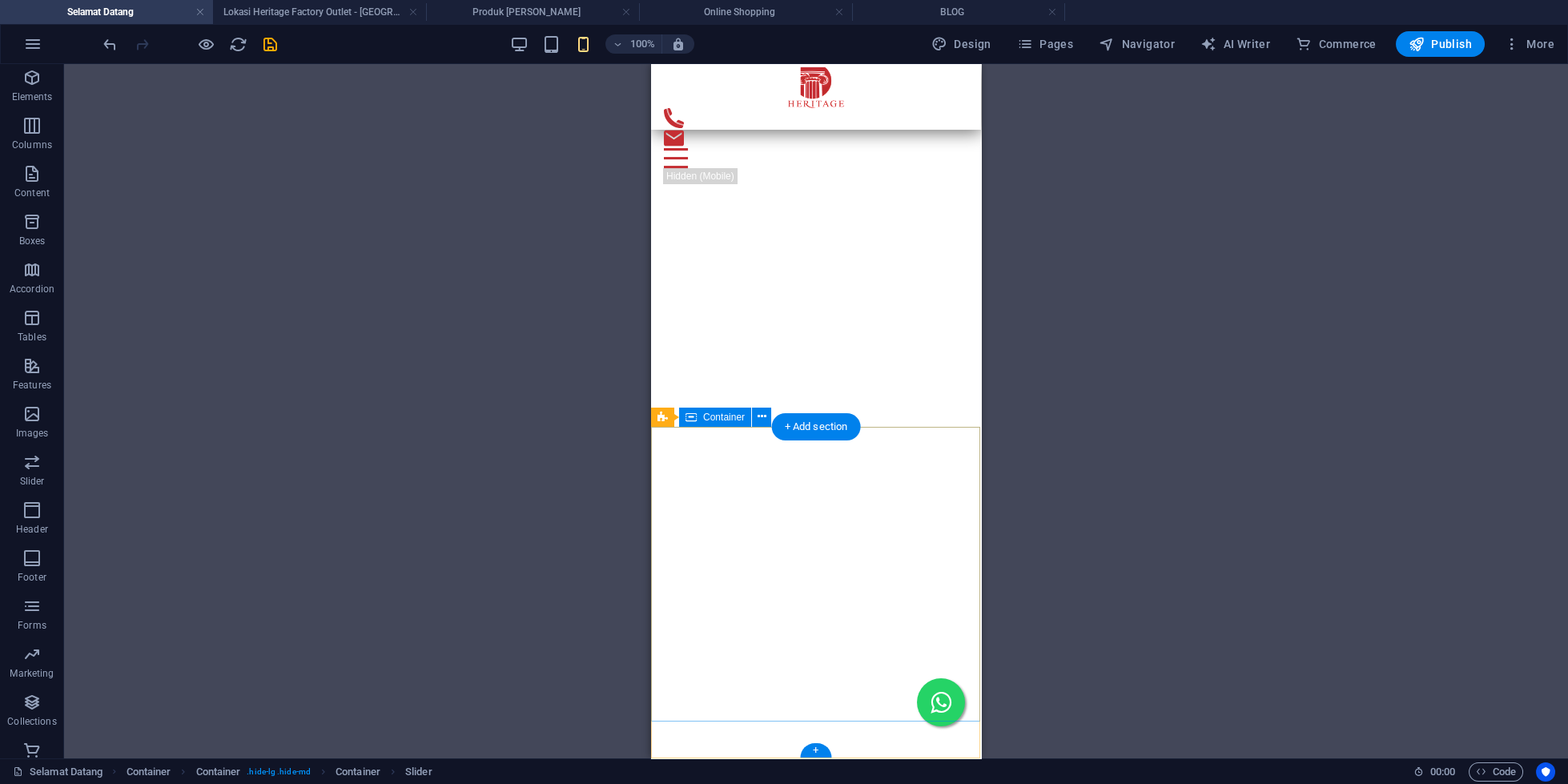
scroll to position [2039, 0]
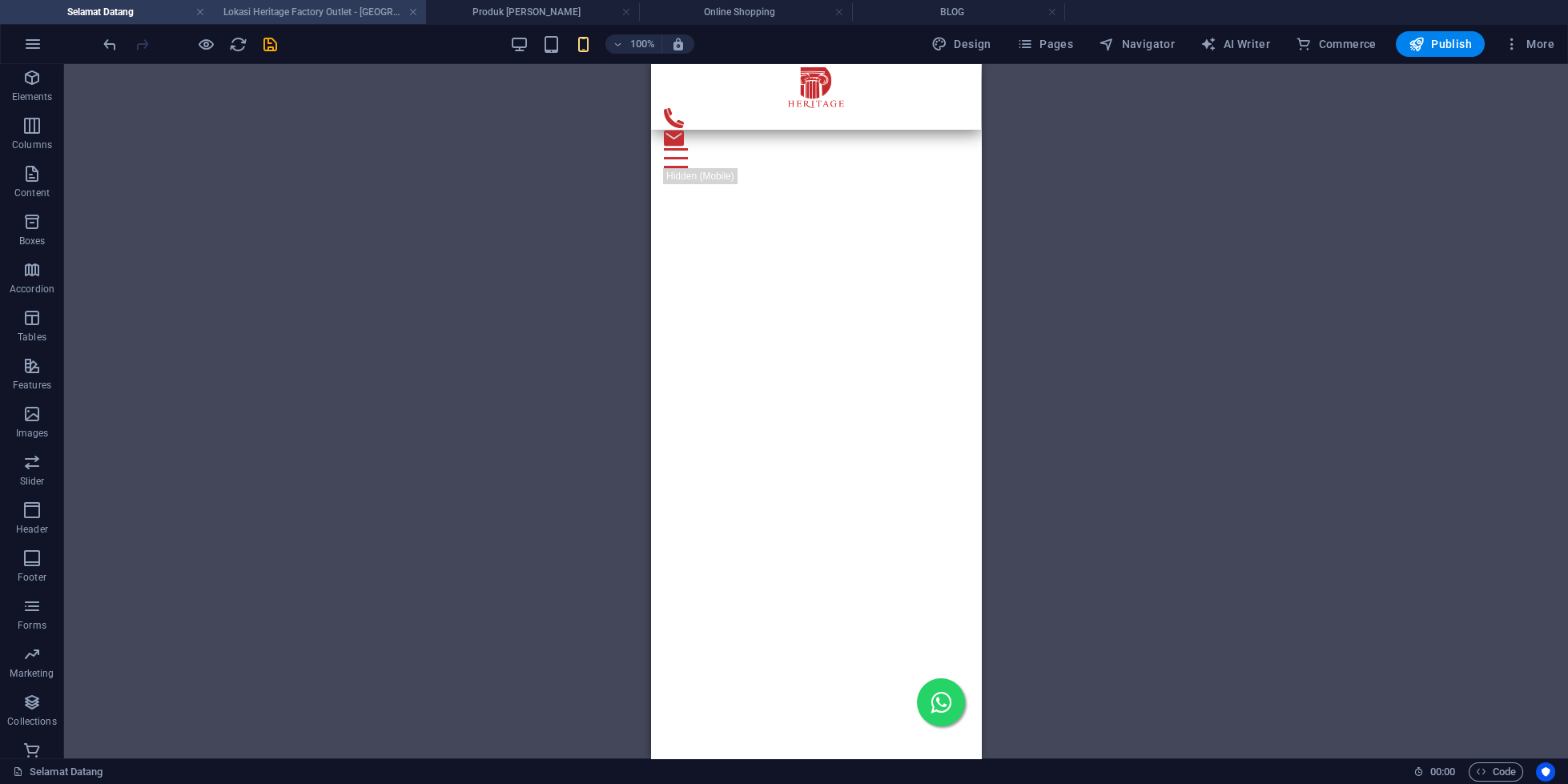
click at [280, 7] on h4 "Lokasi Heritage Factory Outlet - [GEOGRAPHIC_DATA] dan [GEOGRAPHIC_DATA]" at bounding box center [320, 12] width 213 height 17
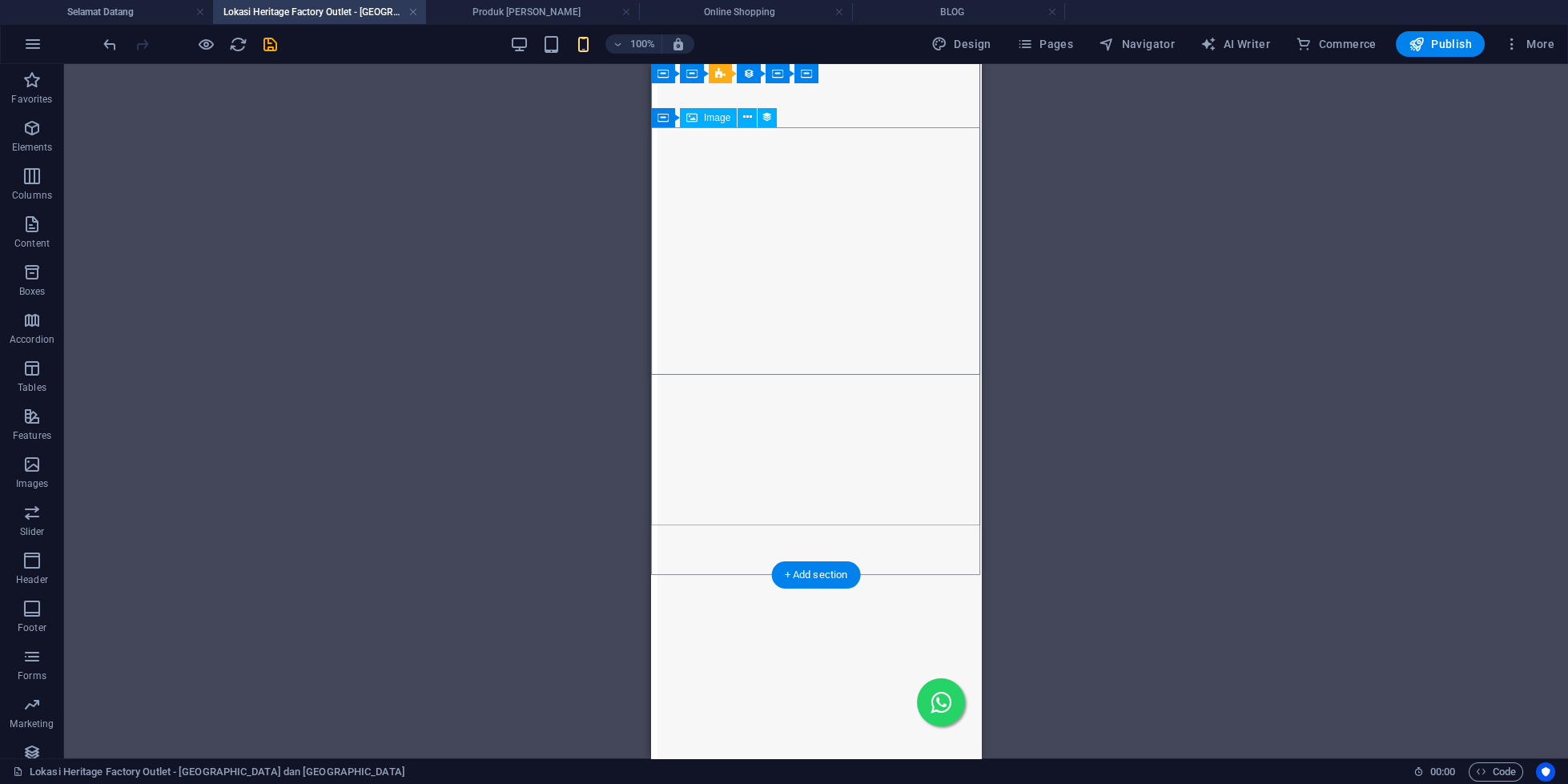
scroll to position [3796, 0]
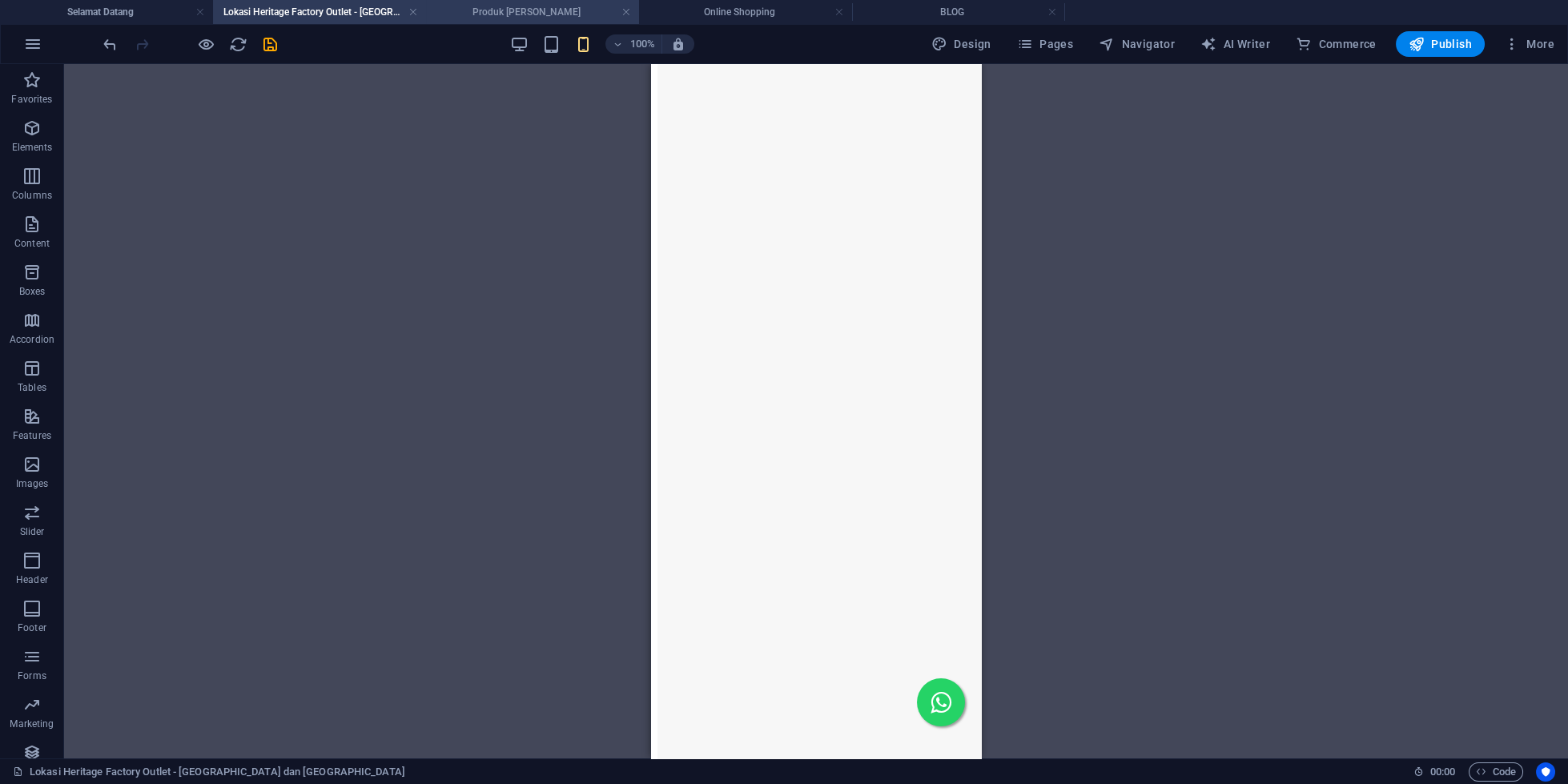
click at [549, 16] on h4 "Produk [PERSON_NAME]" at bounding box center [532, 12] width 213 height 17
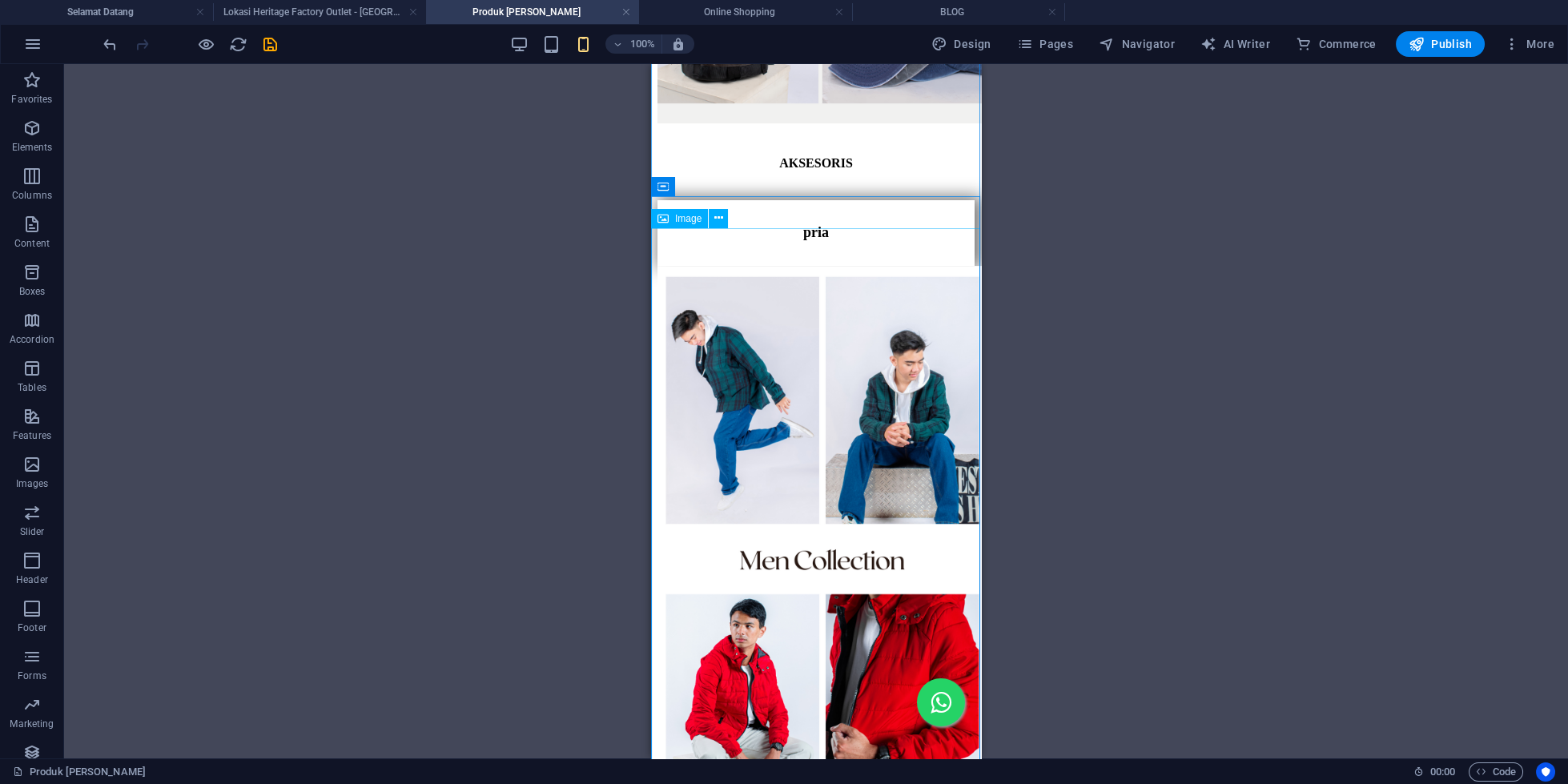
scroll to position [3025, 0]
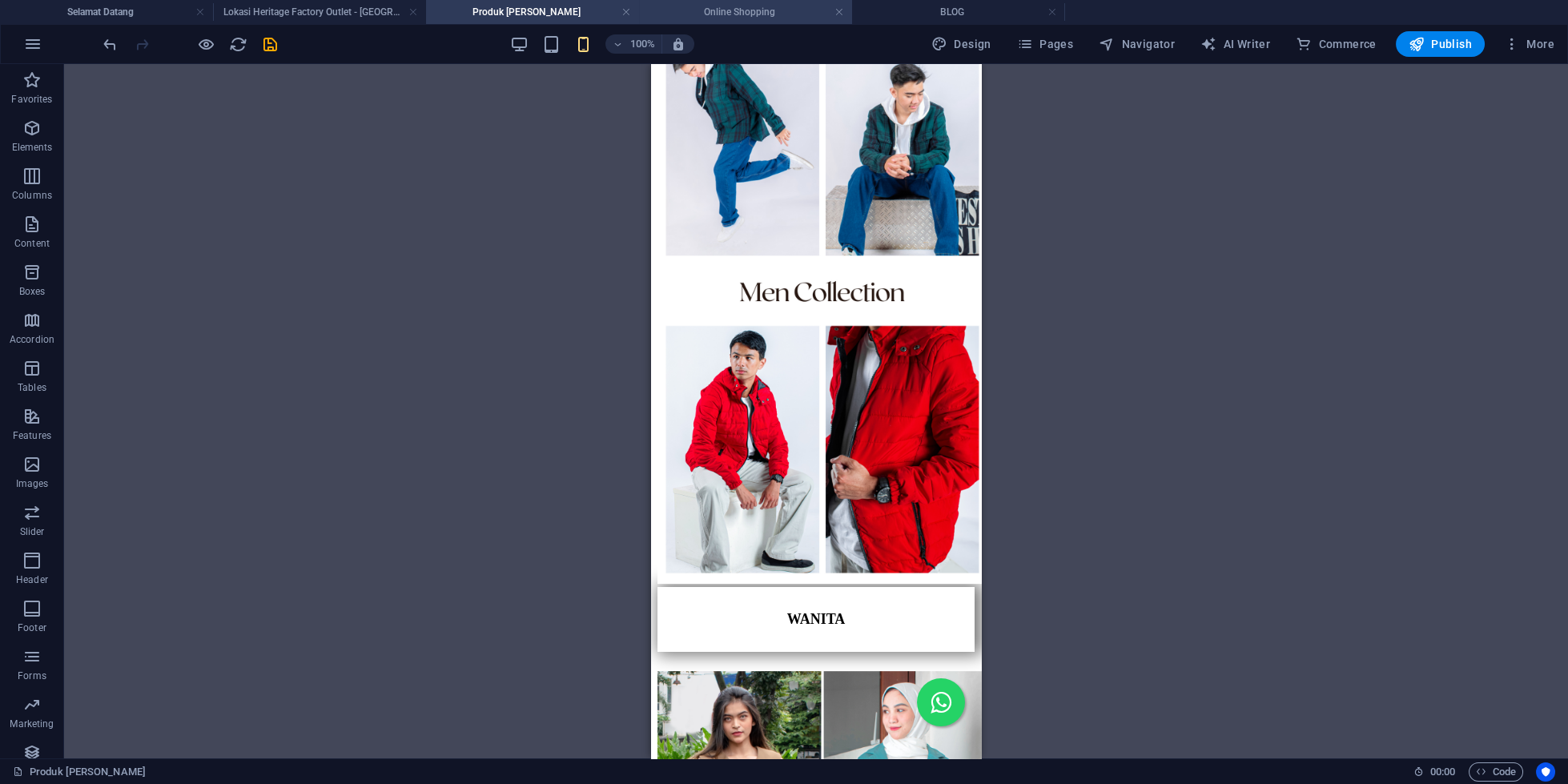
click at [768, 0] on li "Online Shopping" at bounding box center [746, 12] width 213 height 24
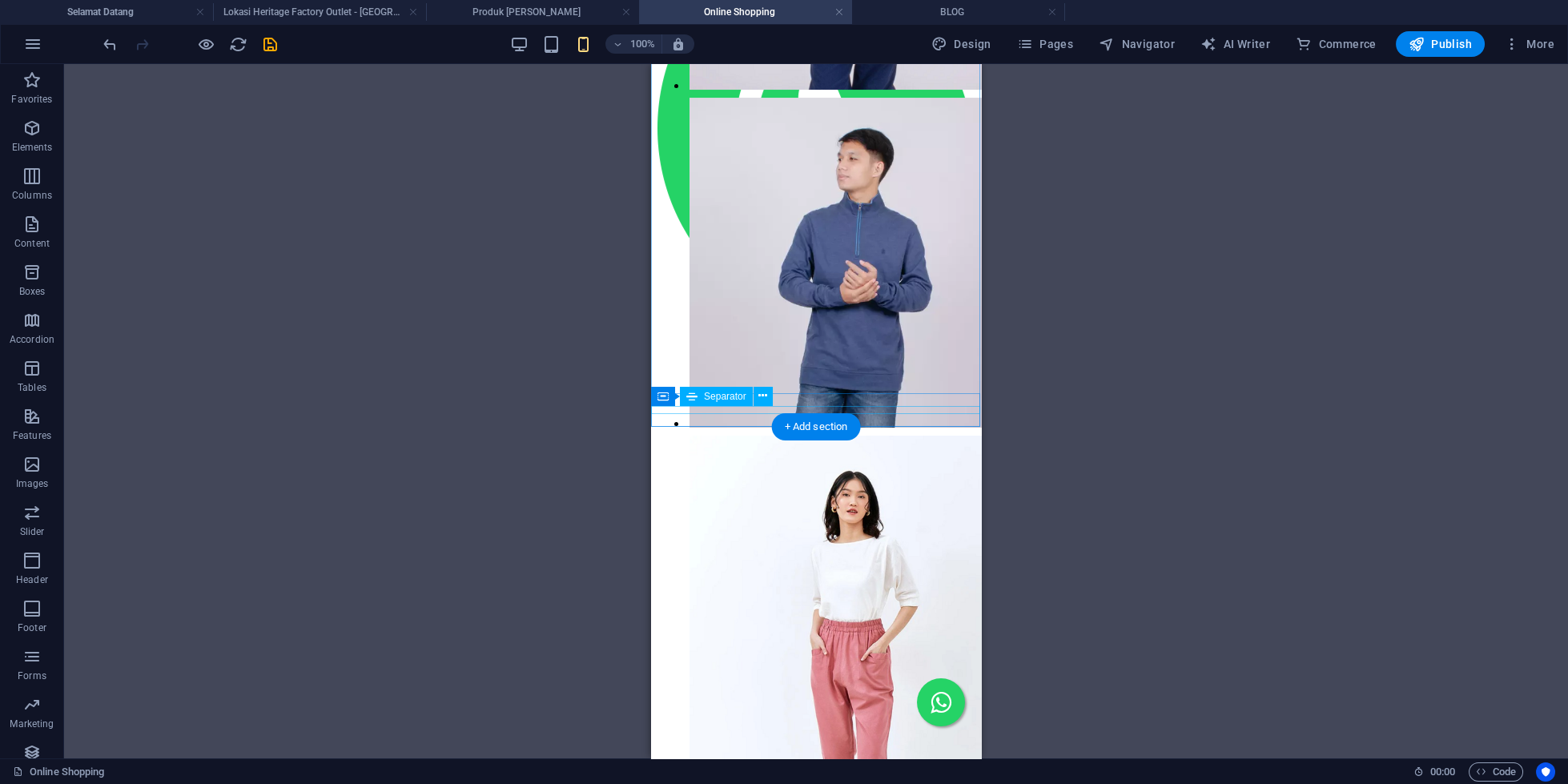
scroll to position [1250, 0]
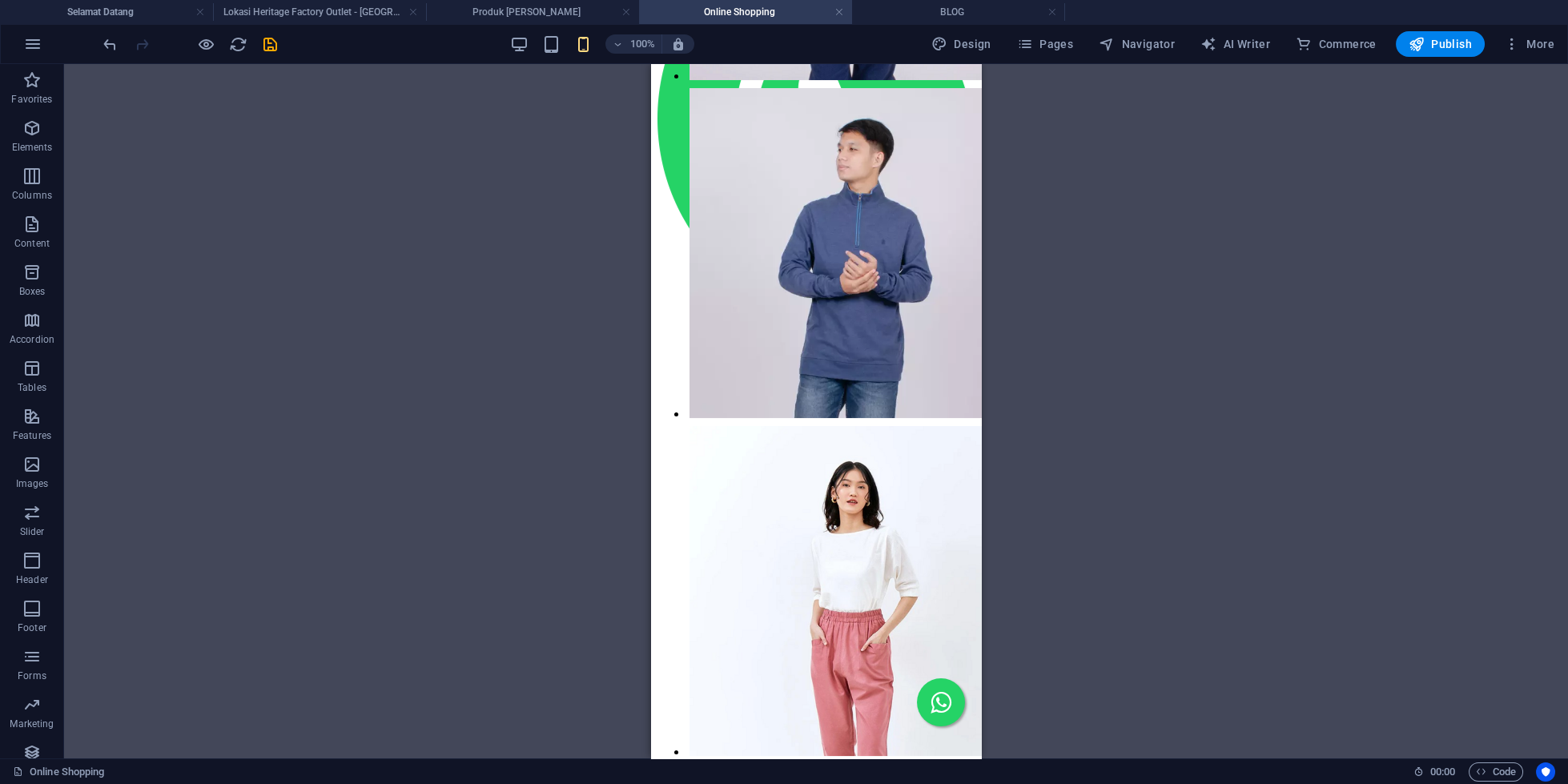
click at [957, 25] on div "100% Design Pages Navigator AI Writer Commerce Publish More" at bounding box center [784, 43] width 1566 height 39
click at [963, 17] on h4 "BLOG" at bounding box center [959, 12] width 213 height 17
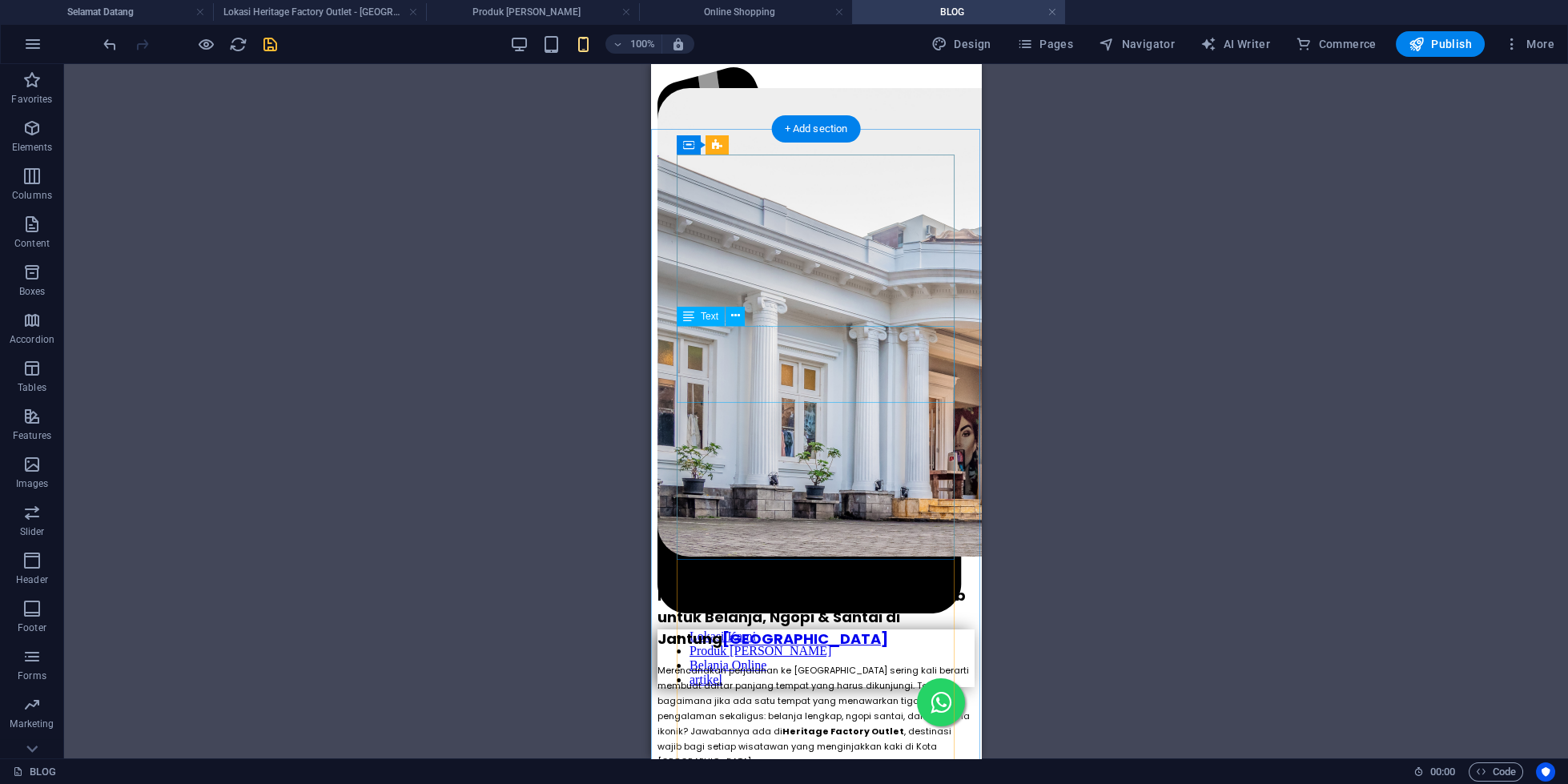
scroll to position [0, 0]
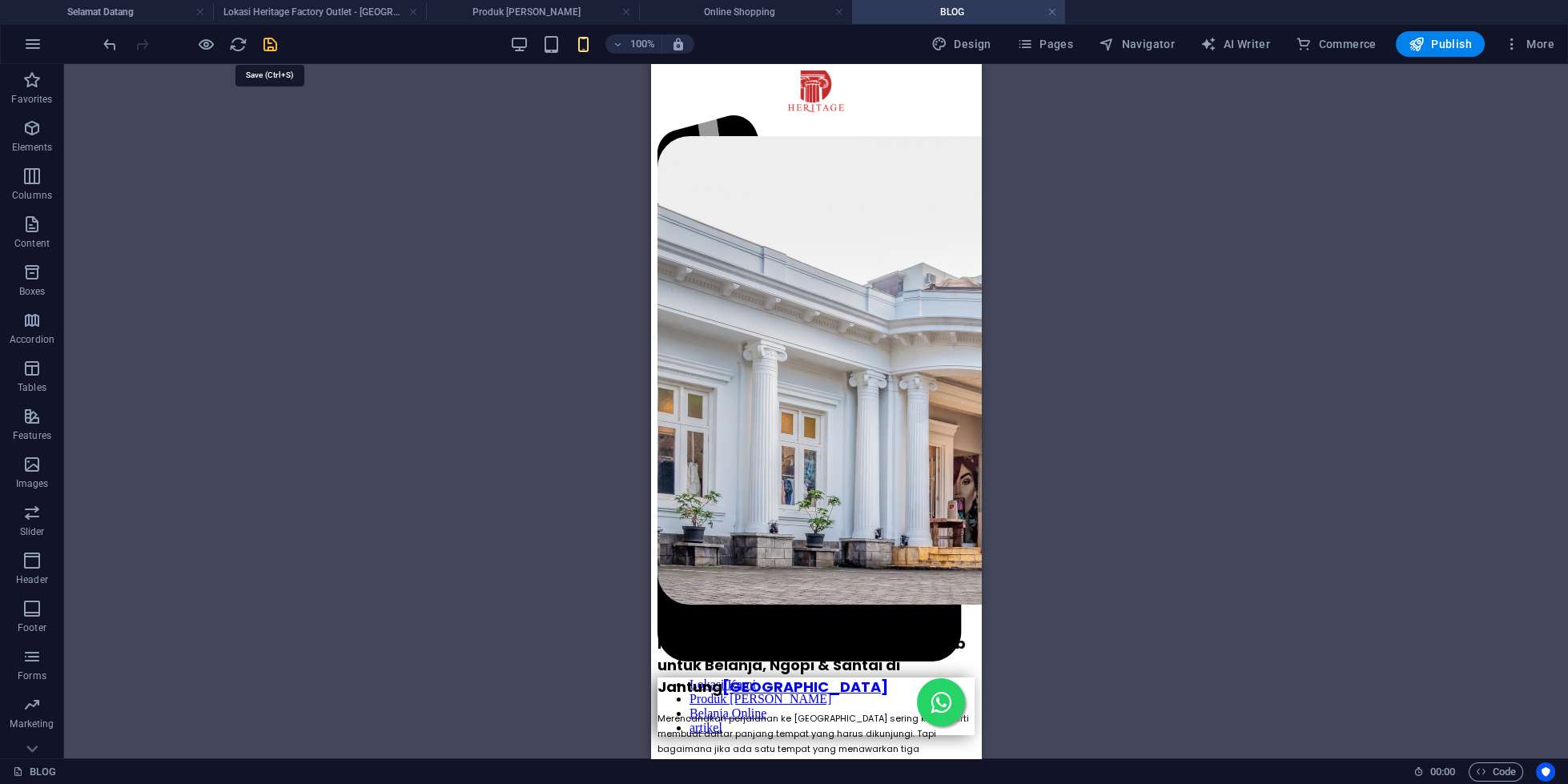
click at [275, 48] on icon "save" at bounding box center [270, 44] width 18 height 18
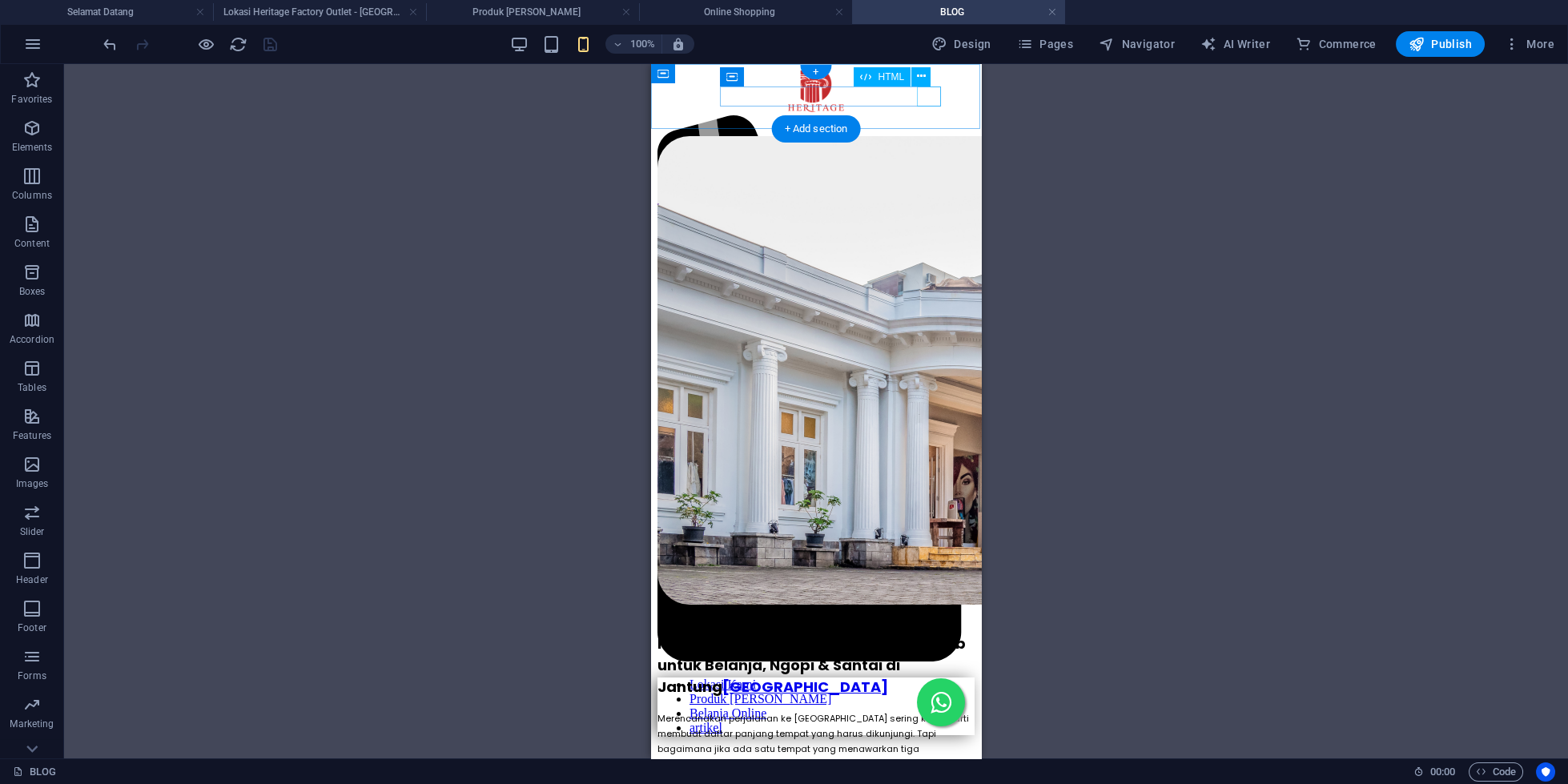
click at [929, 665] on div at bounding box center [815, 665] width 317 height 0
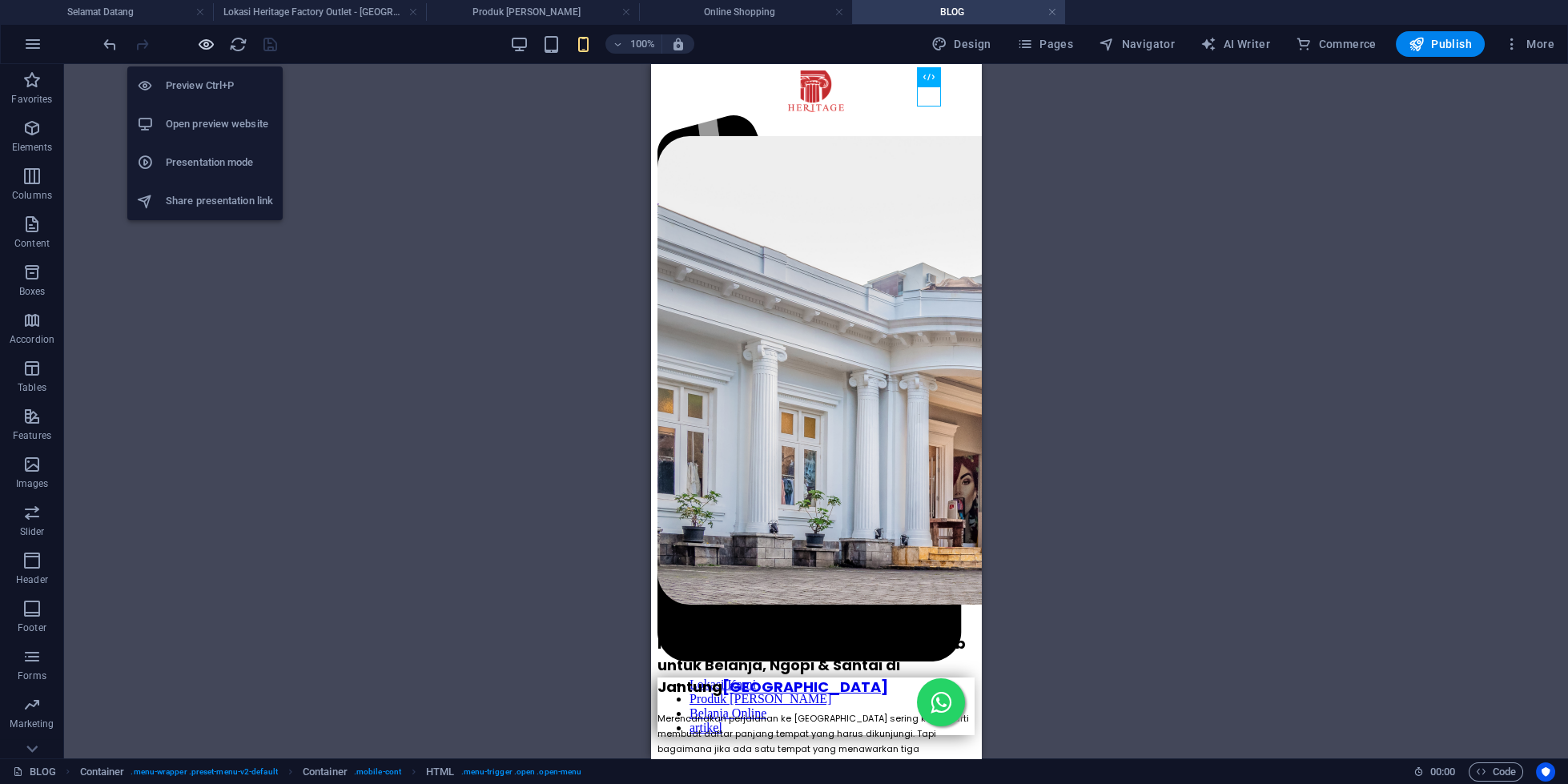
click at [203, 42] on icon "button" at bounding box center [206, 44] width 18 height 18
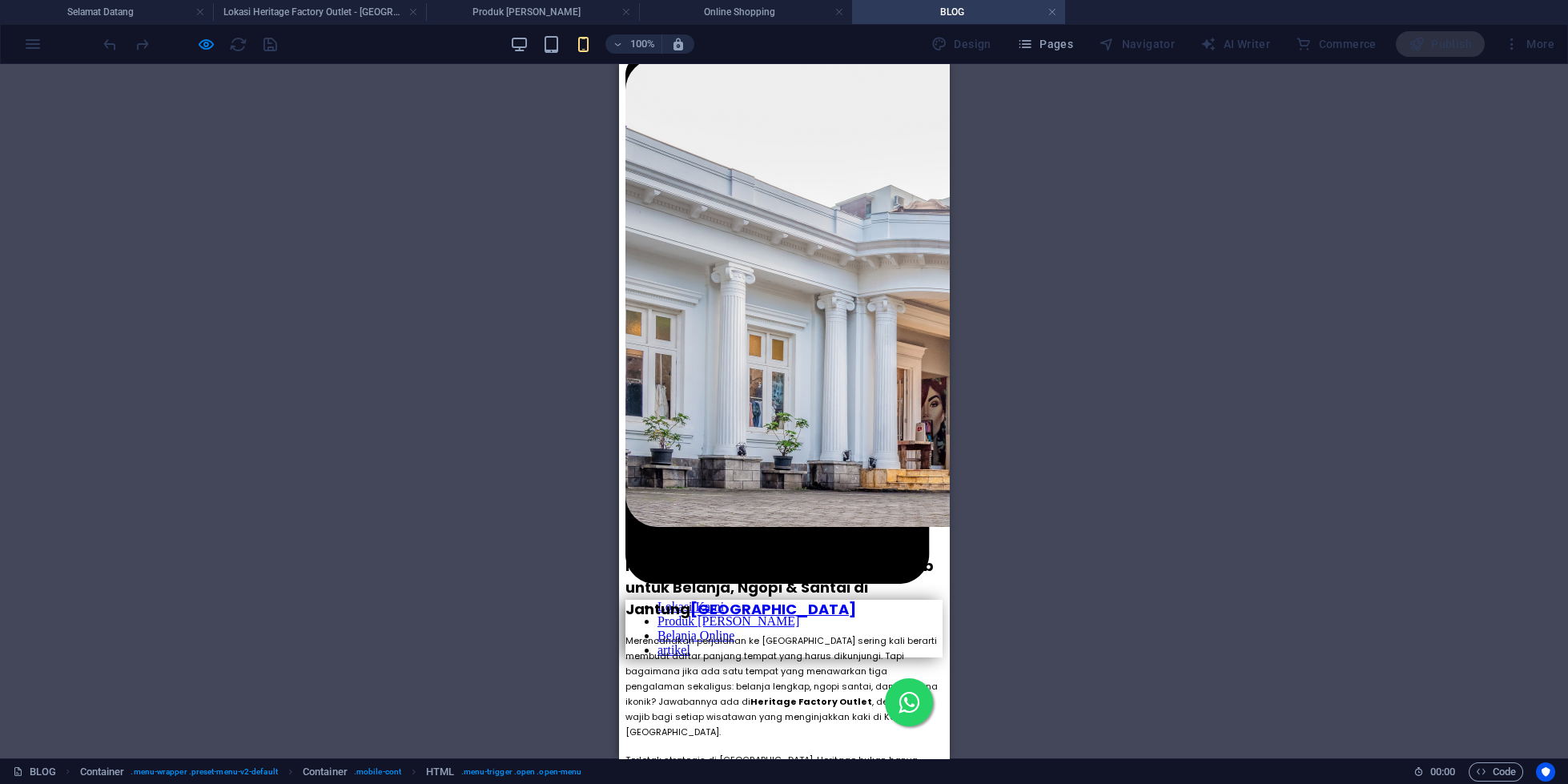
scroll to position [137, 0]
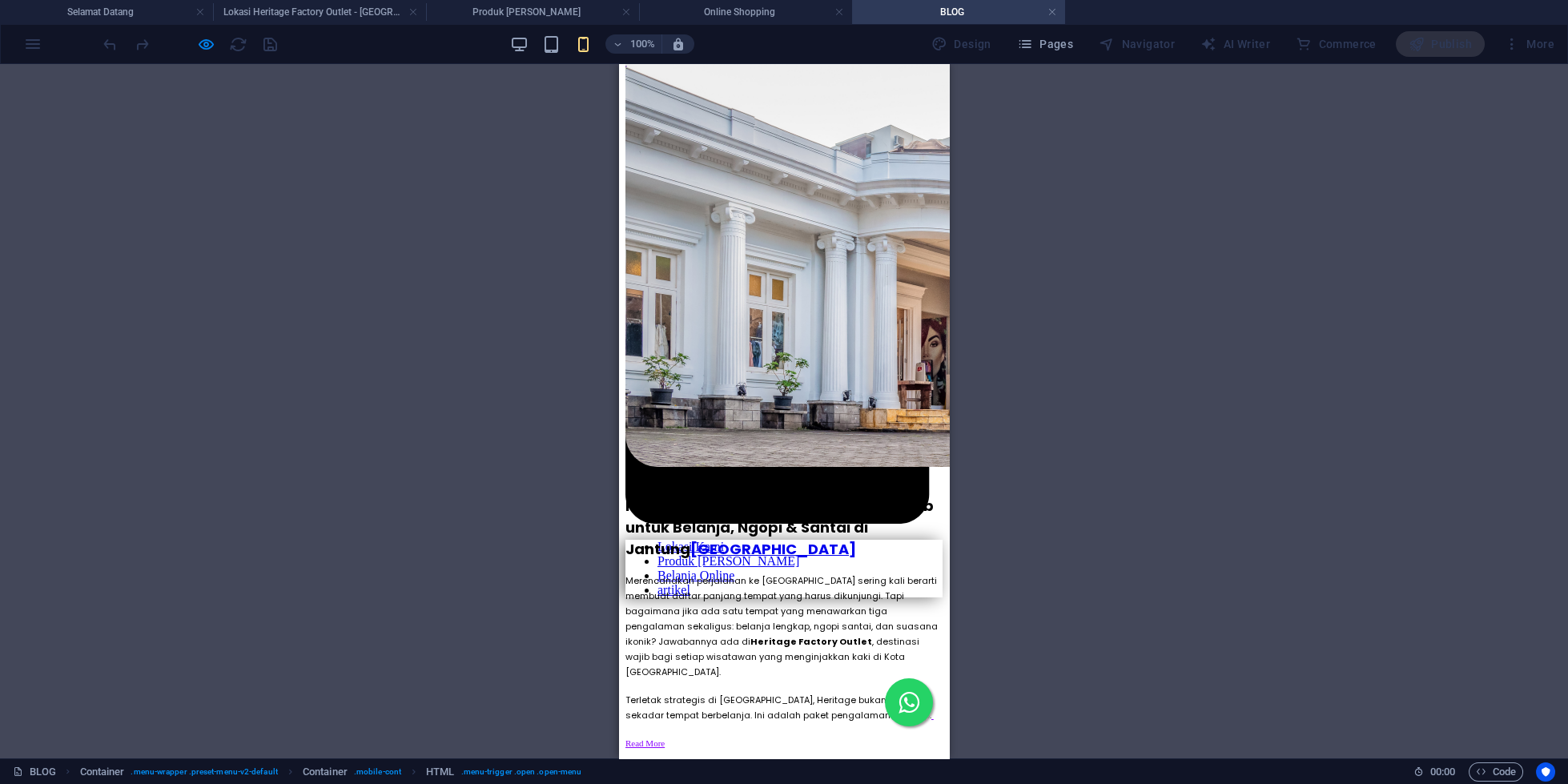
click at [664, 739] on link "Read More" at bounding box center [644, 743] width 39 height 10
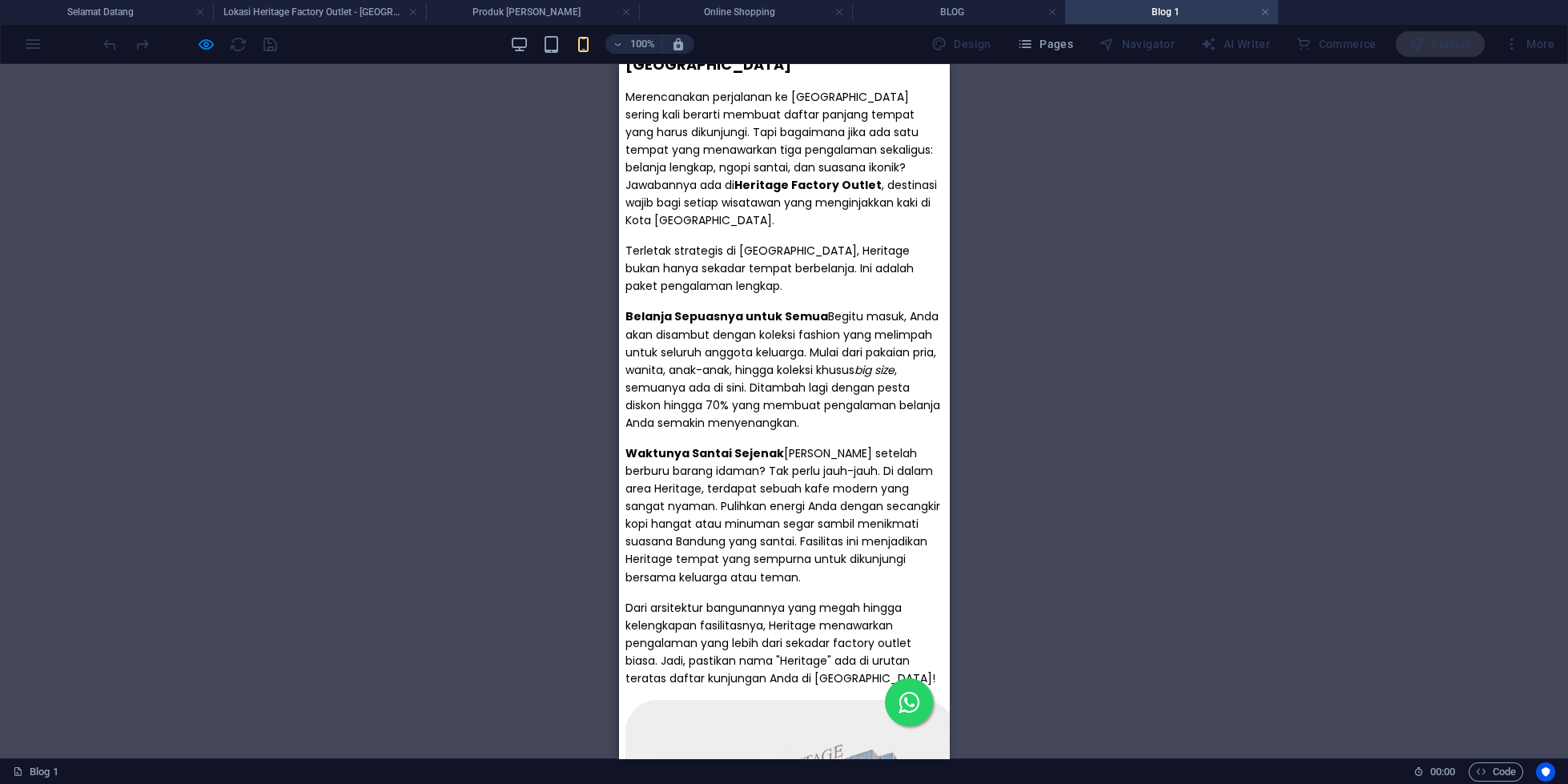
scroll to position [706, 0]
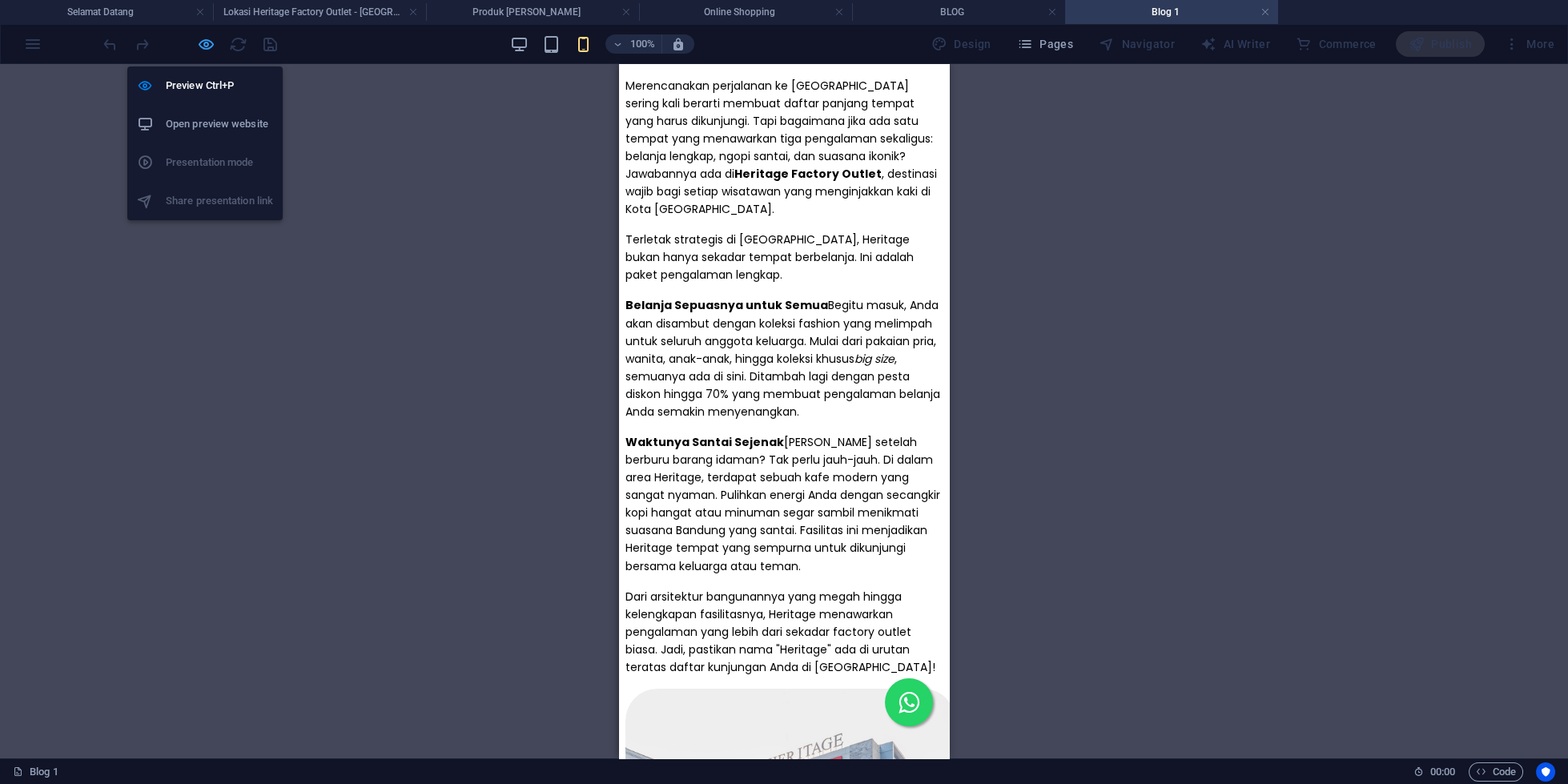
click at [203, 43] on icon "button" at bounding box center [206, 44] width 18 height 18
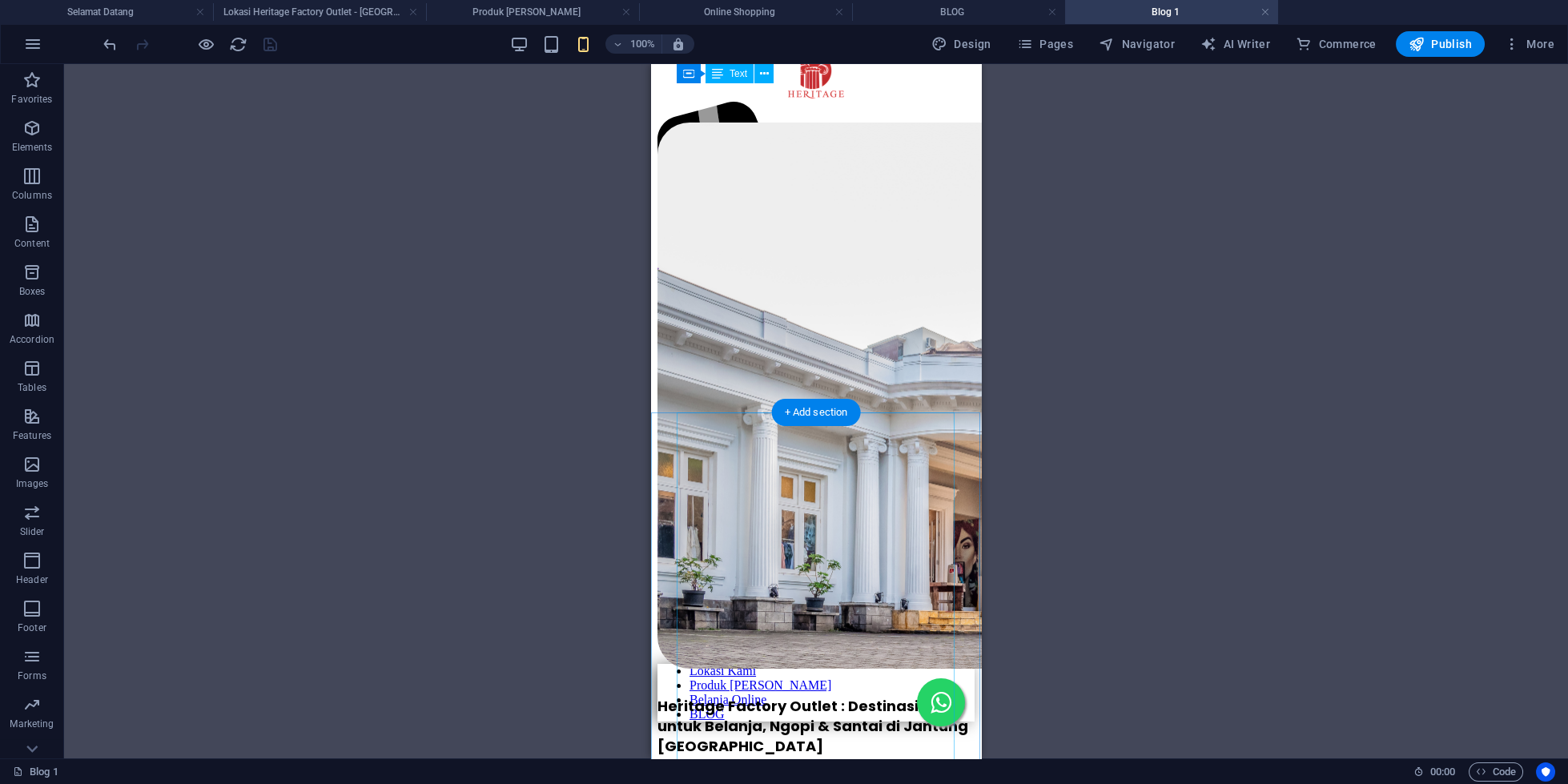
scroll to position [0, 0]
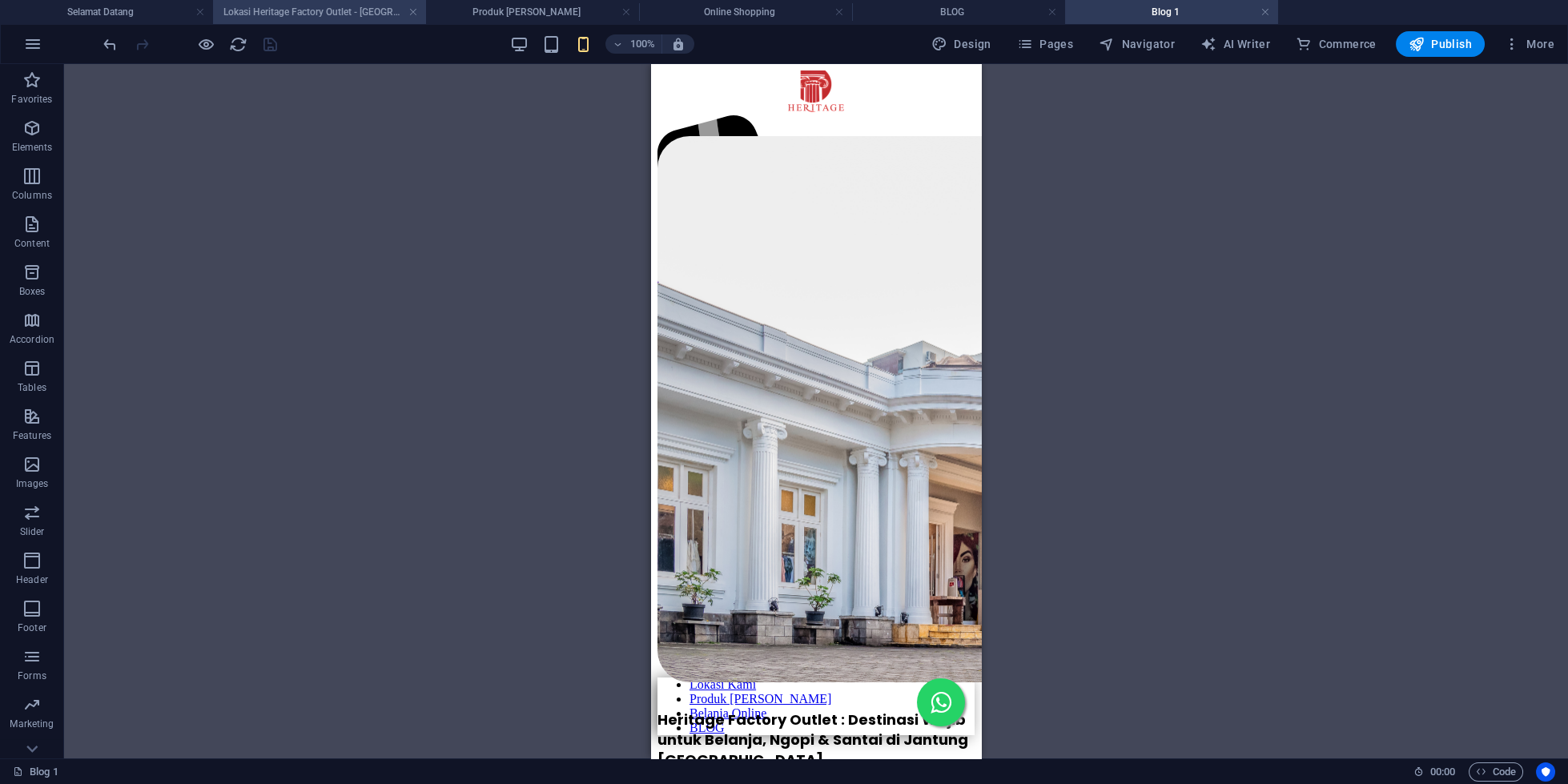
click at [252, 7] on h4 "Lokasi Heritage Factory Outlet - [GEOGRAPHIC_DATA] dan [GEOGRAPHIC_DATA]" at bounding box center [320, 12] width 213 height 17
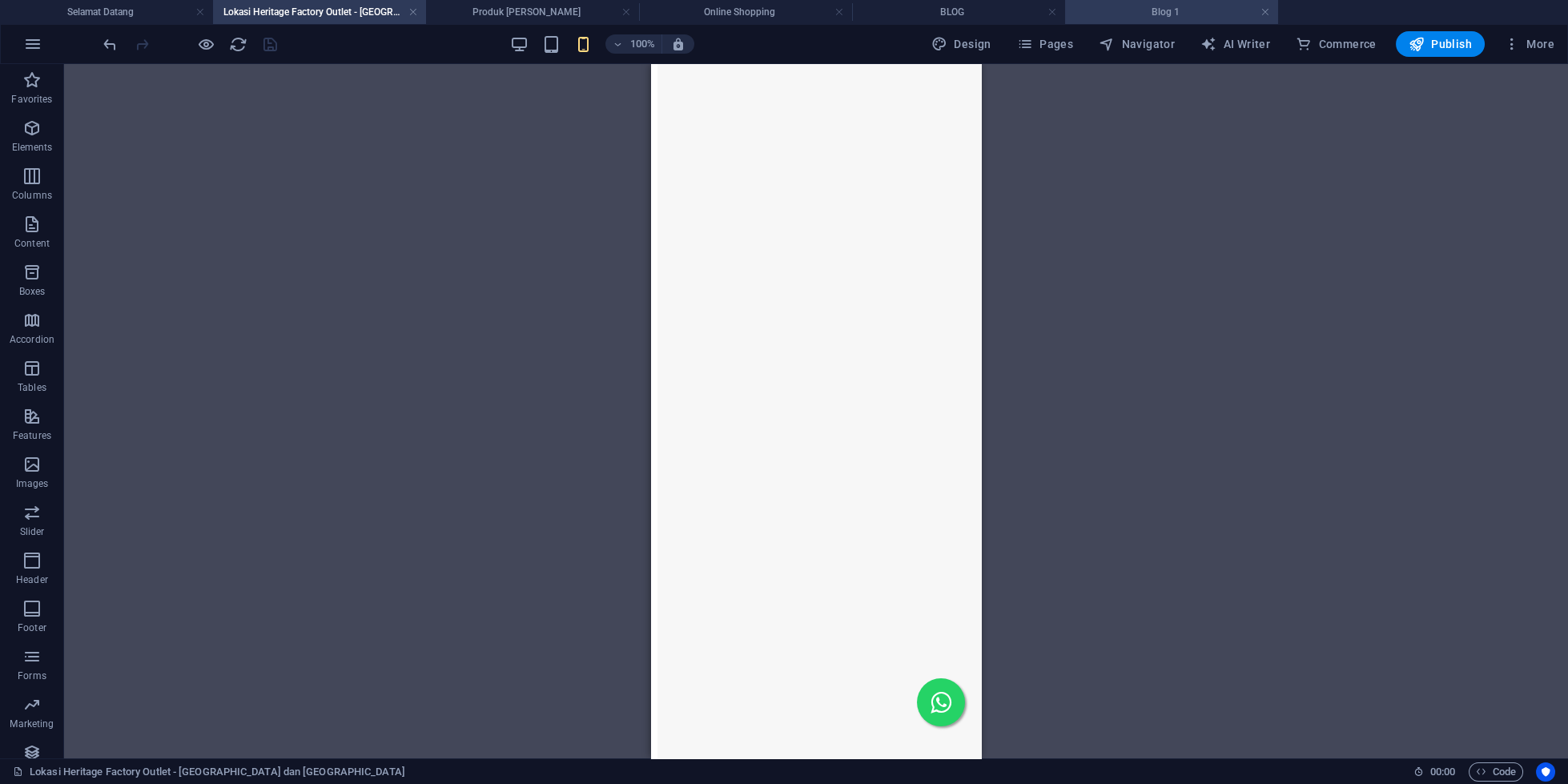
click at [1160, 14] on h4 "Blog 1" at bounding box center [1171, 12] width 213 height 17
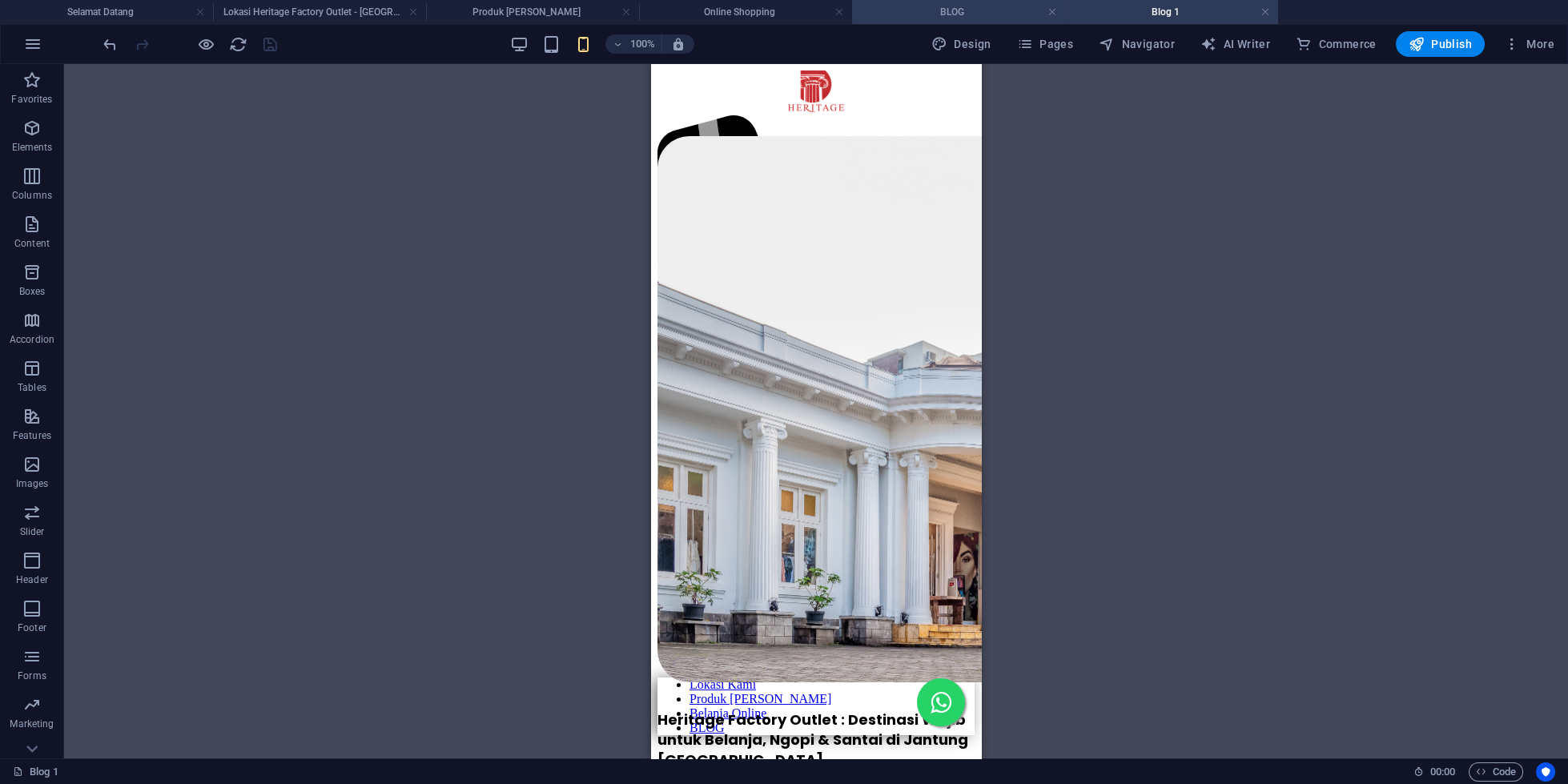
click at [1001, 13] on h4 "BLOG" at bounding box center [959, 12] width 213 height 17
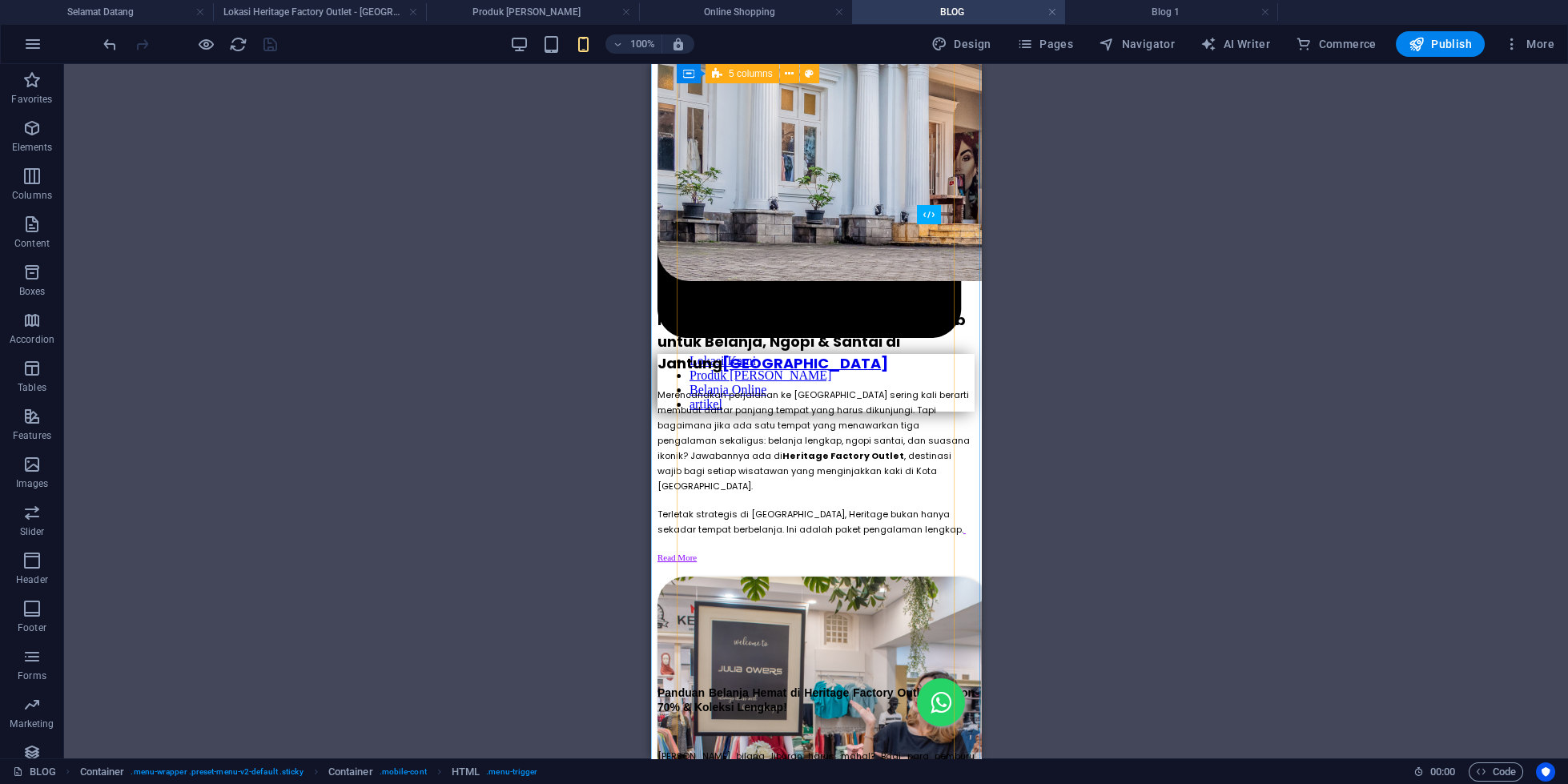
scroll to position [276, 0]
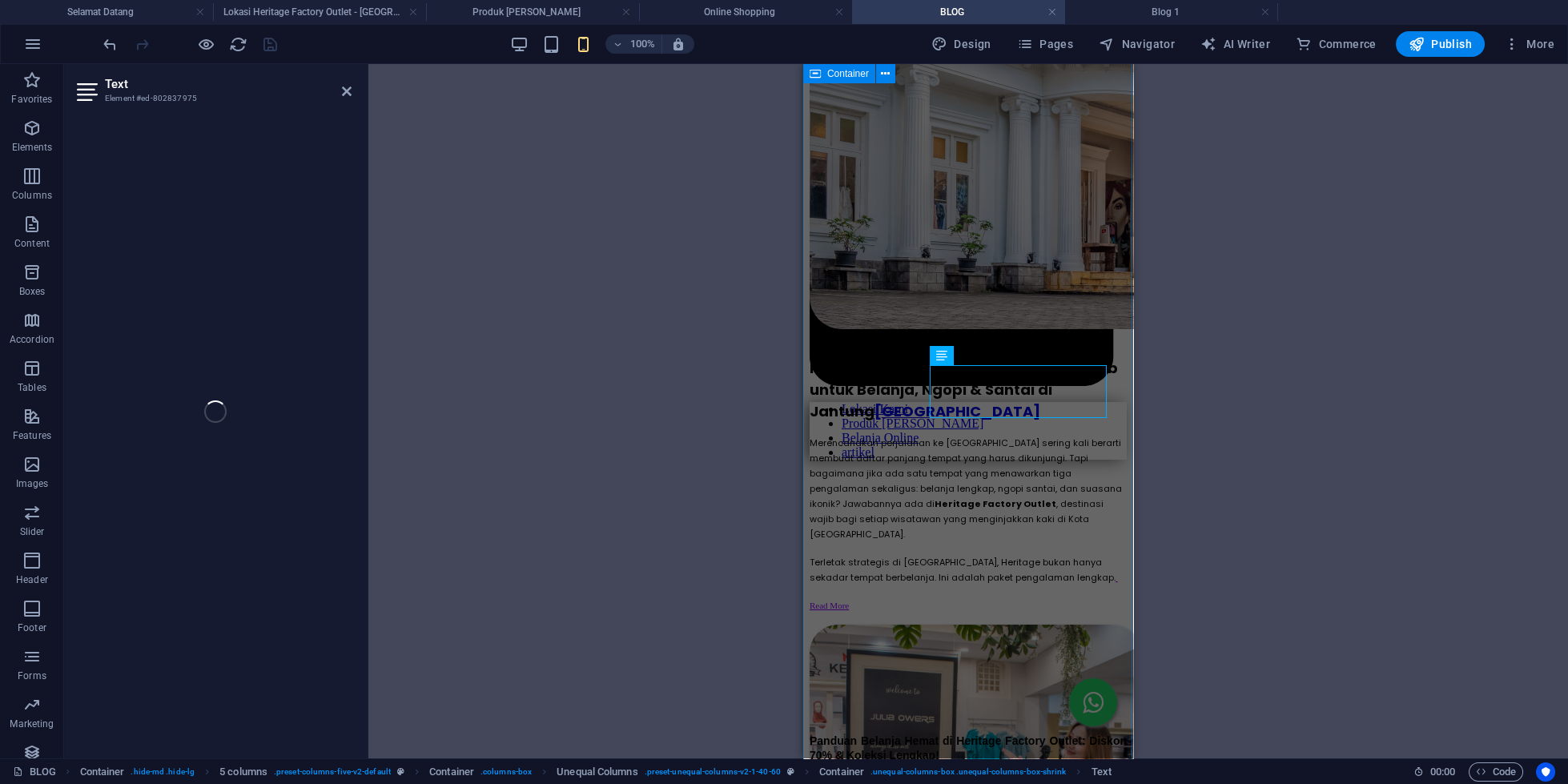
click at [812, 411] on div "Heritage Factory Outlet : Destinasi Wajib untuk Belanja, Ngopi & Santai di Jant…" at bounding box center [967, 704] width 317 height 1687
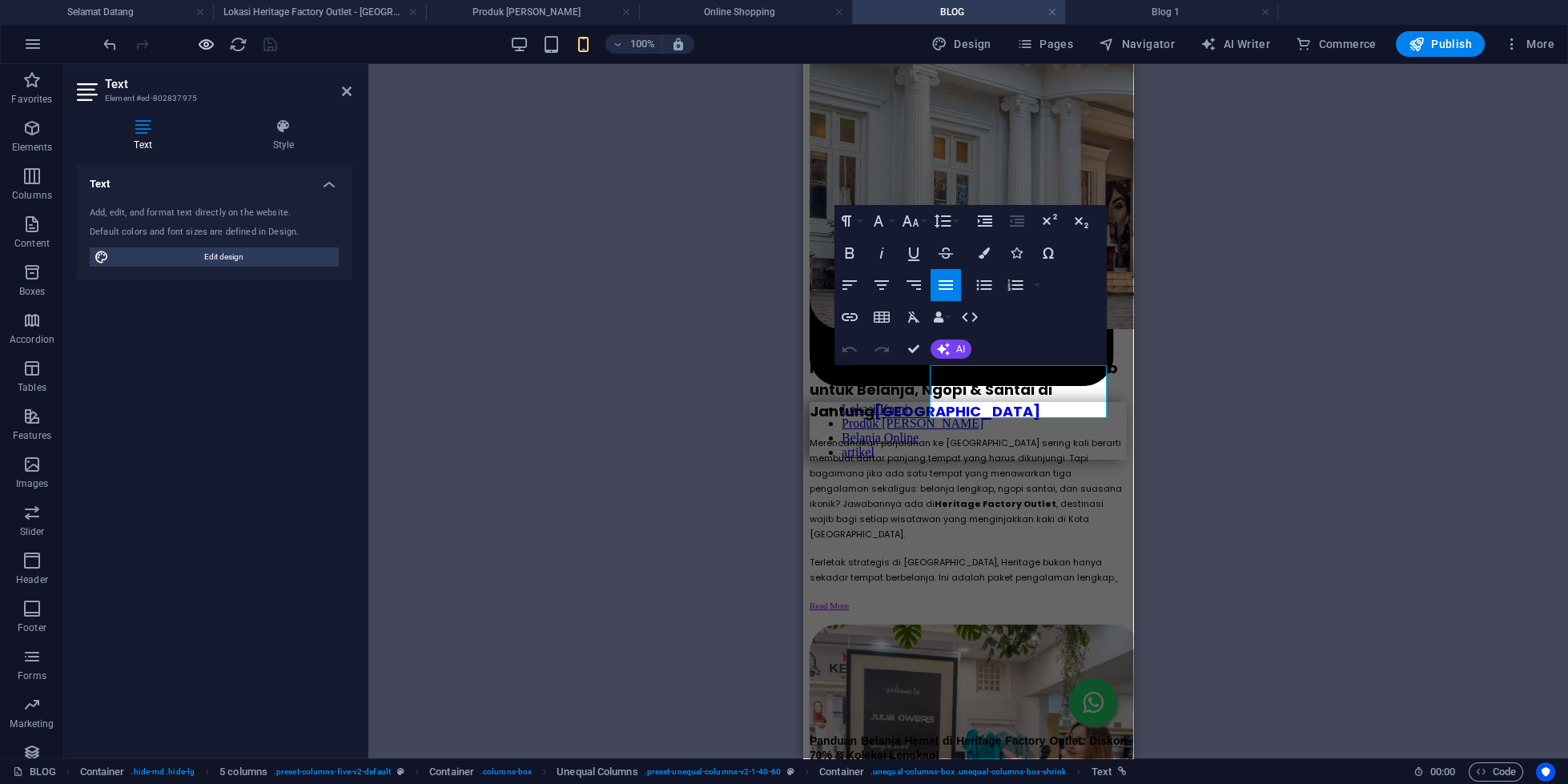
click at [198, 46] on icon "button" at bounding box center [206, 44] width 18 height 18
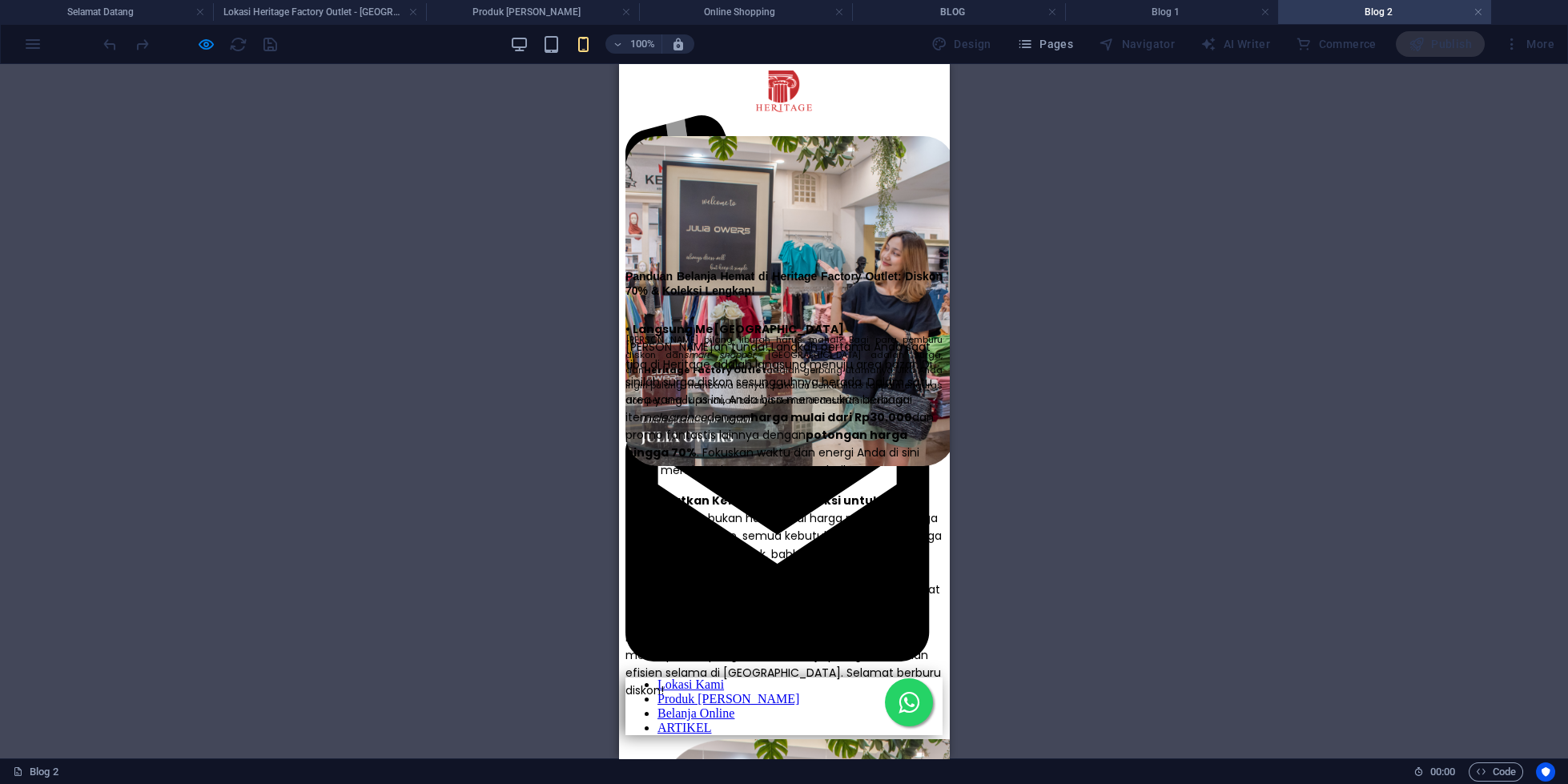
scroll to position [411, 0]
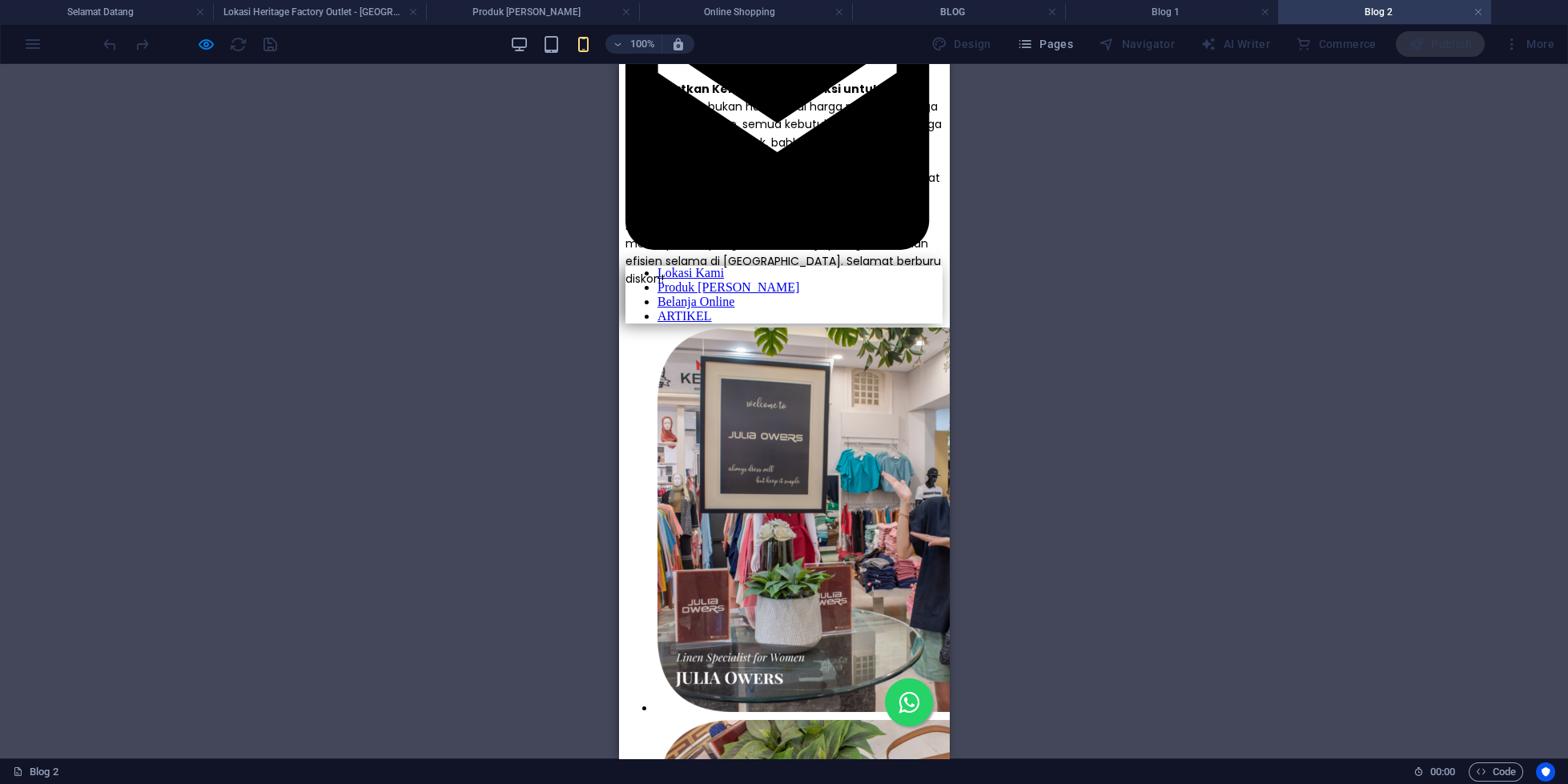
click at [683, 360] on li at bounding box center [694, 522] width 78 height 392
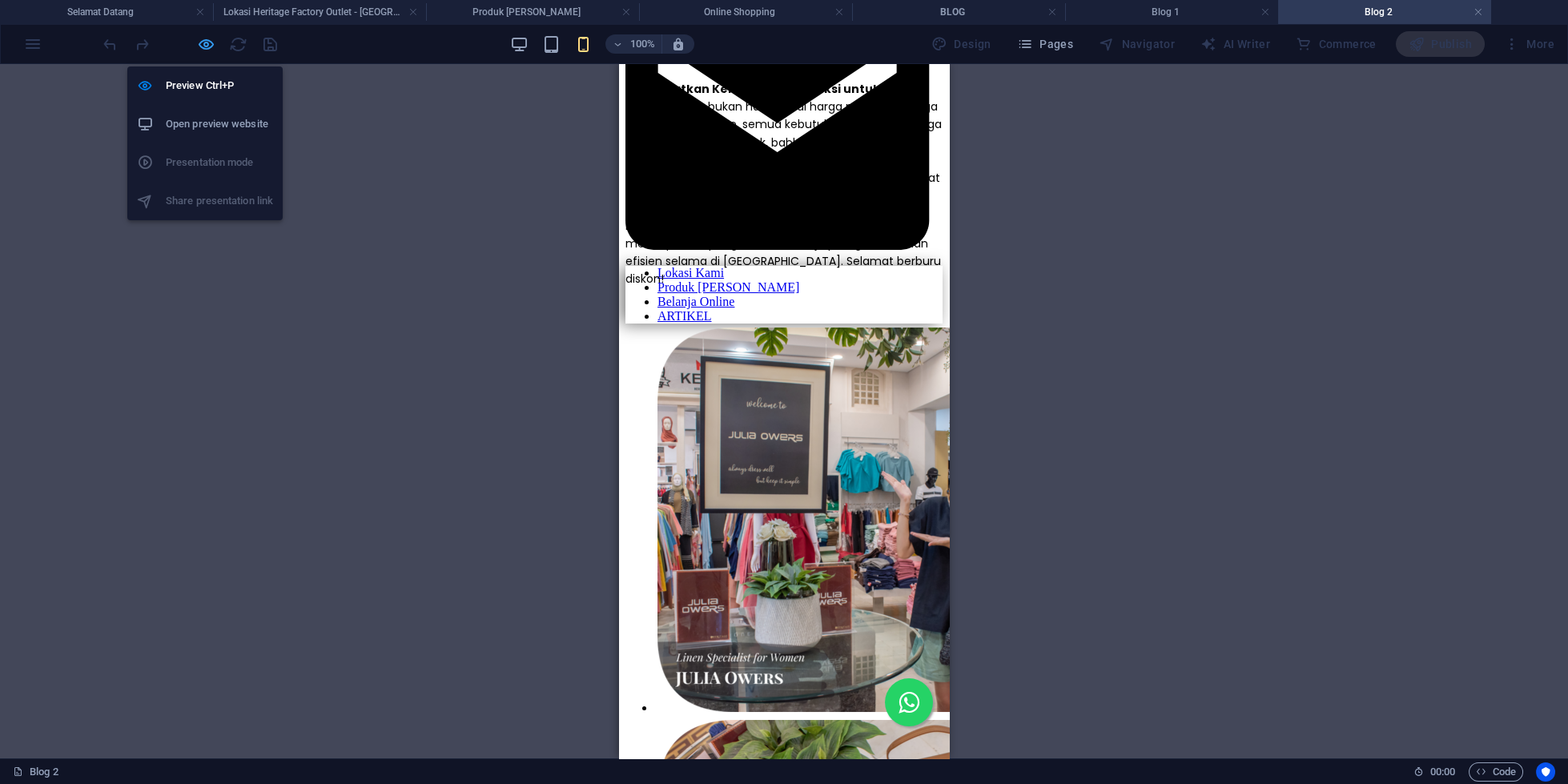
click at [206, 43] on icon "button" at bounding box center [206, 44] width 18 height 18
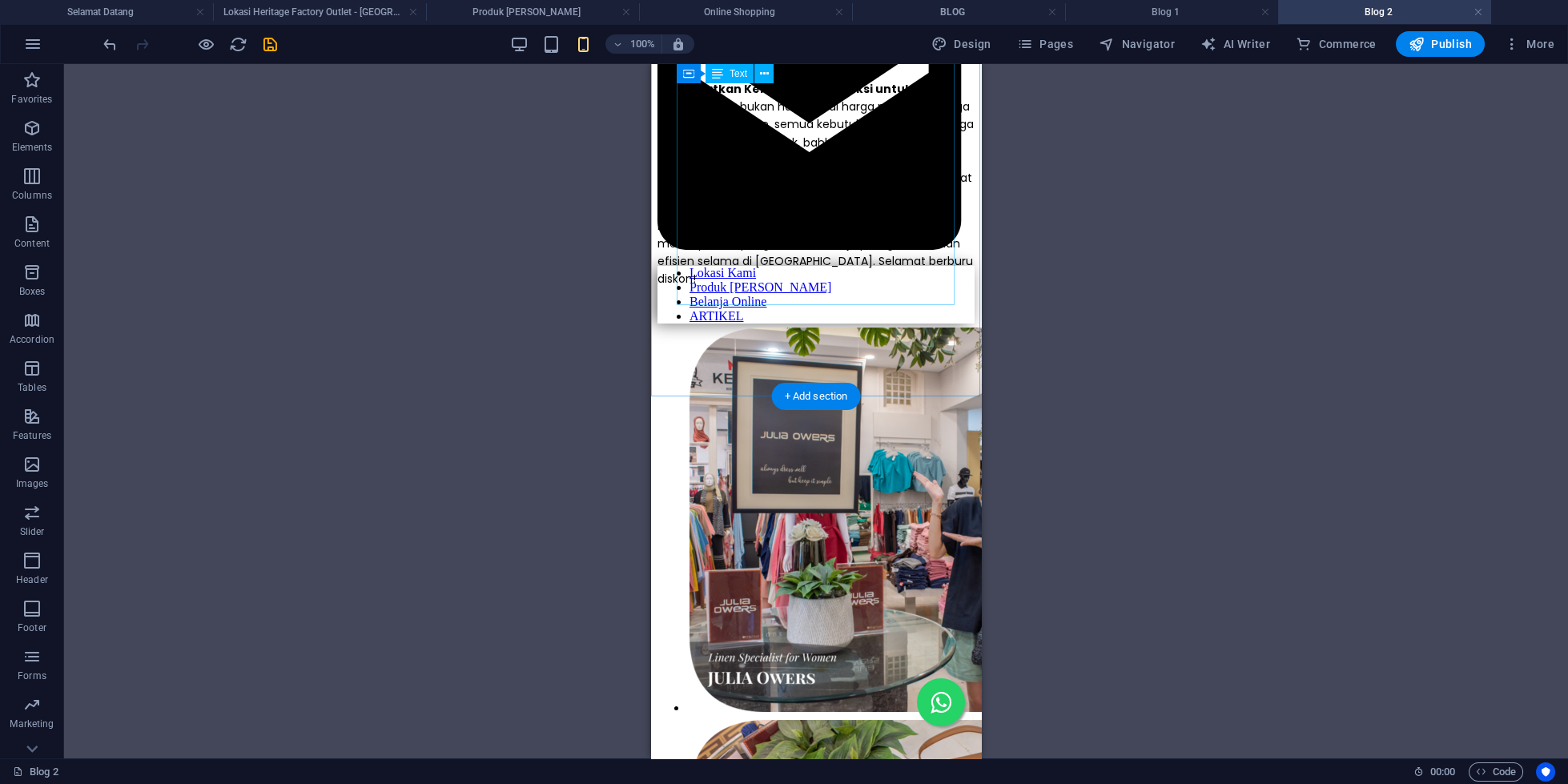
scroll to position [550, 0]
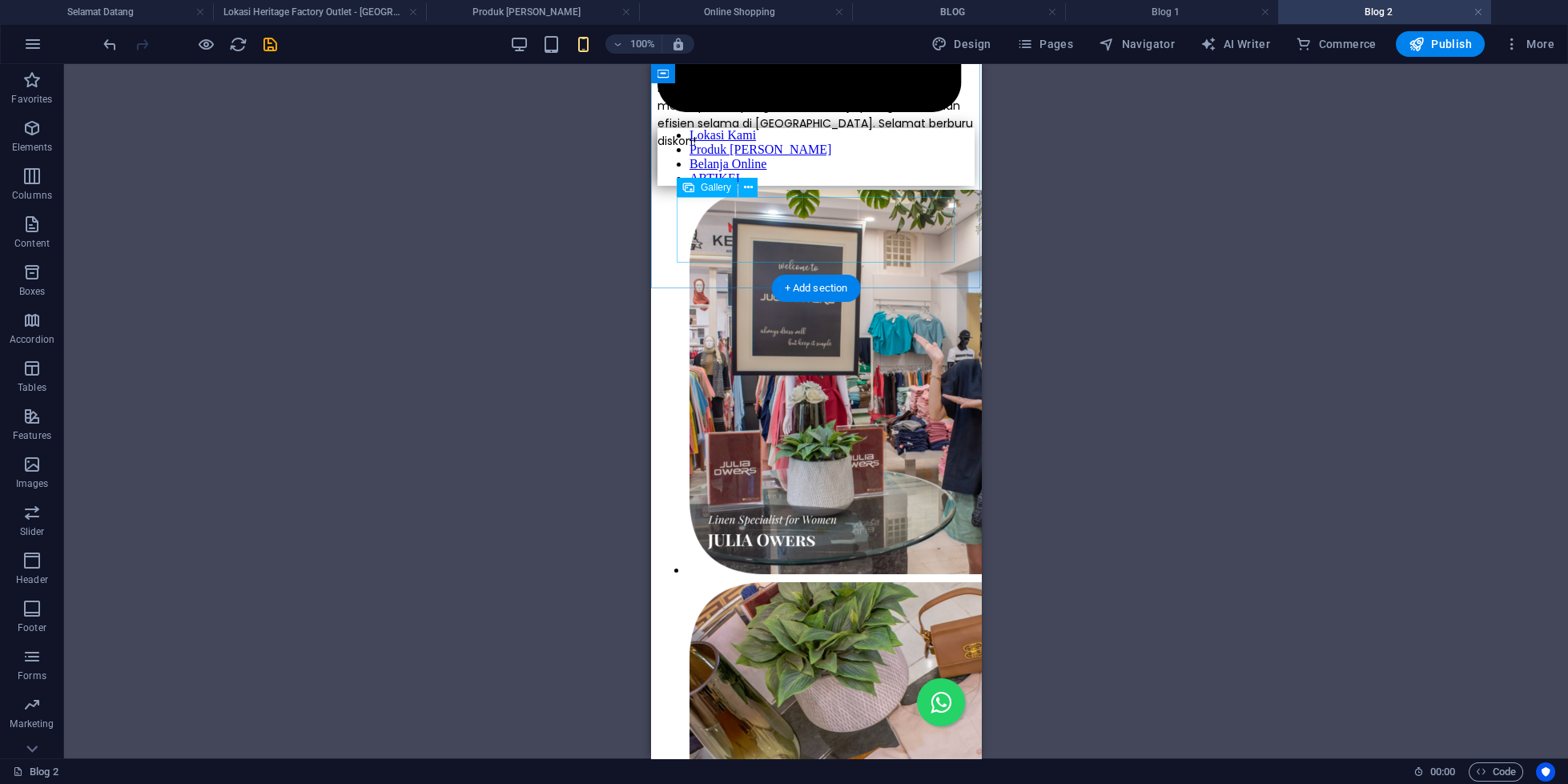
click at [705, 222] on li at bounding box center [726, 383] width 78 height 392
select select "4"
select select "%"
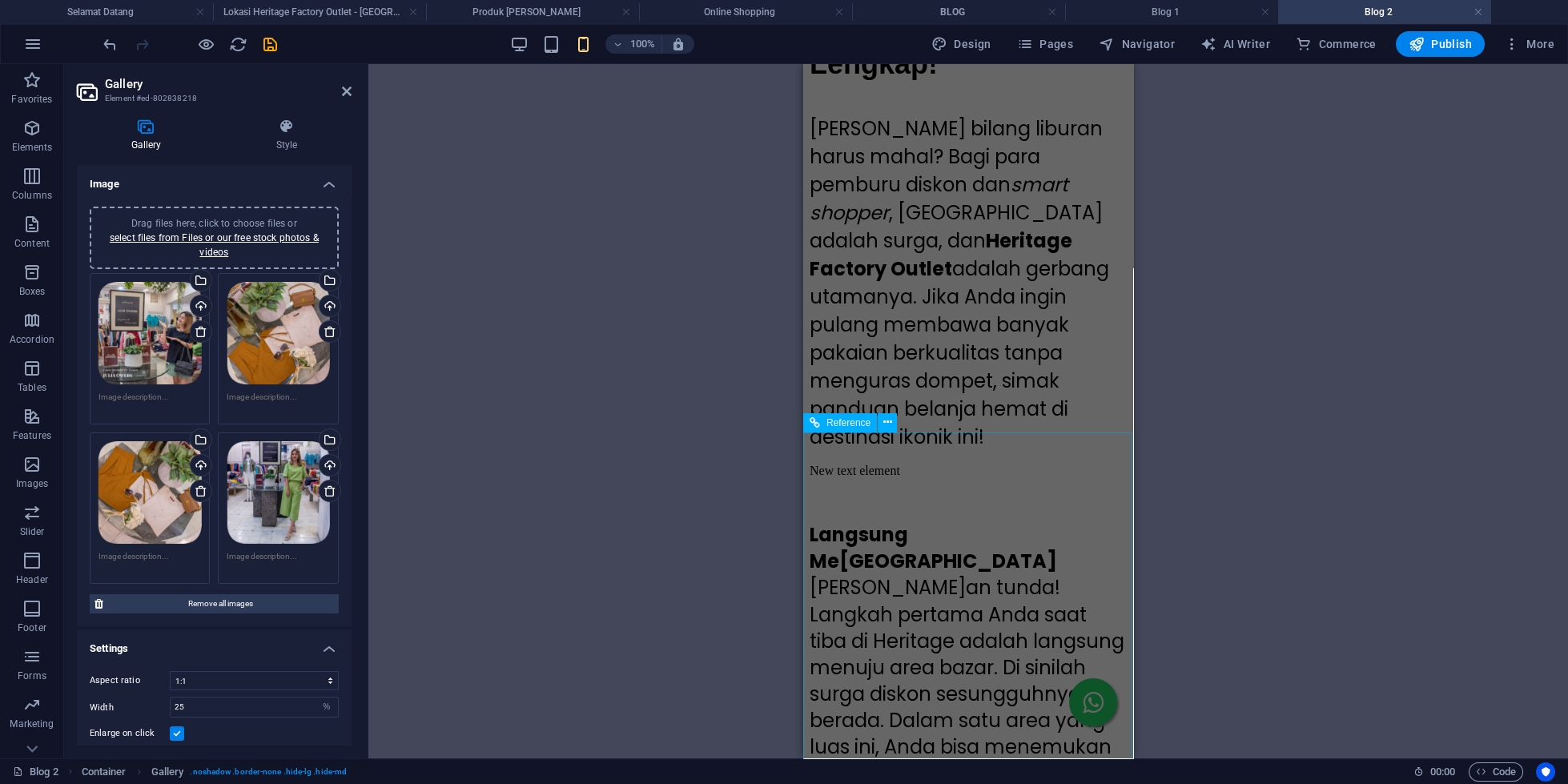
scroll to position [2760, 0]
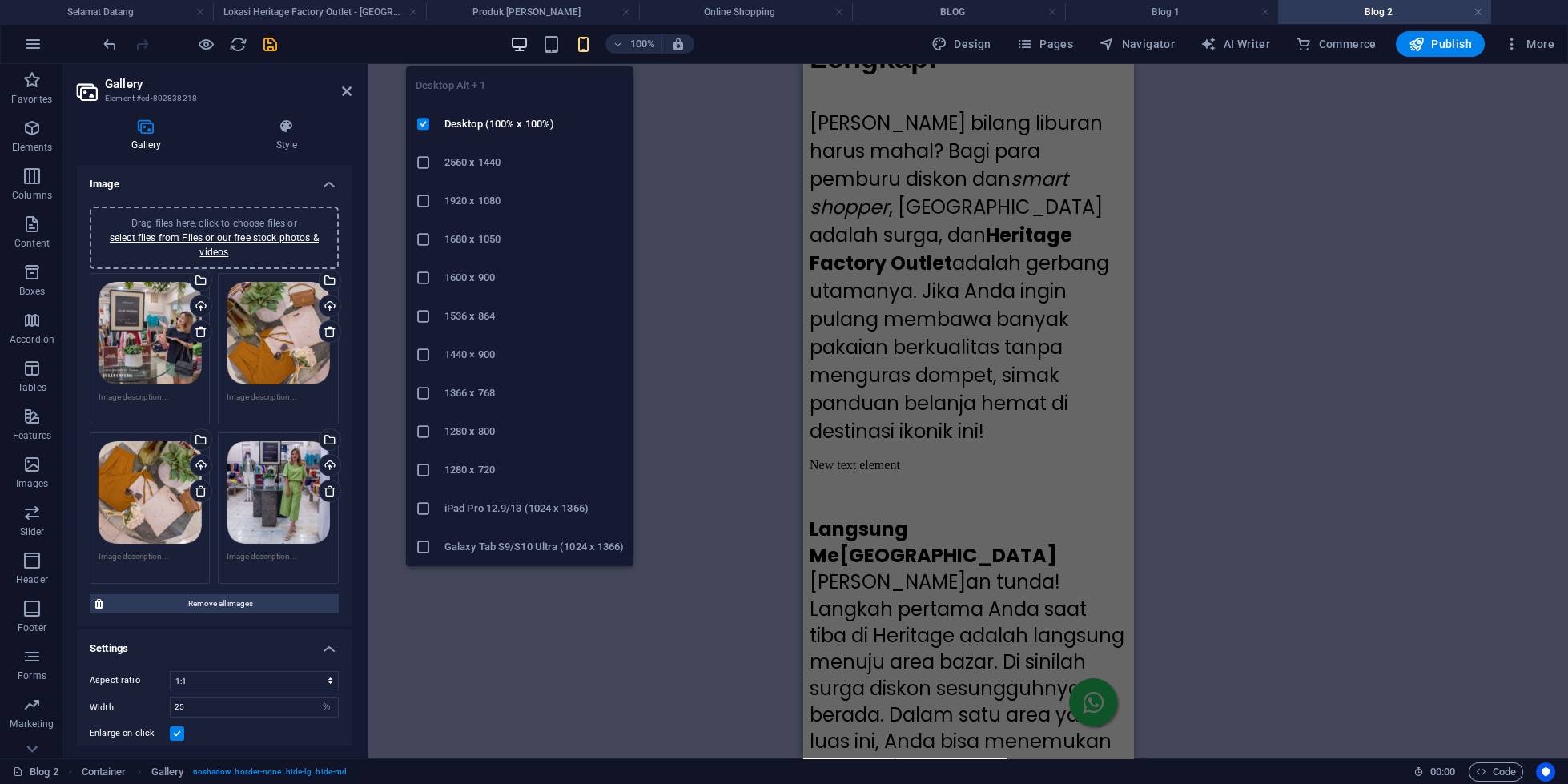
click at [520, 42] on icon "button" at bounding box center [519, 44] width 18 height 18
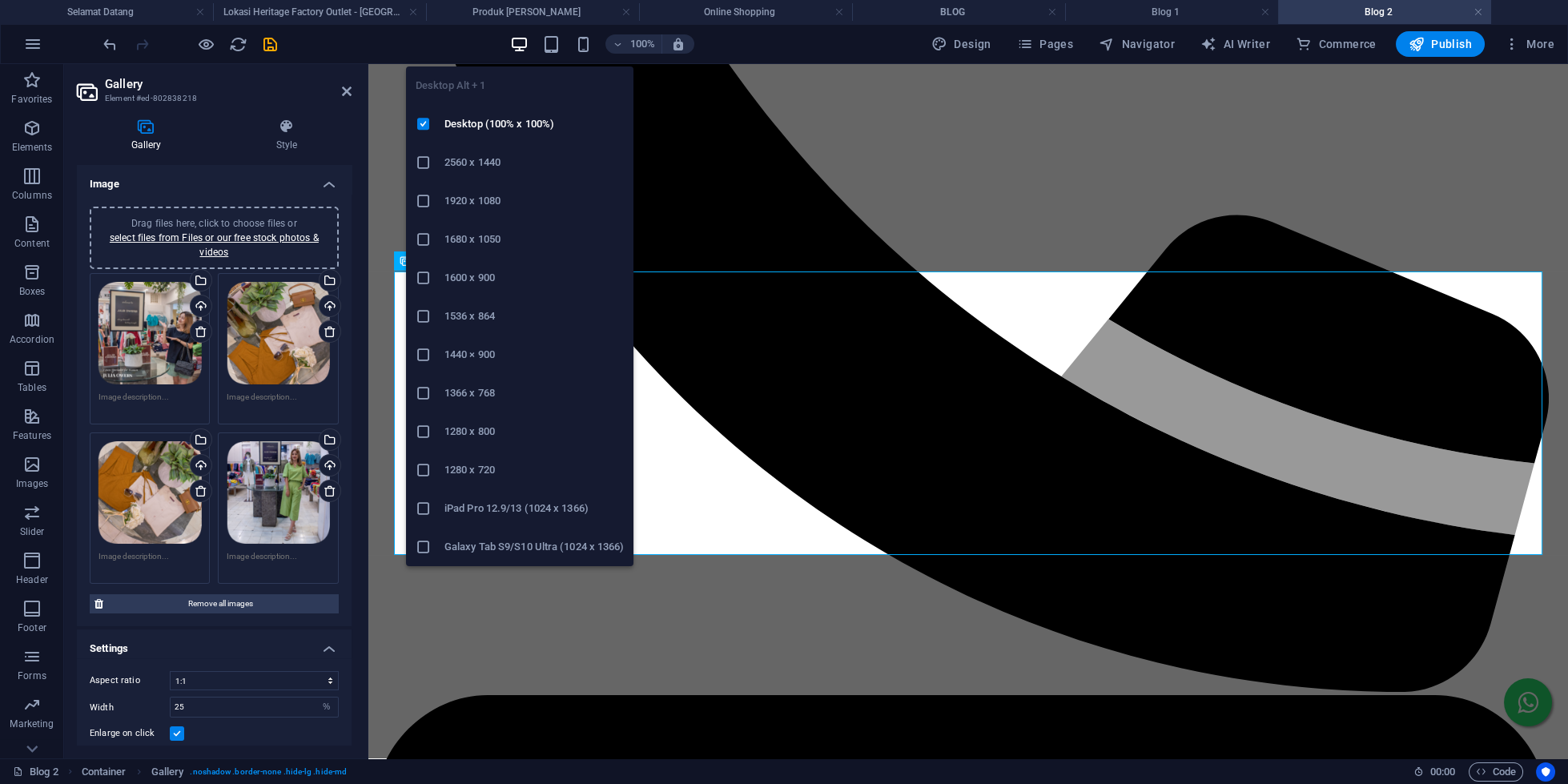
scroll to position [595, 0]
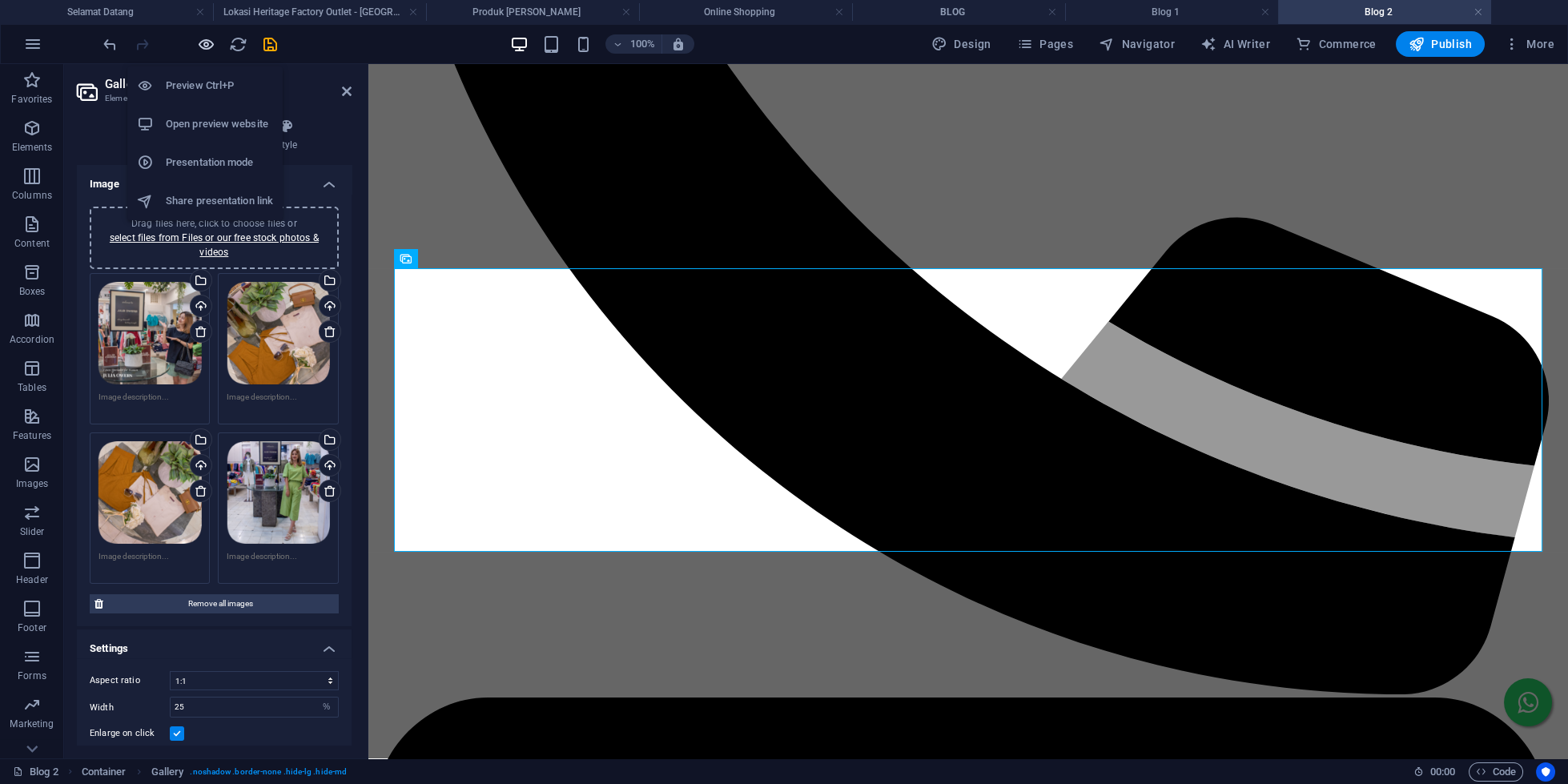
click at [202, 42] on icon "button" at bounding box center [206, 44] width 18 height 18
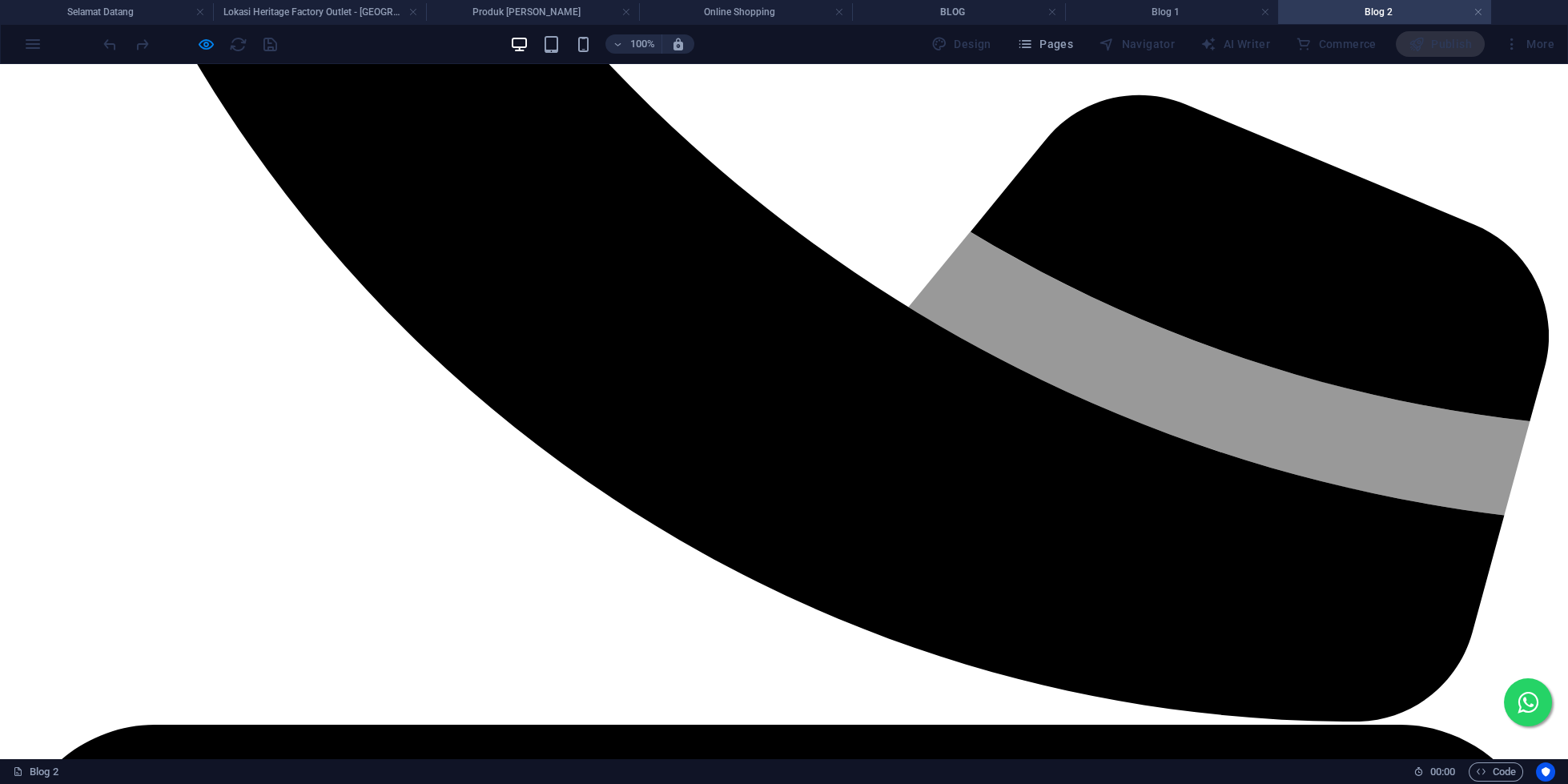
scroll to position [883, 0]
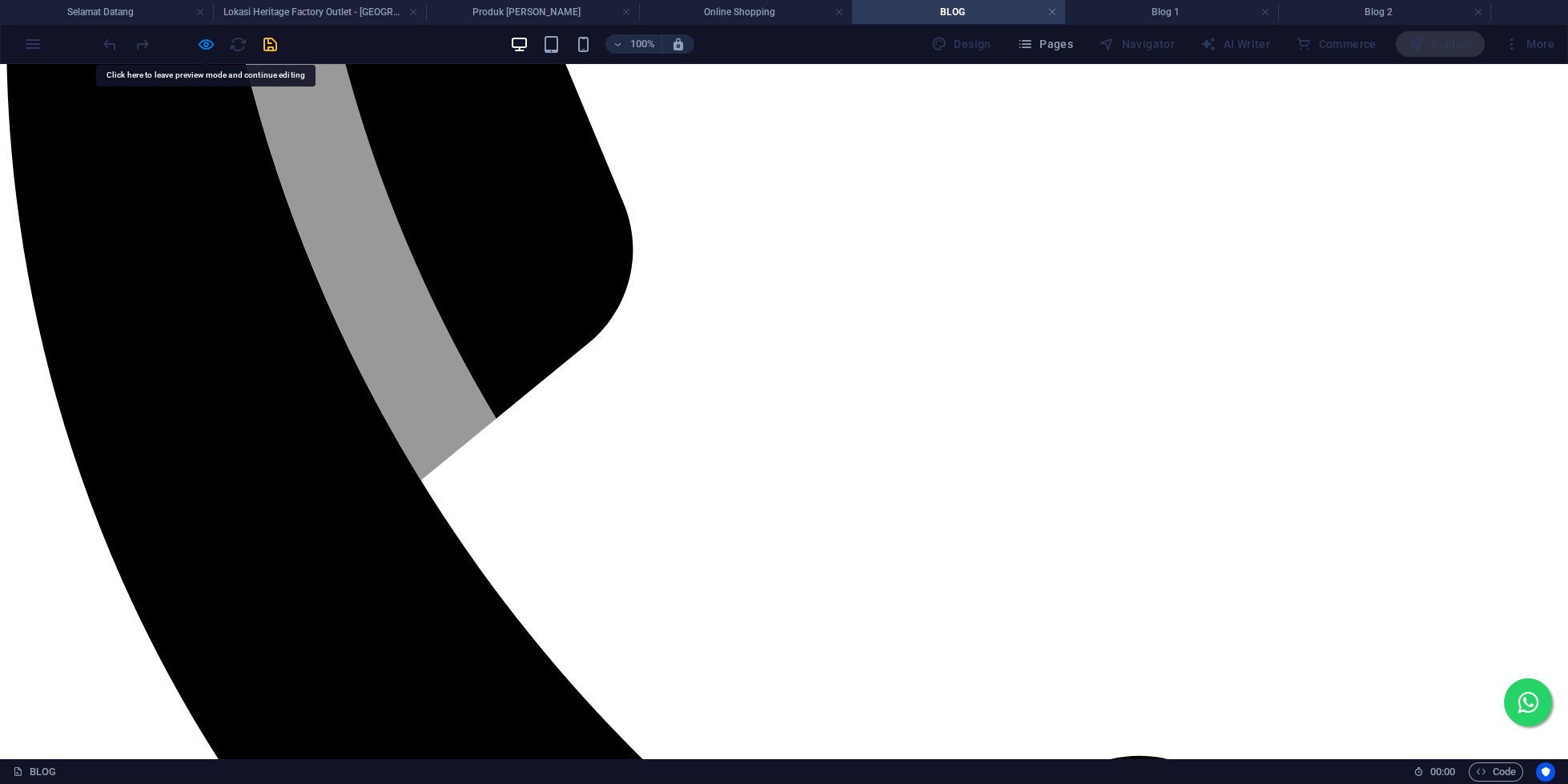
scroll to position [0, 0]
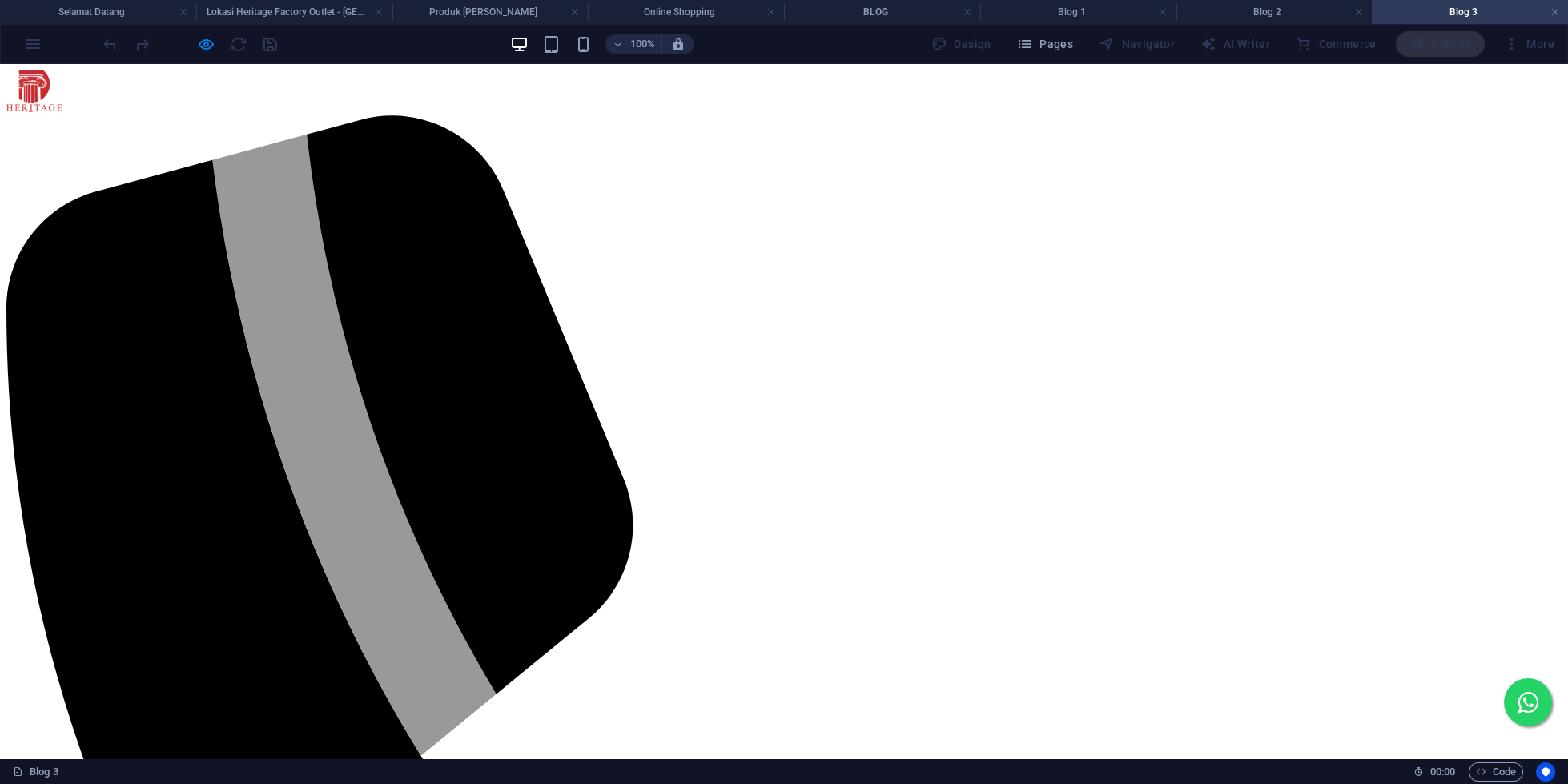
scroll to position [732, 0]
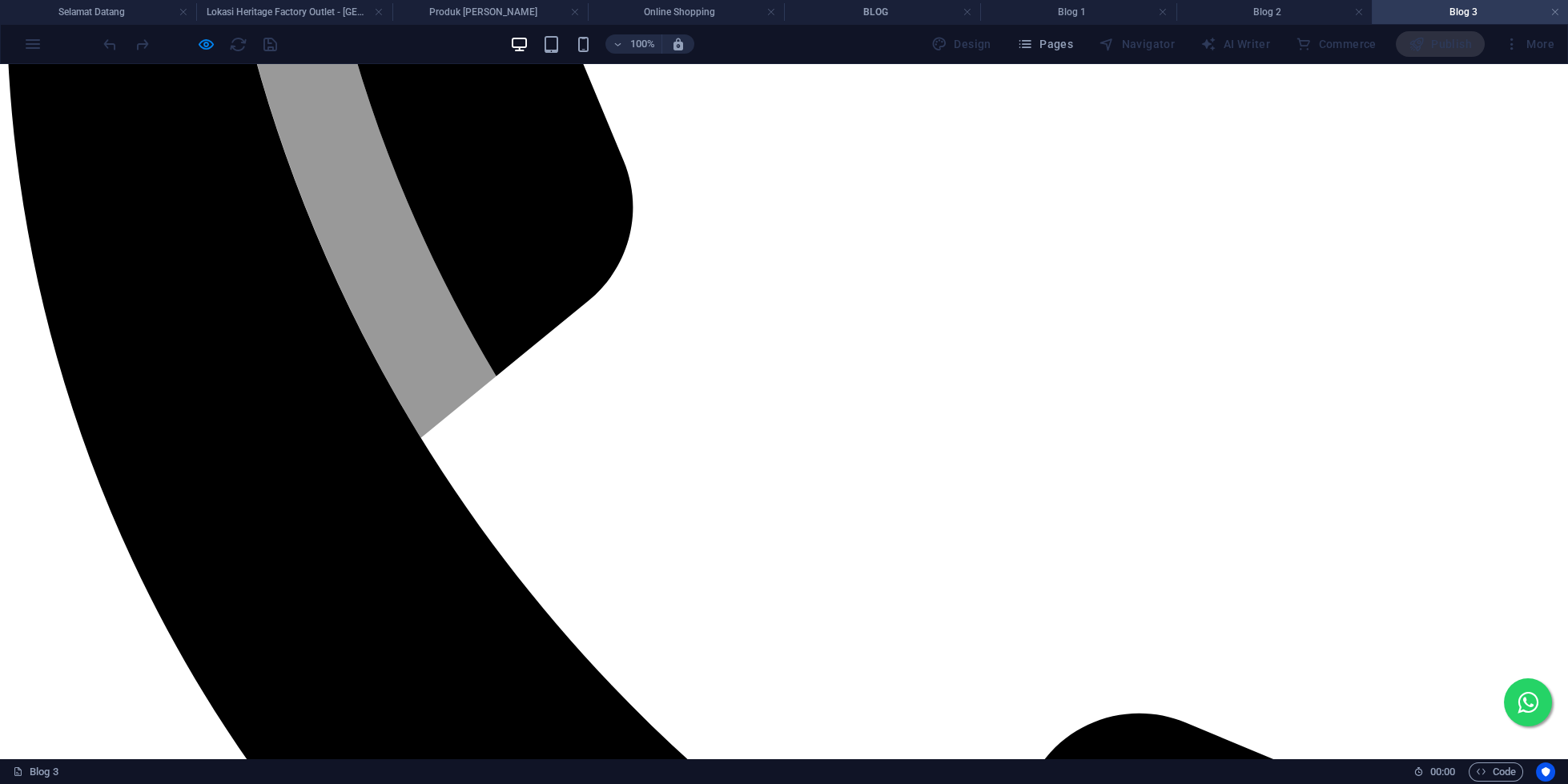
scroll to position [0, 0]
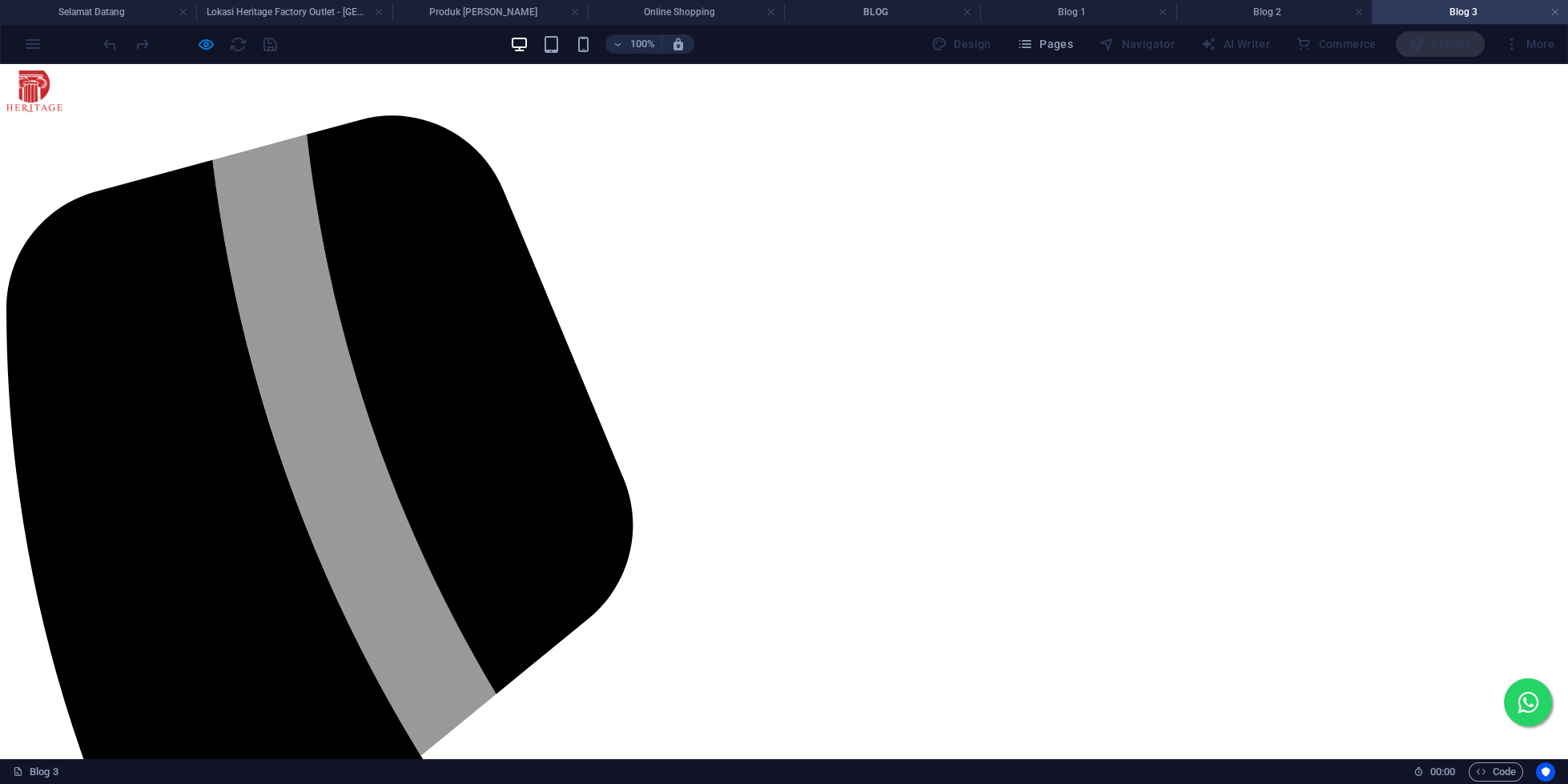
click at [35, 95] on figure at bounding box center [784, 93] width 1555 height 45
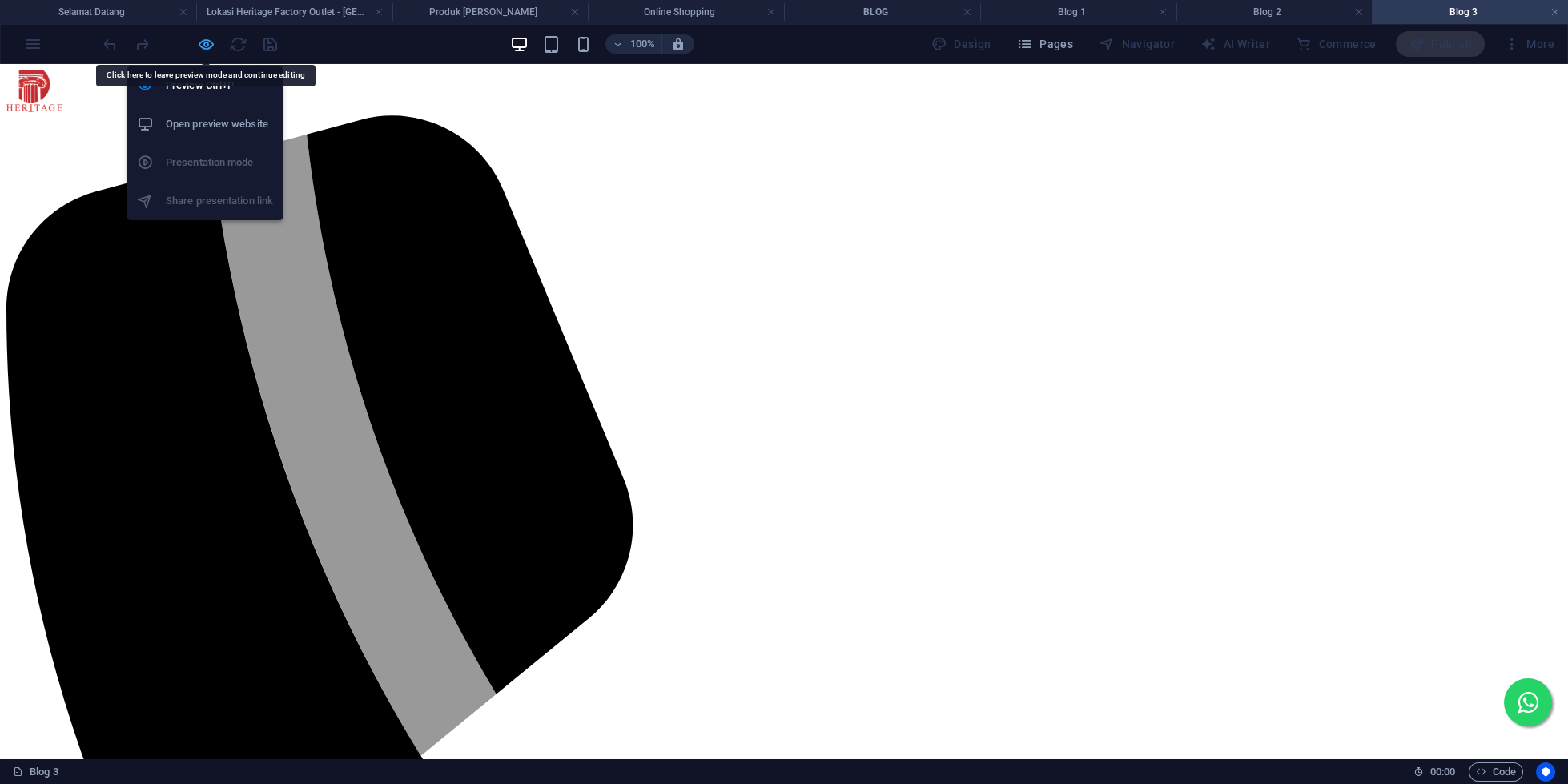
click at [206, 45] on icon "button" at bounding box center [206, 44] width 18 height 18
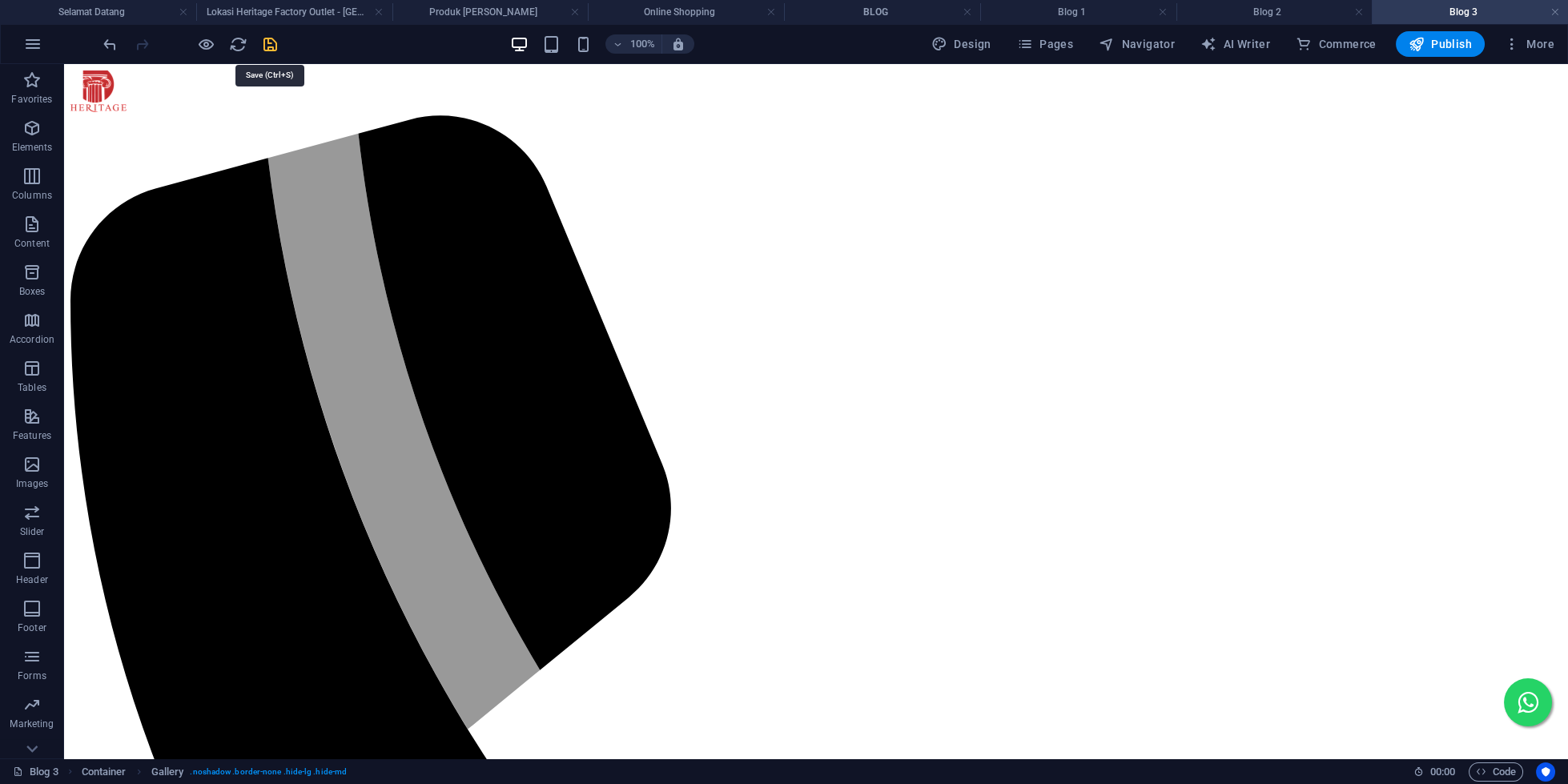
click at [273, 43] on icon "save" at bounding box center [270, 44] width 18 height 18
select select "4"
select select "%"
click at [1263, 26] on div "100% Design Pages Navigator AI Writer Commerce Publish More" at bounding box center [784, 43] width 1566 height 39
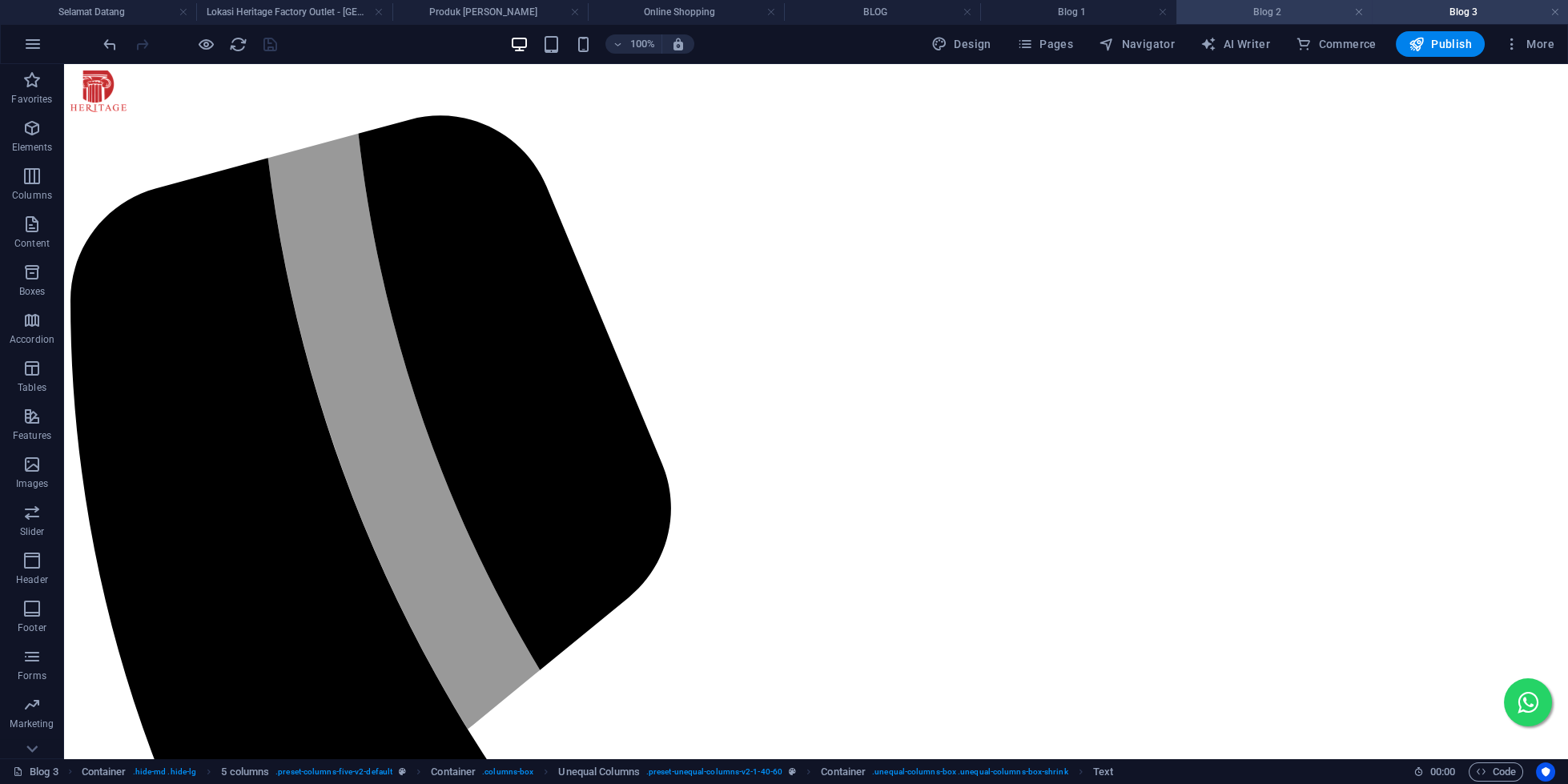
click at [1282, 11] on h4 "Blog 2" at bounding box center [1274, 12] width 196 height 17
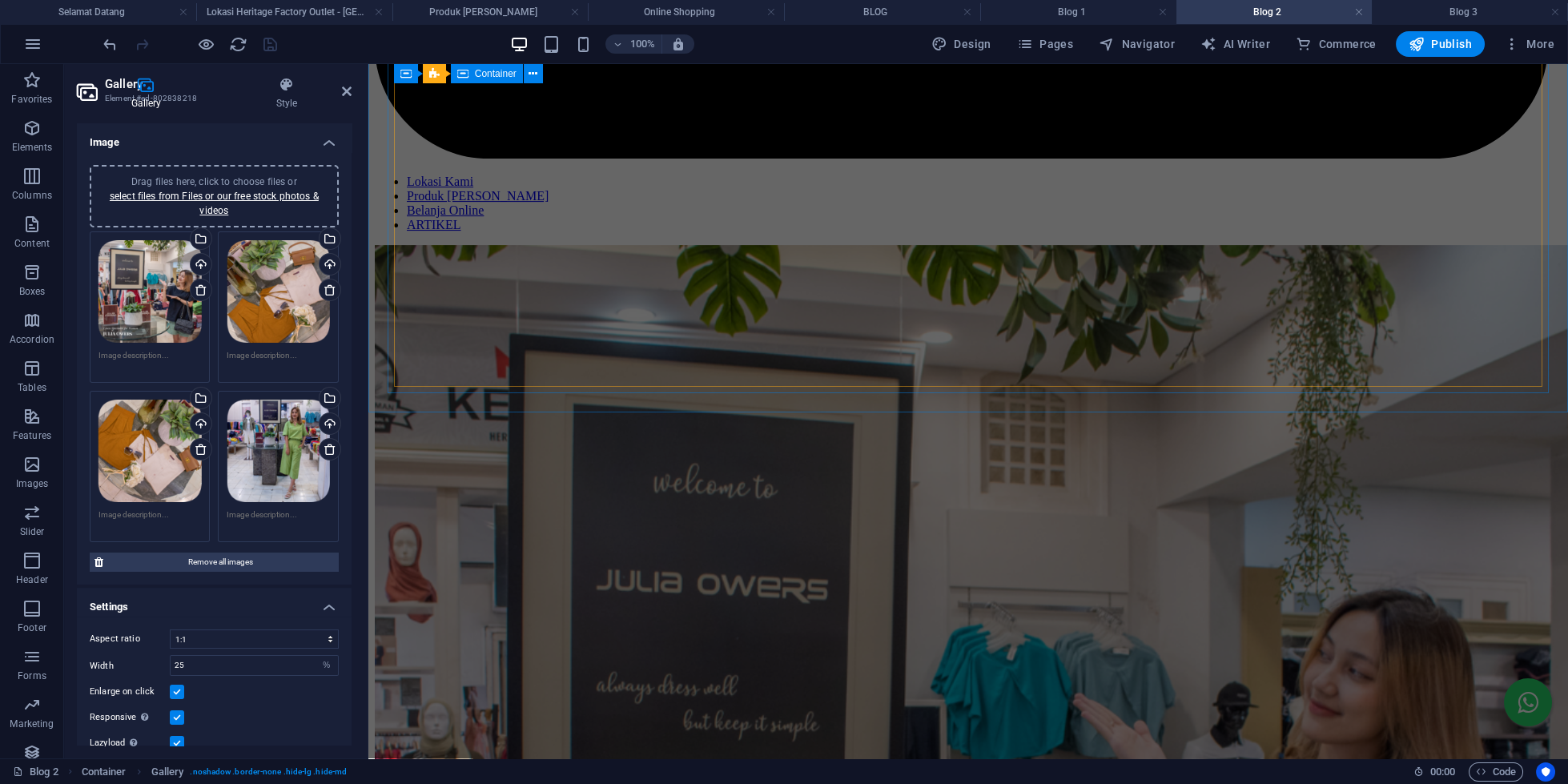
scroll to position [1643, 0]
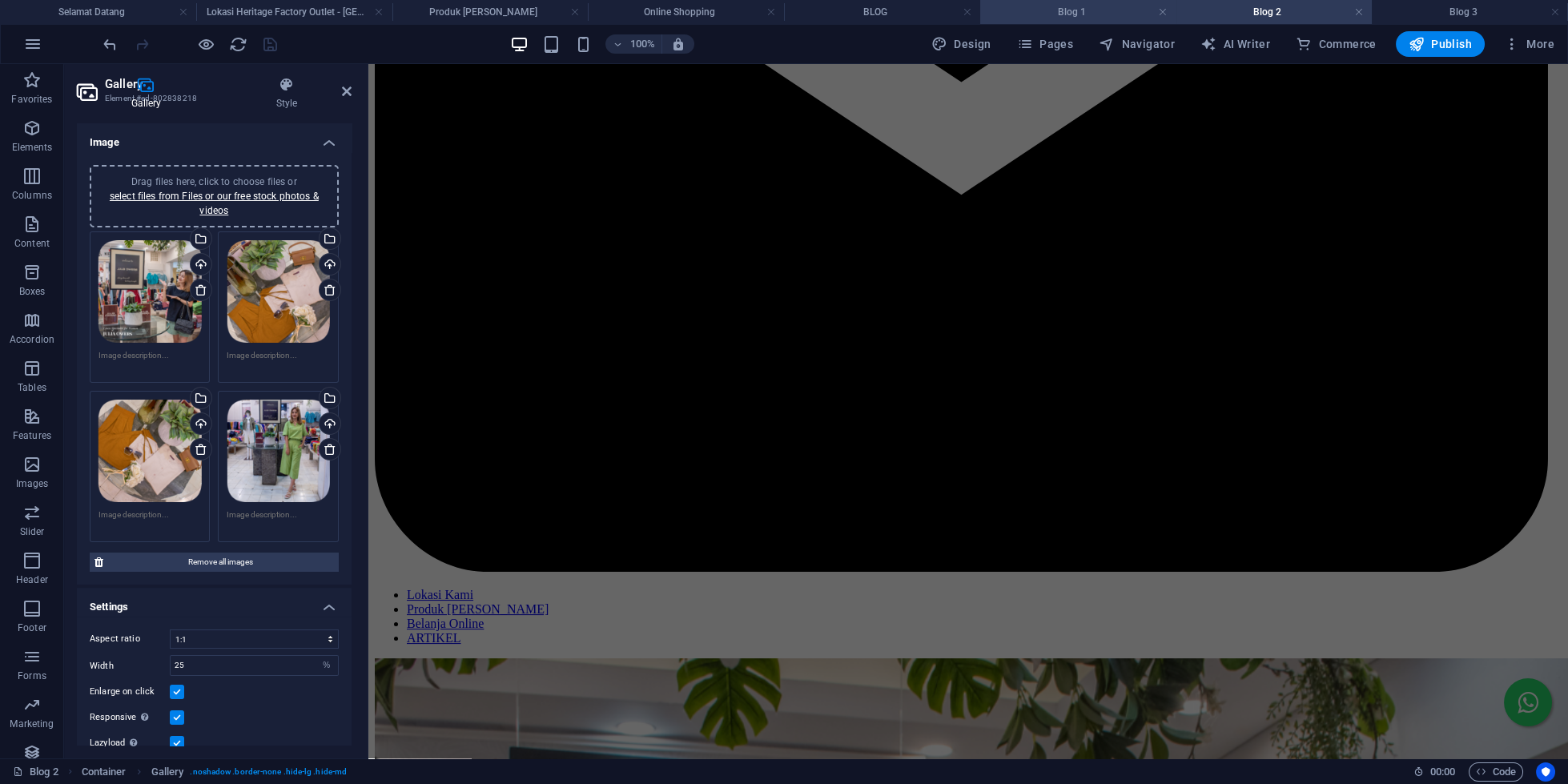
click at [1065, 14] on h4 "Blog 1" at bounding box center [1077, 12] width 196 height 17
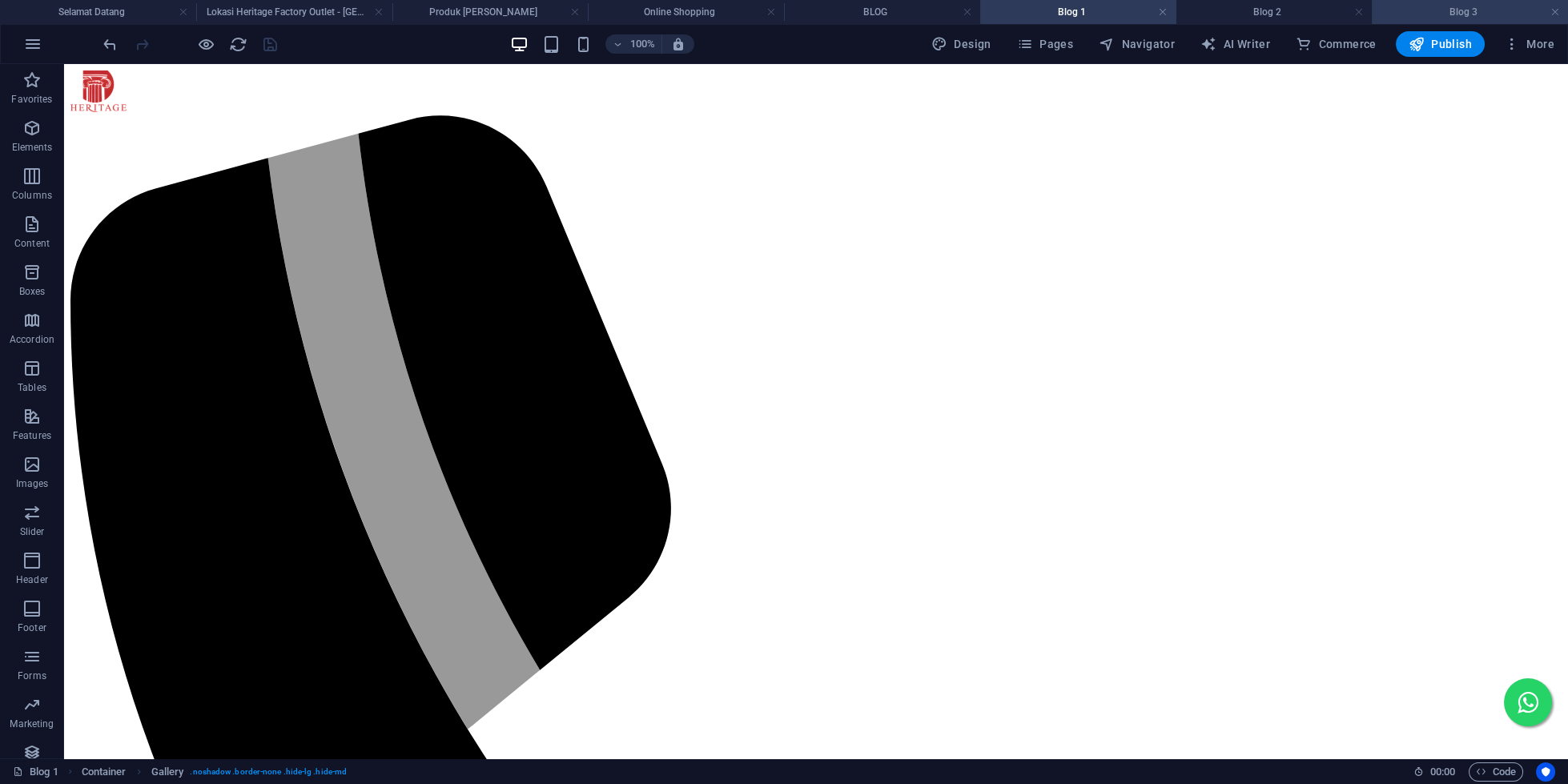
click at [1430, 5] on h4 "Blog 3" at bounding box center [1469, 12] width 196 height 17
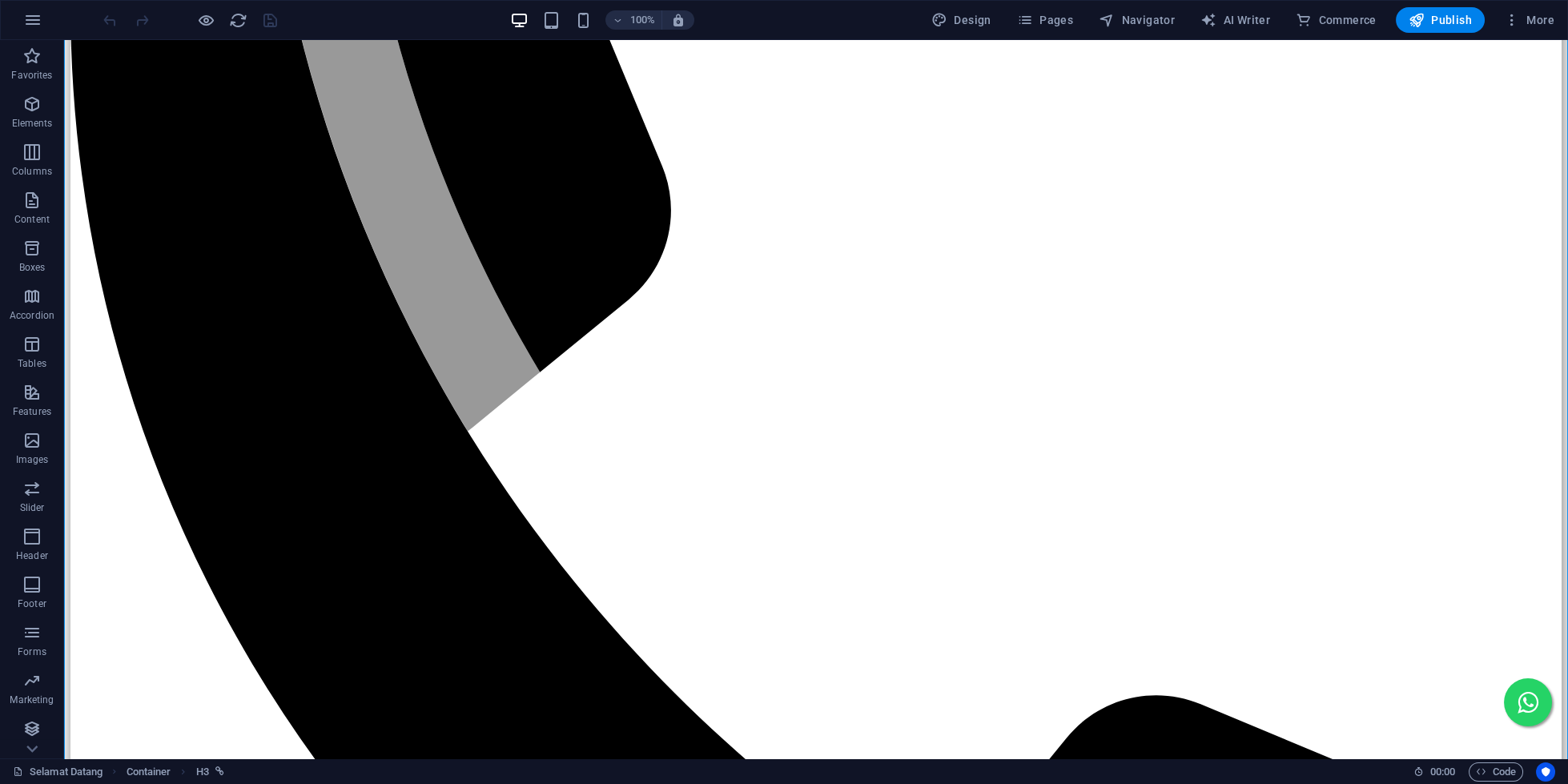
scroll to position [276, 0]
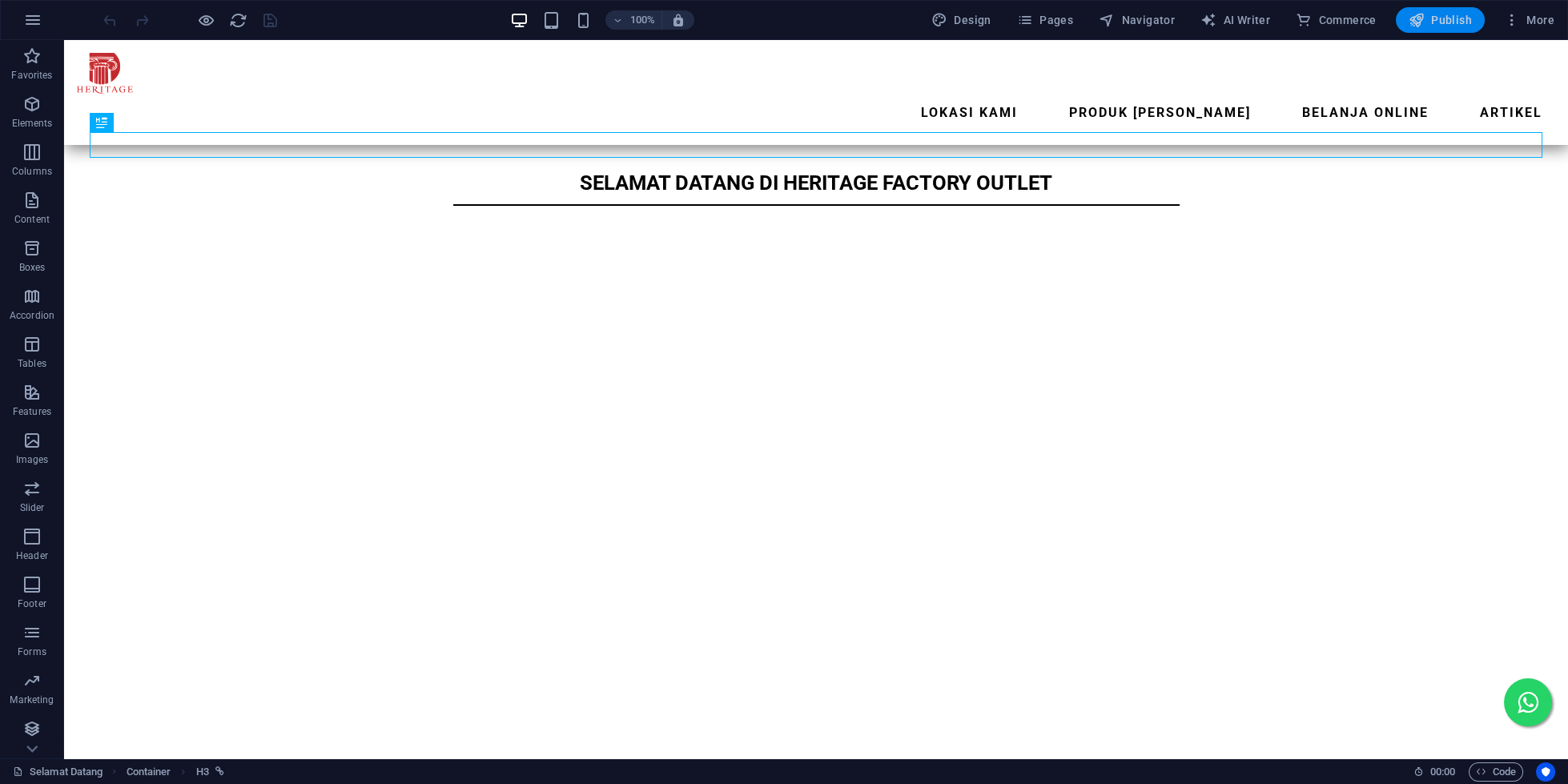
drag, startPoint x: 1437, startPoint y: 24, endPoint x: 1369, endPoint y: 15, distance: 68.6
click at [1437, 24] on span "Publish" at bounding box center [1441, 20] width 63 height 16
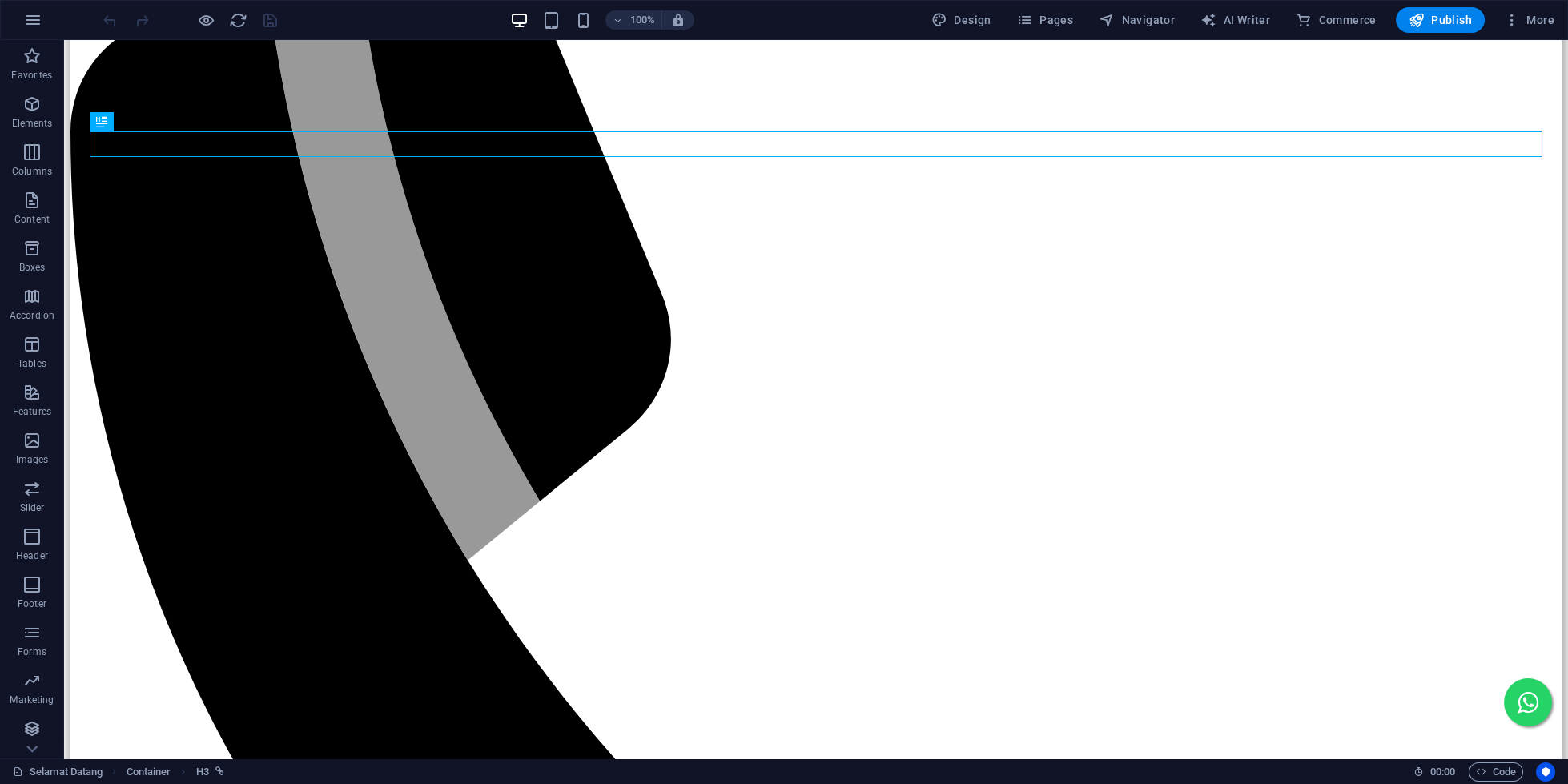
scroll to position [276, 0]
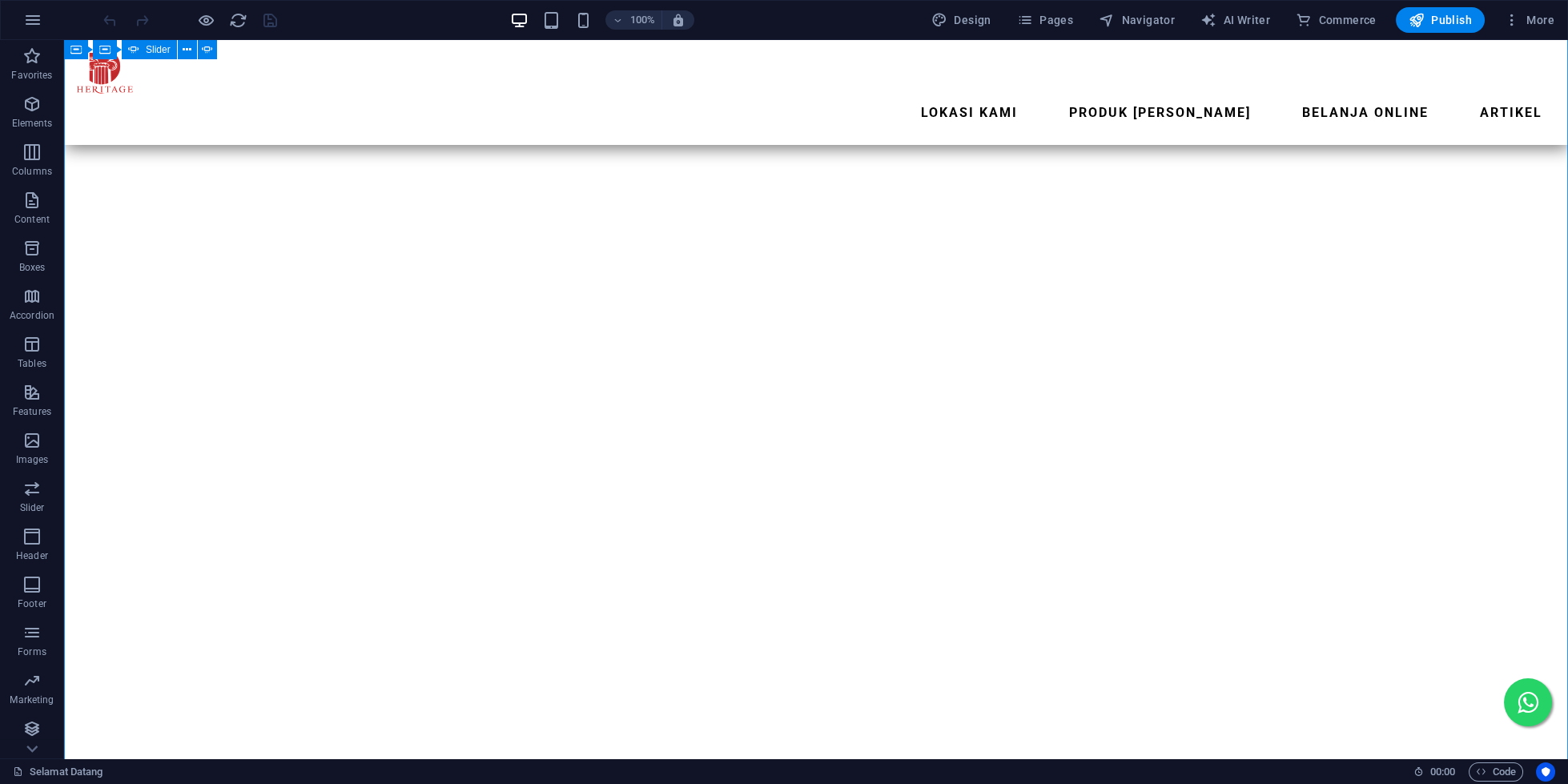
select select "ms"
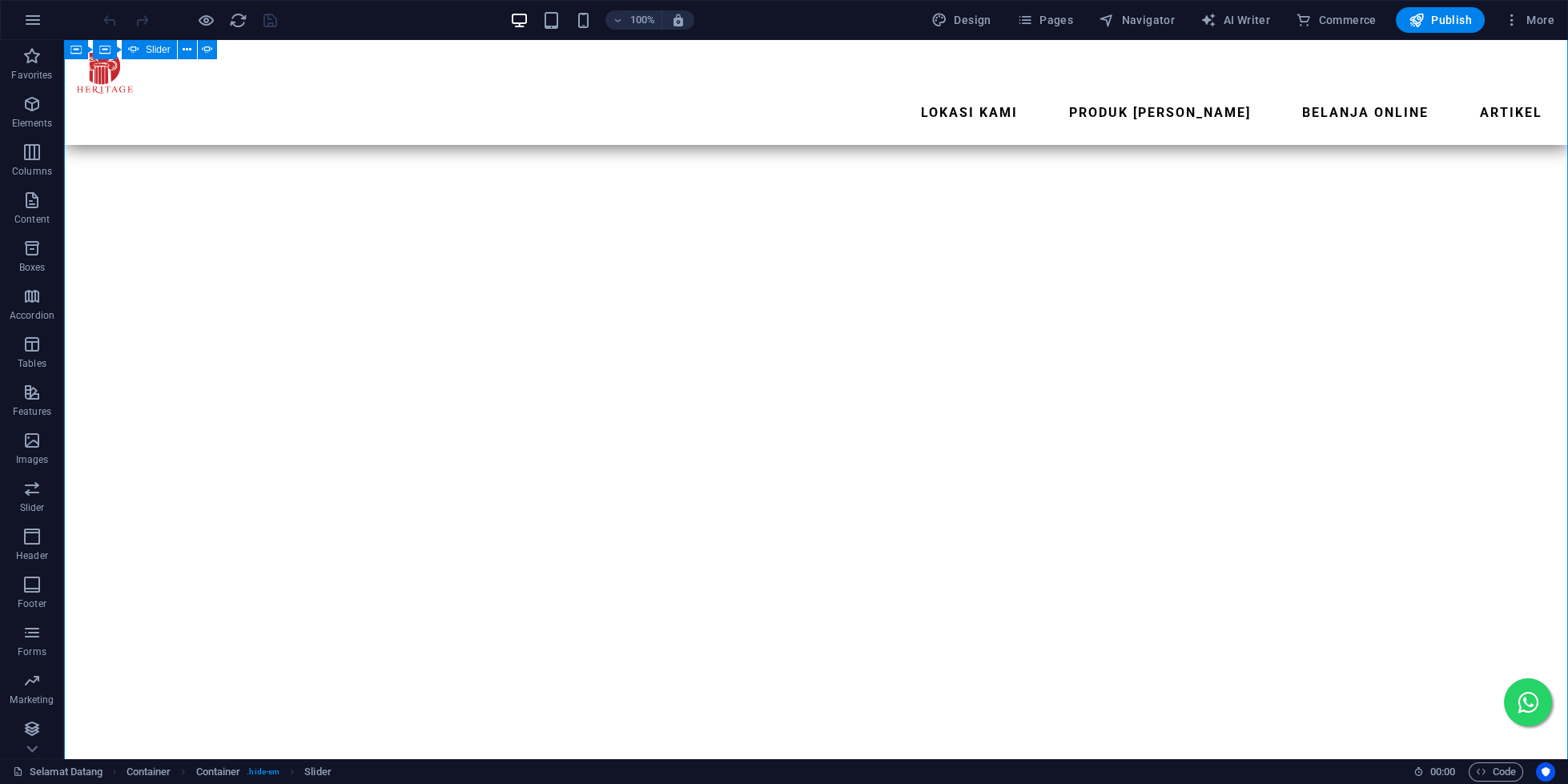
select select "s"
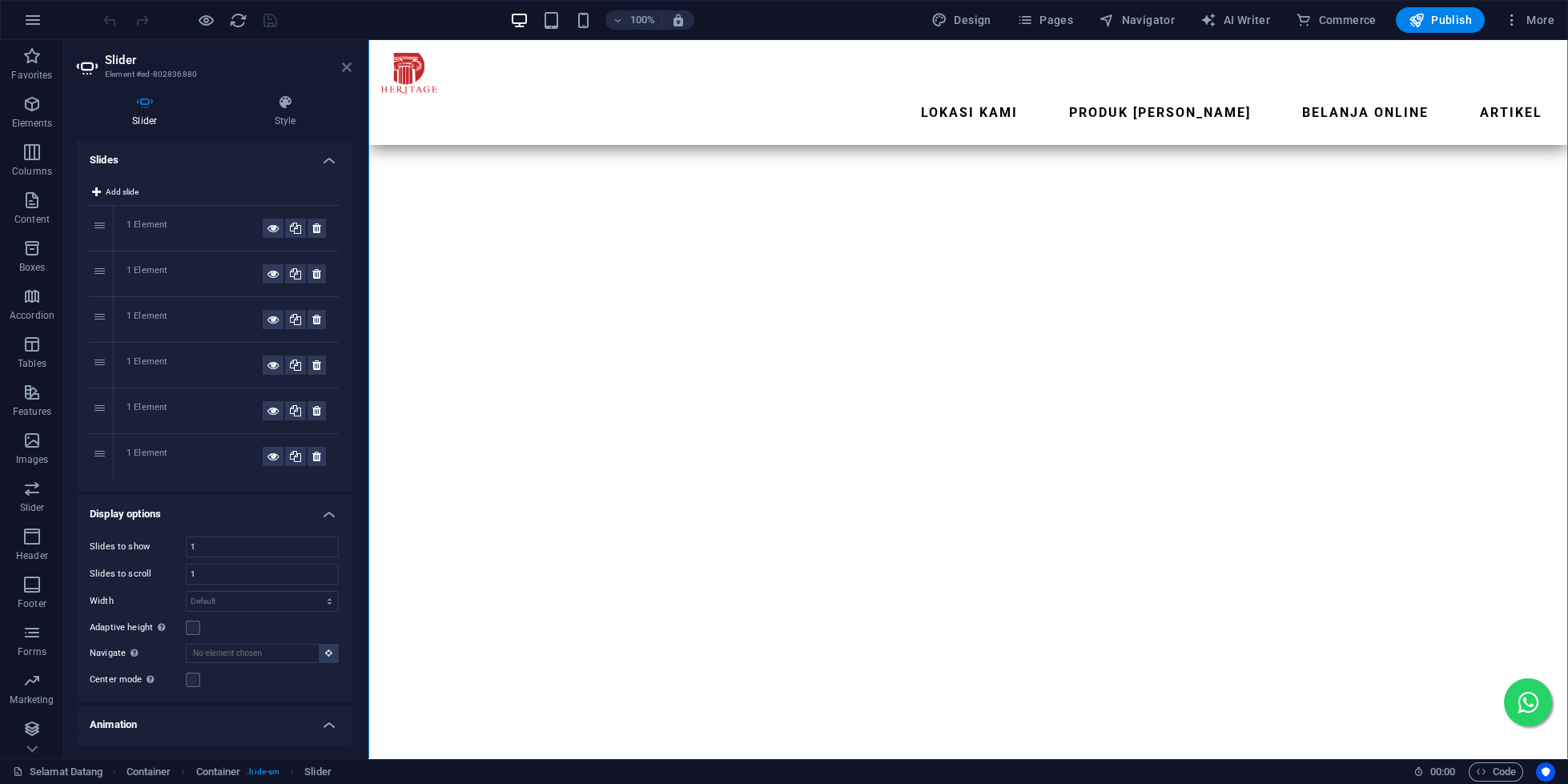
click at [343, 74] on icon at bounding box center [346, 67] width 10 height 13
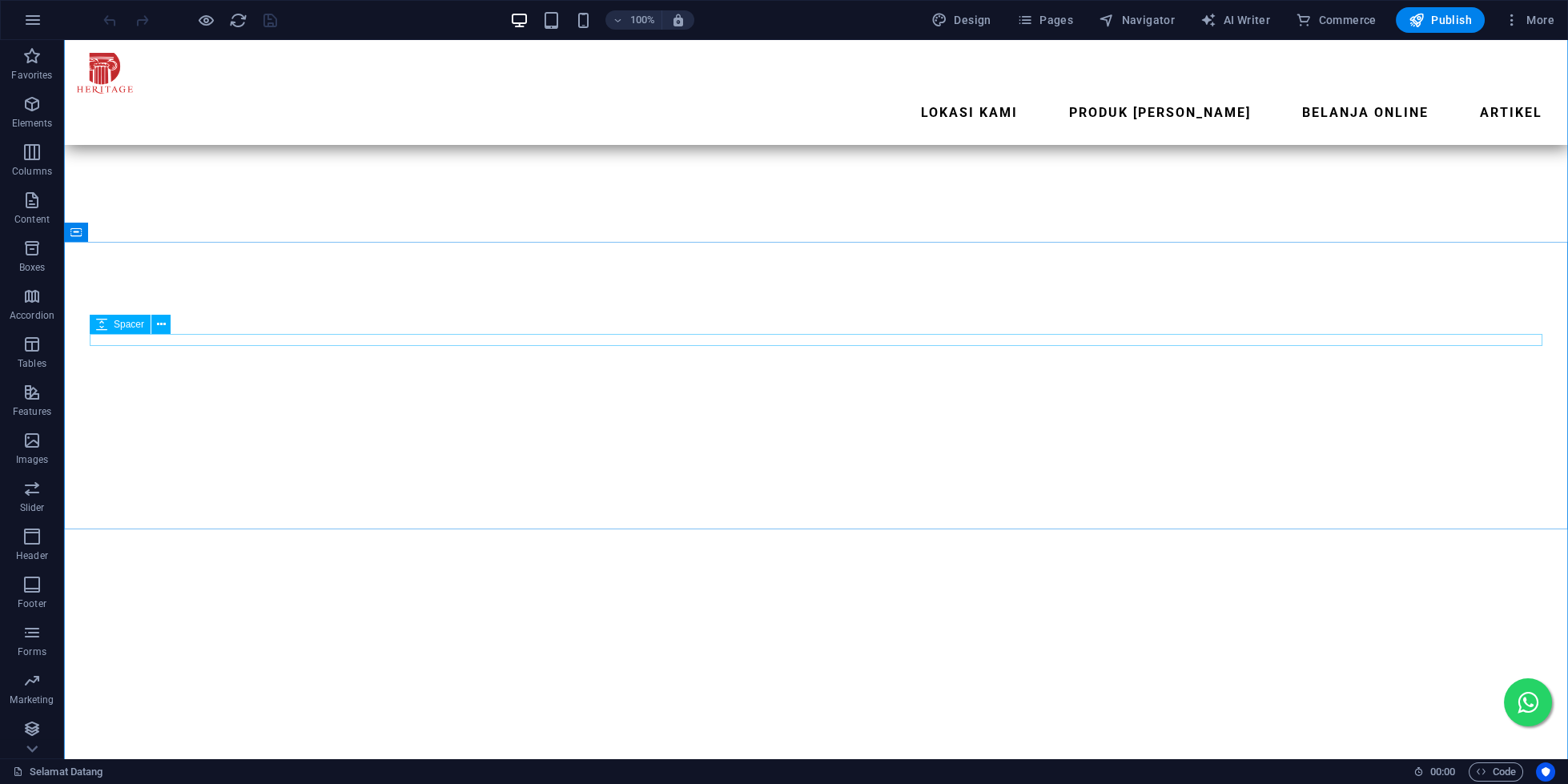
scroll to position [1516, 0]
click at [1459, 21] on span "Publish" at bounding box center [1441, 20] width 63 height 16
